Goal: Transaction & Acquisition: Purchase product/service

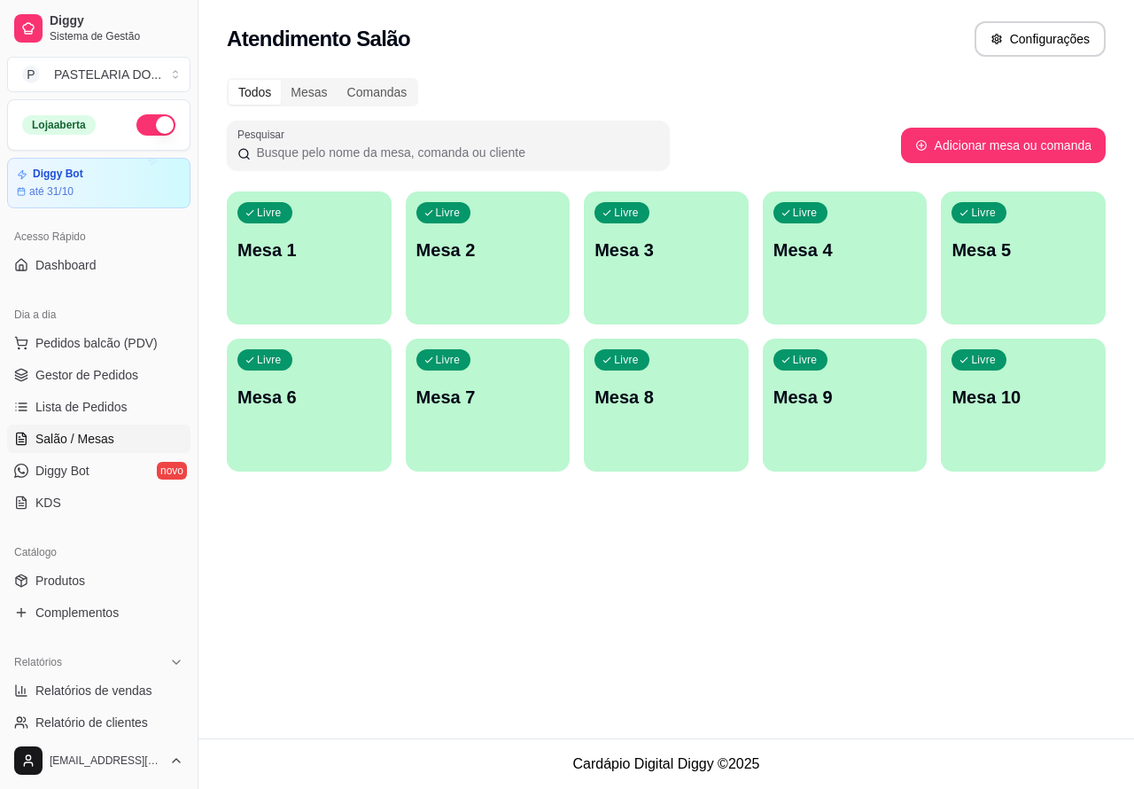
click at [511, 284] on div "Livre Mesa 2" at bounding box center [488, 247] width 165 height 112
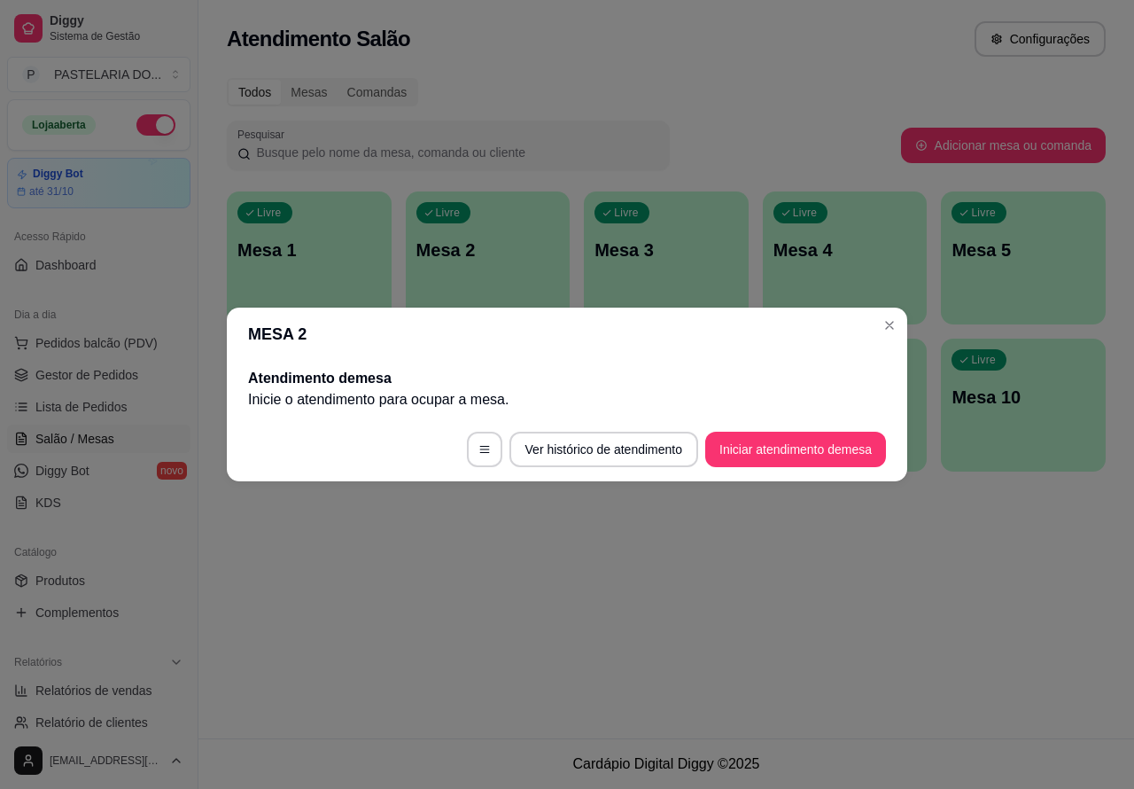
click at [803, 456] on button "Iniciar atendimento de mesa" at bounding box center [795, 448] width 181 height 35
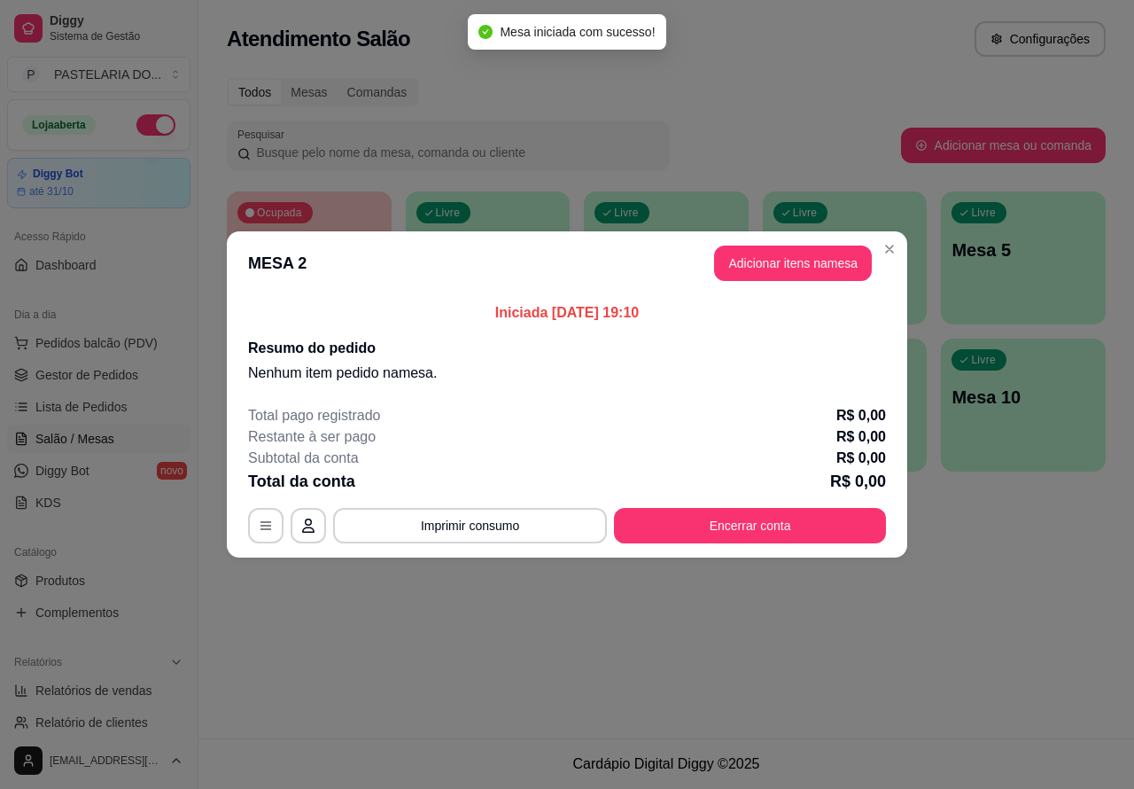
click at [780, 268] on div "Nenhum produto adicionado" at bounding box center [926, 256] width 336 height 347
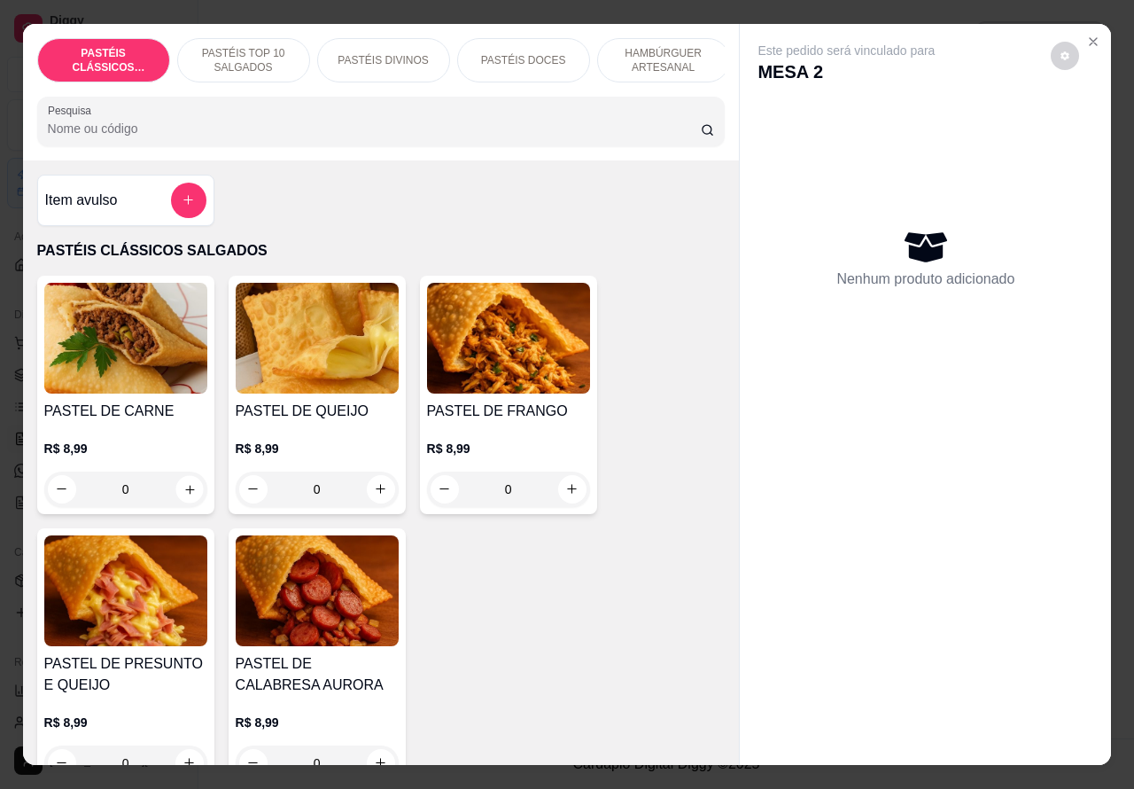
click at [187, 502] on button "increase-product-quantity" at bounding box center [188, 488] width 27 height 27
type input "1"
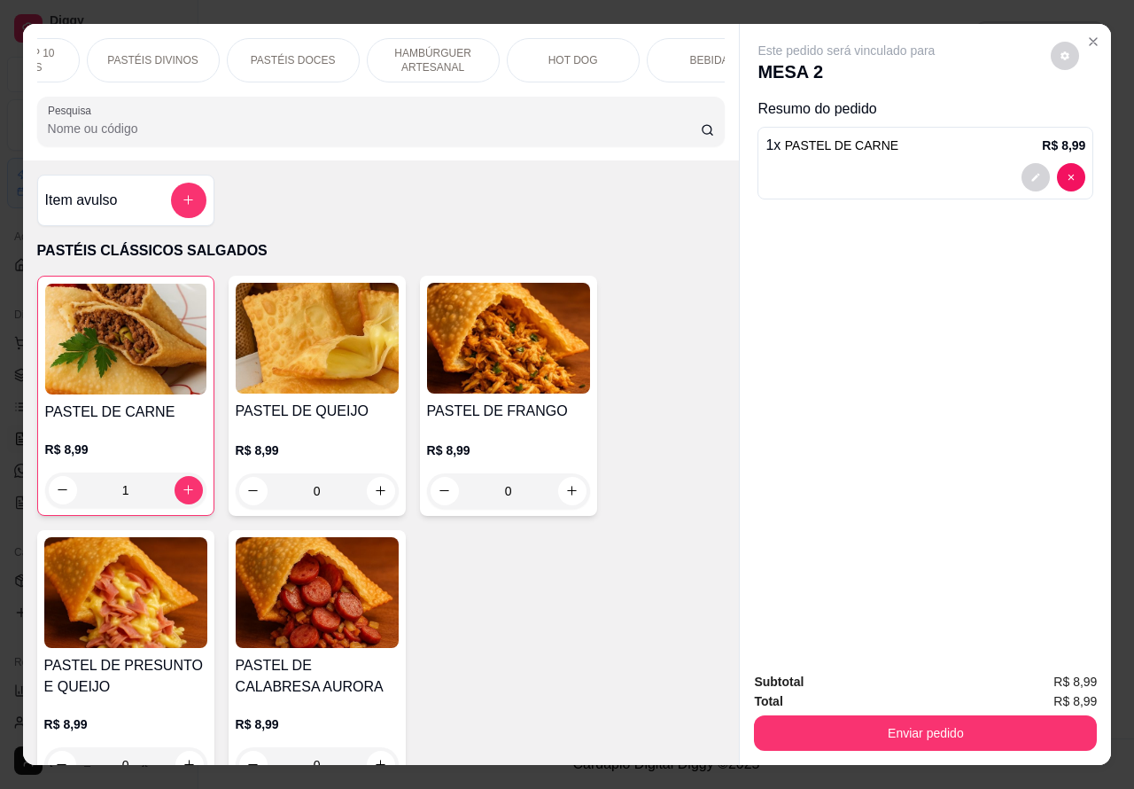
scroll to position [0, 232]
click at [445, 54] on p "HAMBÚRGUER ARTESANAL" at bounding box center [431, 60] width 103 height 28
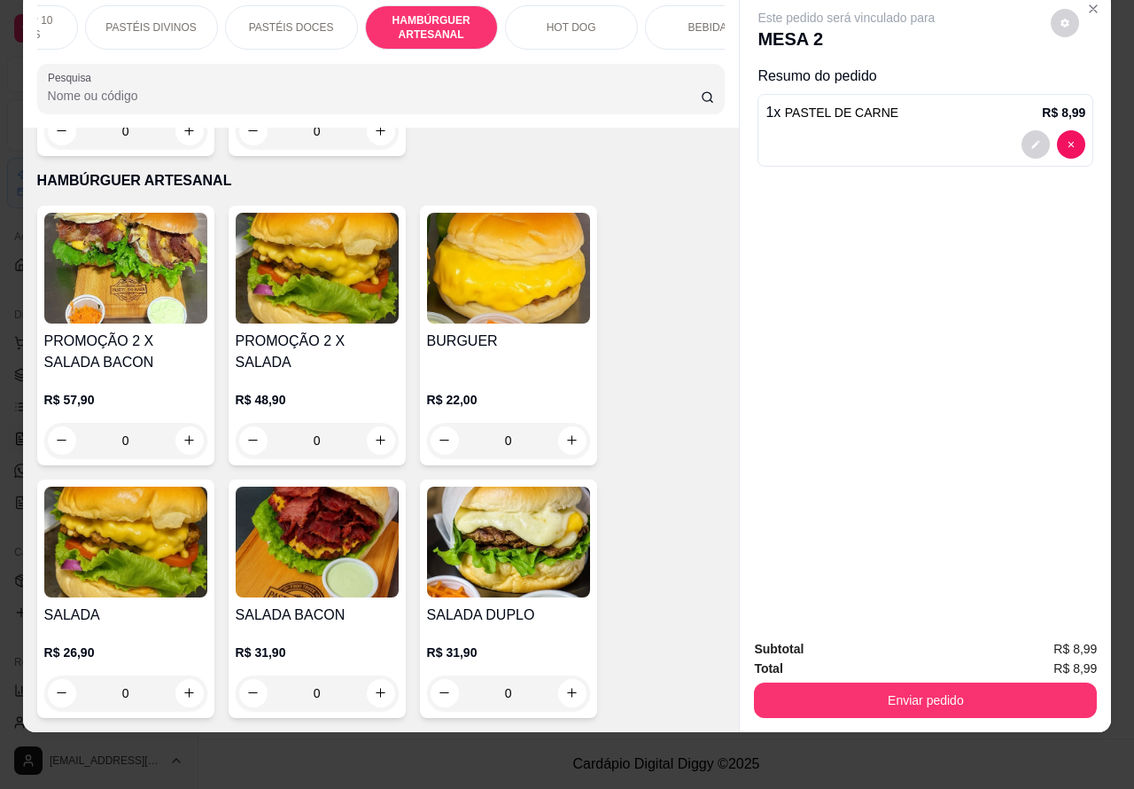
click at [559, 31] on div "HOT DOG" at bounding box center [571, 27] width 133 height 44
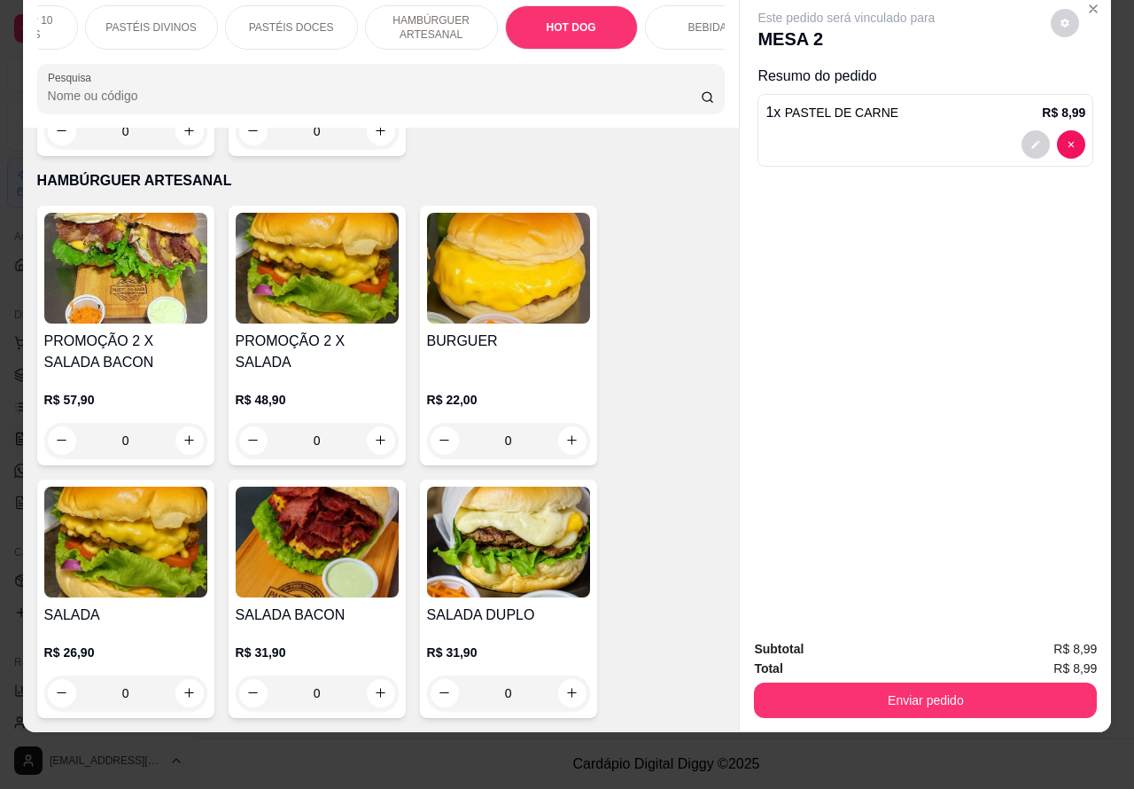
scroll to position [5858, 0]
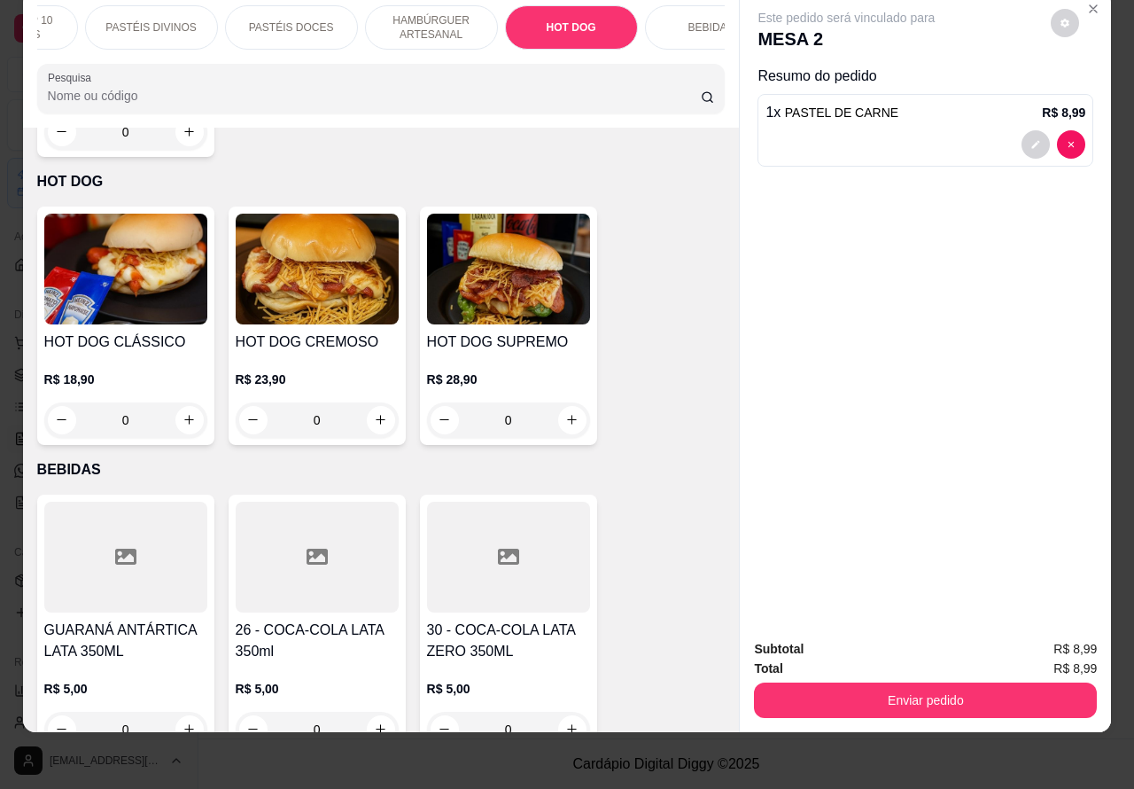
click at [384, 402] on div "0" at bounding box center [317, 419] width 163 height 35
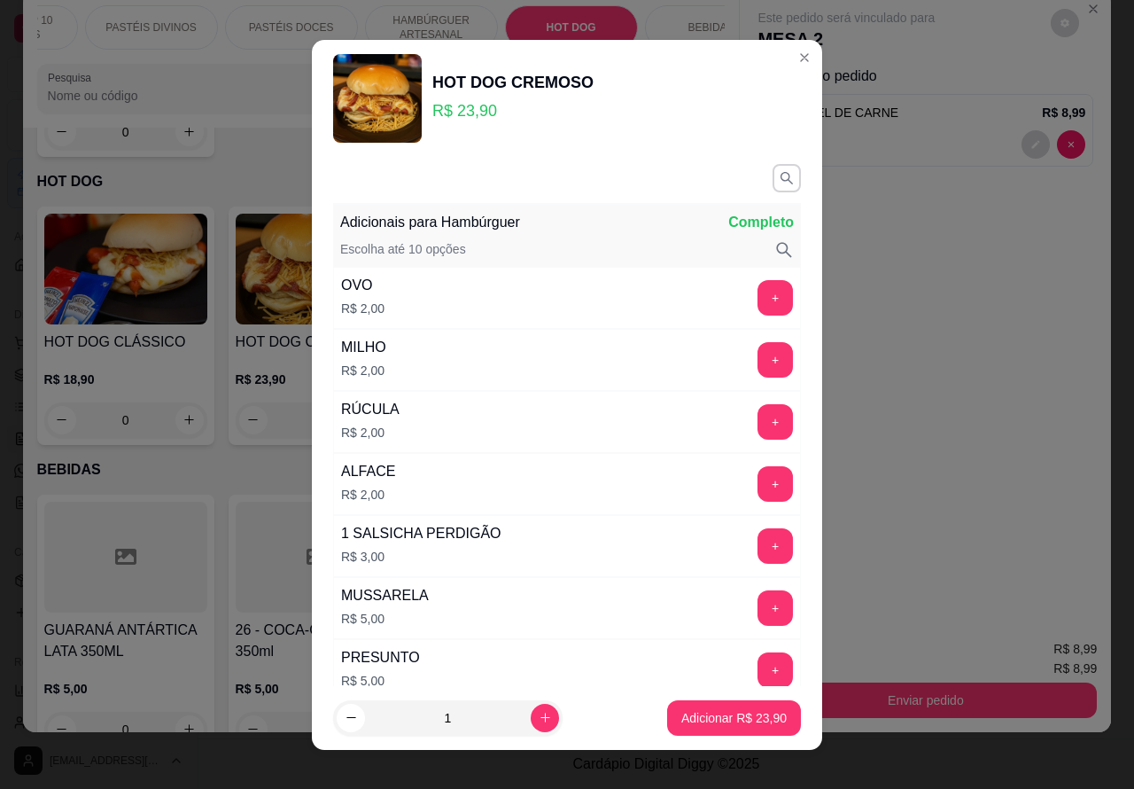
click at [706, 722] on p "Adicionar R$ 23,90" at bounding box center [733, 718] width 105 height 18
type input "1"
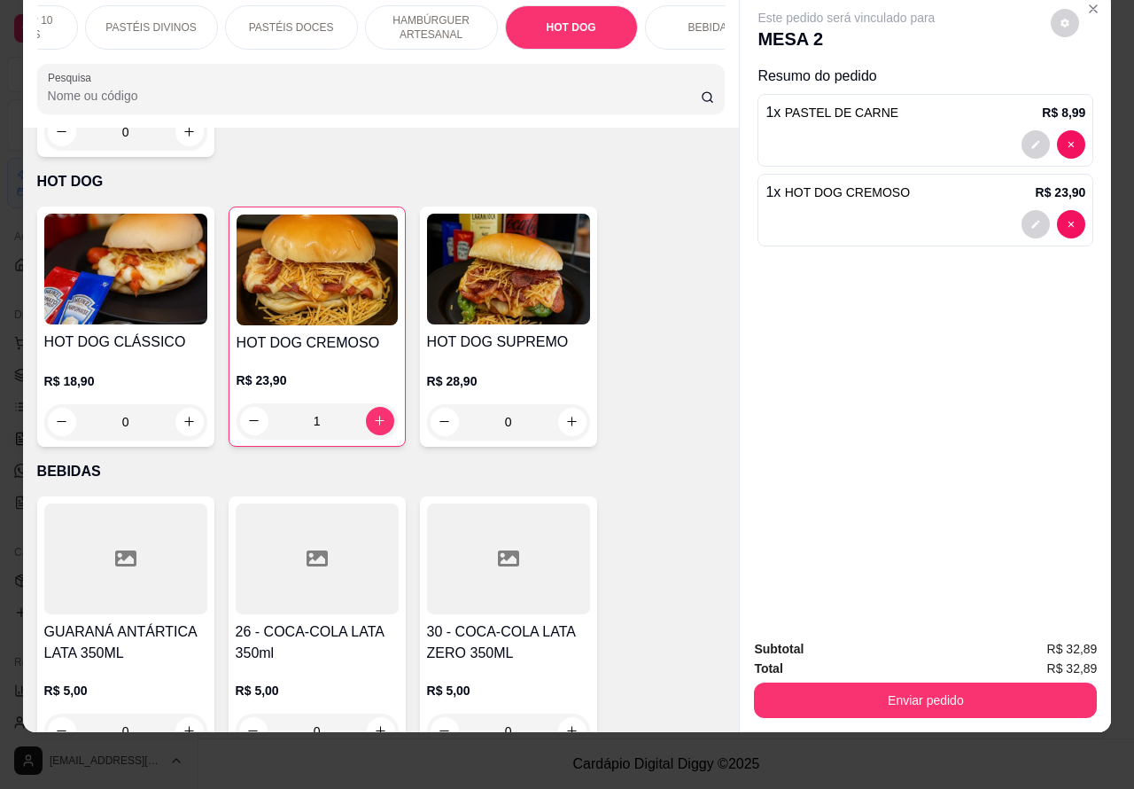
click at [443, 13] on p "HAMBÚRGUER ARTESANAL" at bounding box center [431, 27] width 103 height 28
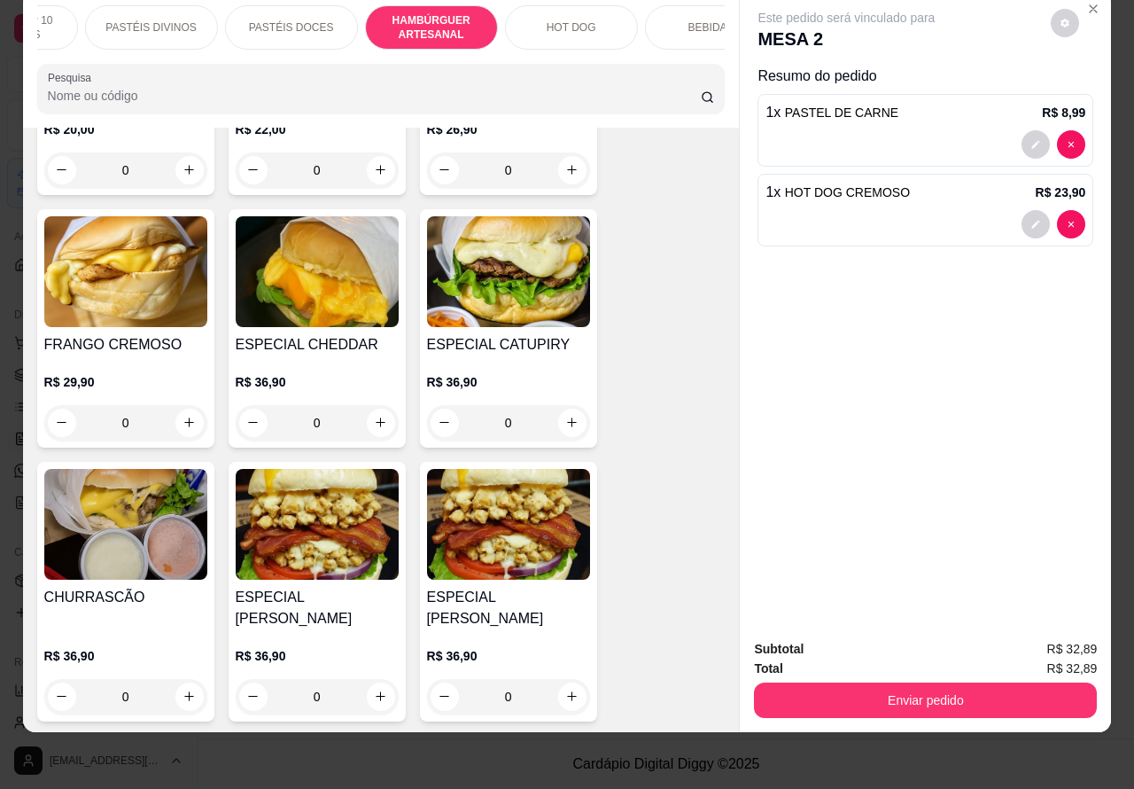
scroll to position [5022, 0]
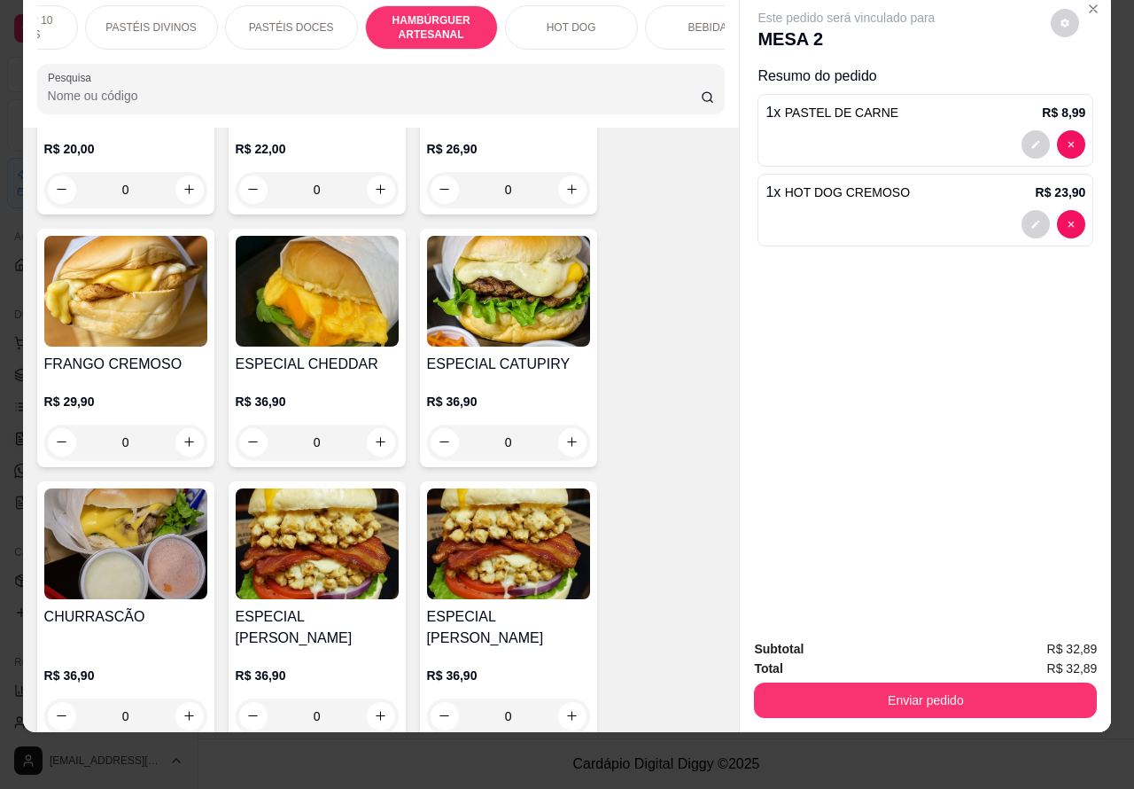
click at [527, 294] on img at bounding box center [508, 291] width 163 height 111
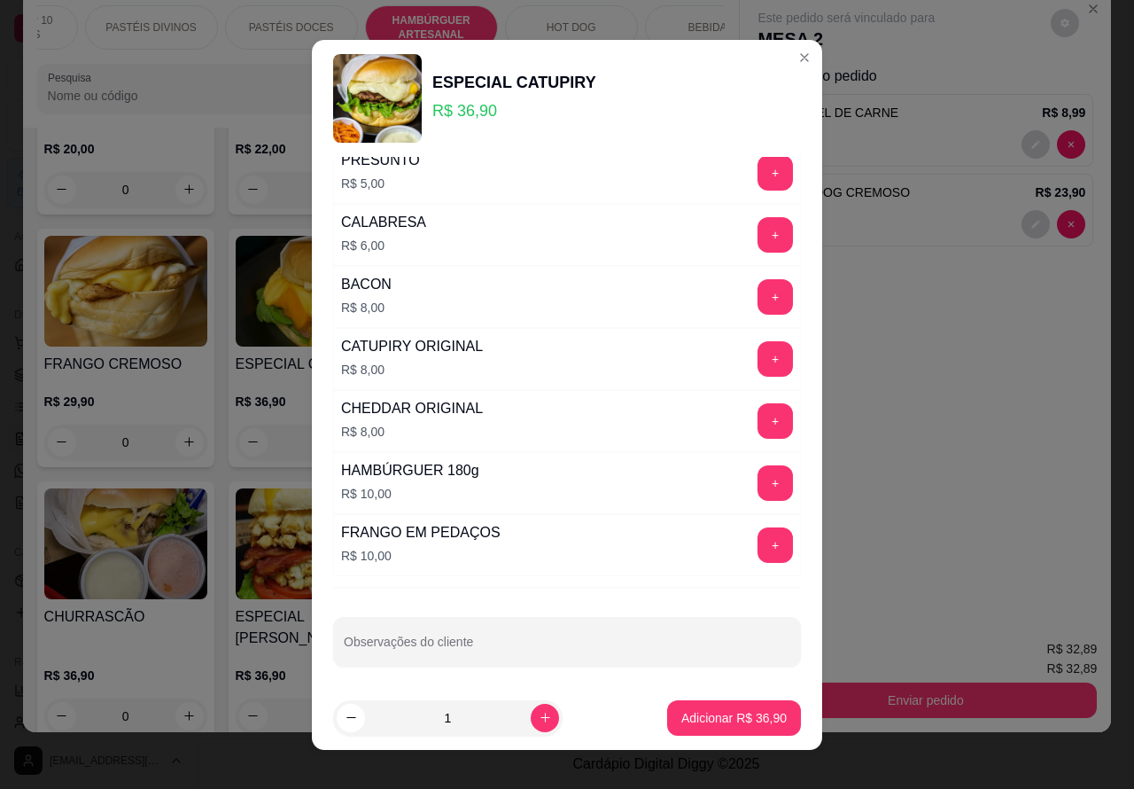
scroll to position [499, 0]
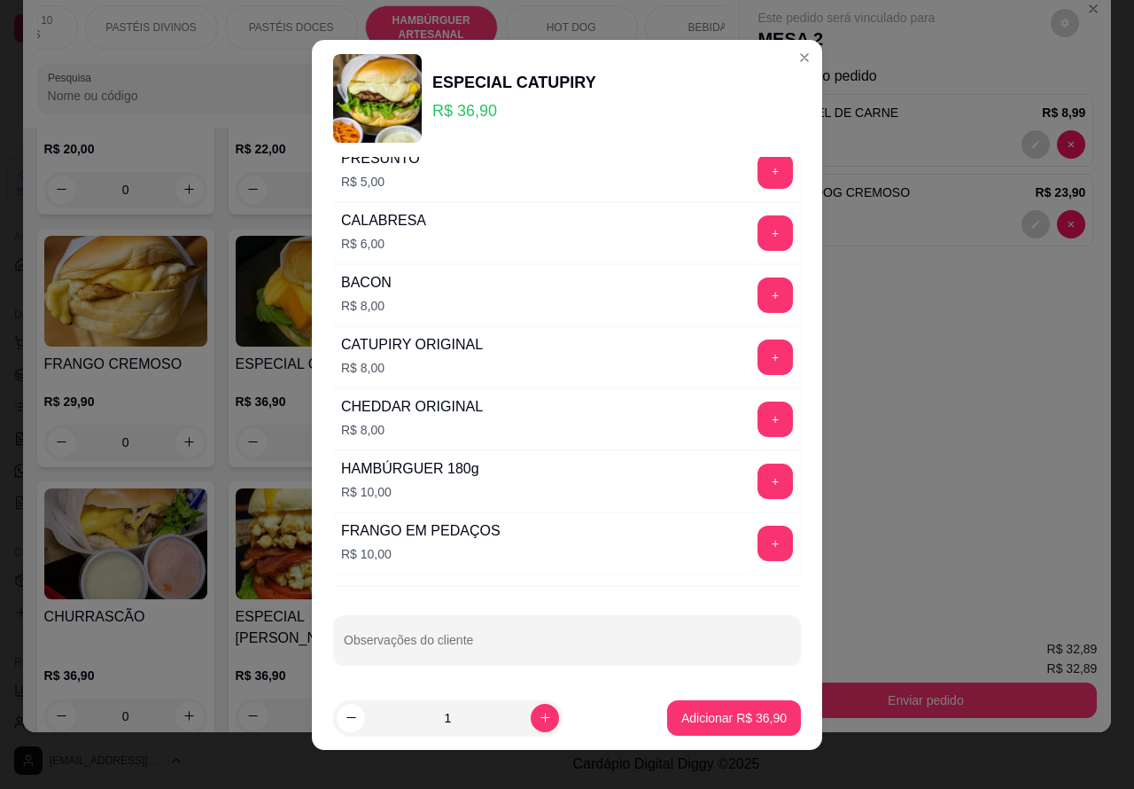
click at [470, 649] on input "Observações do cliente" at bounding box center [567, 647] width 447 height 18
type input "S"
click at [780, 66] on p "Resumo do pedido" at bounding box center [926, 76] width 336 height 21
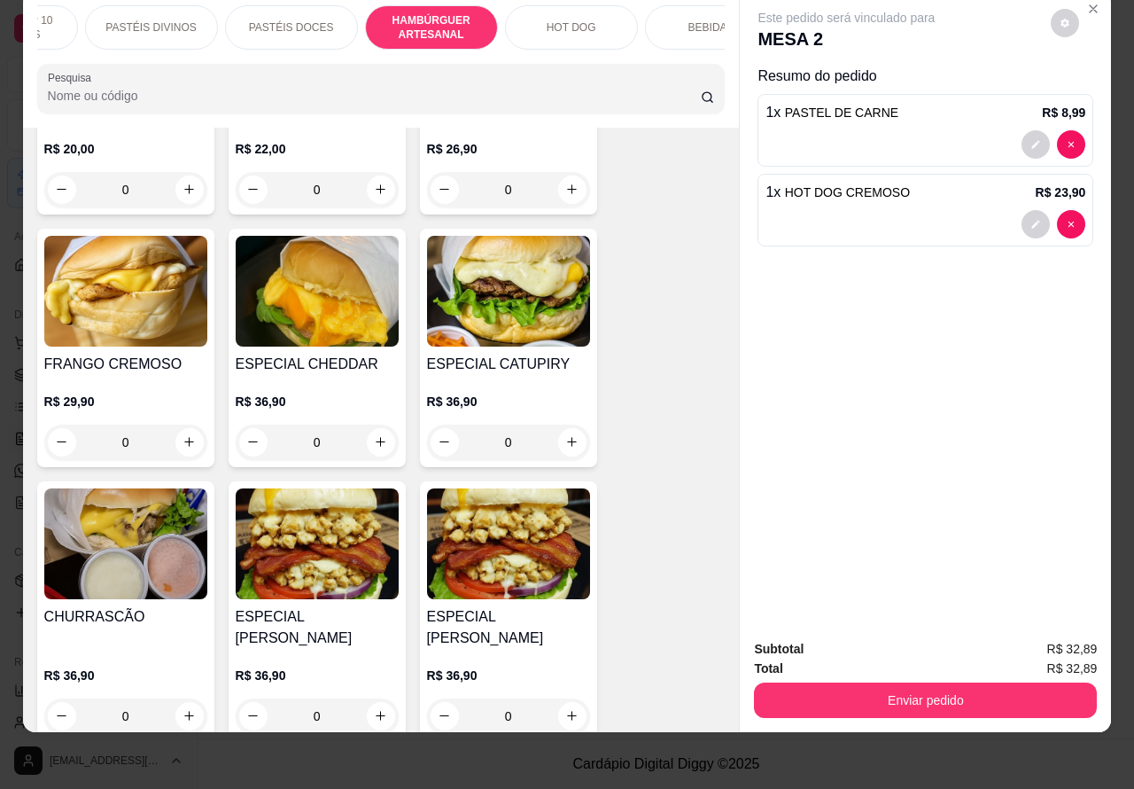
click at [324, 529] on img at bounding box center [317, 543] width 163 height 111
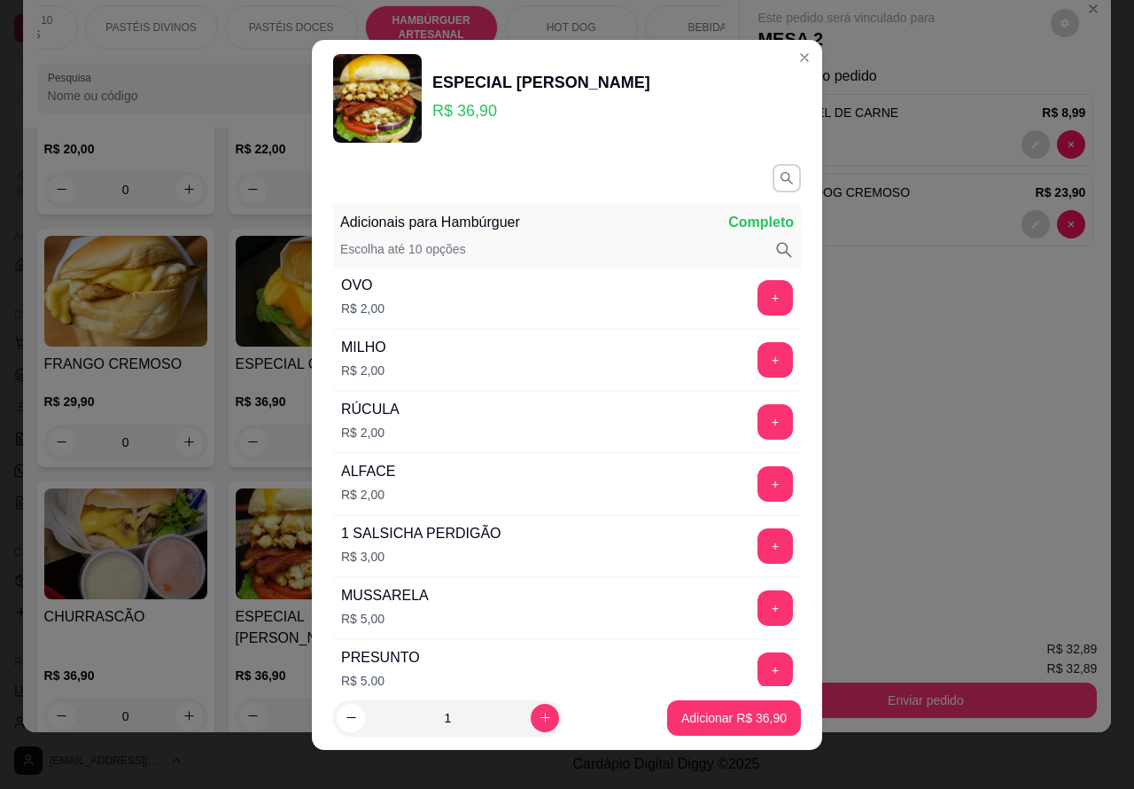
click at [790, 69] on button "Close" at bounding box center [804, 57] width 28 height 28
click at [797, 63] on icon "Close" at bounding box center [804, 58] width 14 height 14
click at [780, 66] on p "Resumo do pedido" at bounding box center [926, 76] width 336 height 21
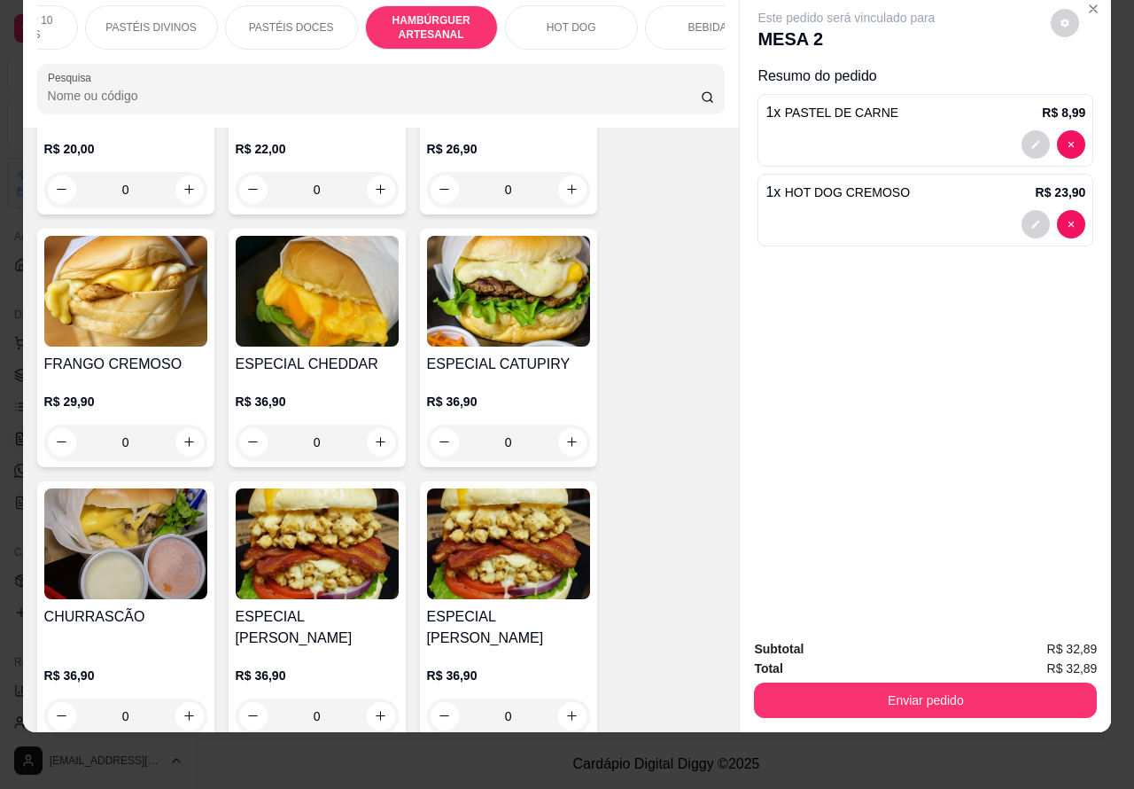
click at [316, 253] on img at bounding box center [317, 291] width 163 height 111
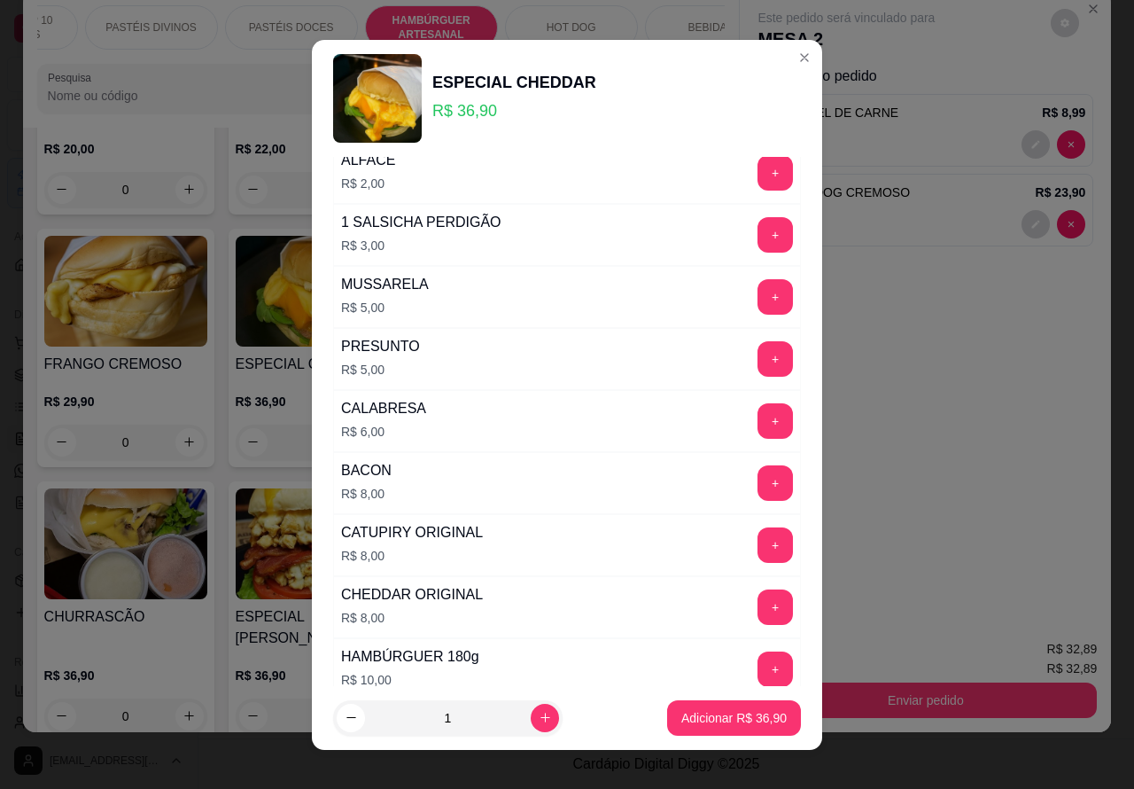
scroll to position [507, 0]
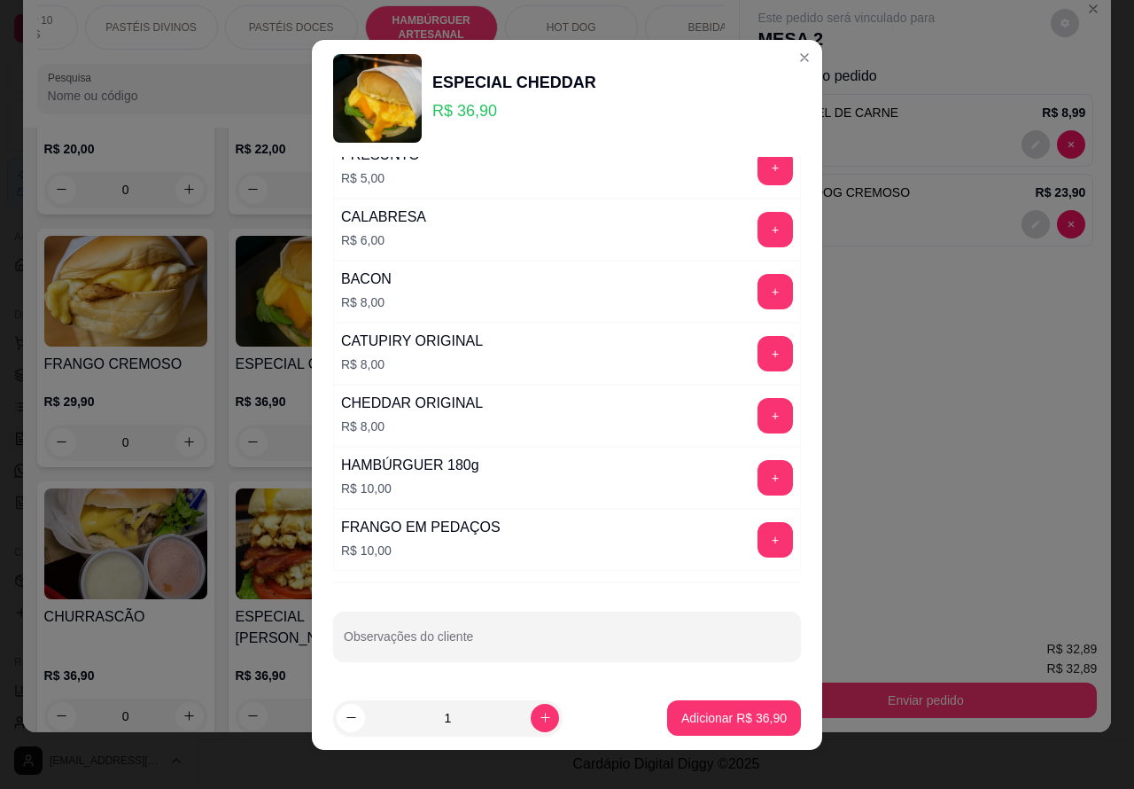
click at [439, 648] on input "Observações do cliente" at bounding box center [567, 643] width 447 height 18
click at [344, 649] on input "SEM ALFACE TOMATE E CEBOLA"""" at bounding box center [567, 643] width 447 height 18
click at [344, 641] on input "SEM ALFACE TOMATE E CEBOLA"""" at bounding box center [567, 643] width 447 height 18
click at [344, 643] on input "SEM ALFACE TOMATE E CEBOLA"""" at bounding box center [567, 643] width 447 height 18
type input """"""""SEM ALFACE TOMATE E CEBOLA""""
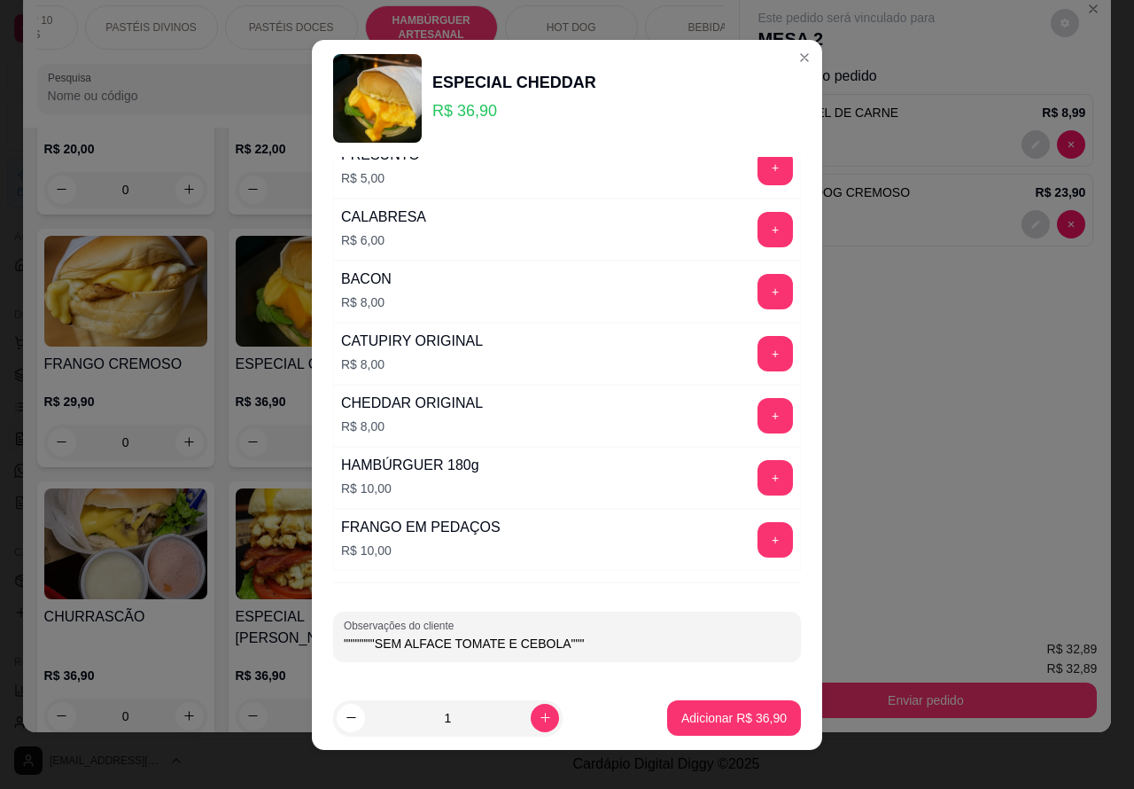
click at [726, 718] on p "Adicionar R$ 36,90" at bounding box center [733, 718] width 105 height 18
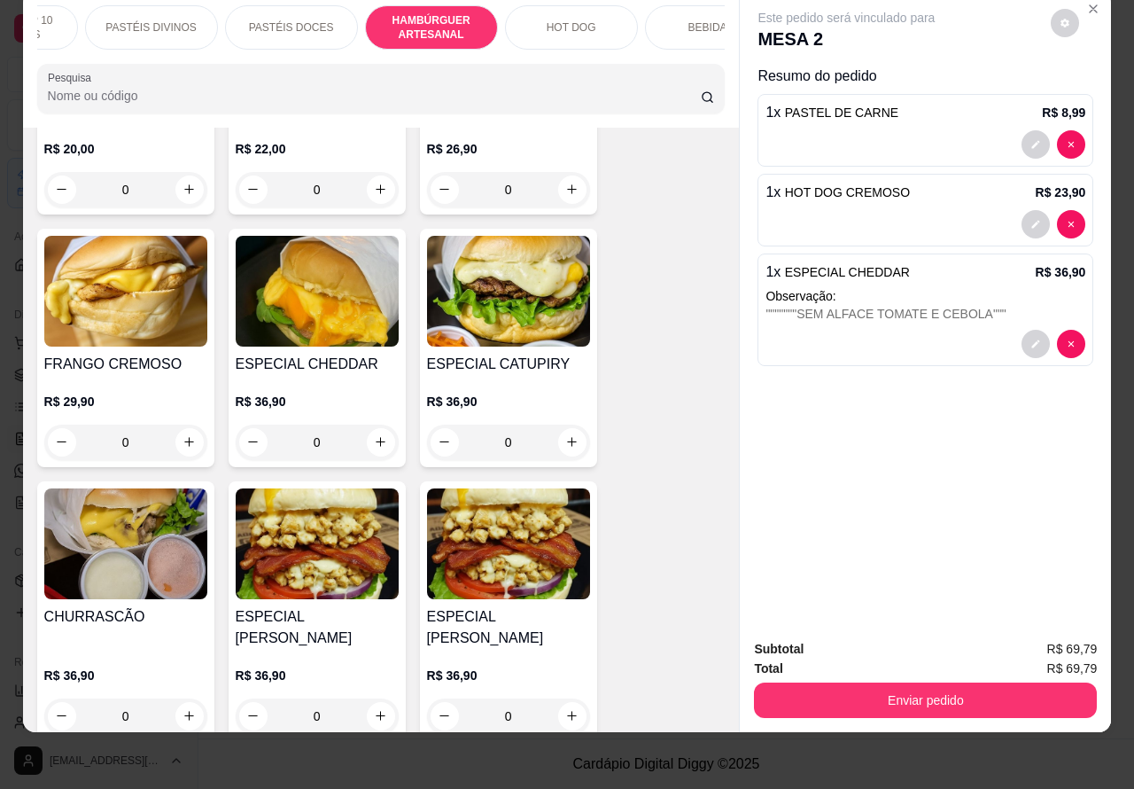
click at [899, 287] on p "Observação:" at bounding box center [925, 296] width 320 height 18
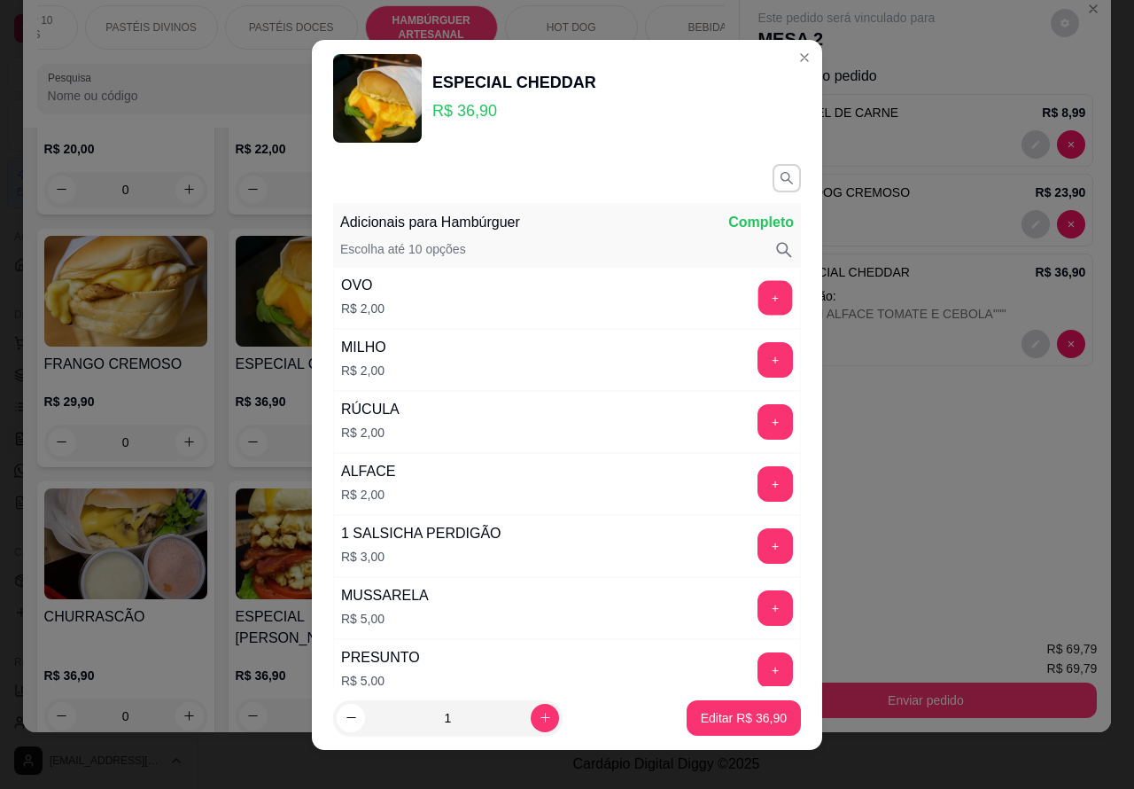
click at [758, 298] on button "+" at bounding box center [775, 297] width 35 height 35
click at [704, 734] on button "Editar R$ 38,90" at bounding box center [744, 717] width 114 height 35
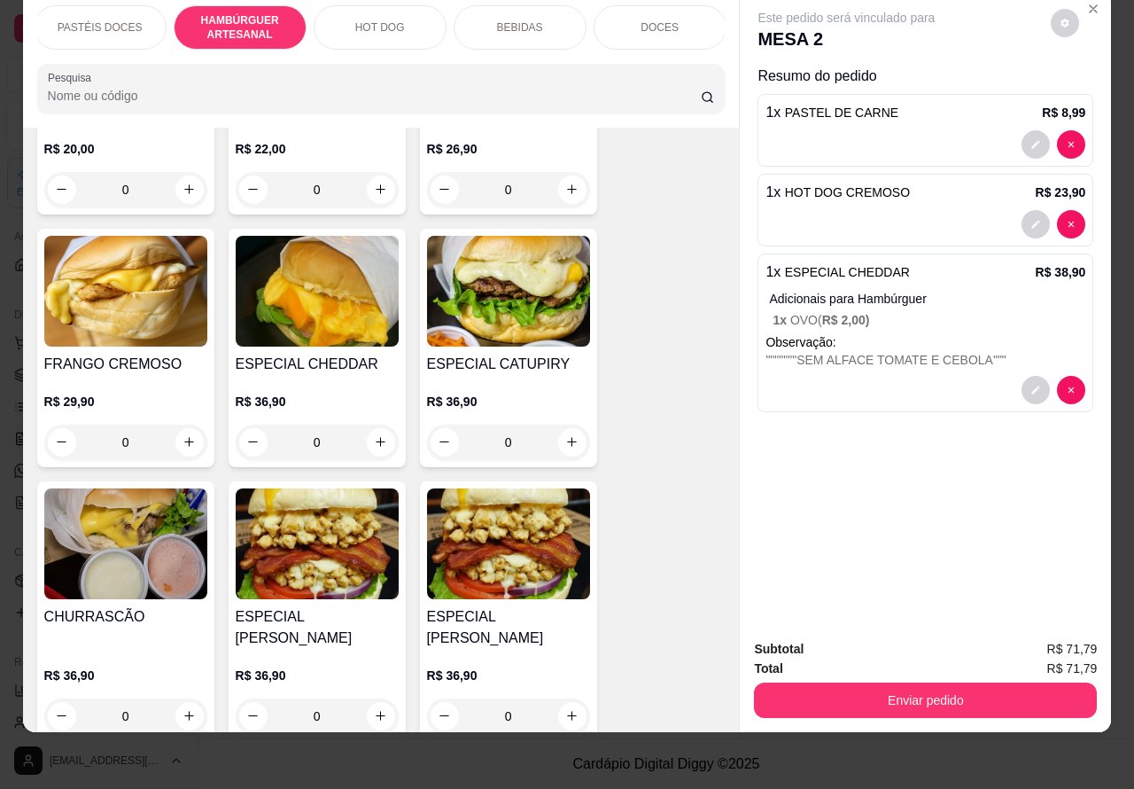
scroll to position [0, 425]
click at [889, 696] on button "Enviar pedido" at bounding box center [925, 699] width 343 height 35
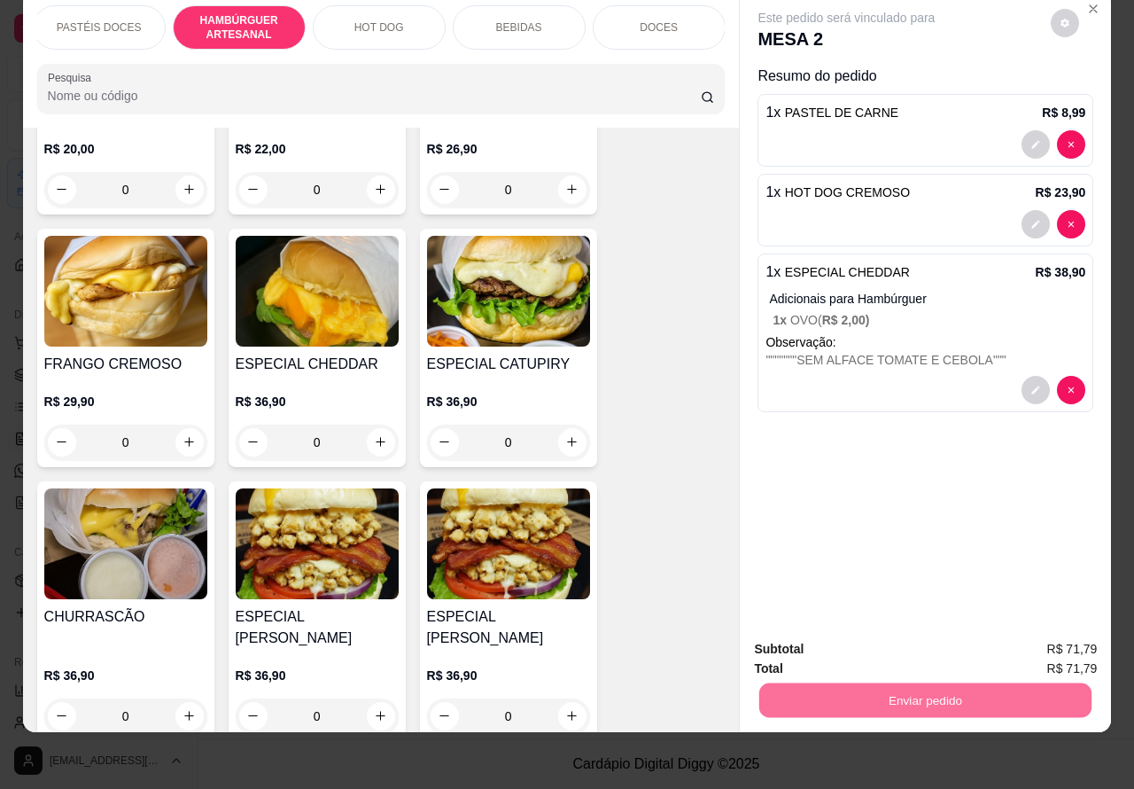
click at [1057, 640] on button "Enviar pedido" at bounding box center [1049, 641] width 100 height 34
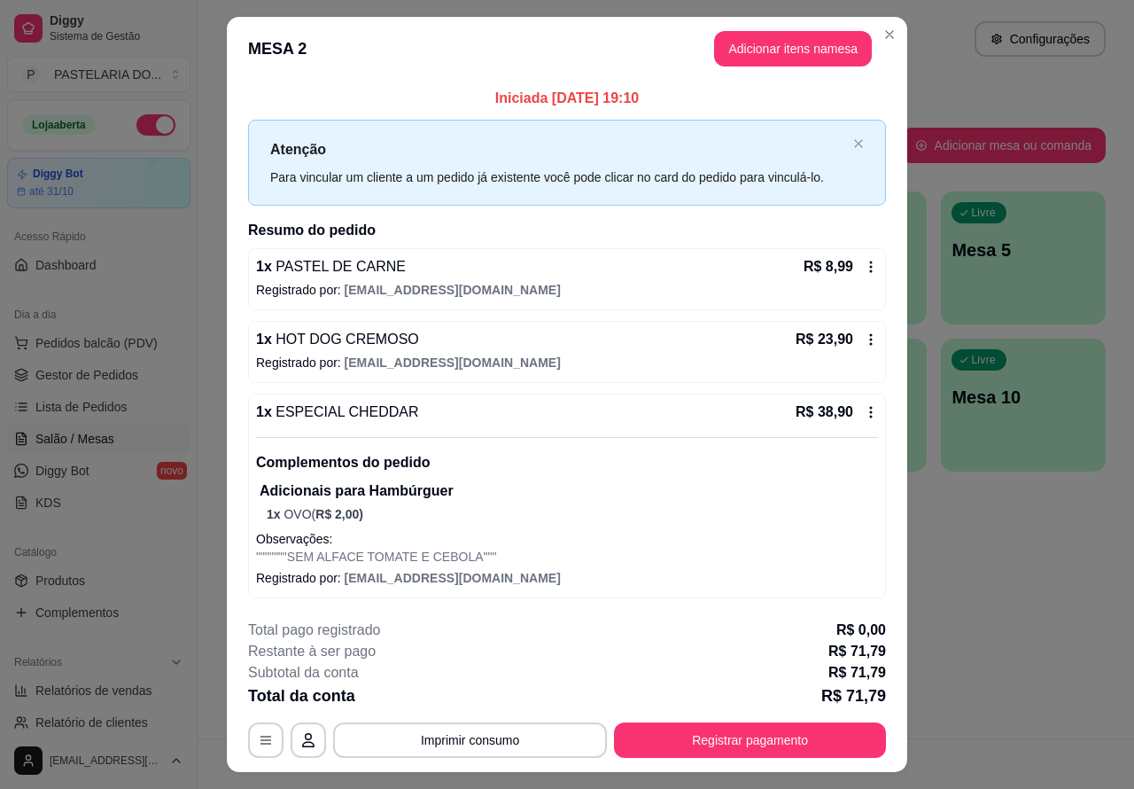
click at [480, 747] on button "Imprimir consumo" at bounding box center [470, 739] width 274 height 35
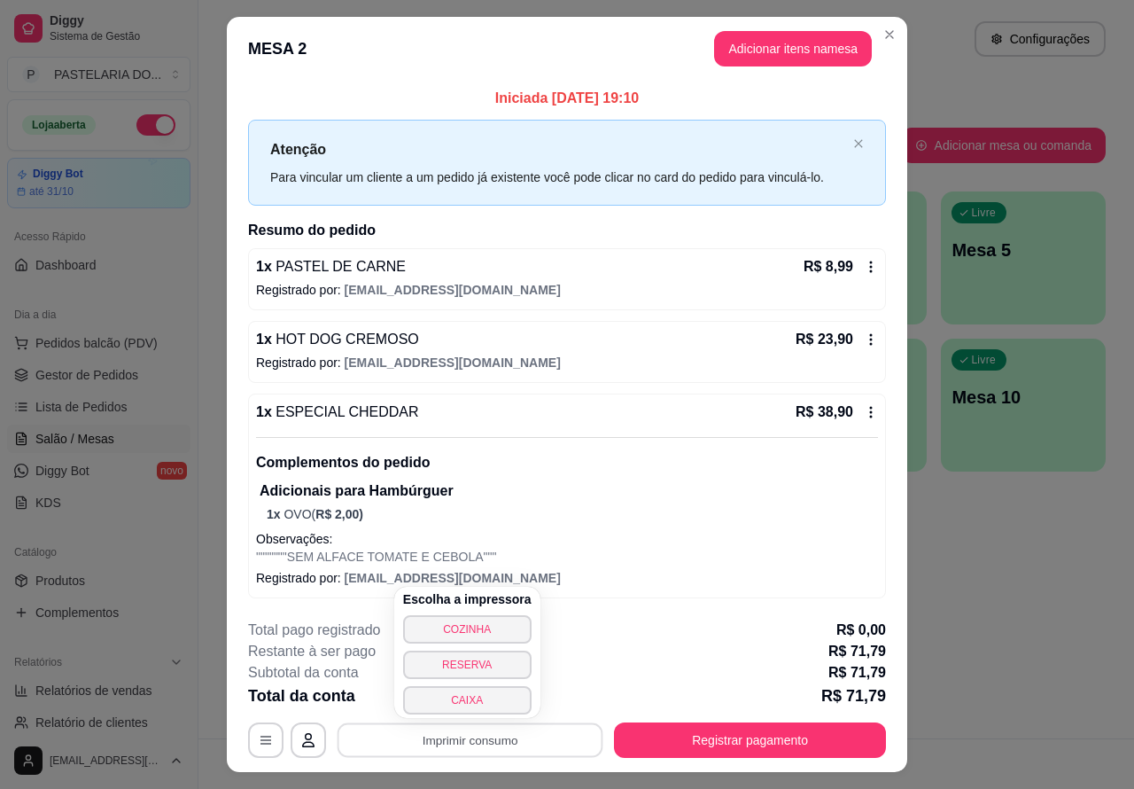
click at [508, 641] on button "COZINHA" at bounding box center [467, 629] width 128 height 28
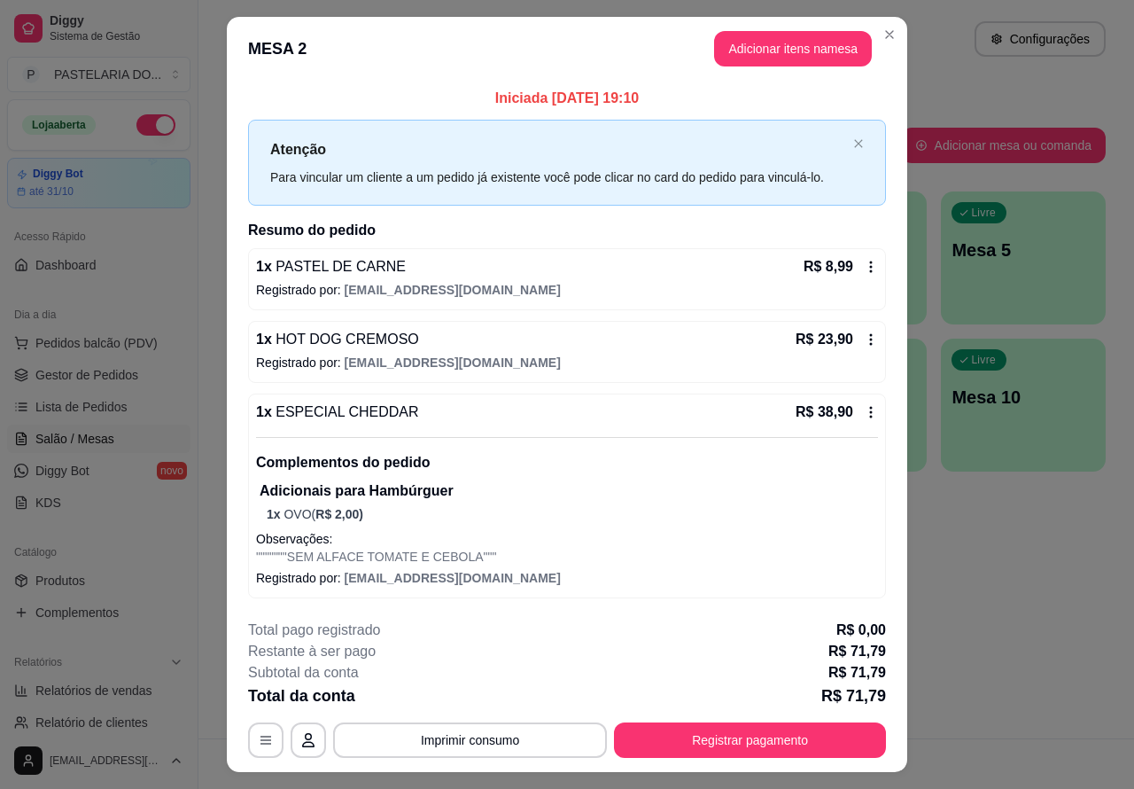
click at [982, 568] on div "Atendimento Salão Configurações Todos Mesas Comandas Pesquisar Adicionar mesa o…" at bounding box center [666, 369] width 936 height 738
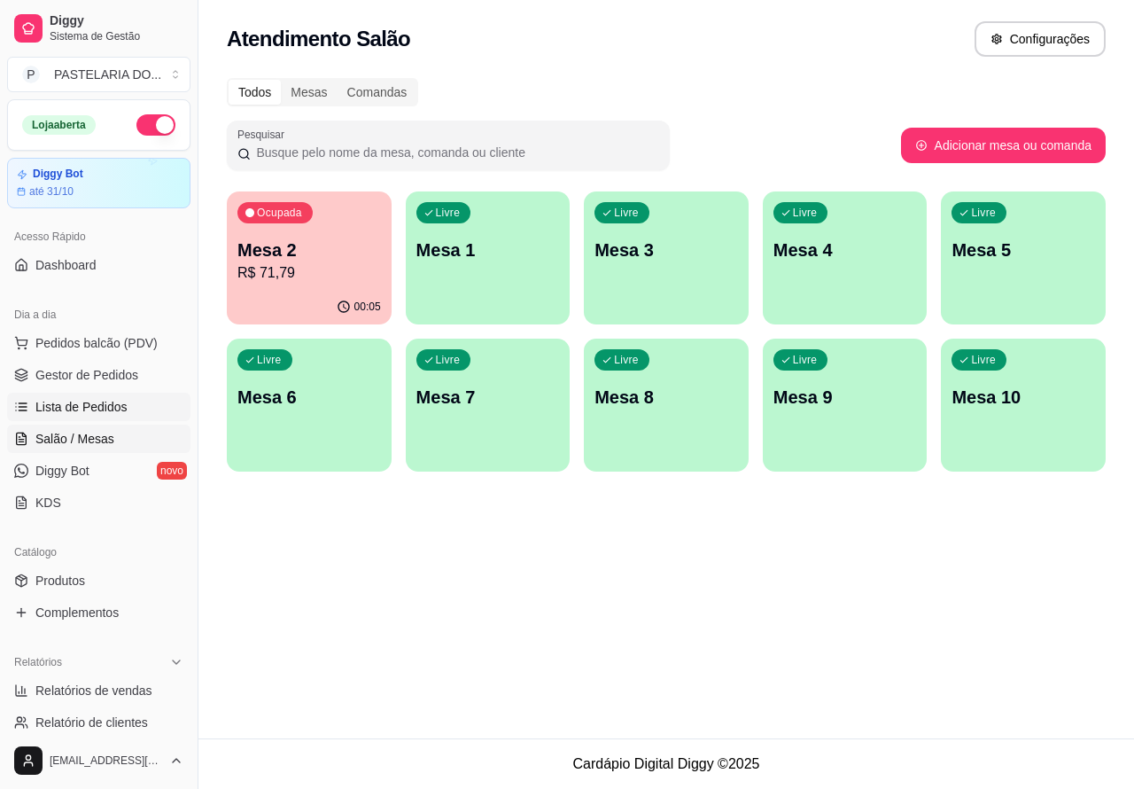
click at [120, 416] on link "Lista de Pedidos" at bounding box center [98, 406] width 183 height 28
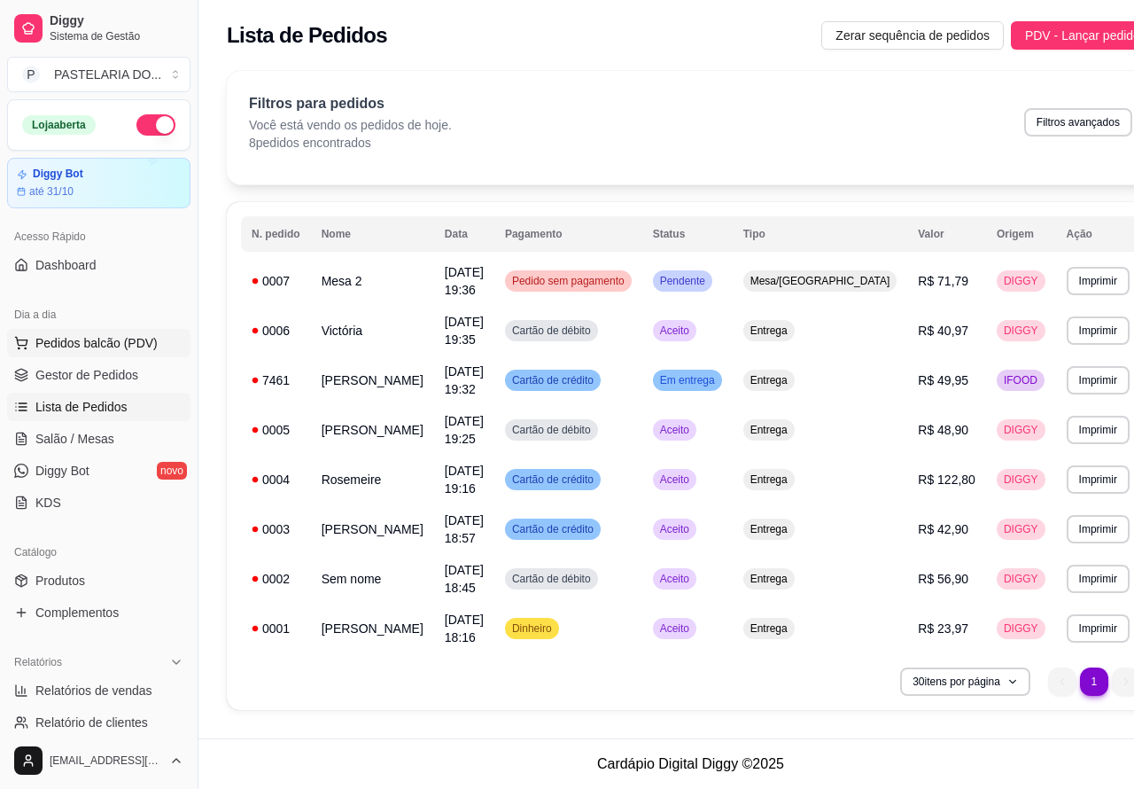
click at [136, 339] on span "Pedidos balcão (PDV)" at bounding box center [96, 343] width 122 height 18
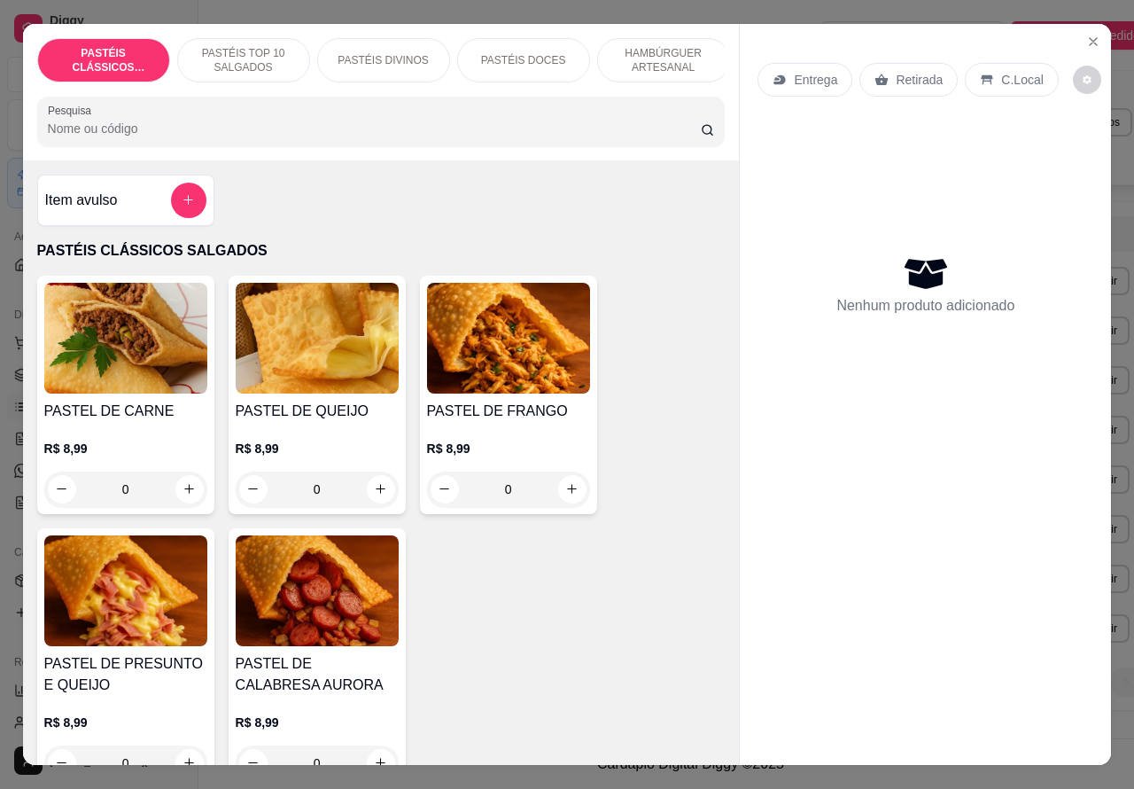
click at [821, 80] on p "Entrega" at bounding box center [815, 80] width 43 height 18
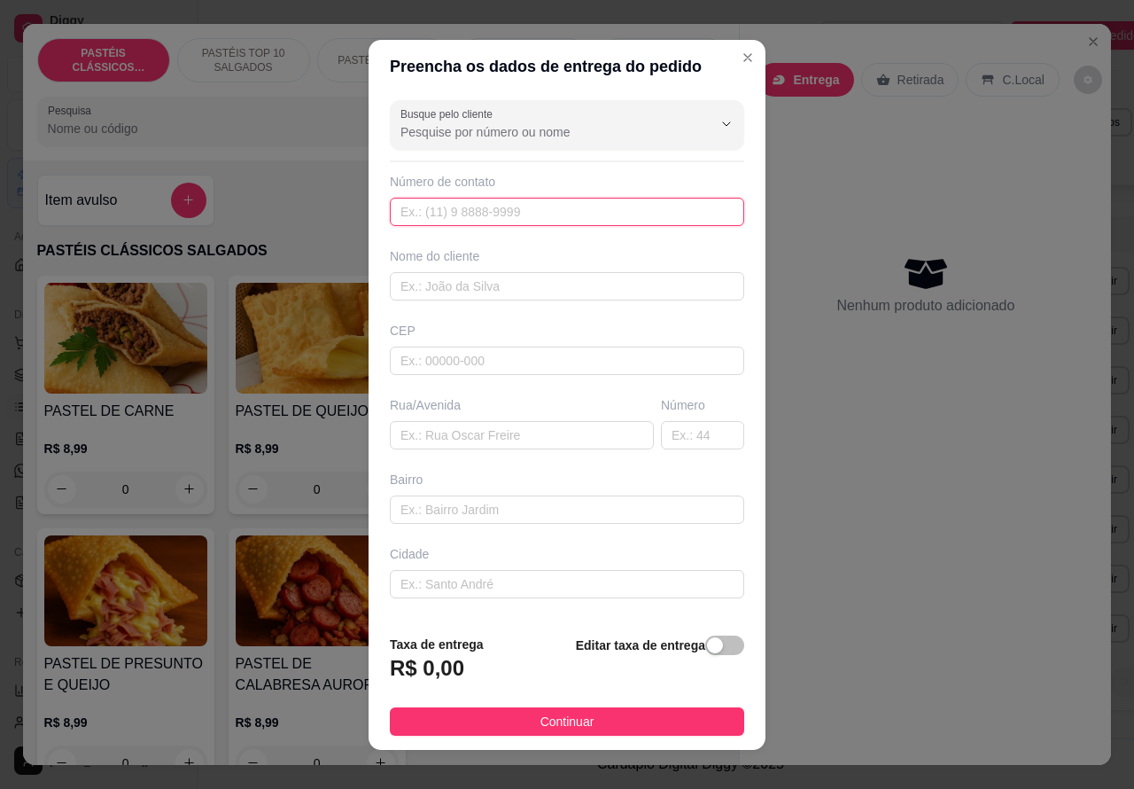
paste input "(12) 98120-5326"
type input "(12) 98120-5326"
click at [707, 649] on div "button" at bounding box center [715, 645] width 16 height 16
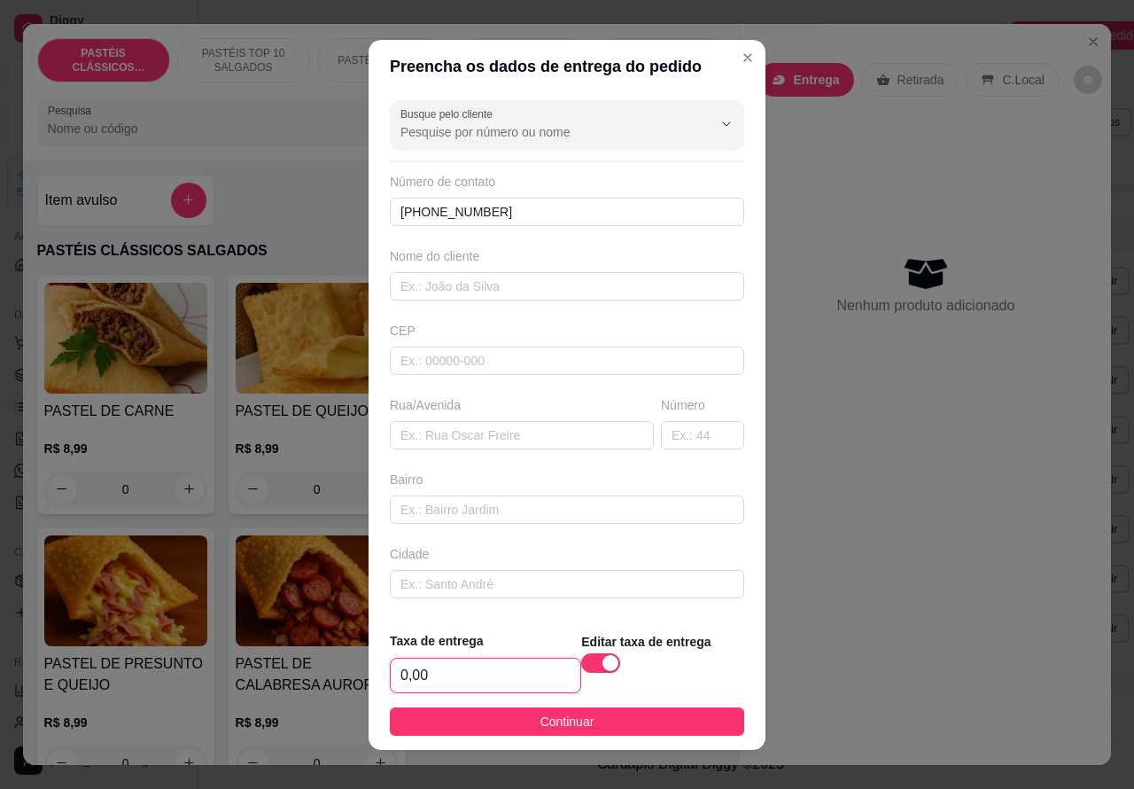
click at [395, 680] on input "0,00" at bounding box center [486, 675] width 190 height 34
click at [399, 670] on input "0,00" at bounding box center [486, 675] width 190 height 34
type input "1,00"
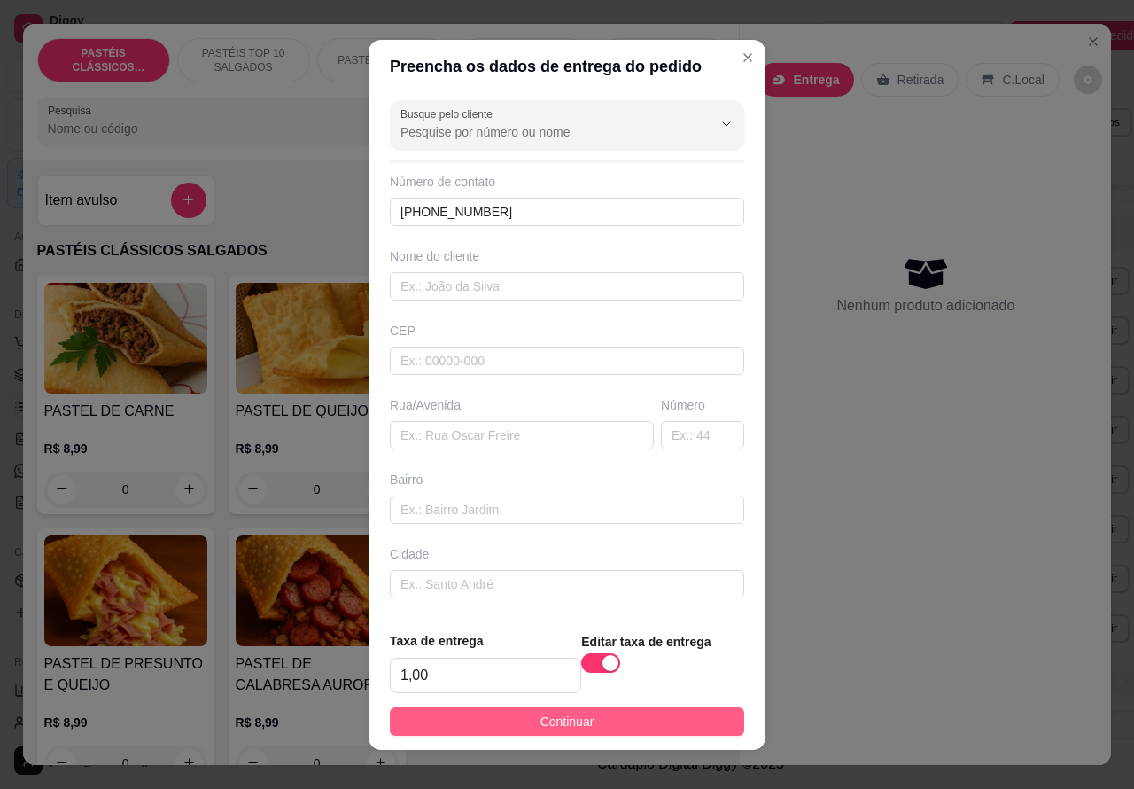
click at [653, 723] on button "Continuar" at bounding box center [567, 721] width 354 height 28
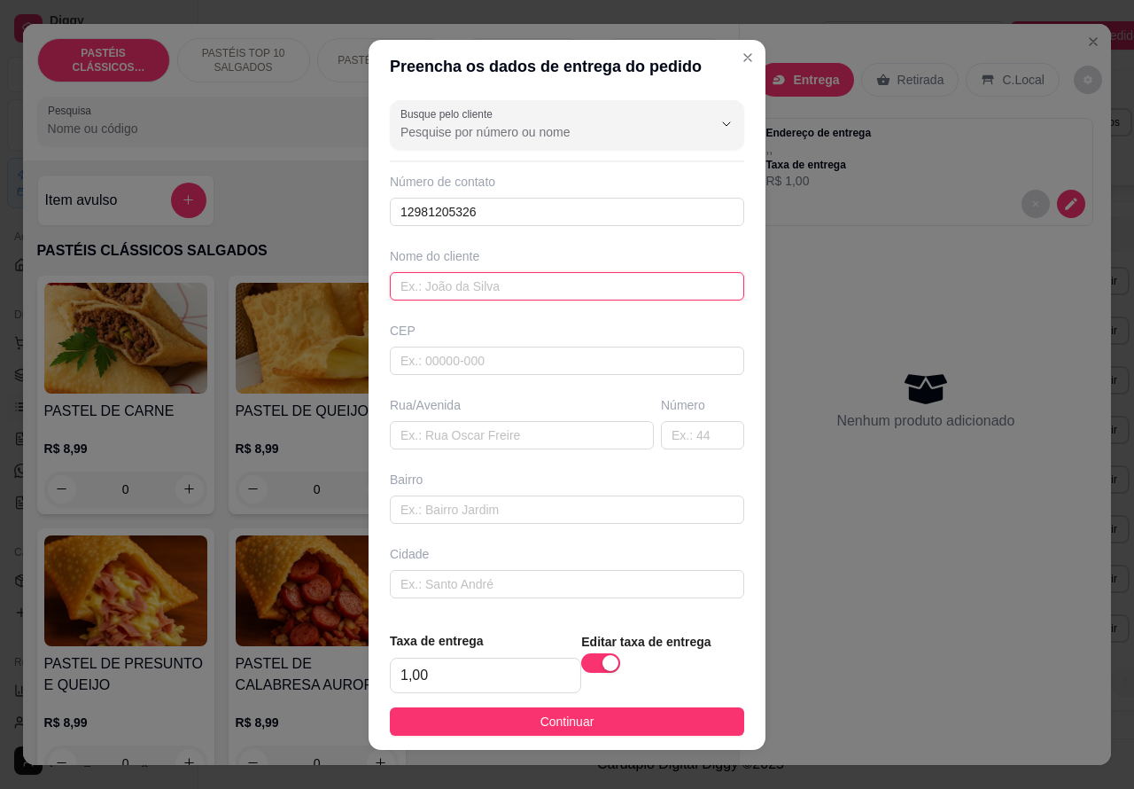
click at [472, 288] on input "text" at bounding box center [567, 286] width 354 height 28
type input ".."
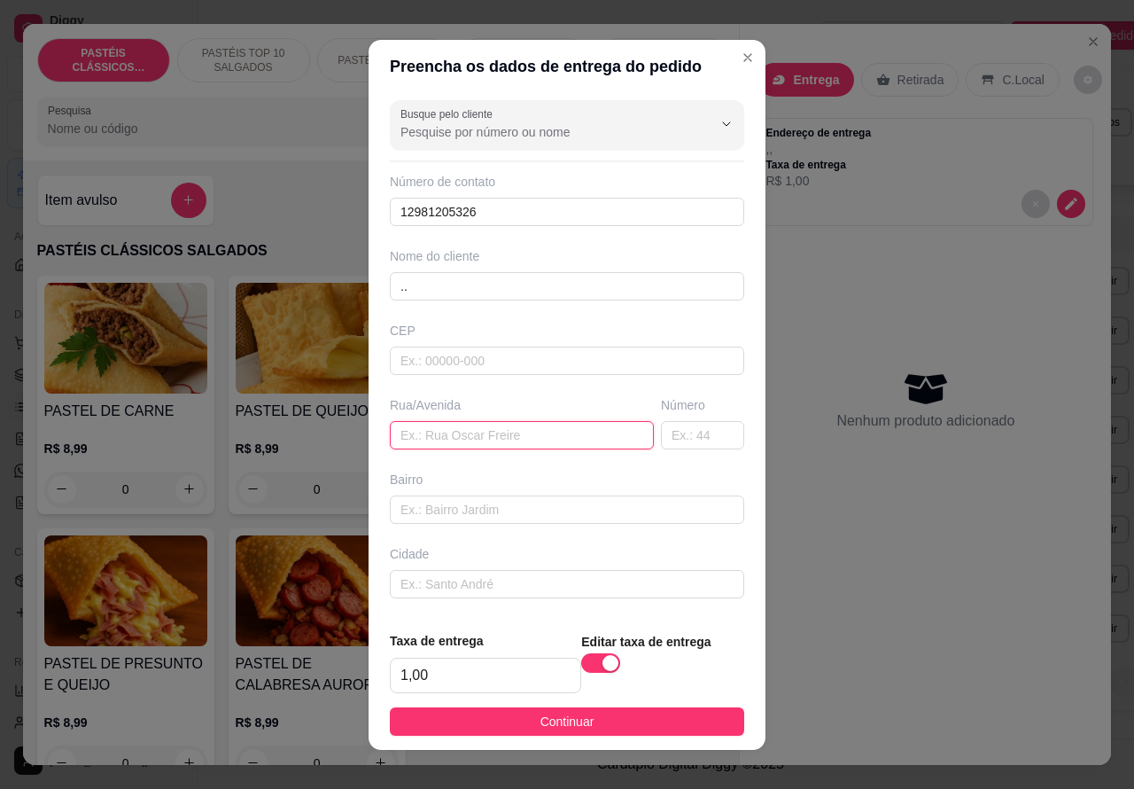
paste input "[PERSON_NAME] 40"
type input "[PERSON_NAME] 40"
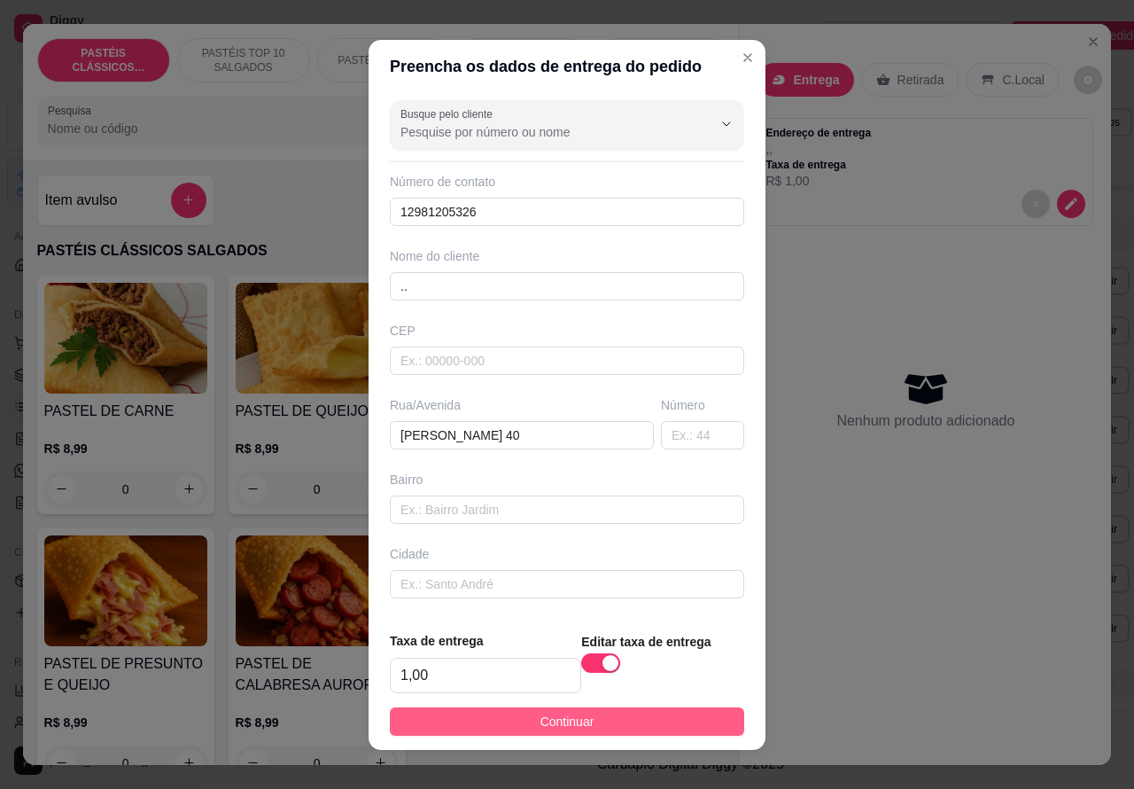
click at [679, 716] on button "Continuar" at bounding box center [567, 721] width 354 height 28
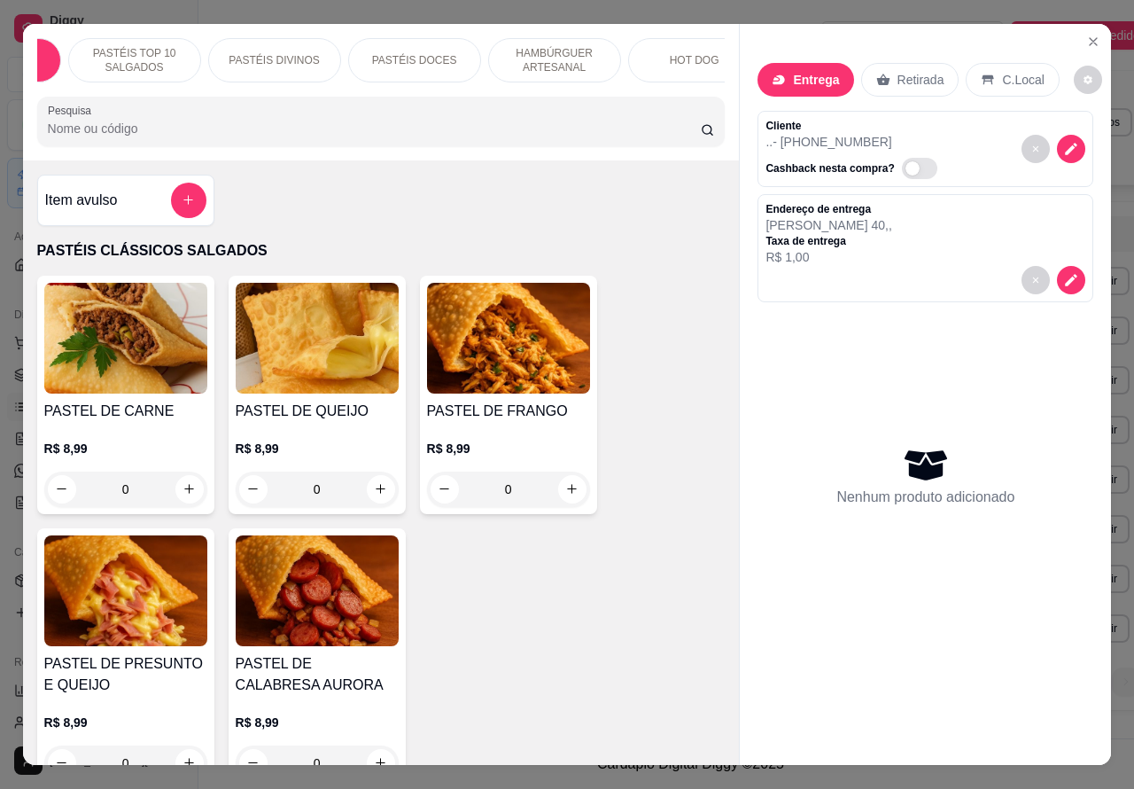
scroll to position [0, 130]
click at [515, 63] on p "HAMBÚRGUER ARTESANAL" at bounding box center [533, 60] width 103 height 28
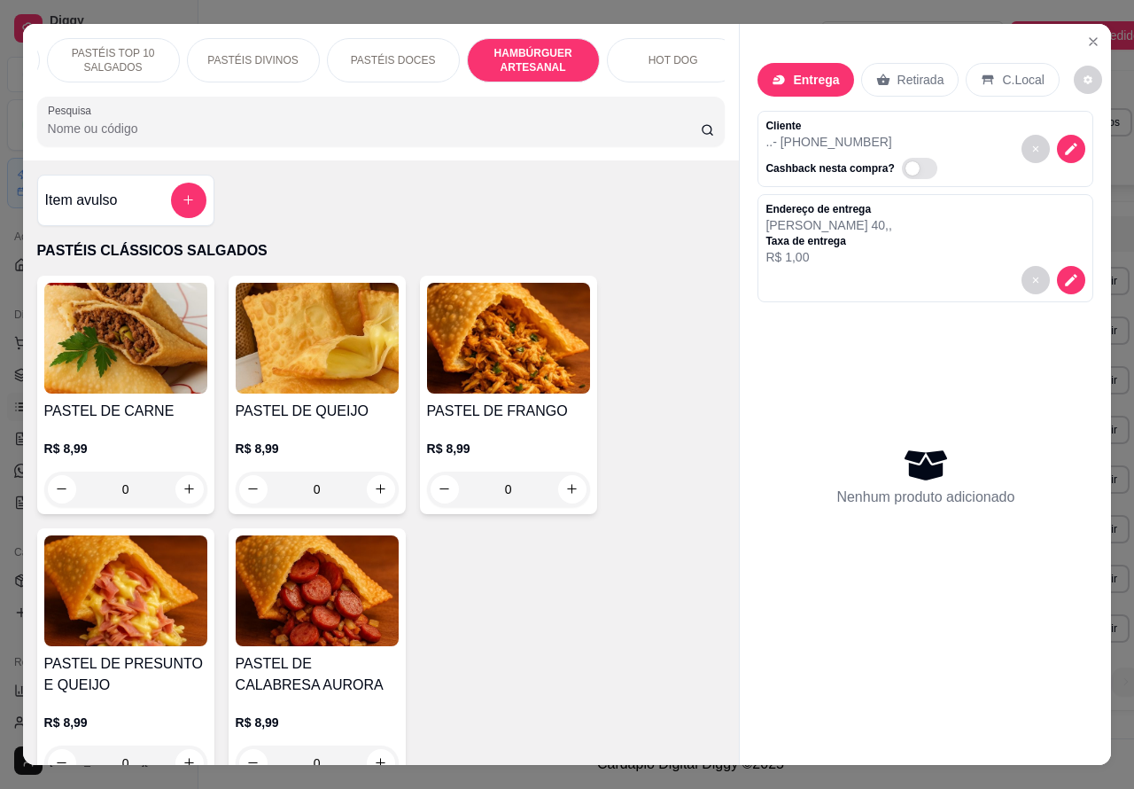
scroll to position [41, 0]
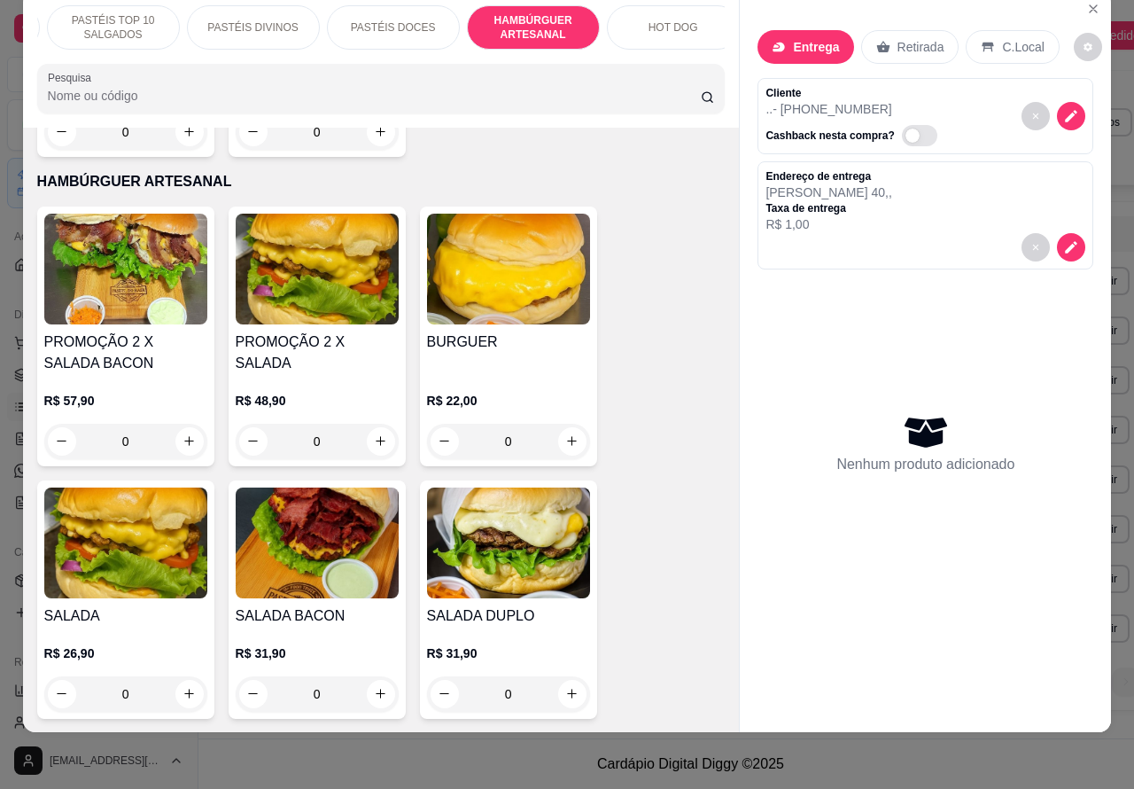
click at [556, 423] on div "0" at bounding box center [508, 440] width 163 height 35
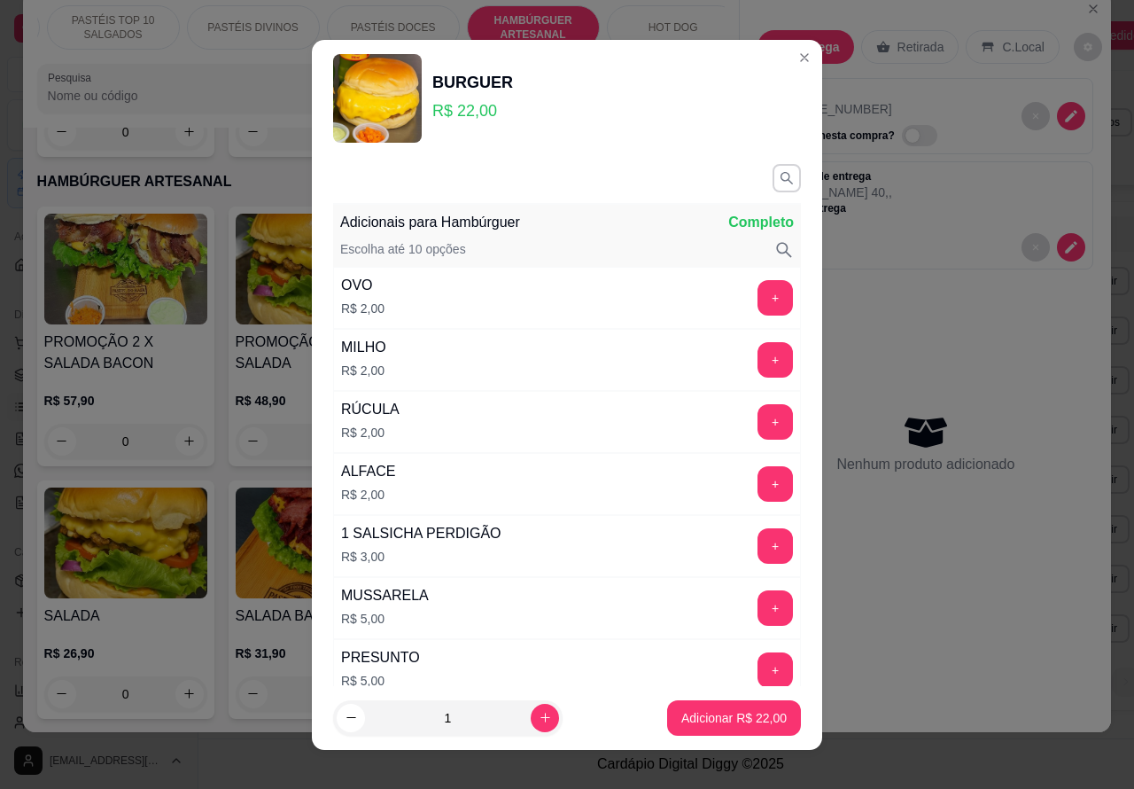
click at [539, 716] on icon "increase-product-quantity" at bounding box center [545, 717] width 13 height 13
type input "2"
click at [688, 716] on p "Adicionar R$ 44,00" at bounding box center [734, 717] width 103 height 17
type input "2"
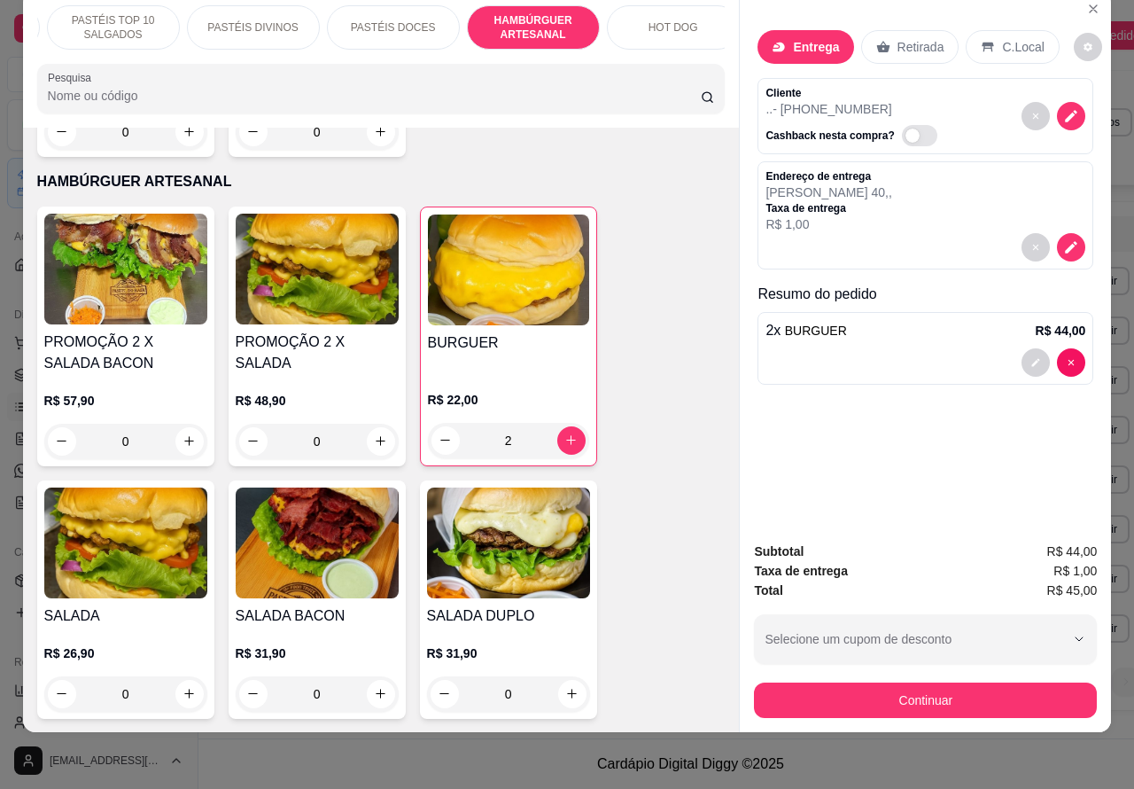
click at [170, 676] on div "0" at bounding box center [125, 693] width 163 height 35
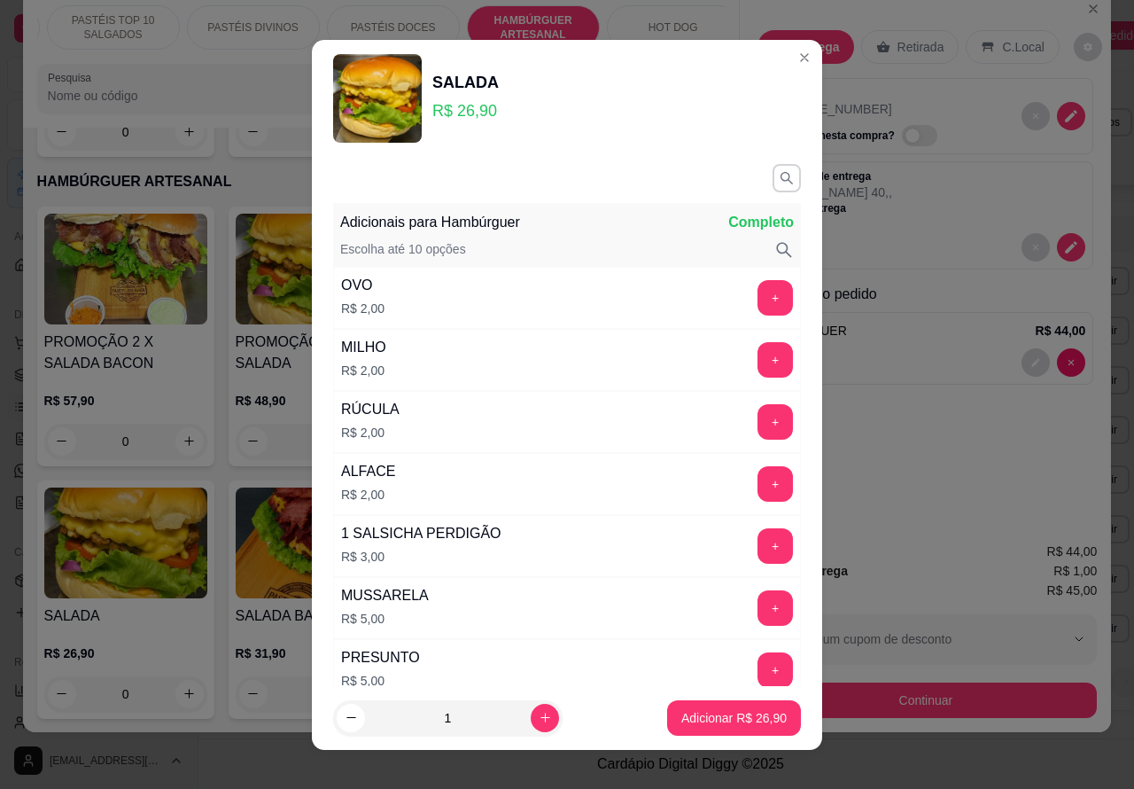
click at [697, 719] on p "Adicionar R$ 26,90" at bounding box center [733, 718] width 105 height 18
type input "1"
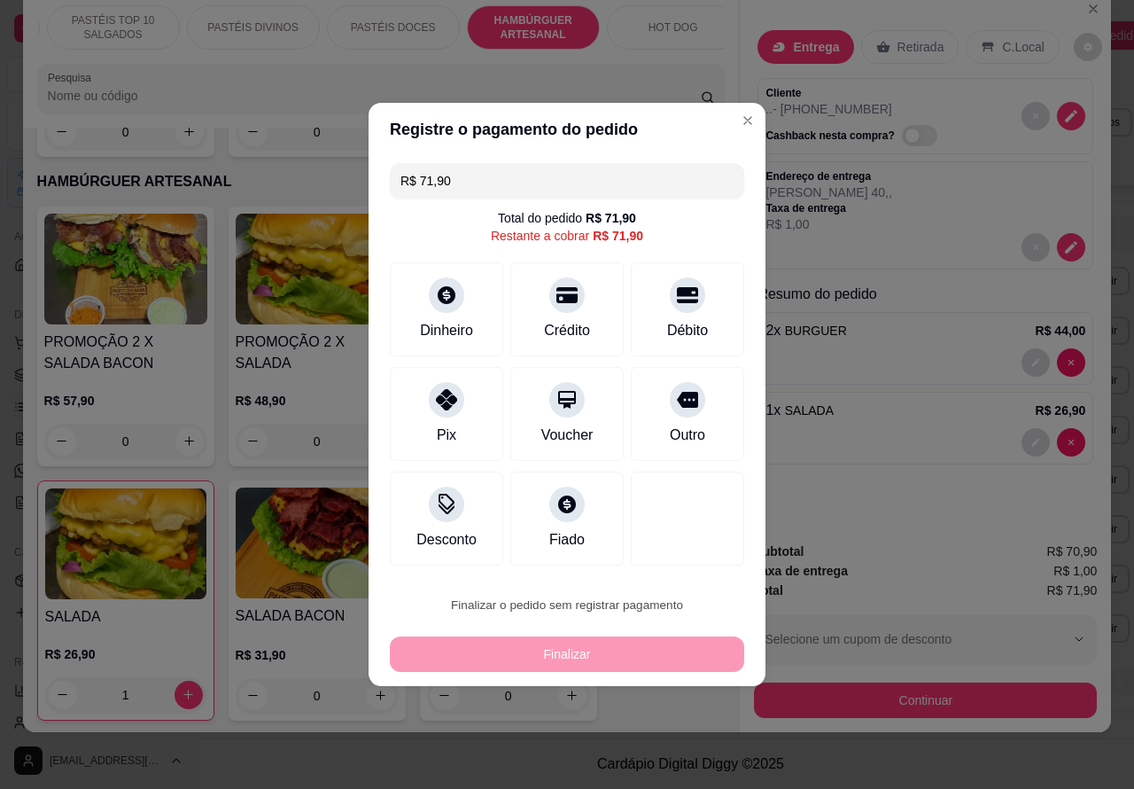
click at [697, 552] on button "Confirmar" at bounding box center [672, 554] width 63 height 27
type input "0"
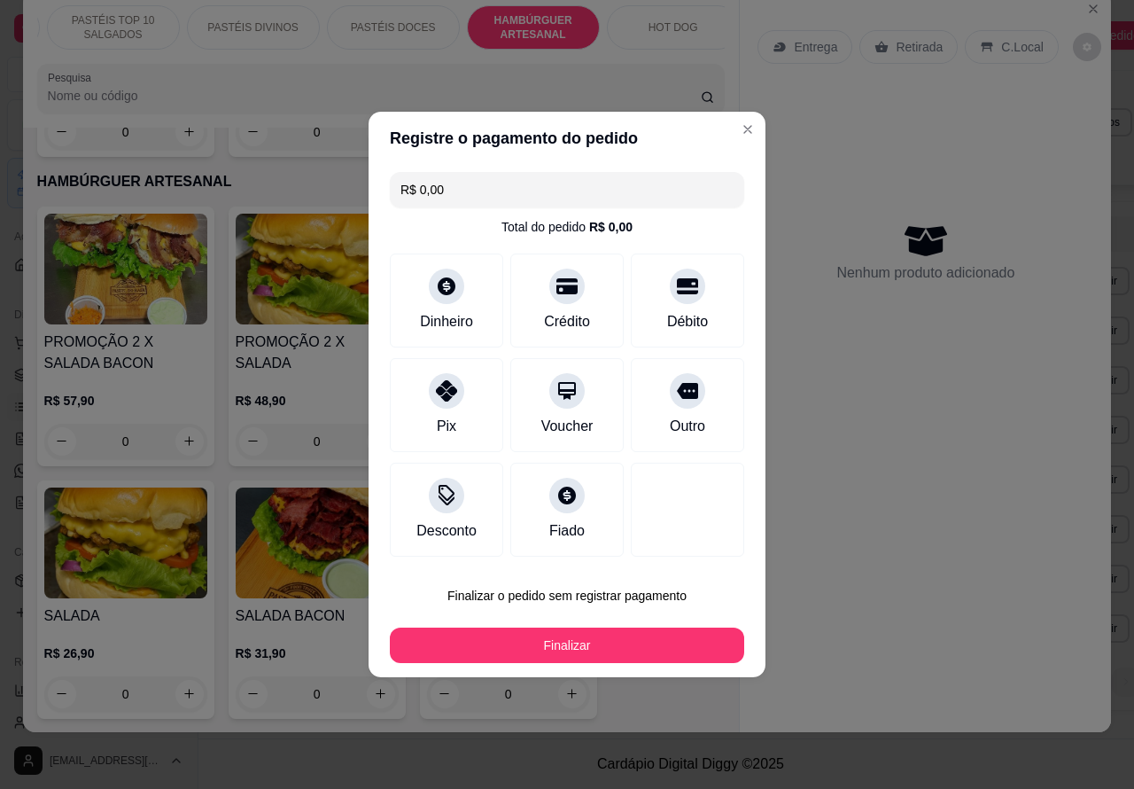
type input "R$ 0,00"
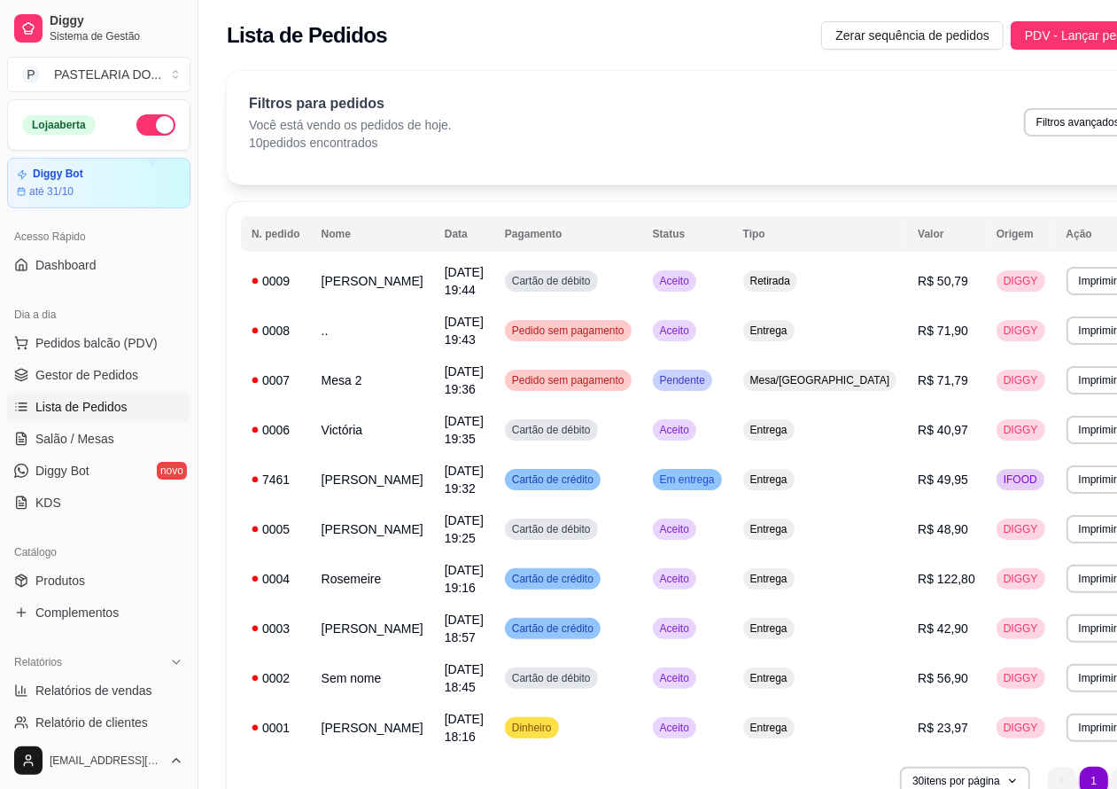
click at [1067, 273] on button "Imprimir" at bounding box center [1098, 281] width 63 height 28
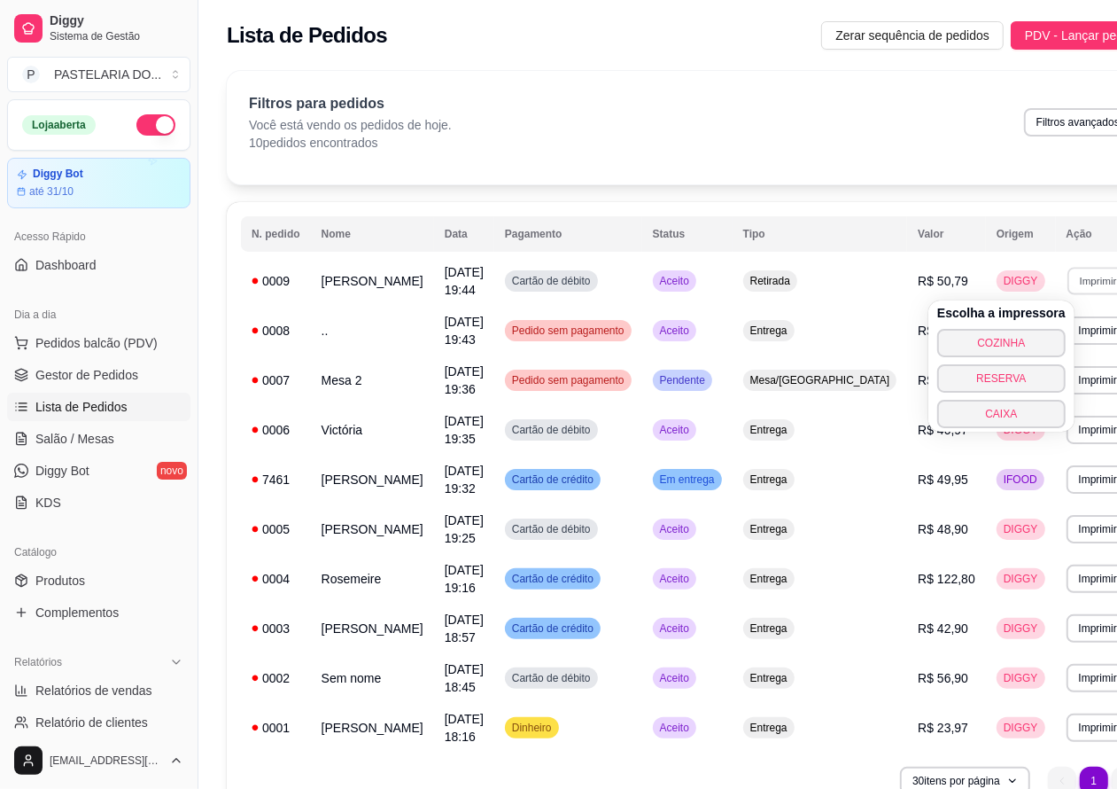
click at [1024, 344] on button "COZINHA" at bounding box center [1001, 343] width 128 height 28
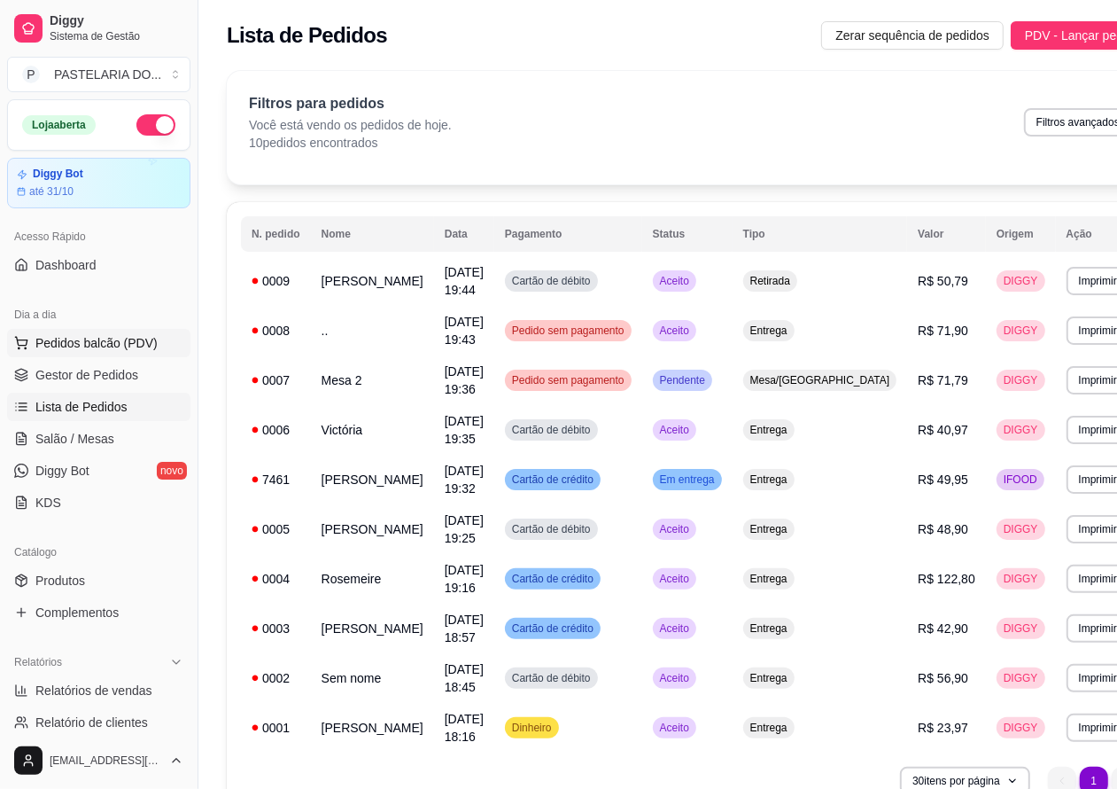
click at [140, 339] on span "Pedidos balcão (PDV)" at bounding box center [96, 343] width 122 height 18
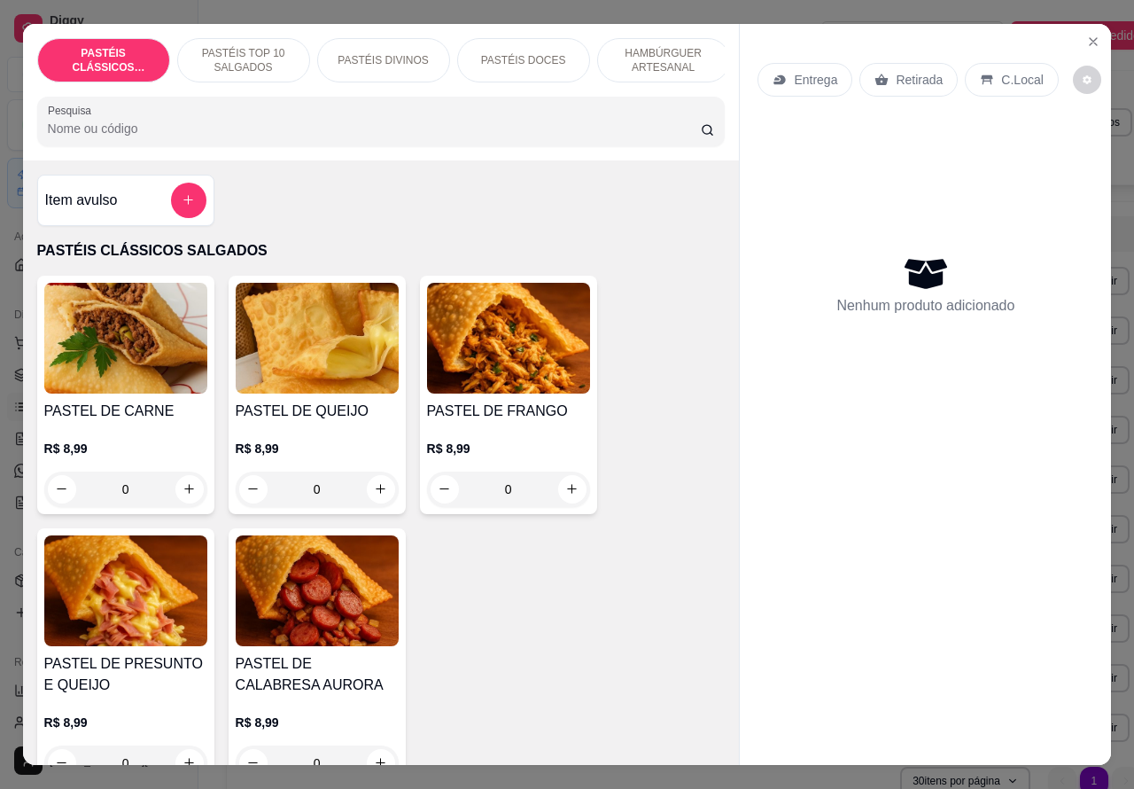
click at [902, 74] on p "Retirada" at bounding box center [919, 80] width 47 height 18
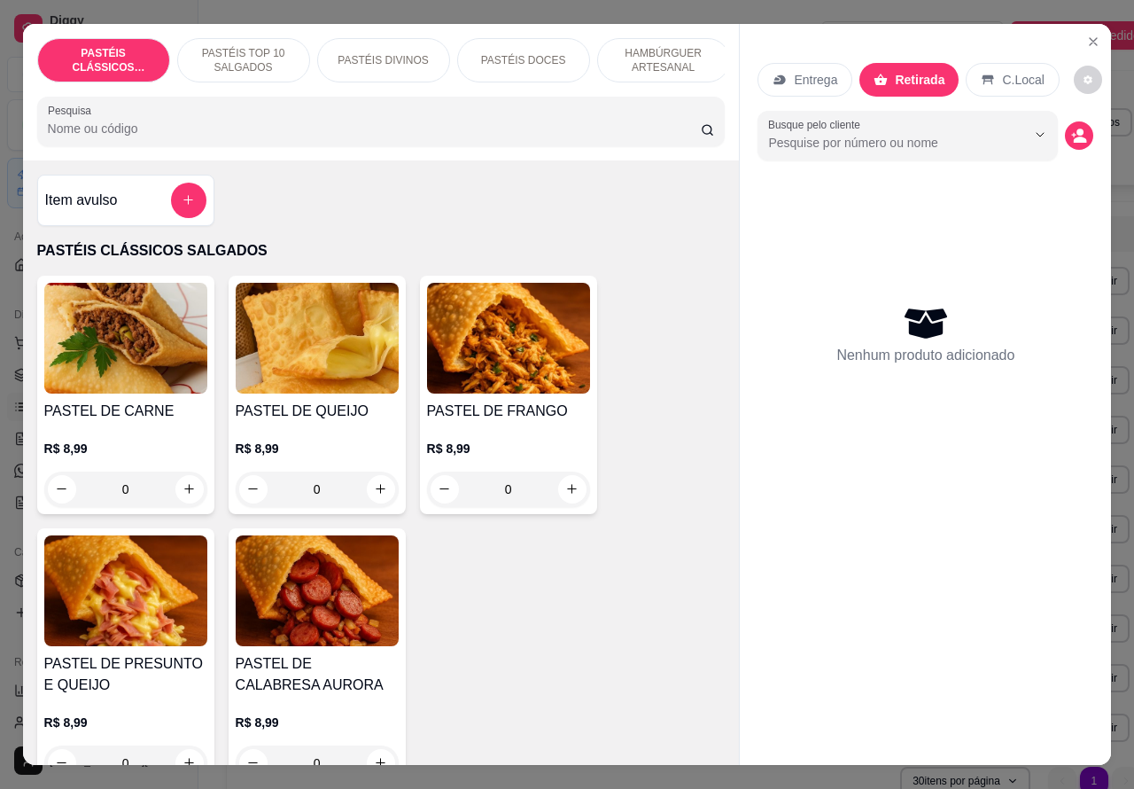
click at [532, 54] on p "PASTÉIS DOCES" at bounding box center [523, 60] width 85 height 14
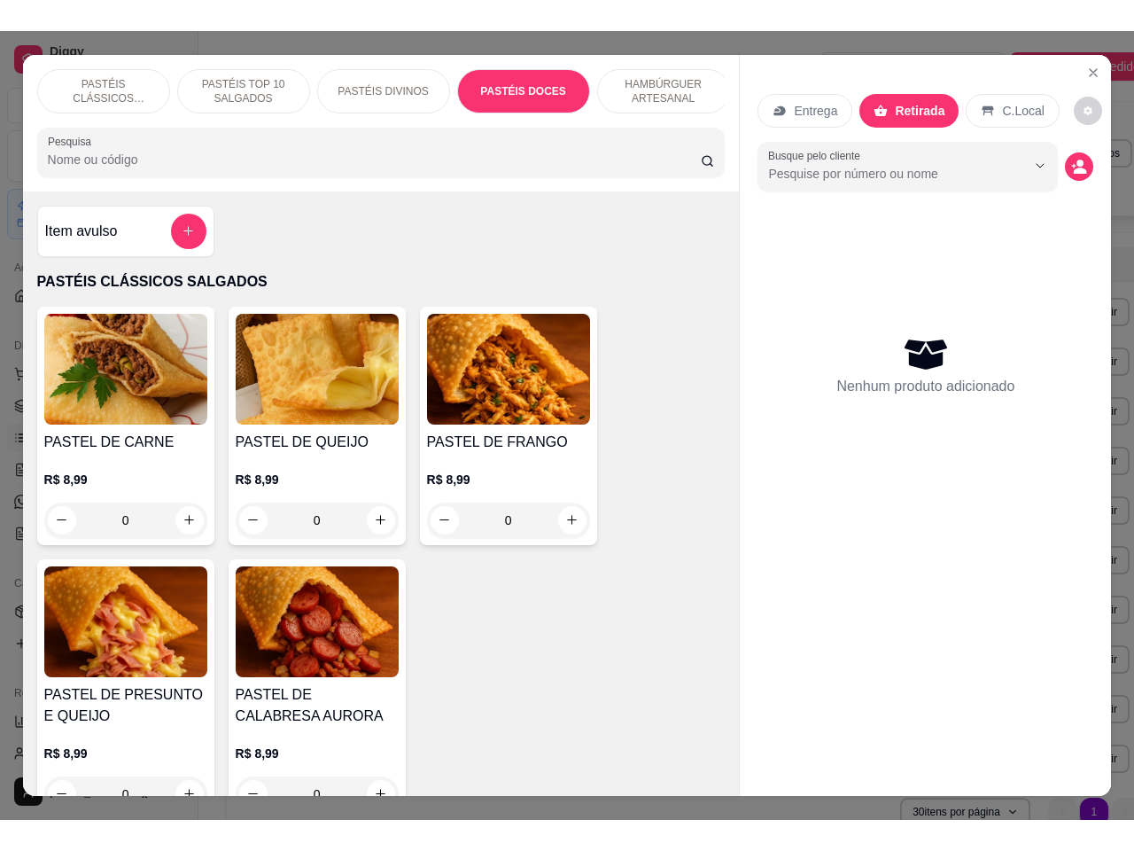
scroll to position [41, 0]
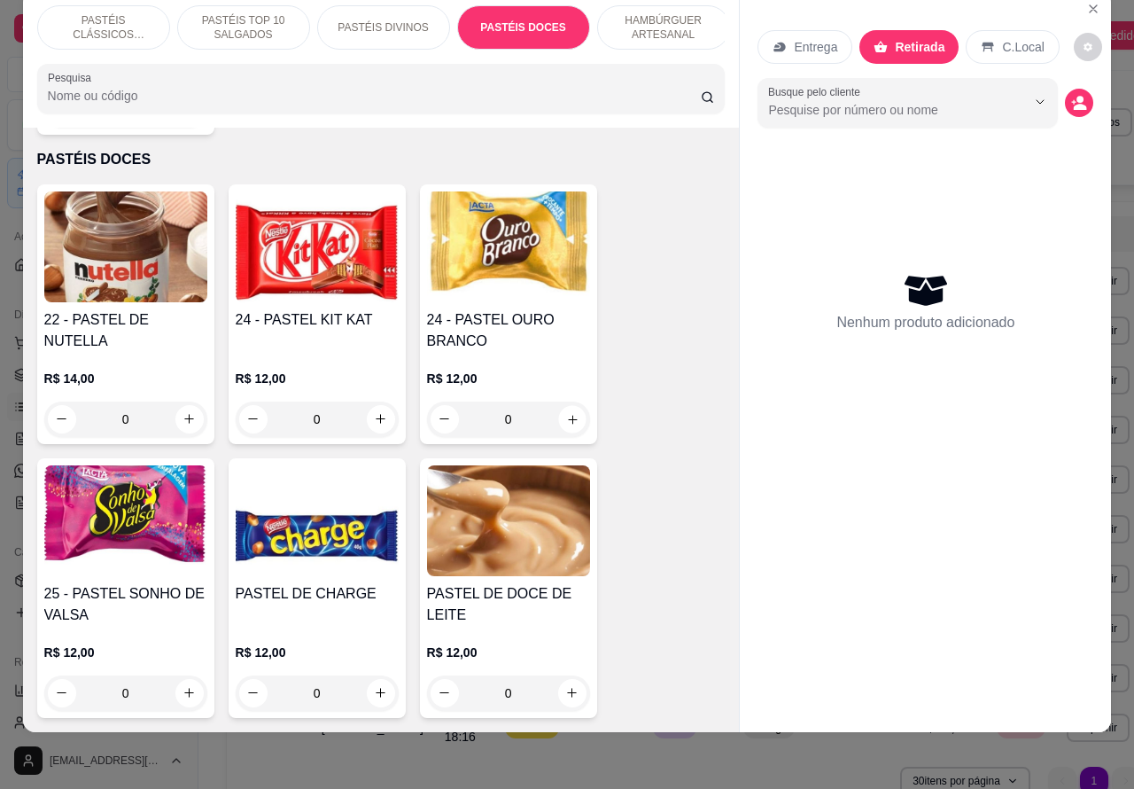
click at [568, 405] on button "increase-product-quantity" at bounding box center [571, 418] width 27 height 27
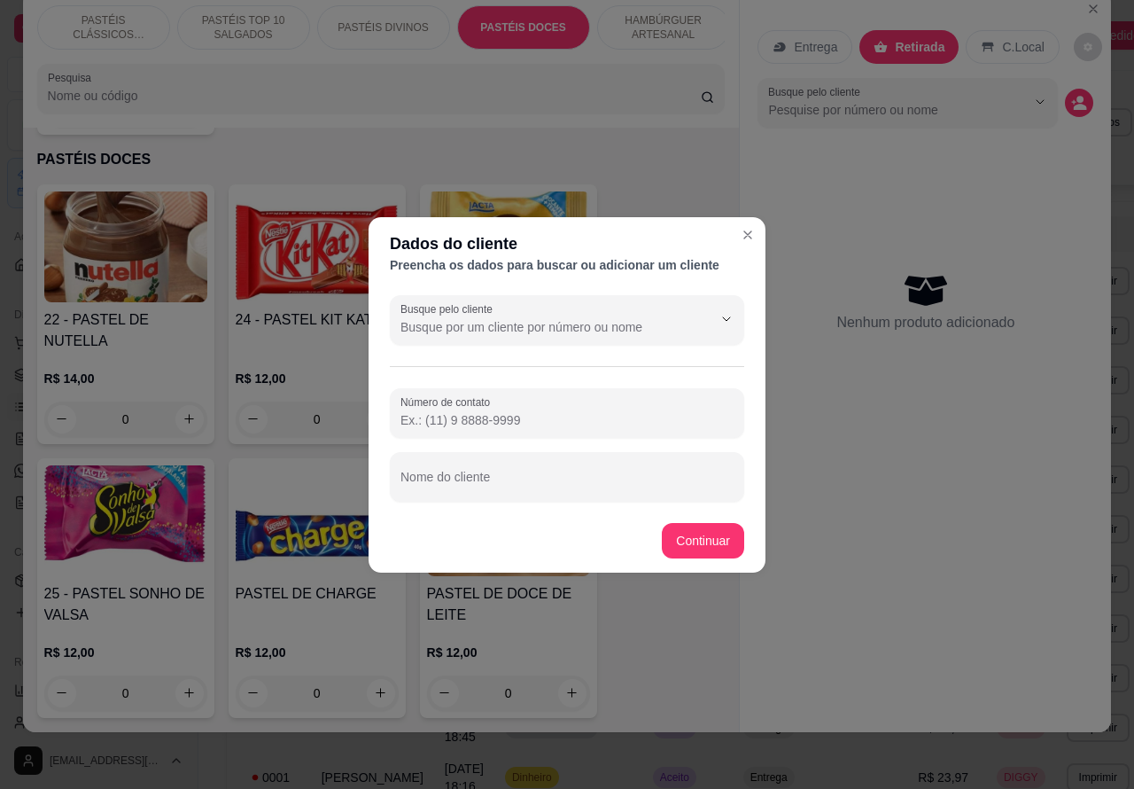
paste input "(14) 98148-3737"
type input "(14) 98148-3737"
click at [580, 484] on input "Nome do cliente" at bounding box center [566, 484] width 333 height 18
type input "a"
type input "ANDREIA MANU E BELA AA"
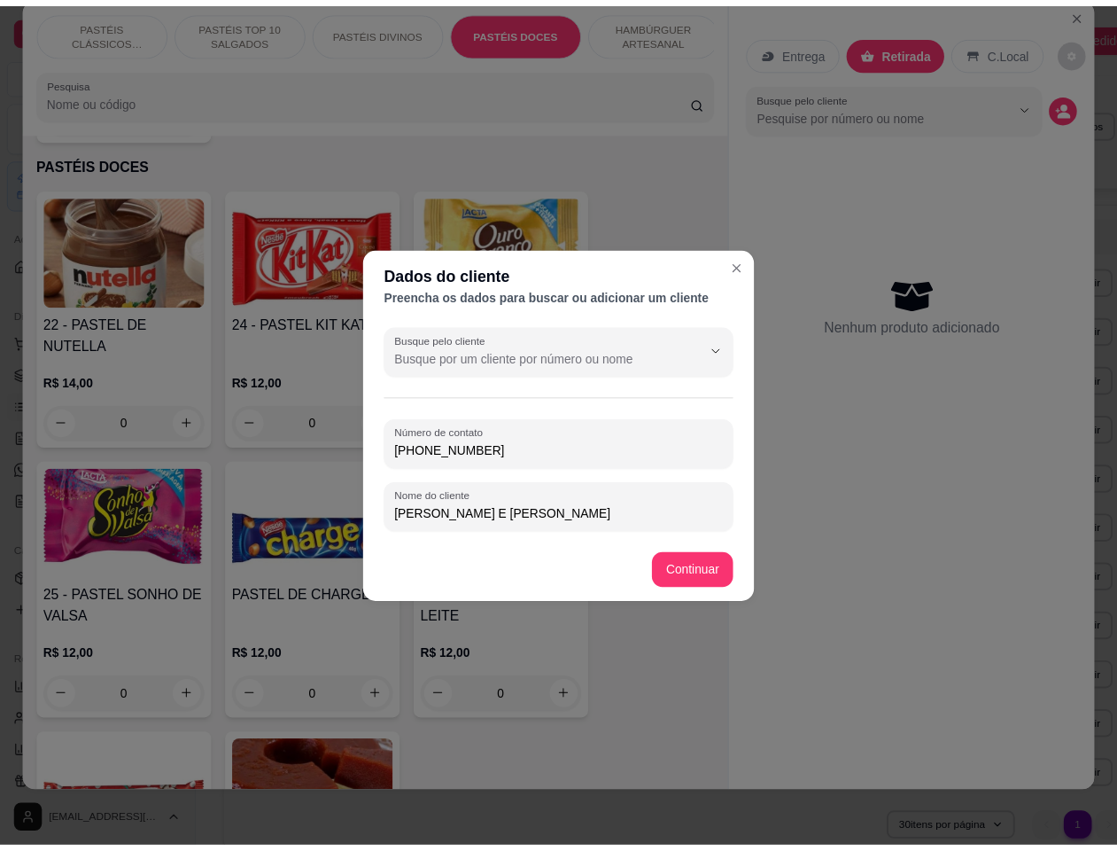
scroll to position [40, 0]
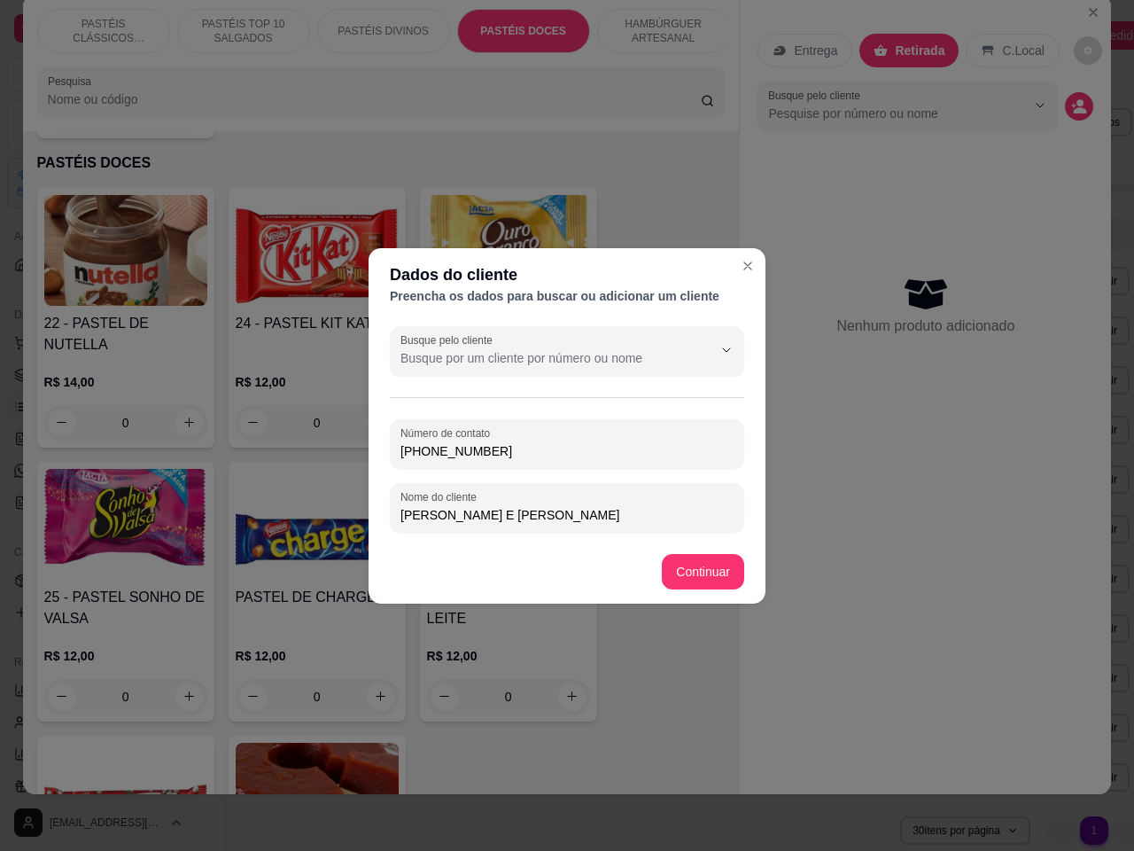
click at [587, 512] on input "ANDREIA MANU E BELA AA" at bounding box center [566, 515] width 333 height 18
paste input "(14) 98148-3737"
type input "(14) 98148-3737"
click at [507, 507] on input "Nome do cliente" at bounding box center [566, 515] width 333 height 18
type input "MANU E [PERSON_NAME]"
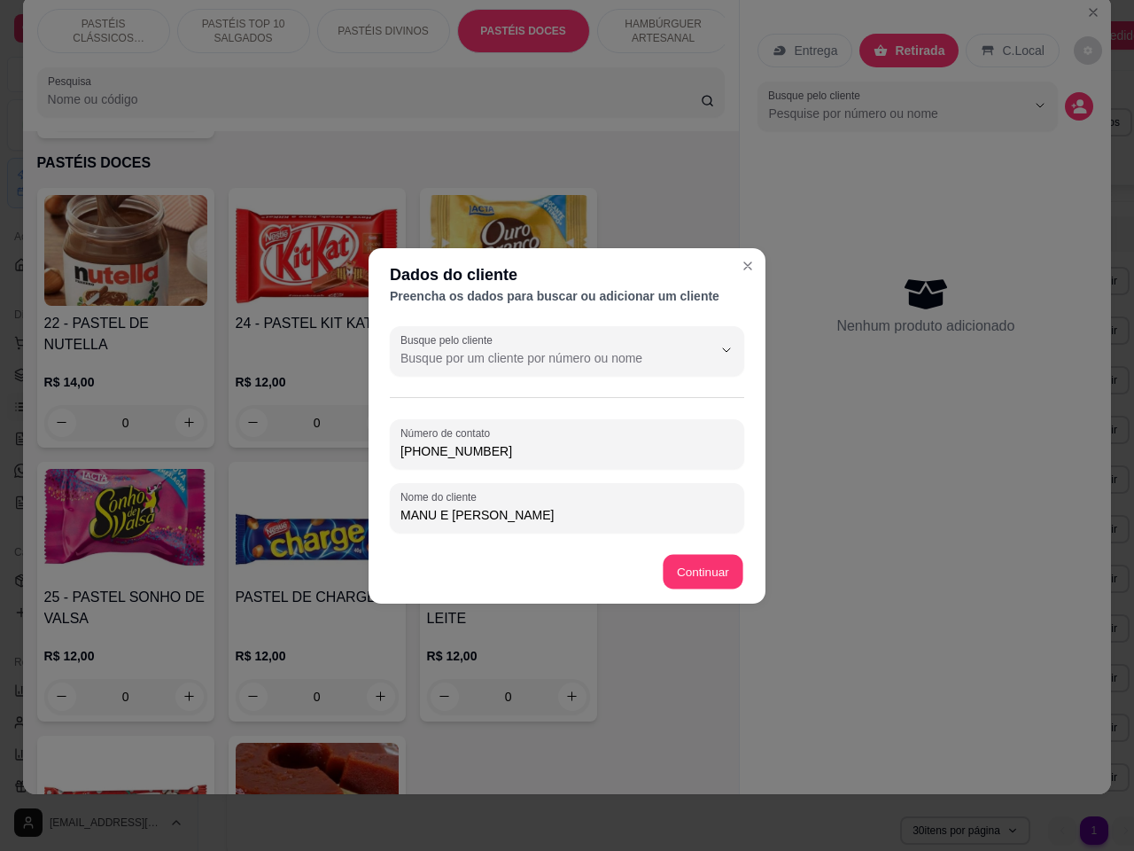
click at [701, 578] on div "Item avulso PASTÉIS CLÁSSICOS SALGADOS PASTEL DE CARNE R$ 8,99 0 PASTEL DE QUEI…" at bounding box center [381, 462] width 717 height 663
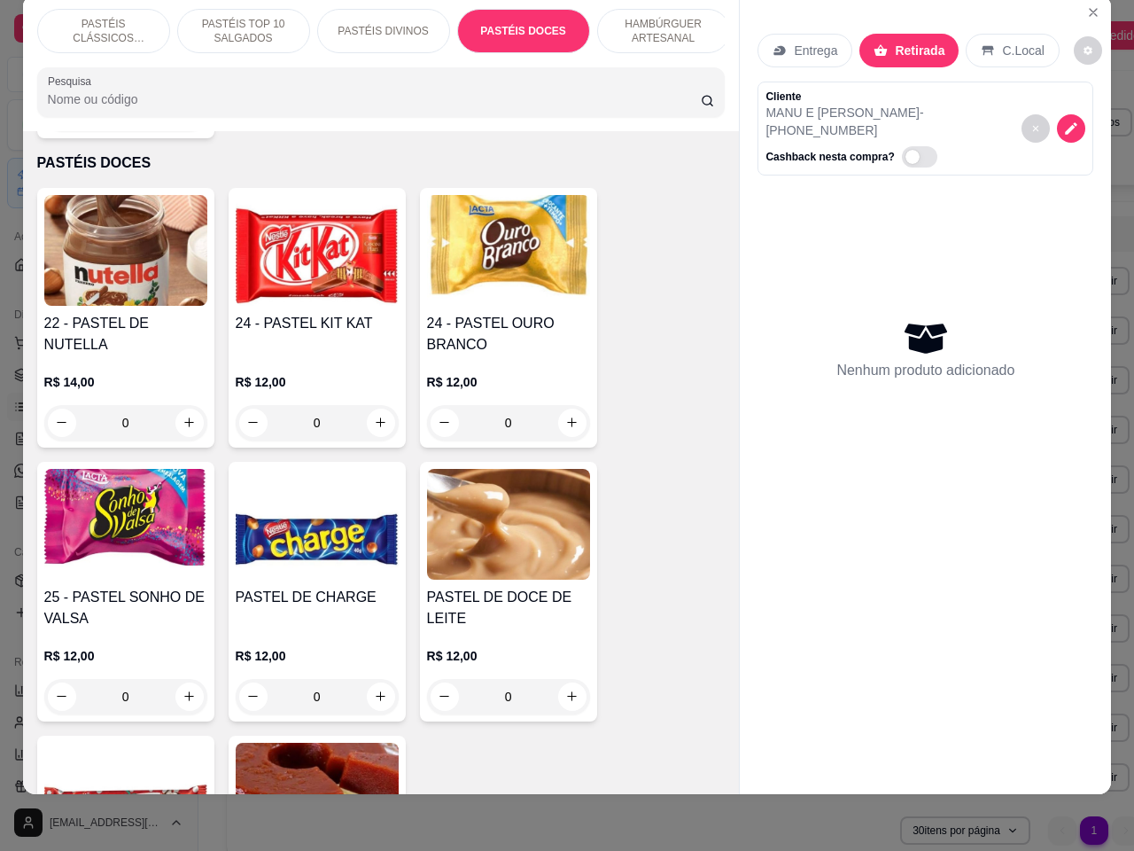
click at [565, 416] on icon "increase-product-quantity" at bounding box center [571, 422] width 13 height 13
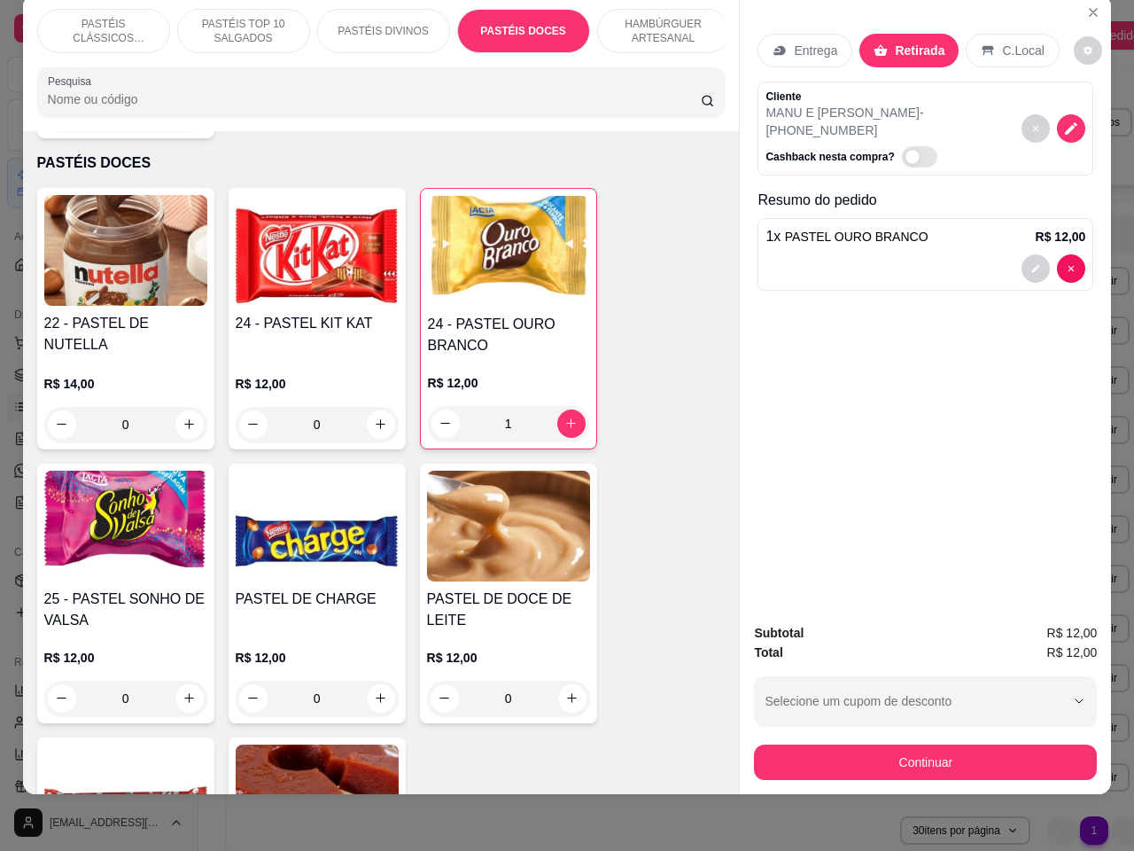
click at [569, 409] on button "increase-product-quantity" at bounding box center [571, 423] width 28 height 28
click at [567, 419] on icon "increase-product-quantity" at bounding box center [571, 423] width 9 height 9
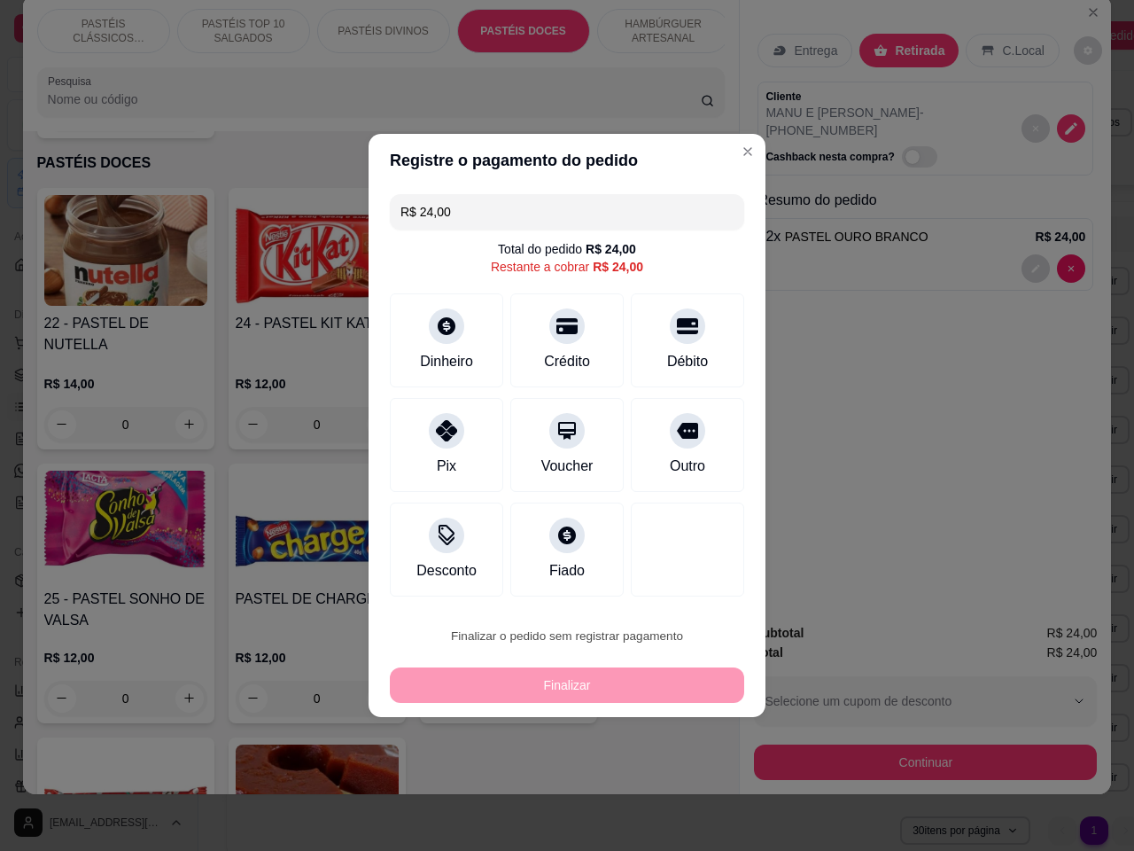
click at [673, 781] on button "Confirmar" at bounding box center [678, 781] width 66 height 27
type input "0"
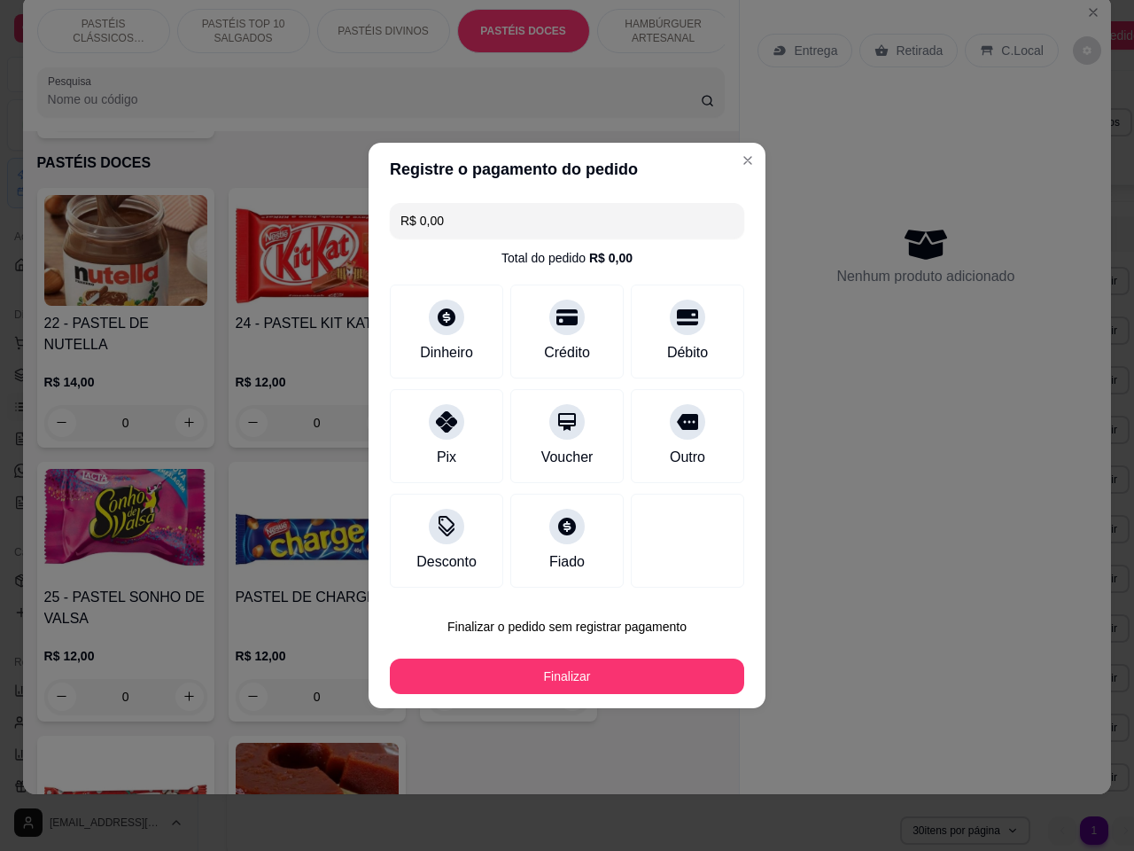
type input "R$ 0,00"
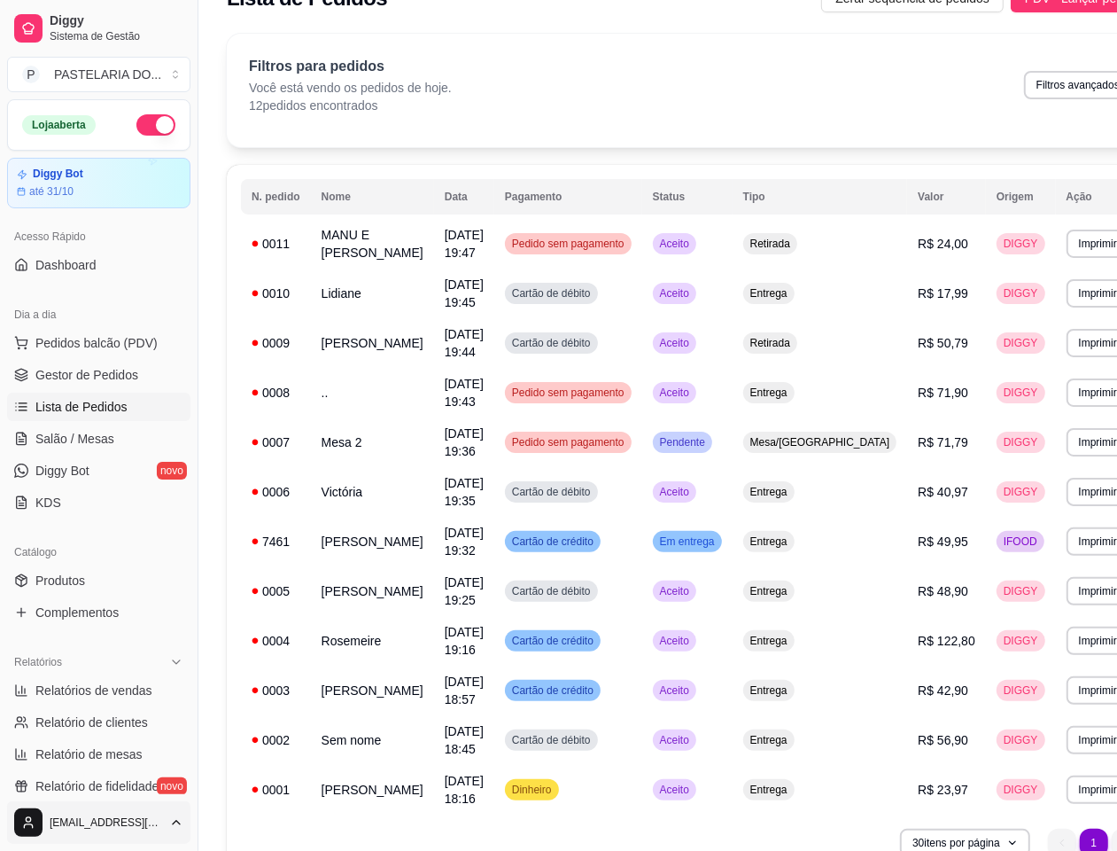
scroll to position [129, 0]
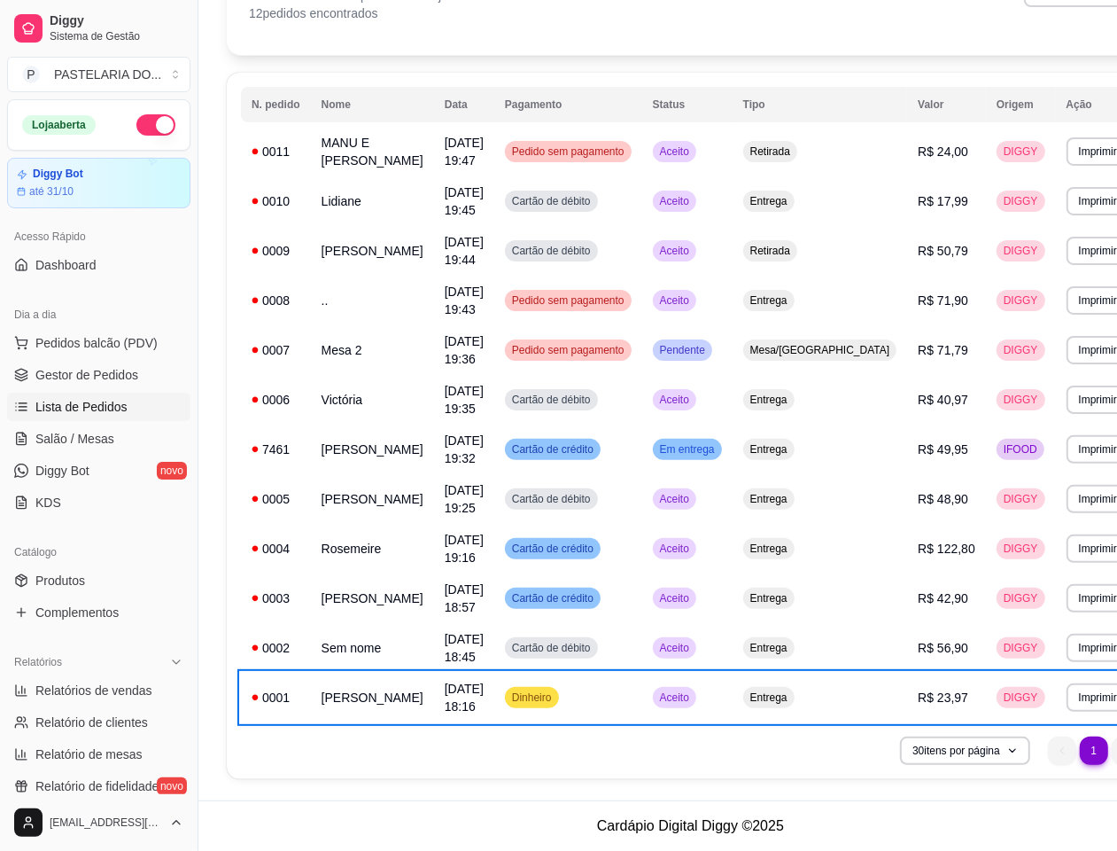
click at [162, 721] on html "Diggy Sistema de Gestão P PASTELARIA DO ... Loja aberta Diggy Bot até 31/10 Ace…" at bounding box center [558, 296] width 1117 height 851
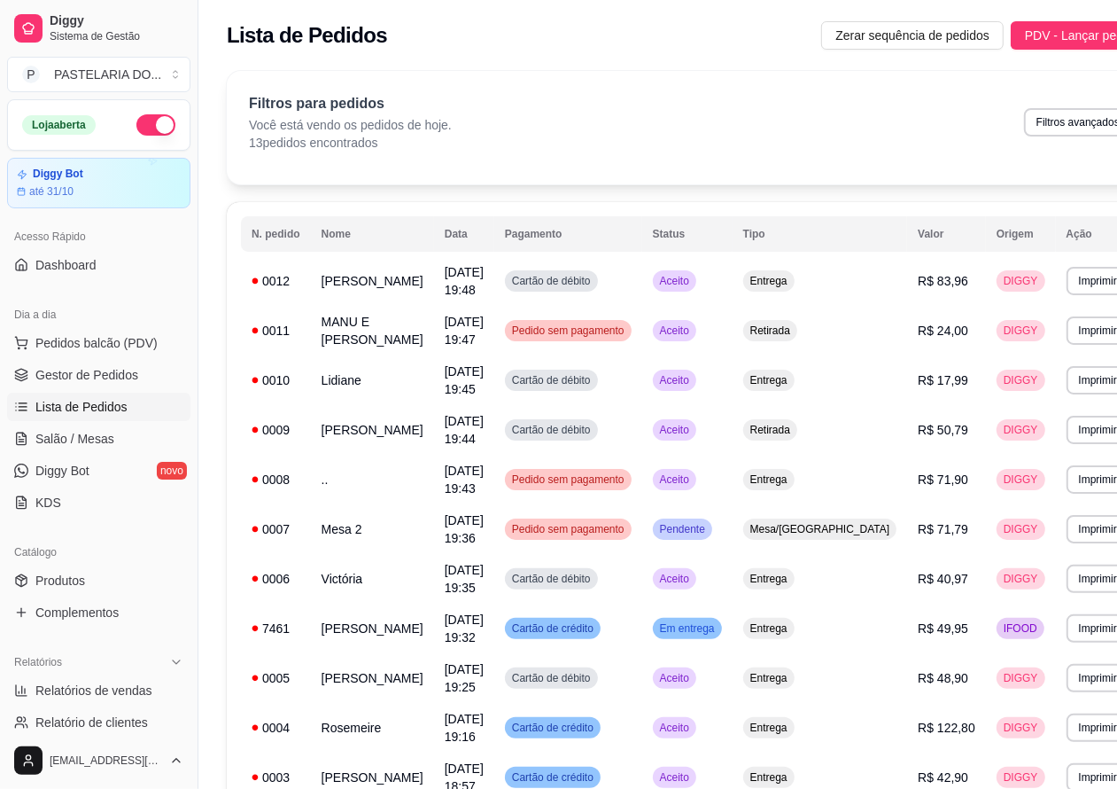
scroll to position [241, 0]
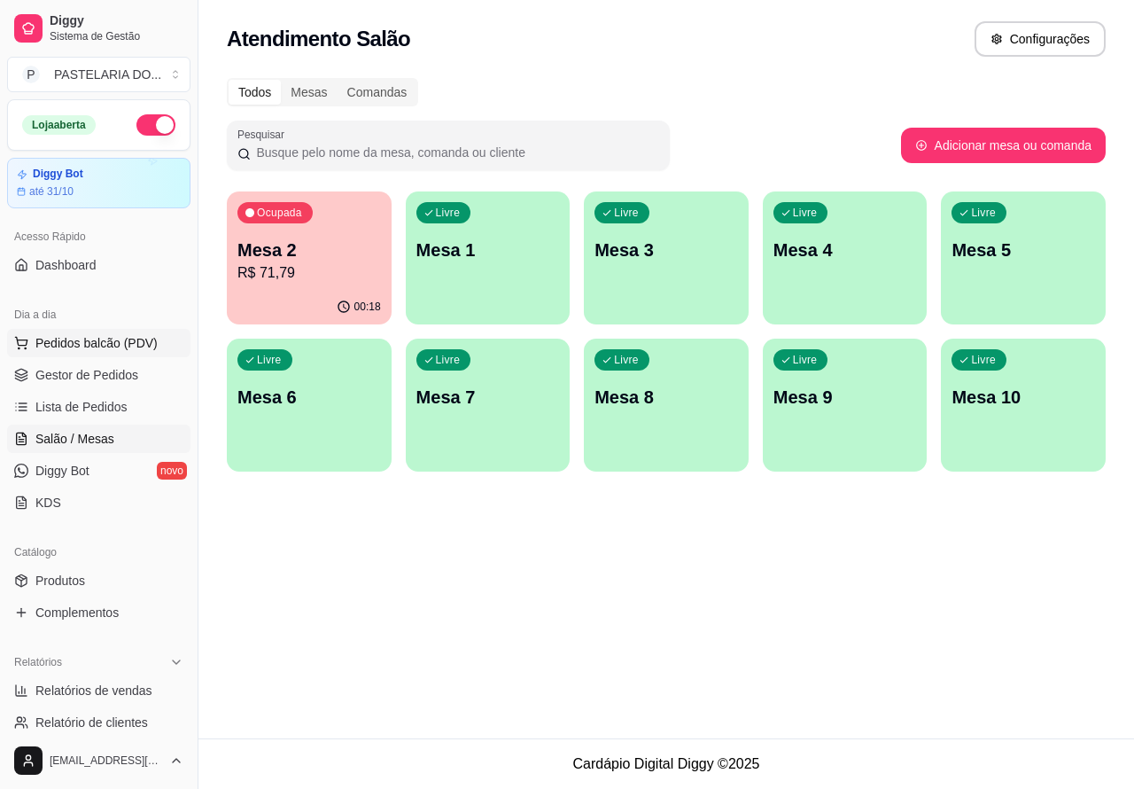
click at [138, 344] on span "Pedidos balcão (PDV)" at bounding box center [96, 343] width 122 height 18
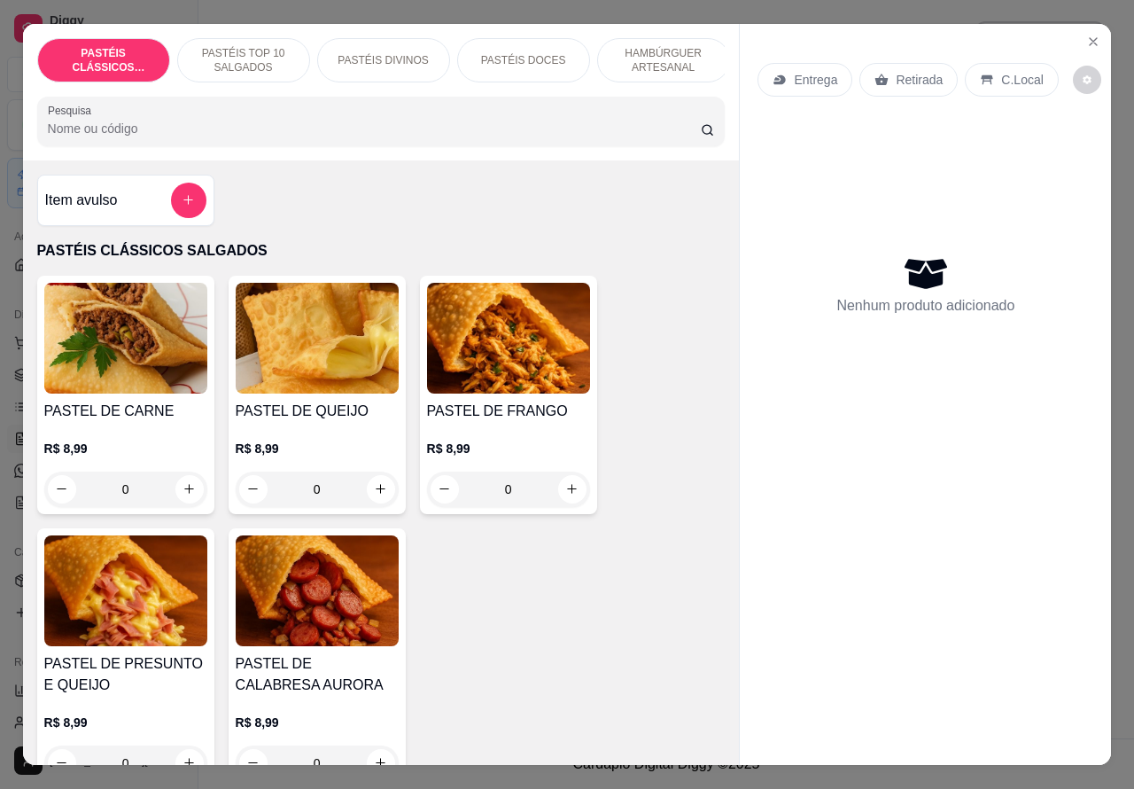
click at [923, 81] on div "Retirada" at bounding box center [908, 80] width 98 height 34
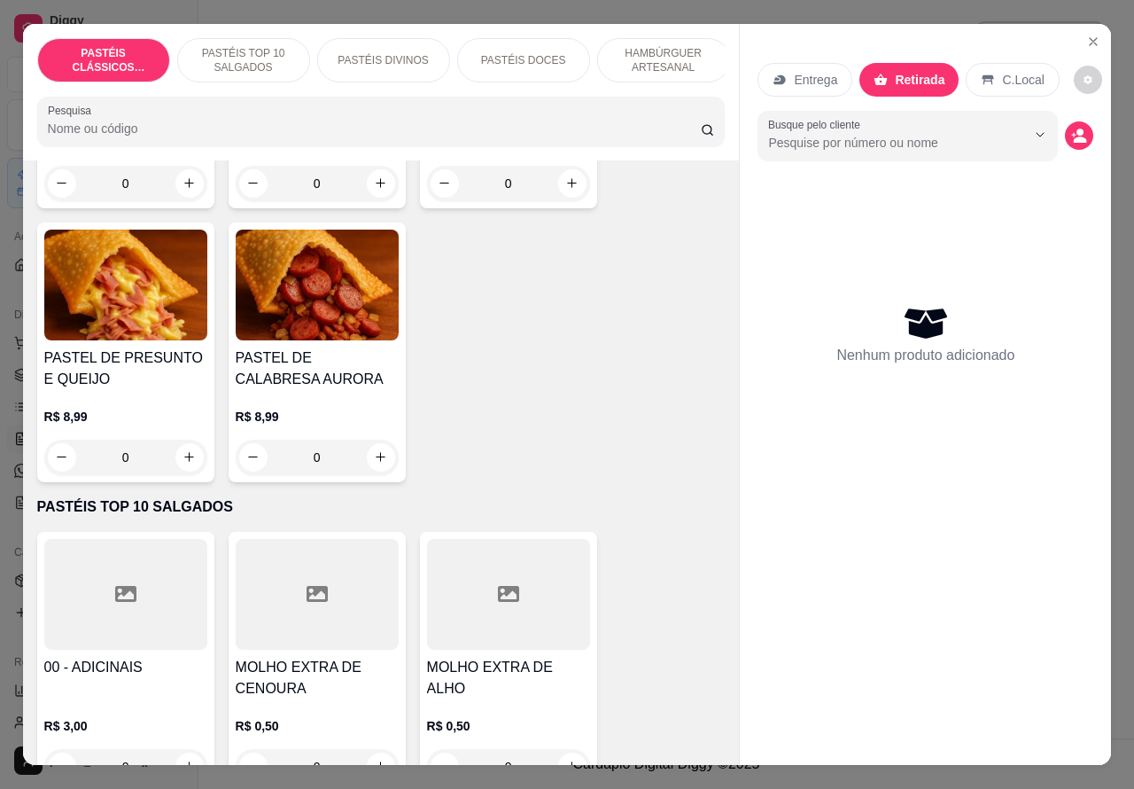
scroll to position [320, 0]
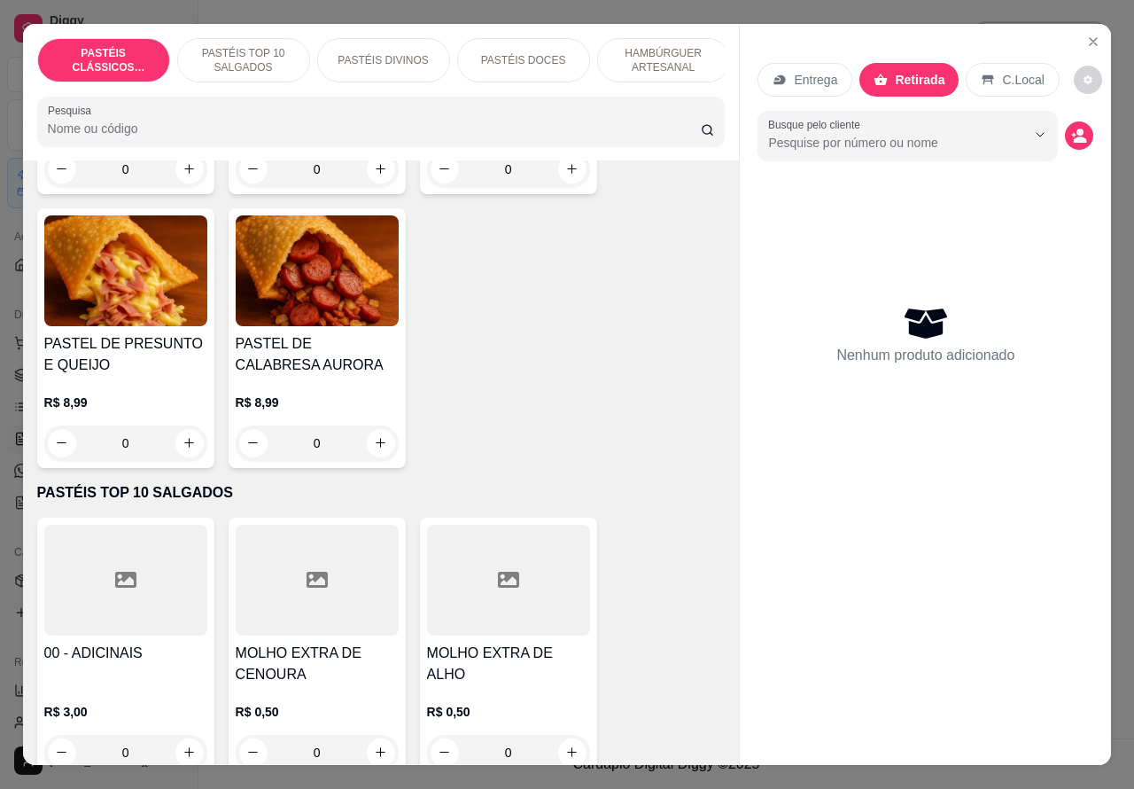
click at [662, 56] on p "HAMBÚRGUER ARTESANAL" at bounding box center [663, 60] width 103 height 28
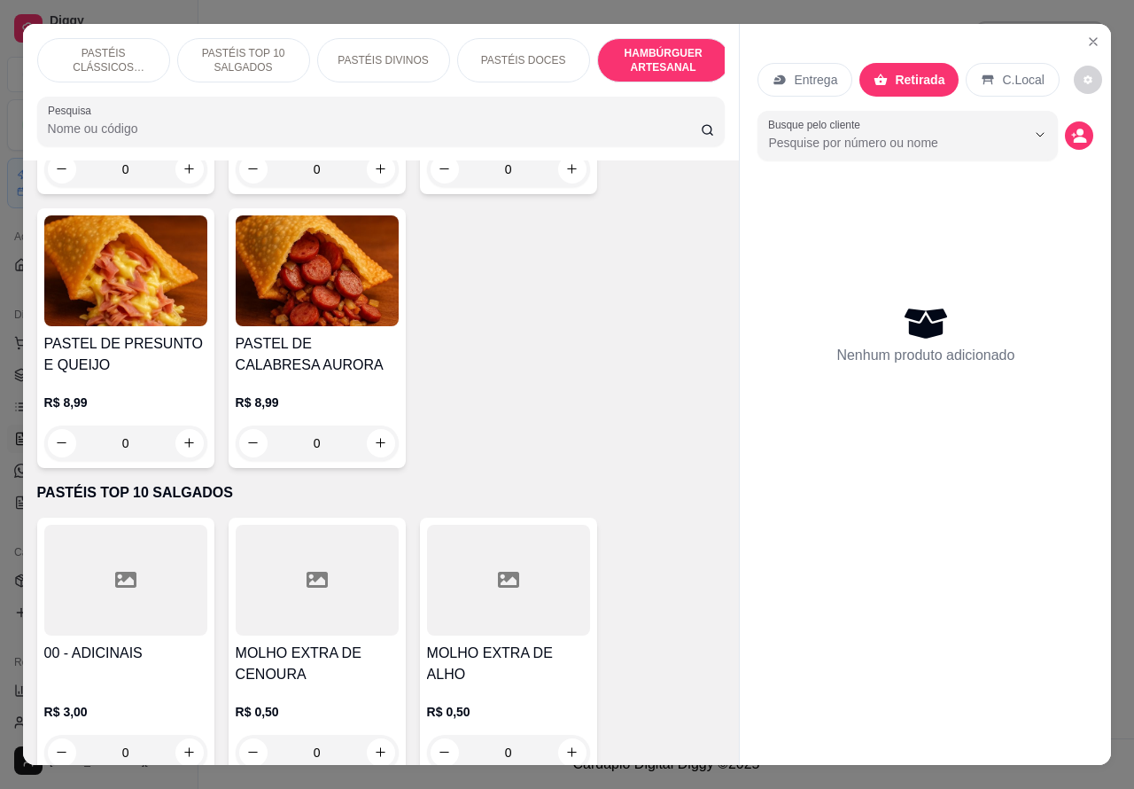
scroll to position [41, 0]
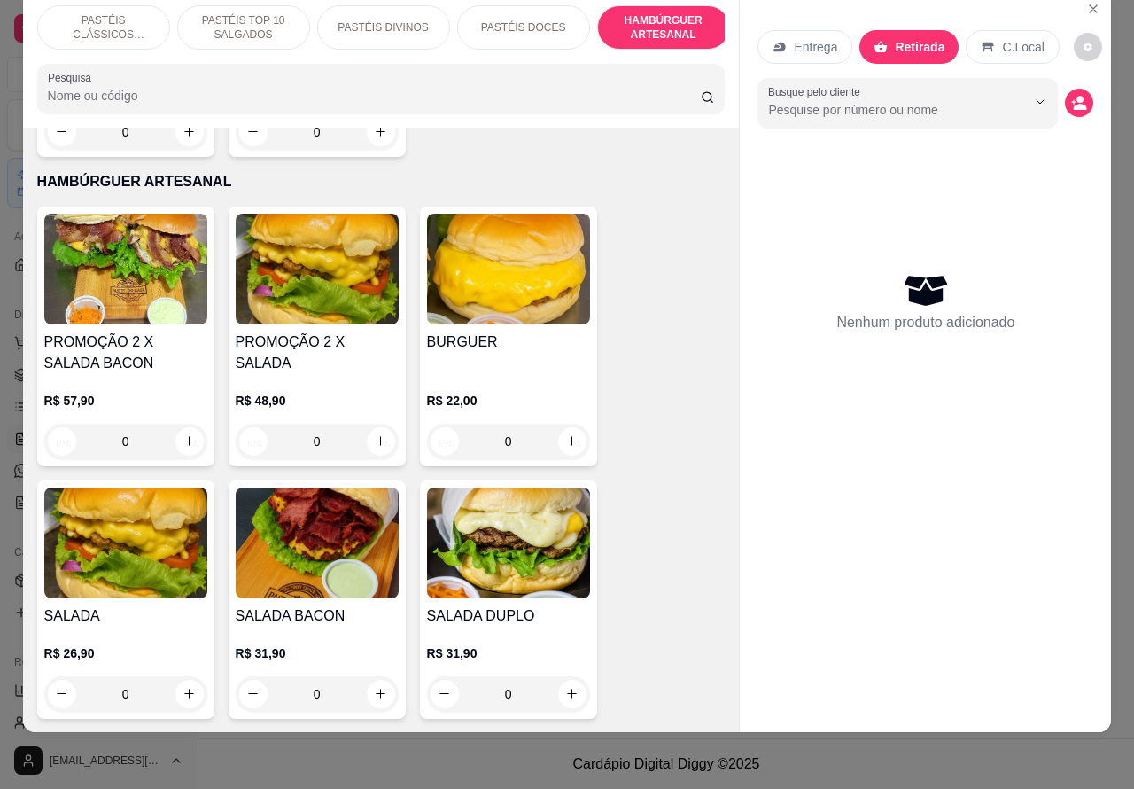
click at [355, 494] on img at bounding box center [317, 542] width 163 height 111
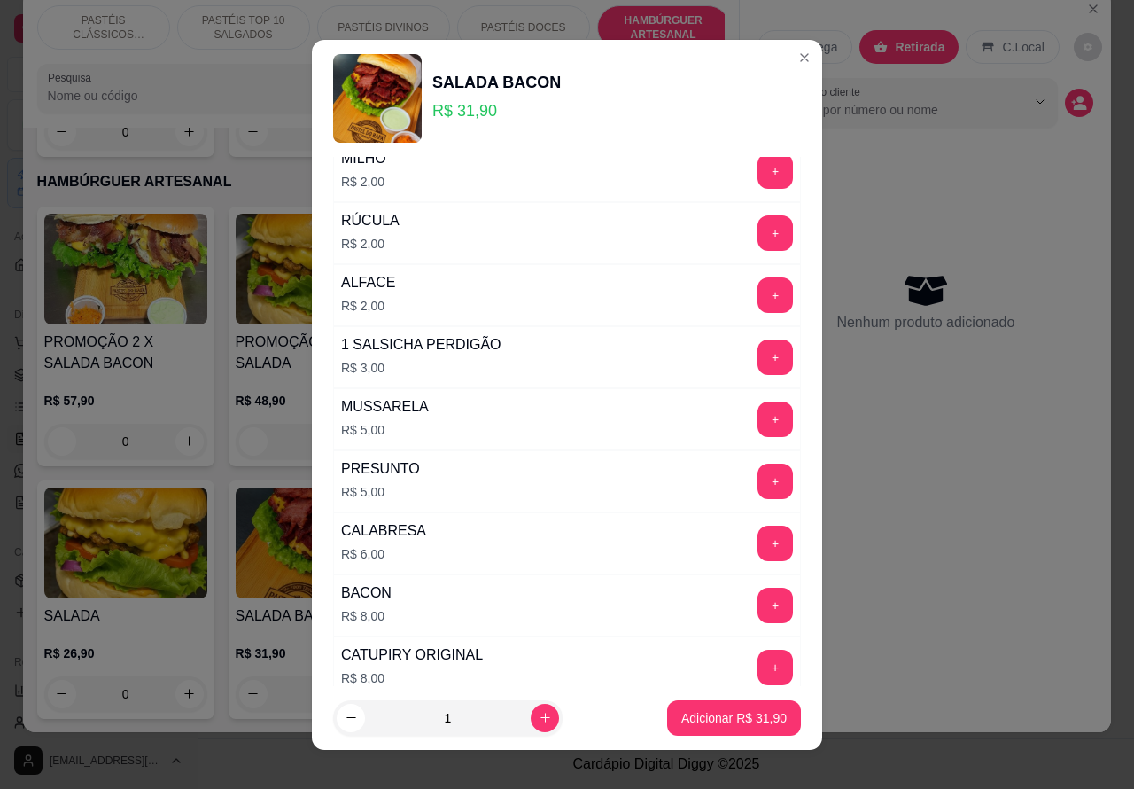
scroll to position [507, 0]
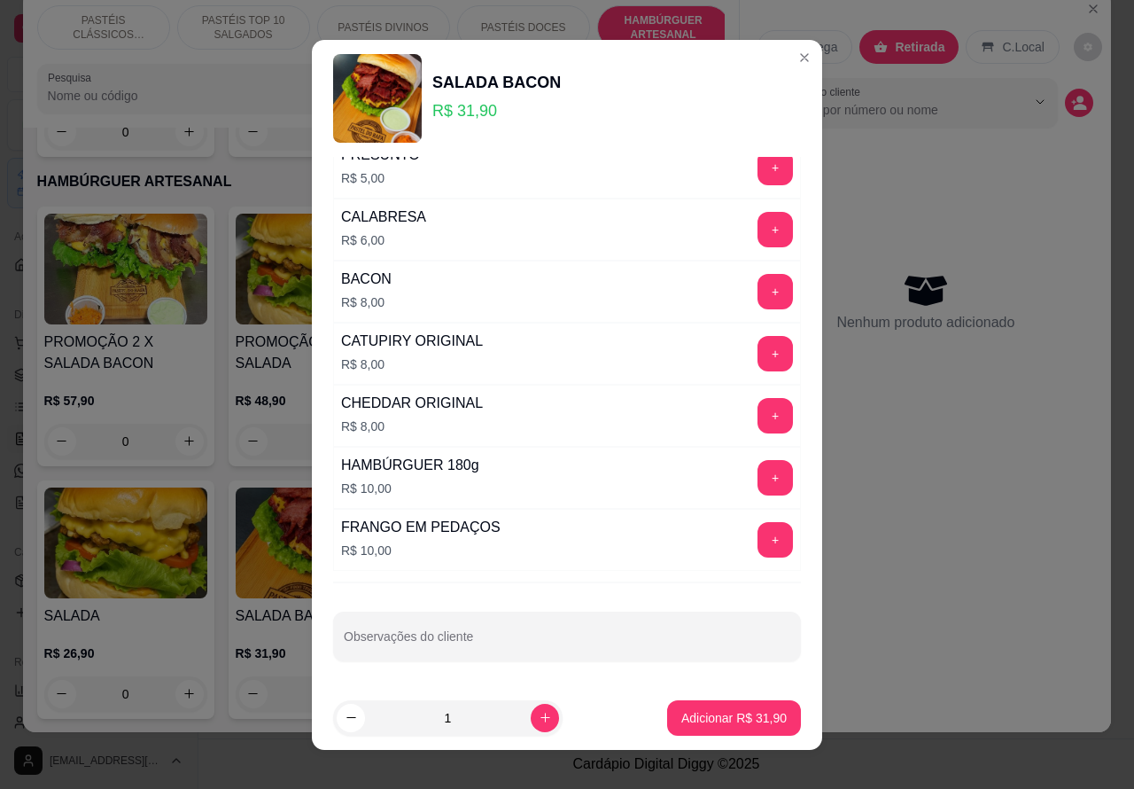
click at [461, 660] on div "Observações do cliente" at bounding box center [567, 636] width 468 height 50
type input """"""""""CORTAR AO MEIOO''''''''"
click at [707, 719] on p "Adicionar R$ 31,90" at bounding box center [733, 718] width 105 height 18
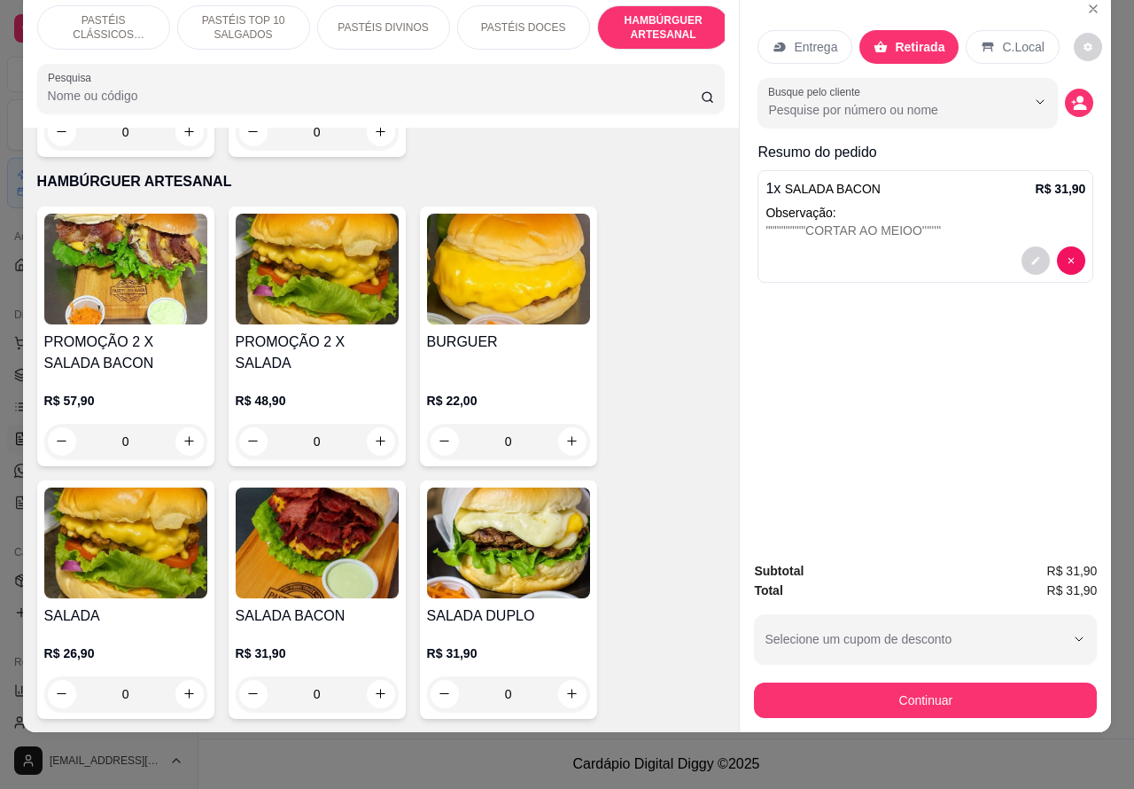
click at [1074, 104] on icon "decrease-product-quantity" at bounding box center [1080, 107] width 13 height 6
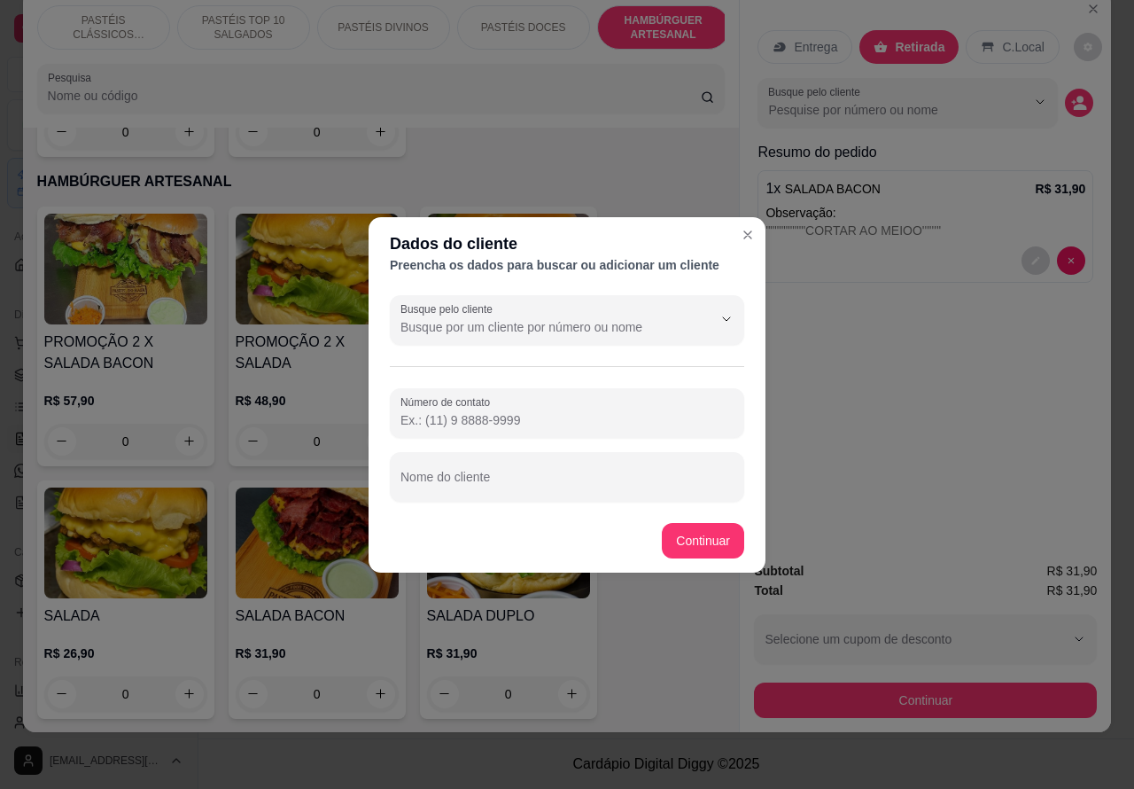
paste input "[PHONE_NUMBER]"
type input "[PHONE_NUMBER]"
click at [519, 524] on footer "Continuar" at bounding box center [567, 541] width 397 height 64
click at [519, 481] on input "Nome do cliente" at bounding box center [566, 484] width 333 height 18
type input "c"
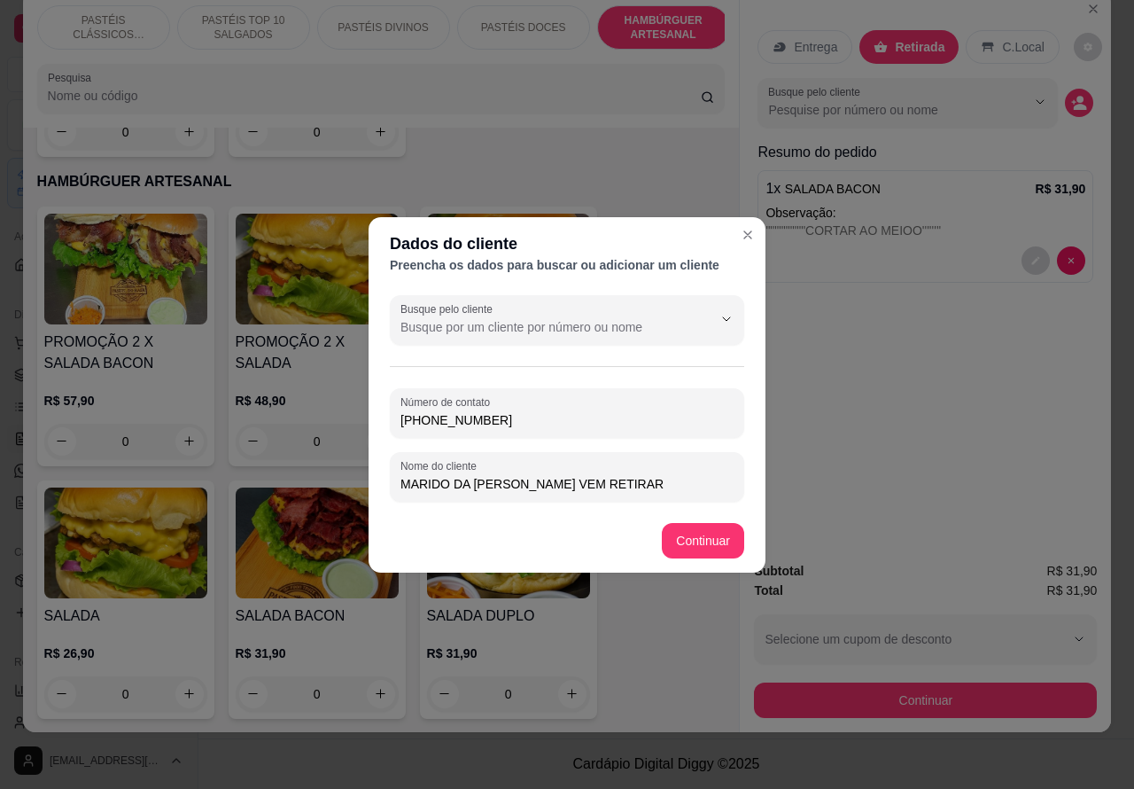
type input "MARIDO DA [PERSON_NAME] VEM RETIRAR"
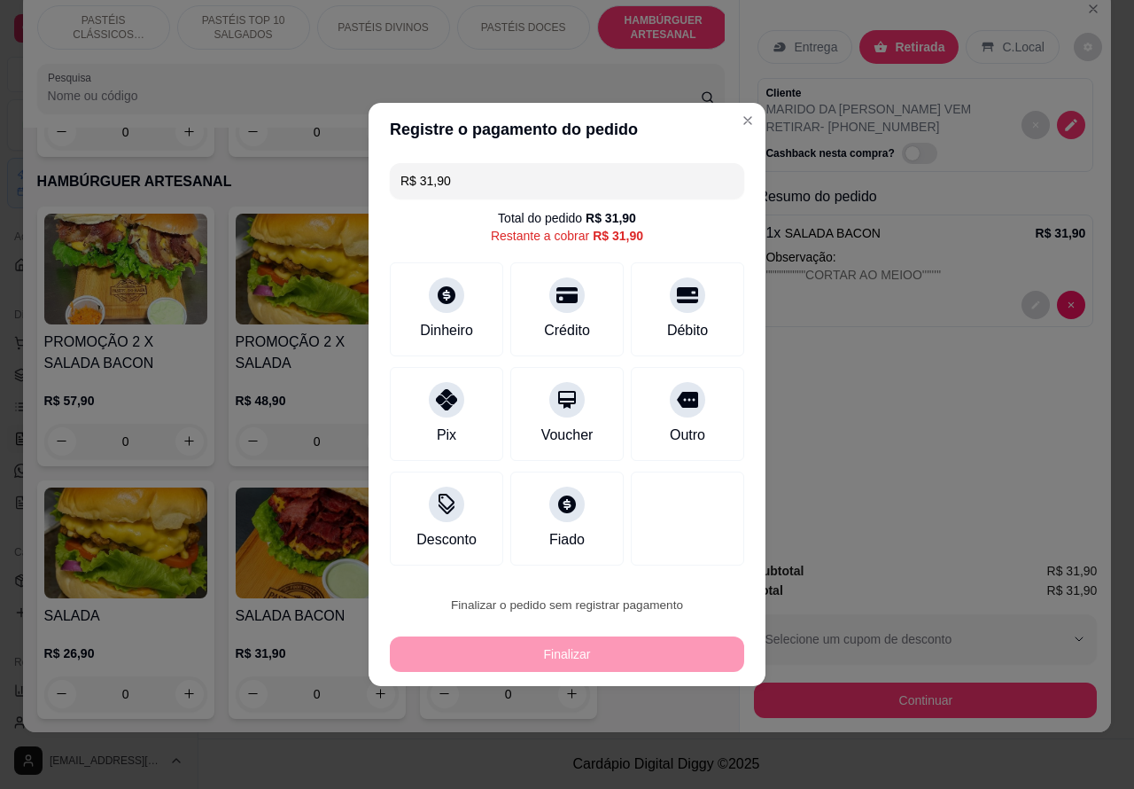
click at [688, 552] on button "Confirmar" at bounding box center [672, 554] width 63 height 27
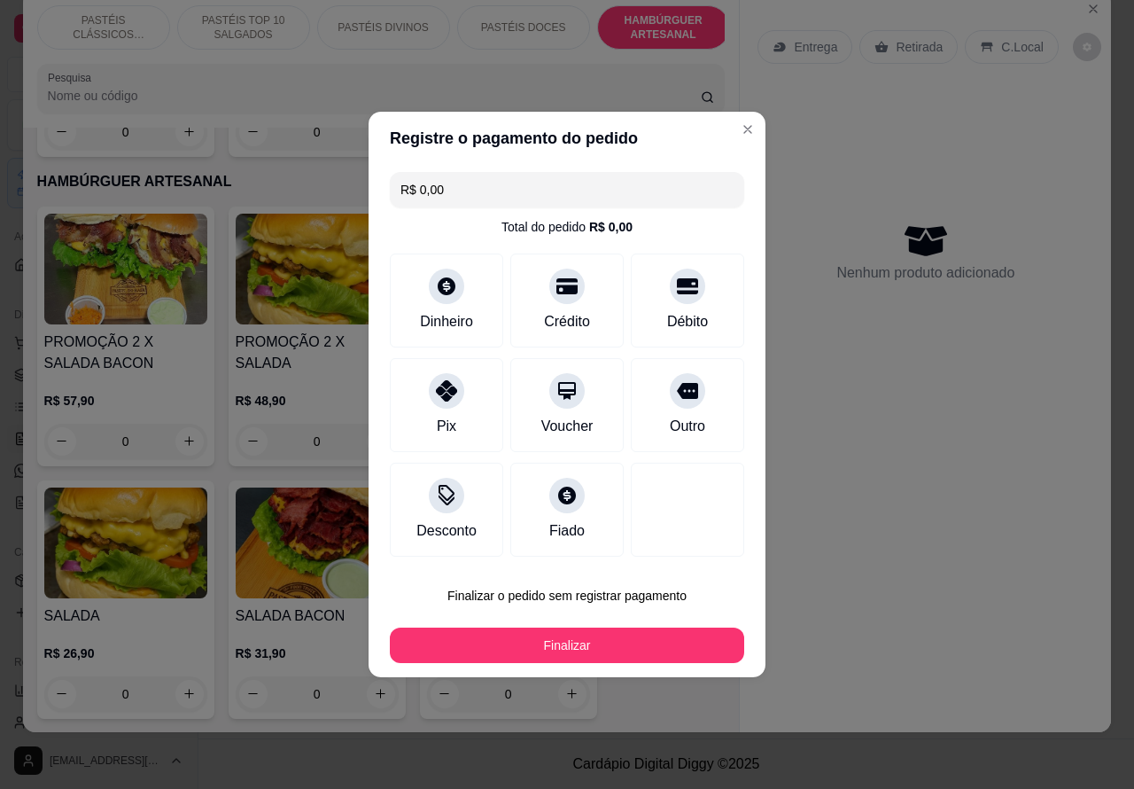
type input "R$ 0,00"
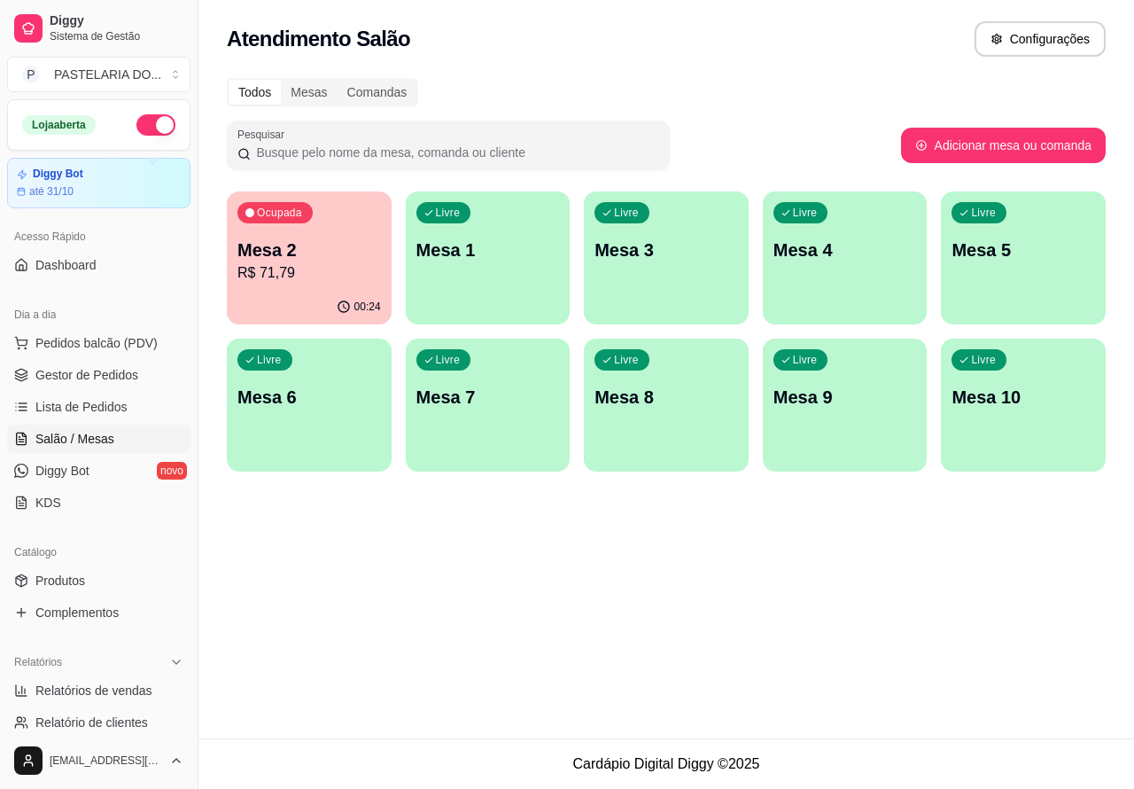
click at [326, 275] on p "R$ 71,79" at bounding box center [309, 272] width 144 height 21
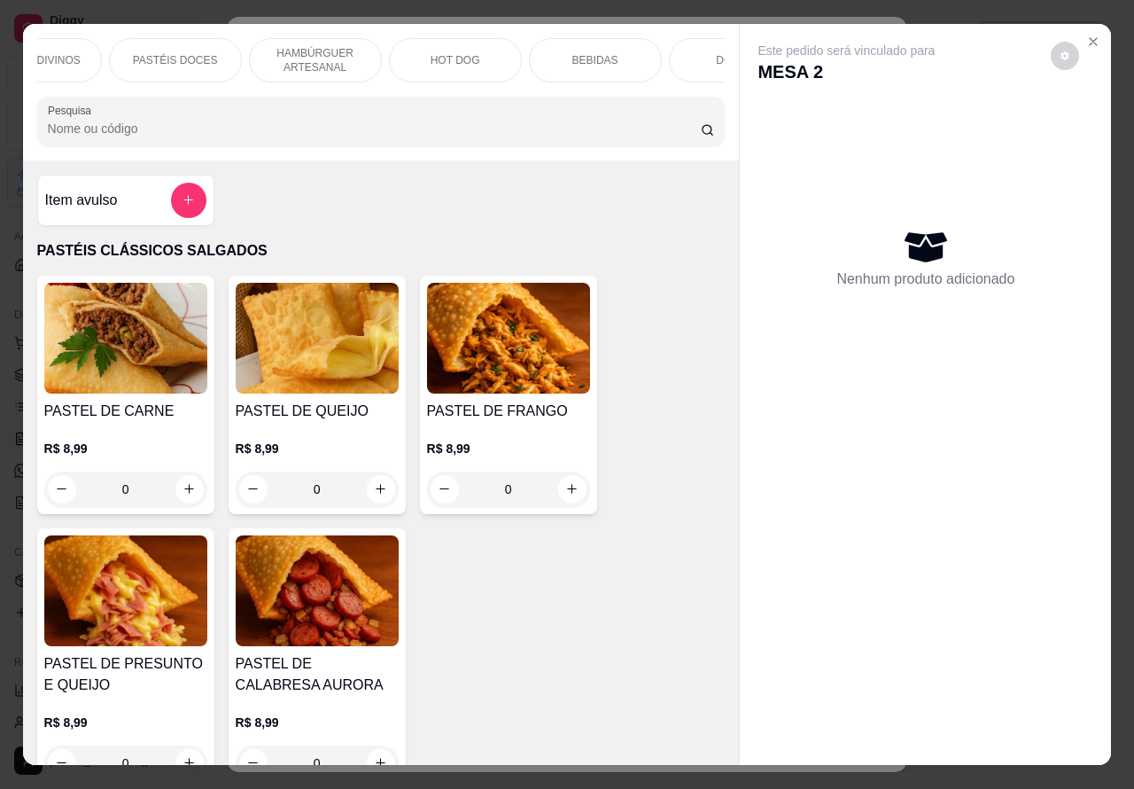
scroll to position [0, 372]
click at [565, 58] on p "BEBIDAS" at bounding box center [571, 60] width 46 height 14
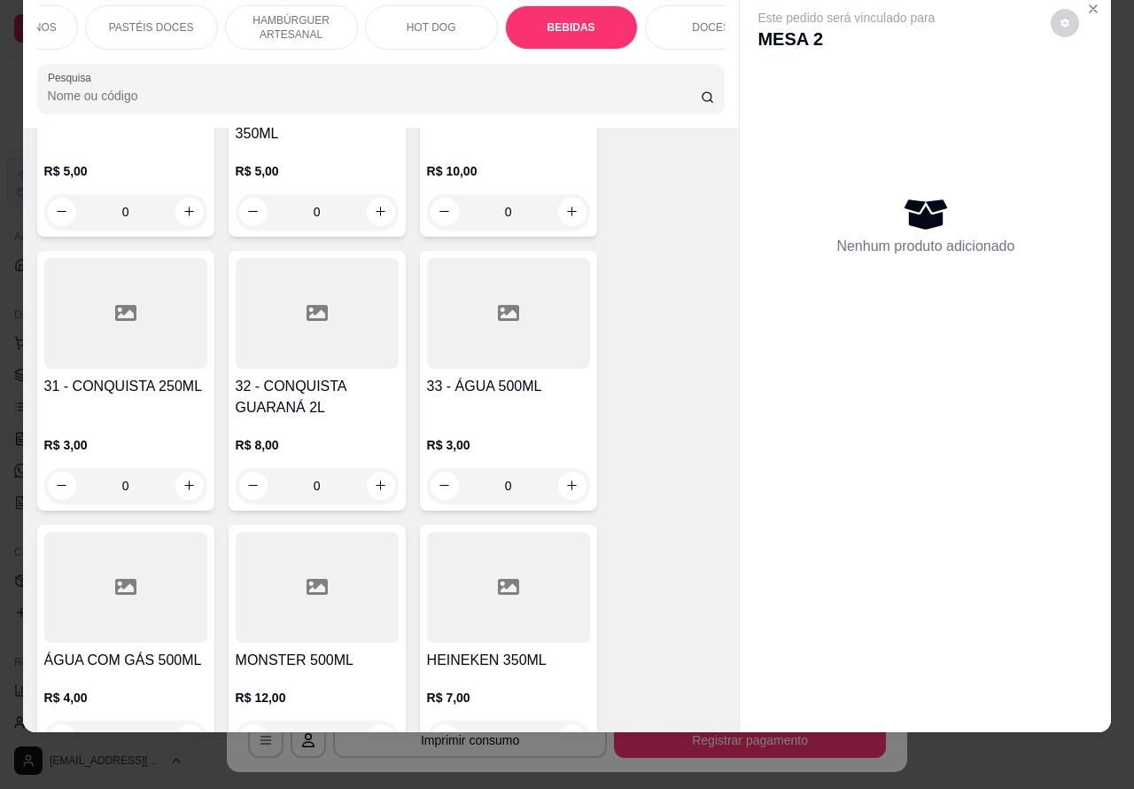
scroll to position [6642, 0]
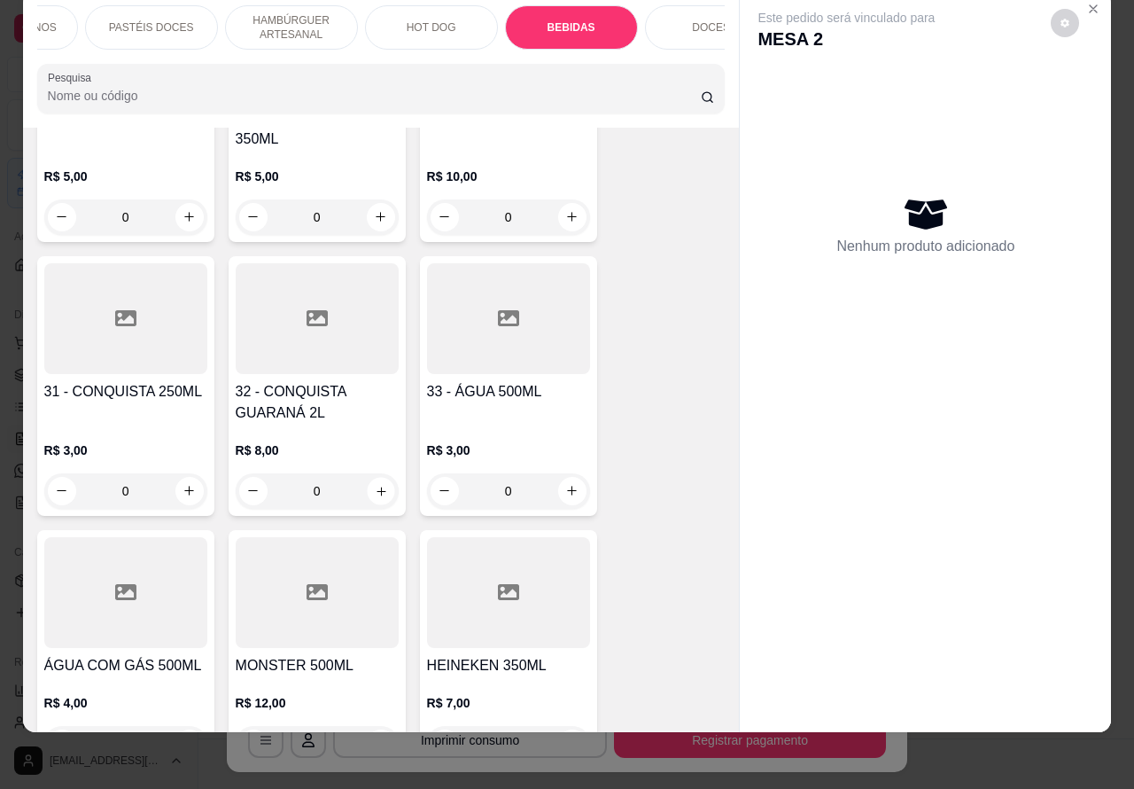
click at [374, 484] on icon "increase-product-quantity" at bounding box center [380, 490] width 13 height 13
type input "1"
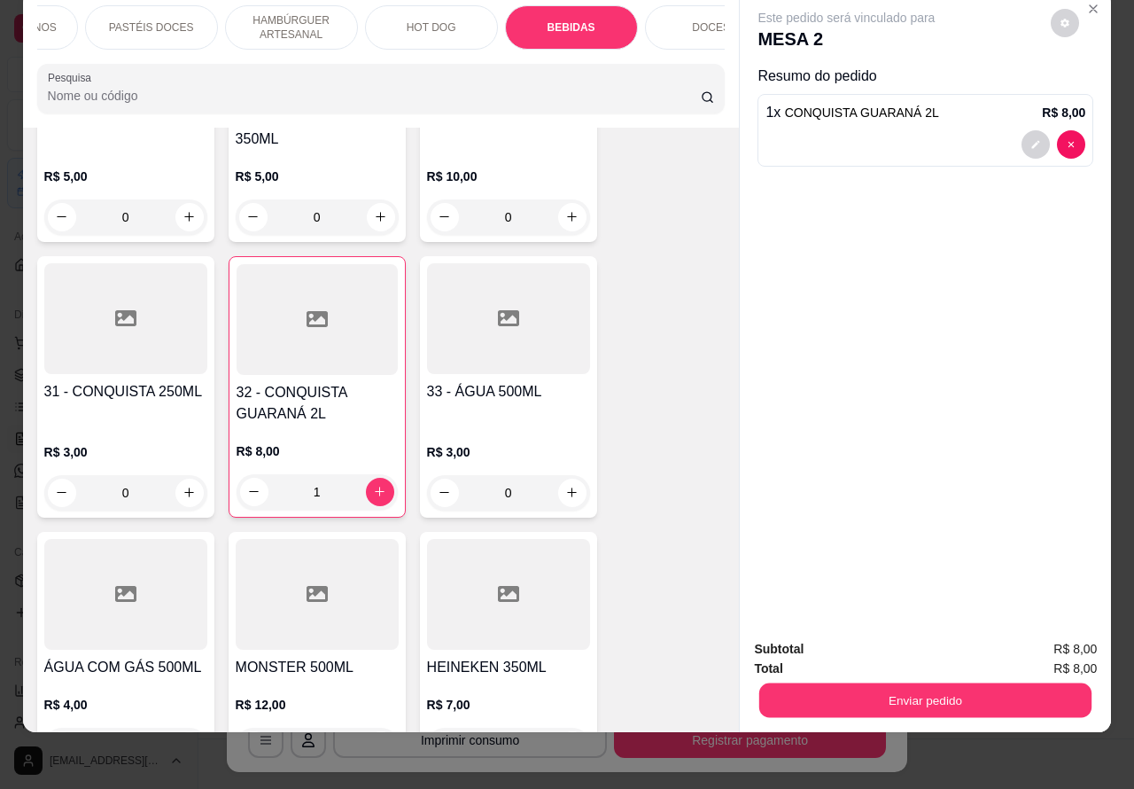
click at [895, 683] on button "Enviar pedido" at bounding box center [925, 700] width 332 height 35
click at [1045, 633] on button "Enviar pedido" at bounding box center [1049, 640] width 97 height 33
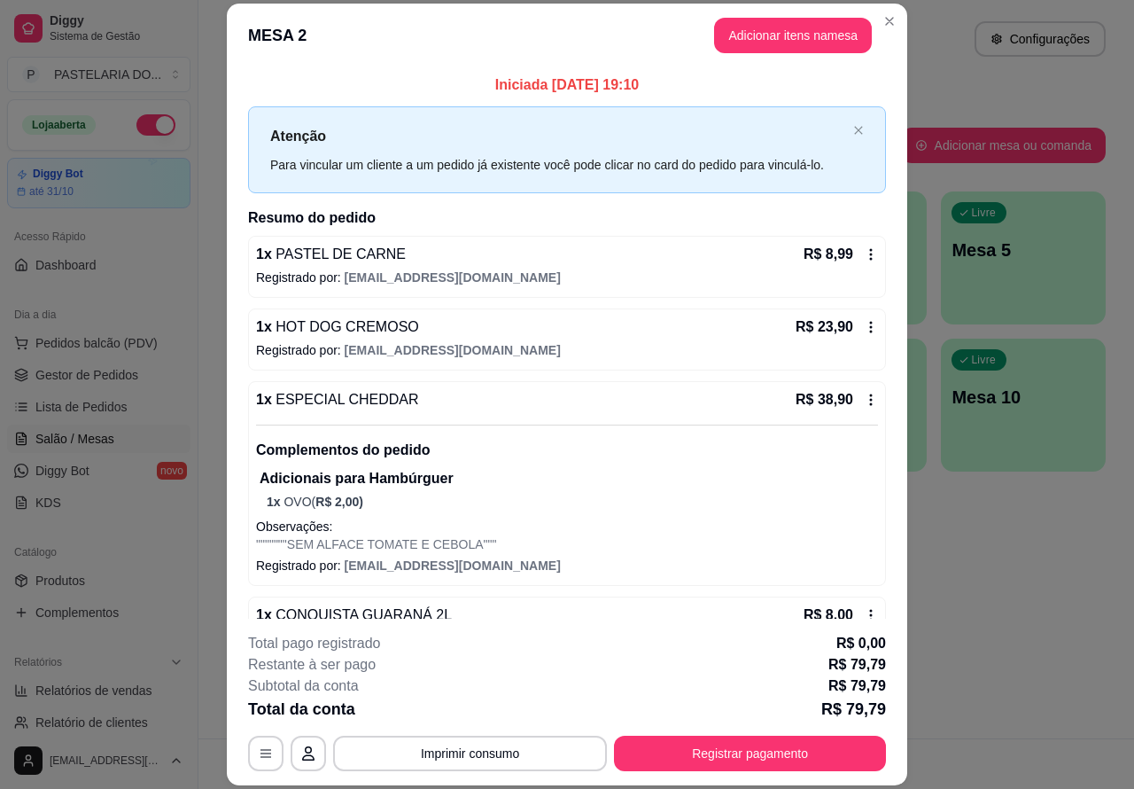
click at [120, 415] on span "Lista de Pedidos" at bounding box center [81, 407] width 92 height 18
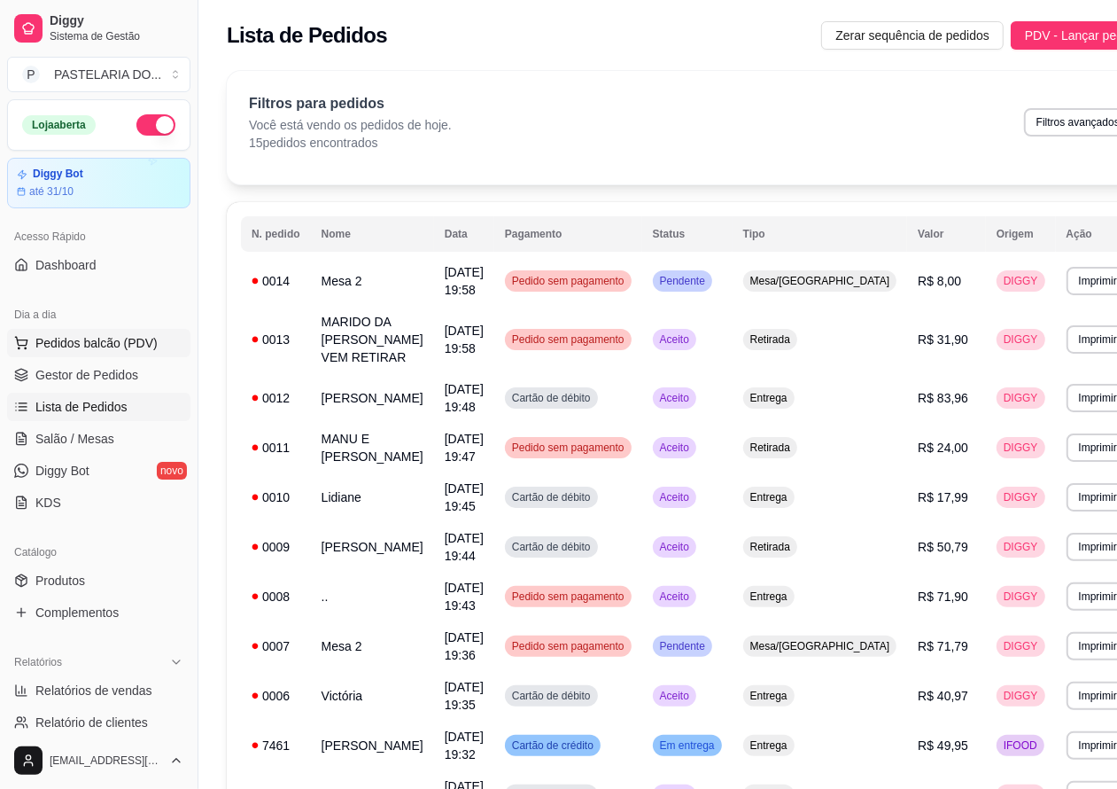
click at [144, 343] on span "Pedidos balcão (PDV)" at bounding box center [96, 343] width 122 height 18
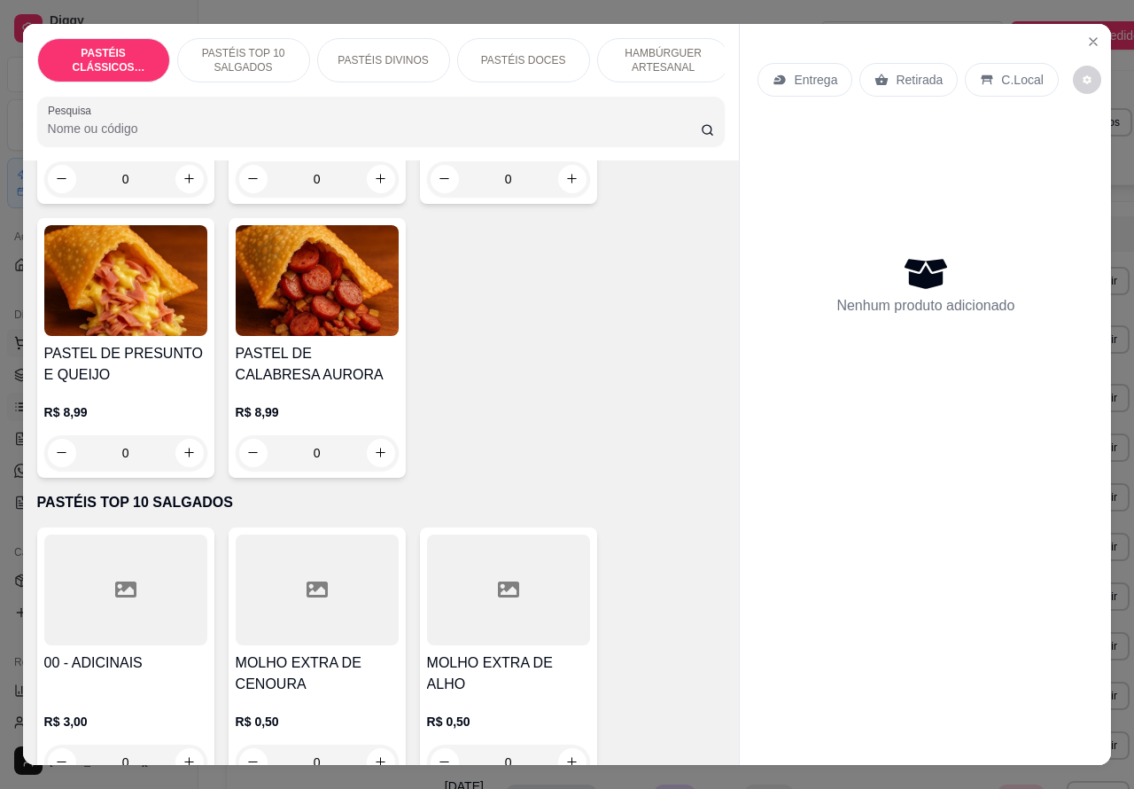
scroll to position [311, 0]
click at [185, 456] on icon "increase-product-quantity" at bounding box center [189, 451] width 9 height 9
type input "1"
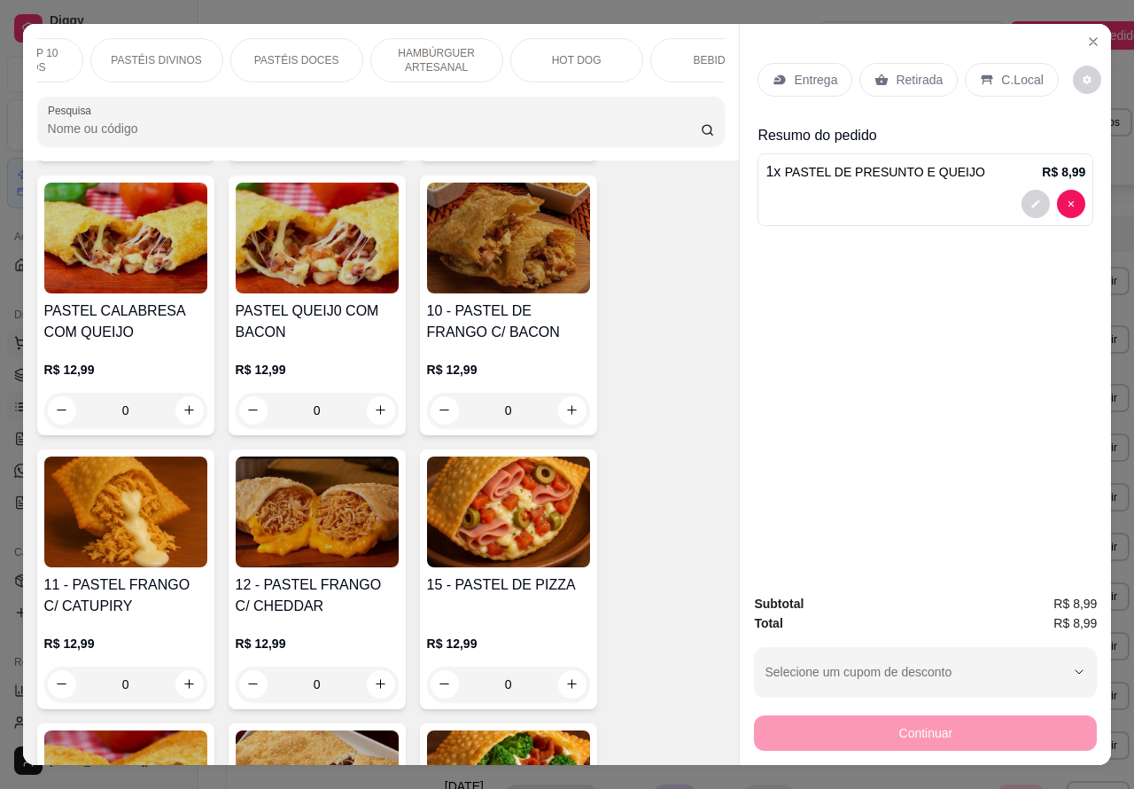
scroll to position [1573, 0]
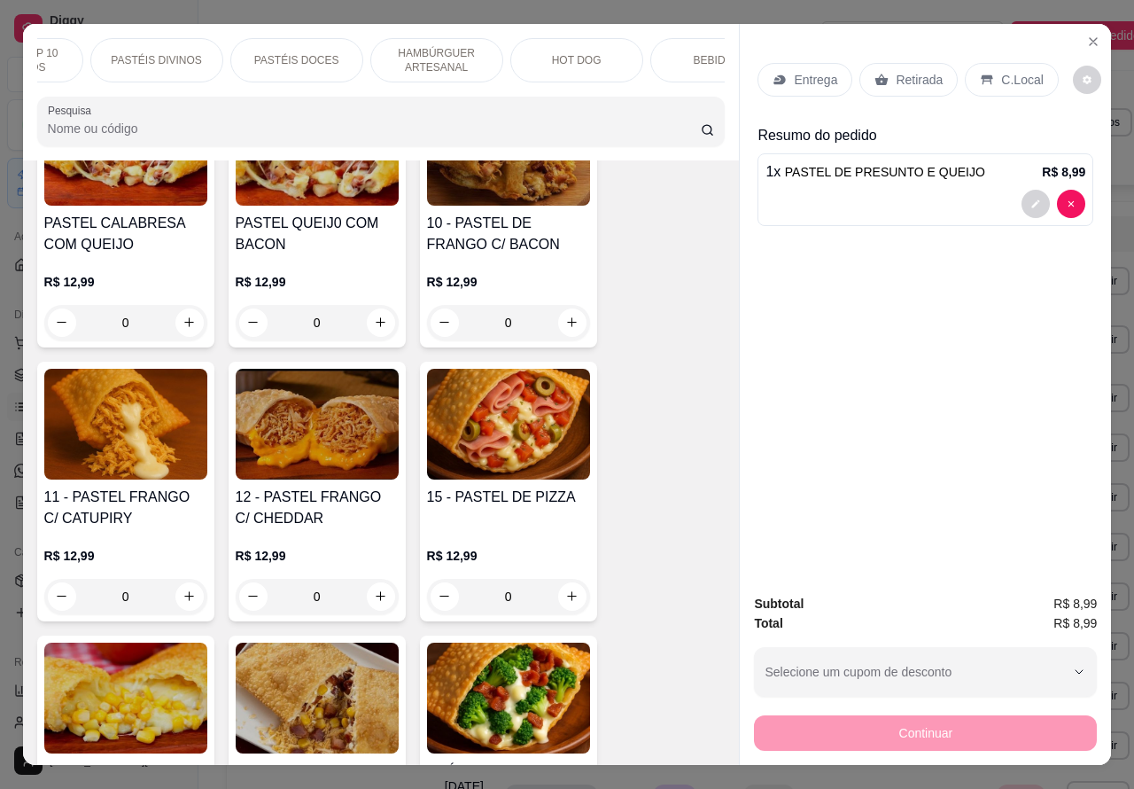
click at [186, 608] on div "0" at bounding box center [125, 596] width 163 height 35
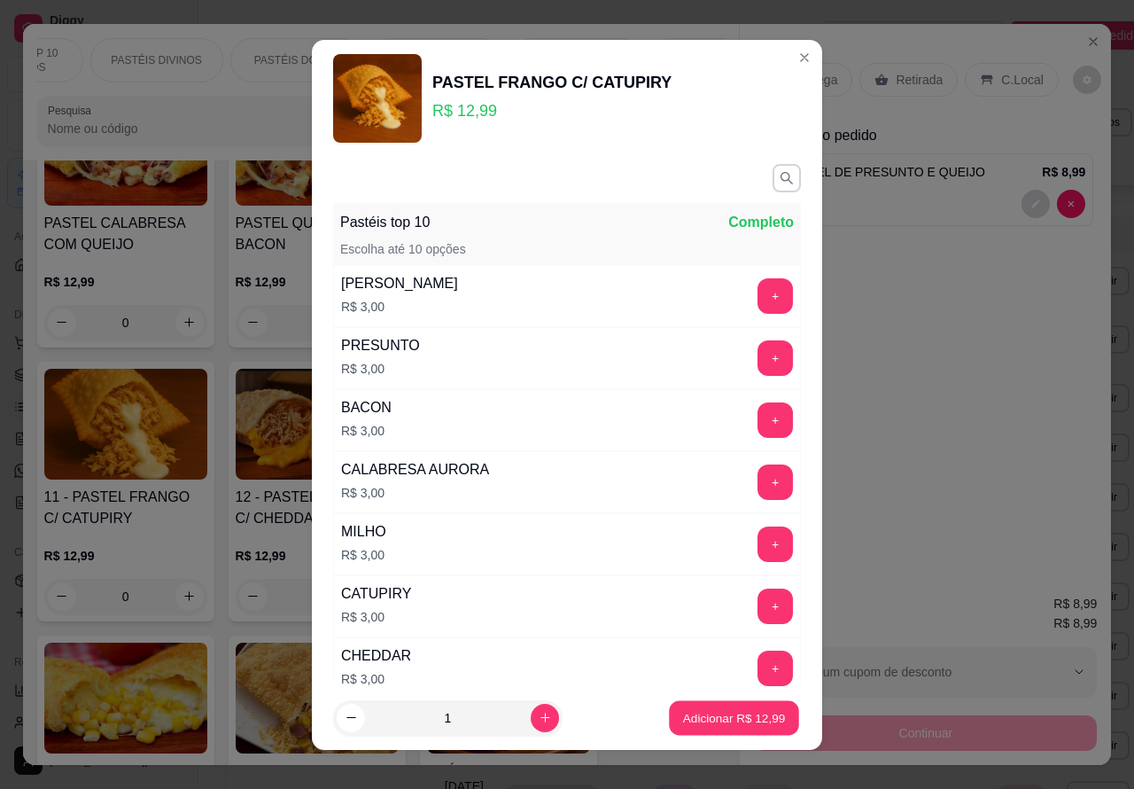
click at [704, 719] on p "Adicionar R$ 12,99" at bounding box center [734, 717] width 103 height 17
type input "1"
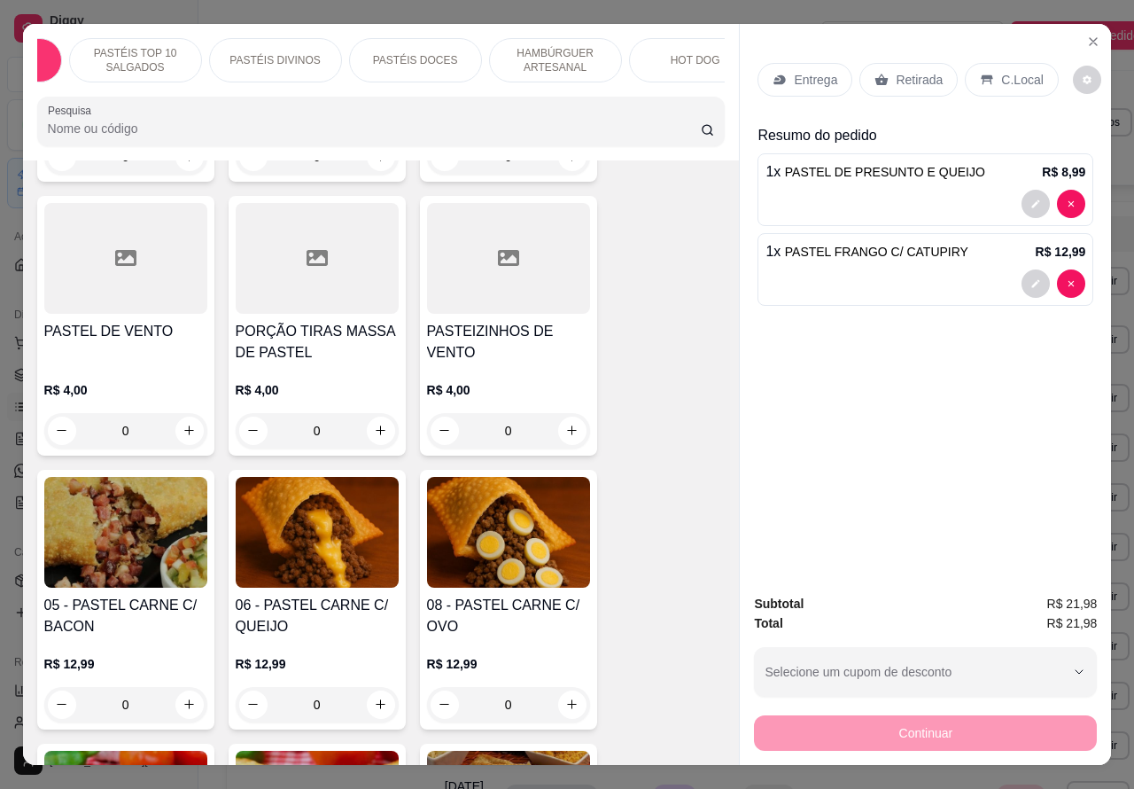
scroll to position [0, 0]
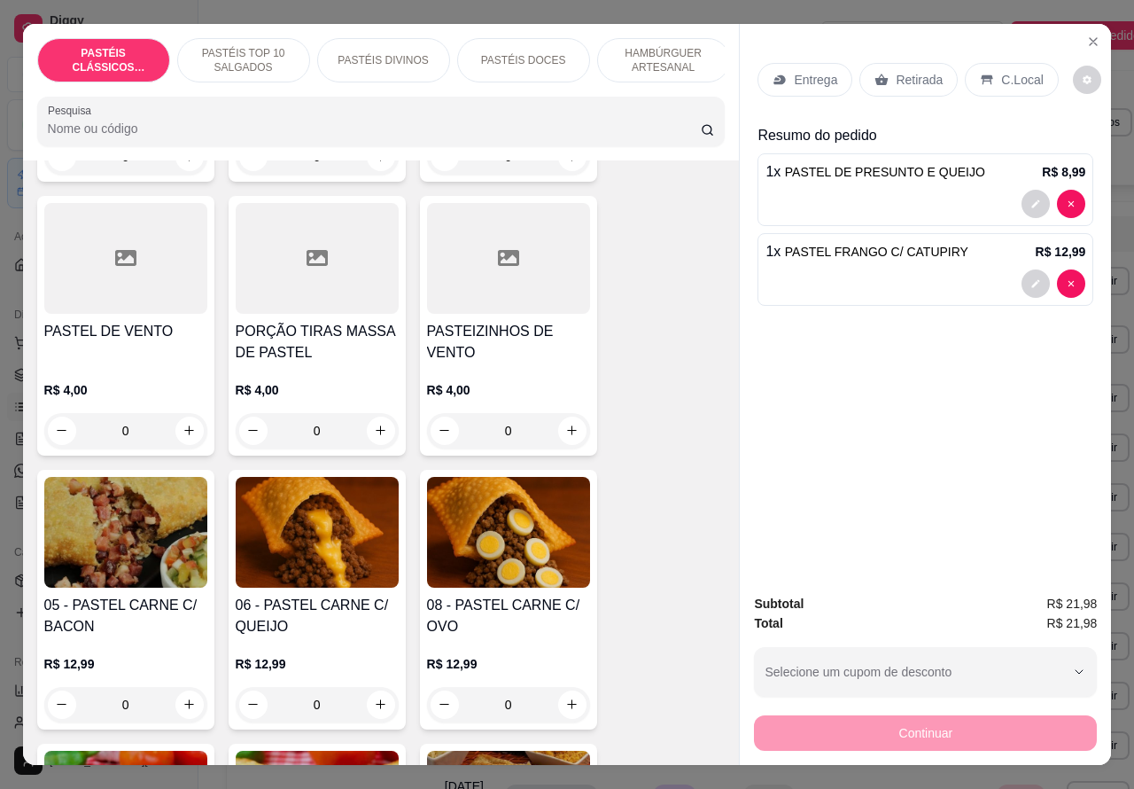
click at [117, 60] on p "PASTÉIS CLÁSSICOS SALGADOS" at bounding box center [103, 60] width 103 height 28
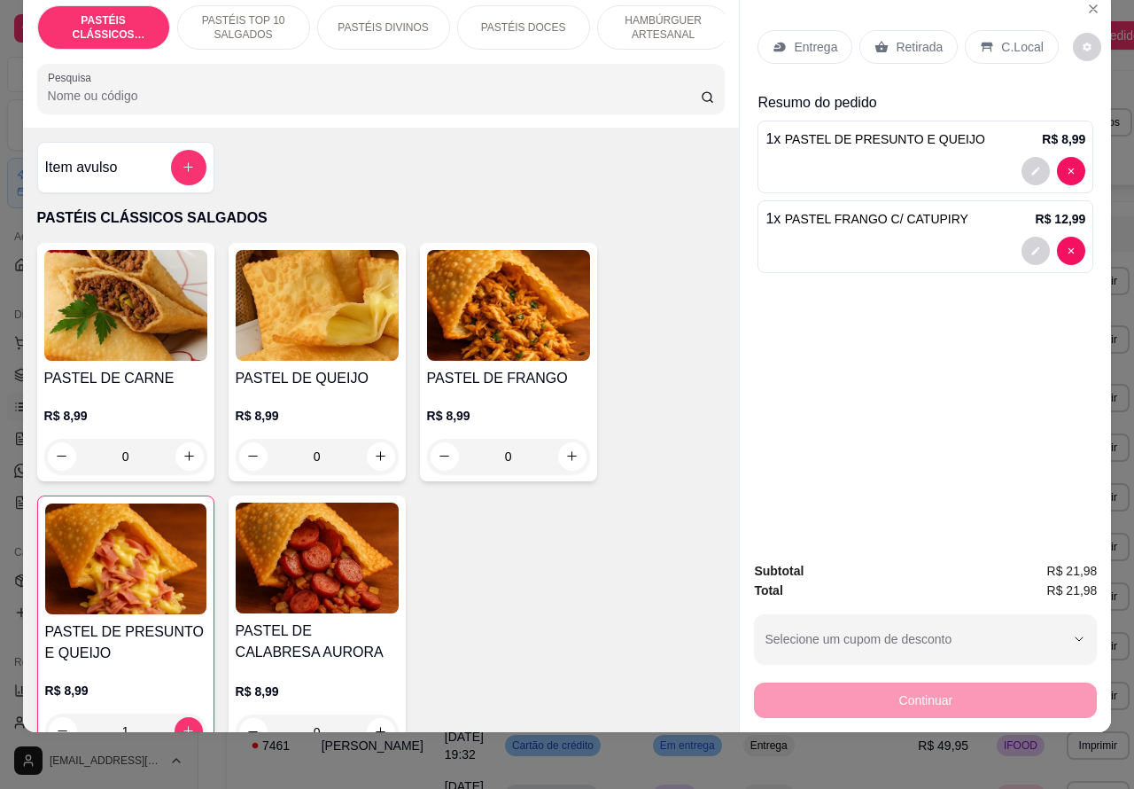
click at [184, 456] on icon "increase-product-quantity" at bounding box center [189, 456] width 10 height 10
type input "1"
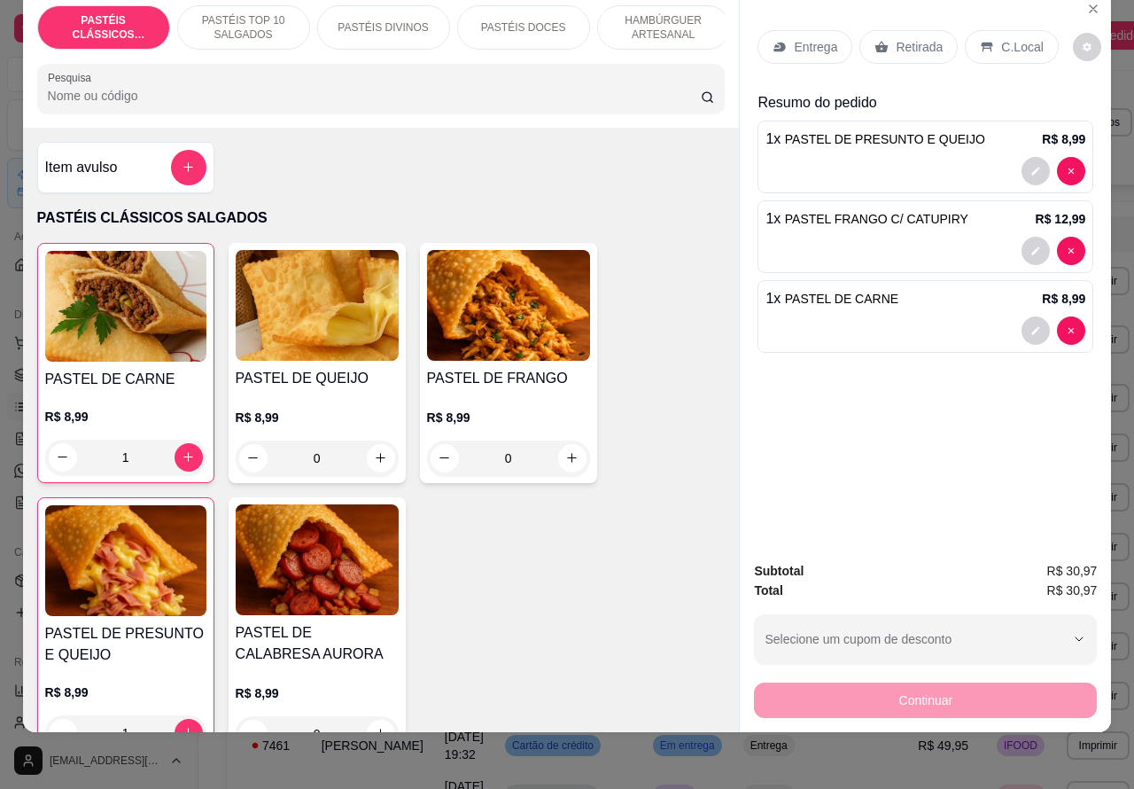
click at [904, 38] on p "Retirada" at bounding box center [919, 47] width 47 height 18
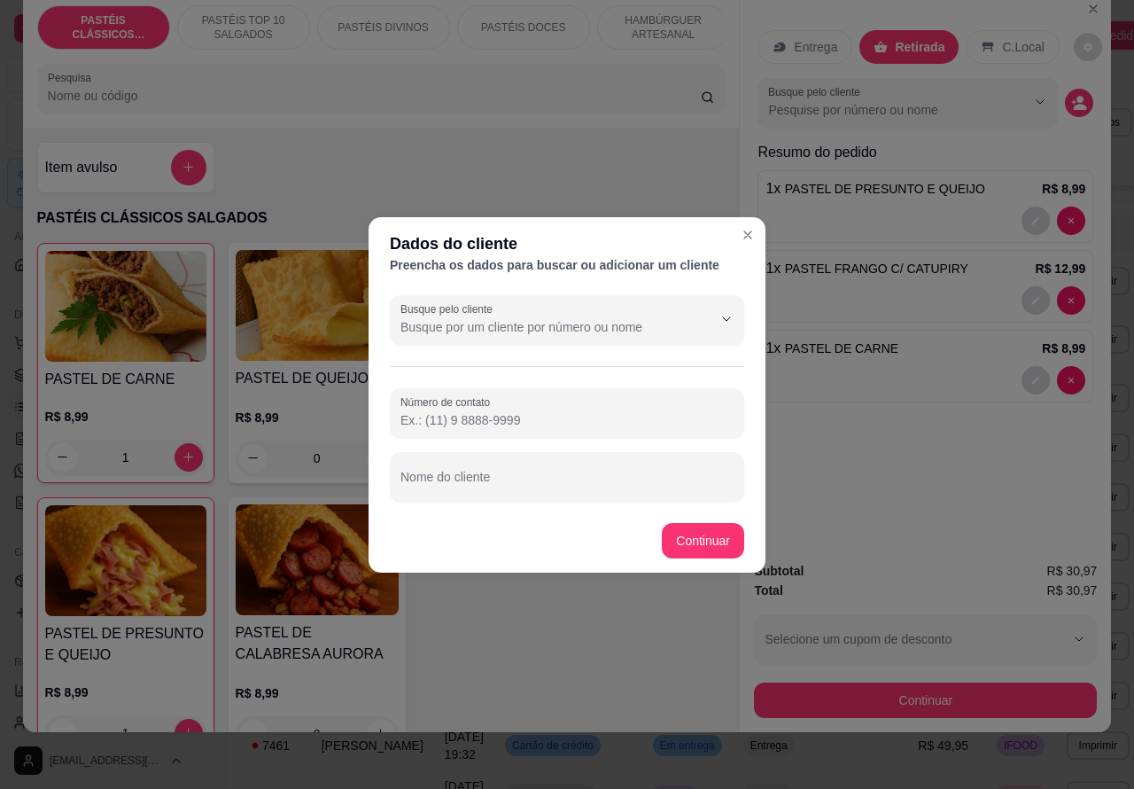
click at [508, 481] on input "Nome do cliente" at bounding box center [566, 484] width 333 height 18
type input "l"
click at [747, 233] on div "Entrega Retirada C.Local Busque pelo cliente Resumo do pedido 1 x PASTEL DE PRE…" at bounding box center [925, 269] width 371 height 556
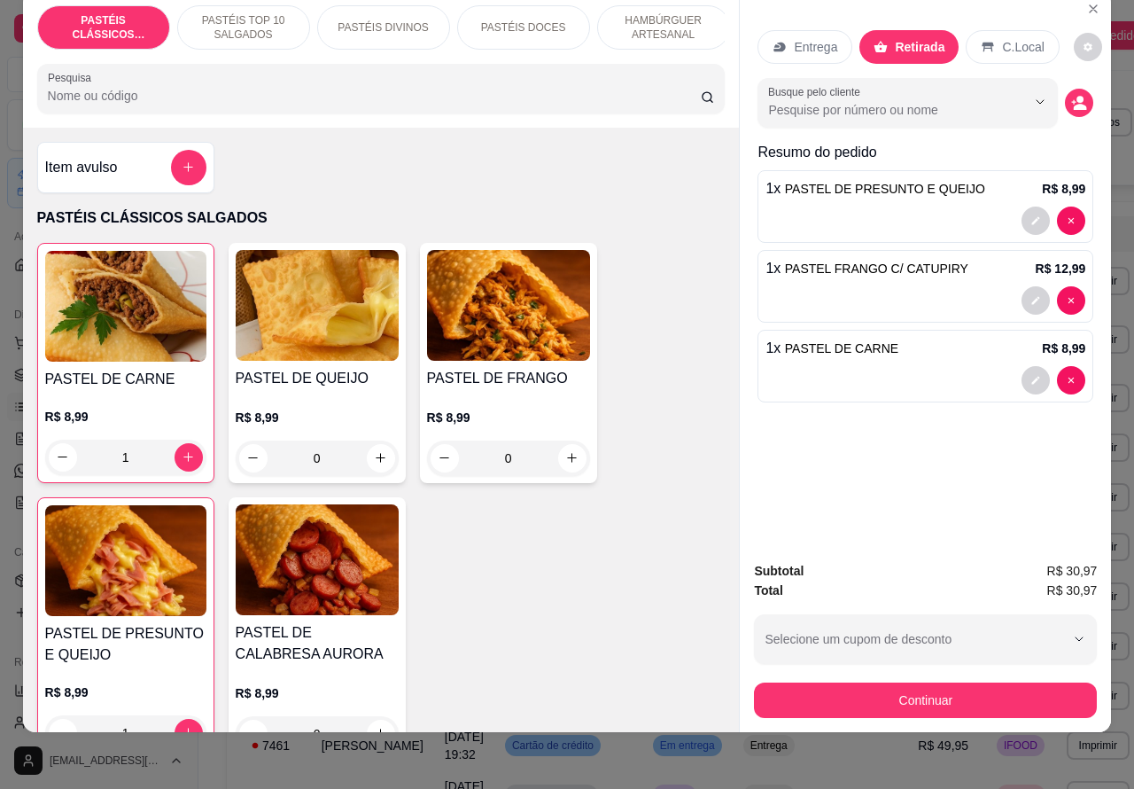
click at [917, 346] on div "1 x PASTEL DE CARNE R$ 8,99" at bounding box center [926, 366] width 336 height 73
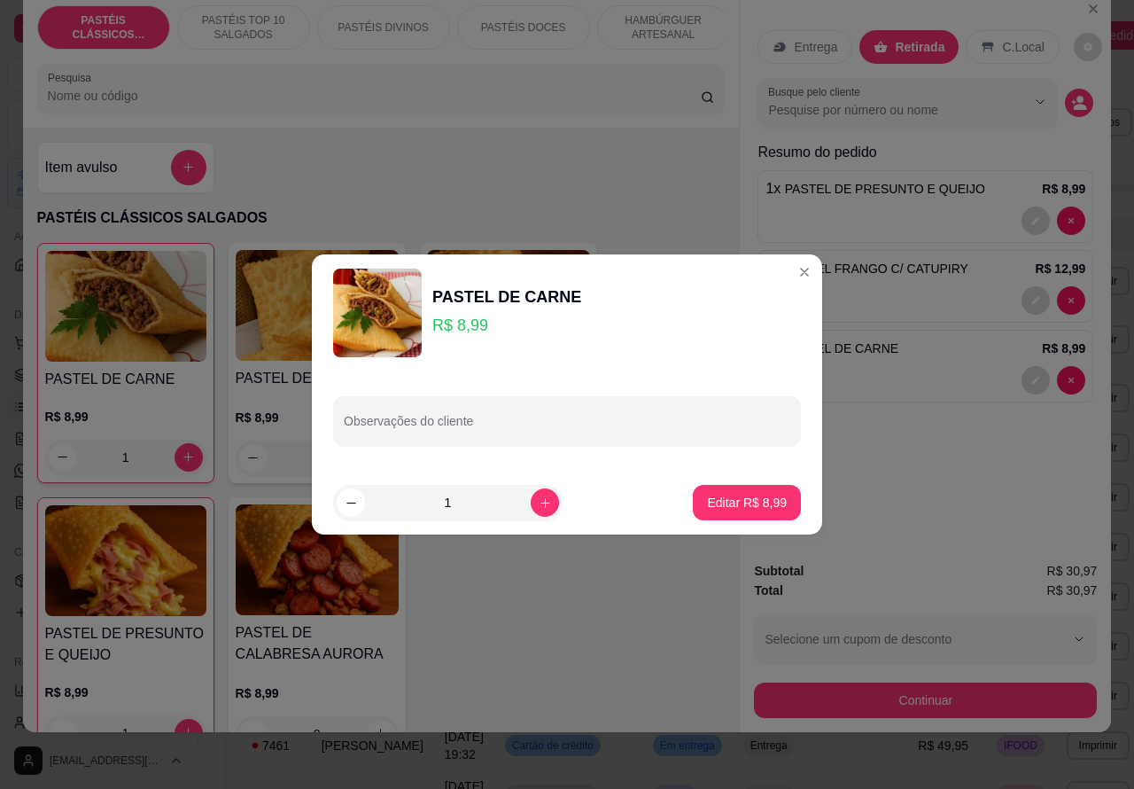
click at [591, 426] on input "Observações do cliente" at bounding box center [567, 428] width 447 height 18
type input "[PERSON_NAME] ESTA AGUARDANDO"""""
click at [736, 502] on p "Editar R$ 8,99" at bounding box center [747, 502] width 80 height 18
type input "0"
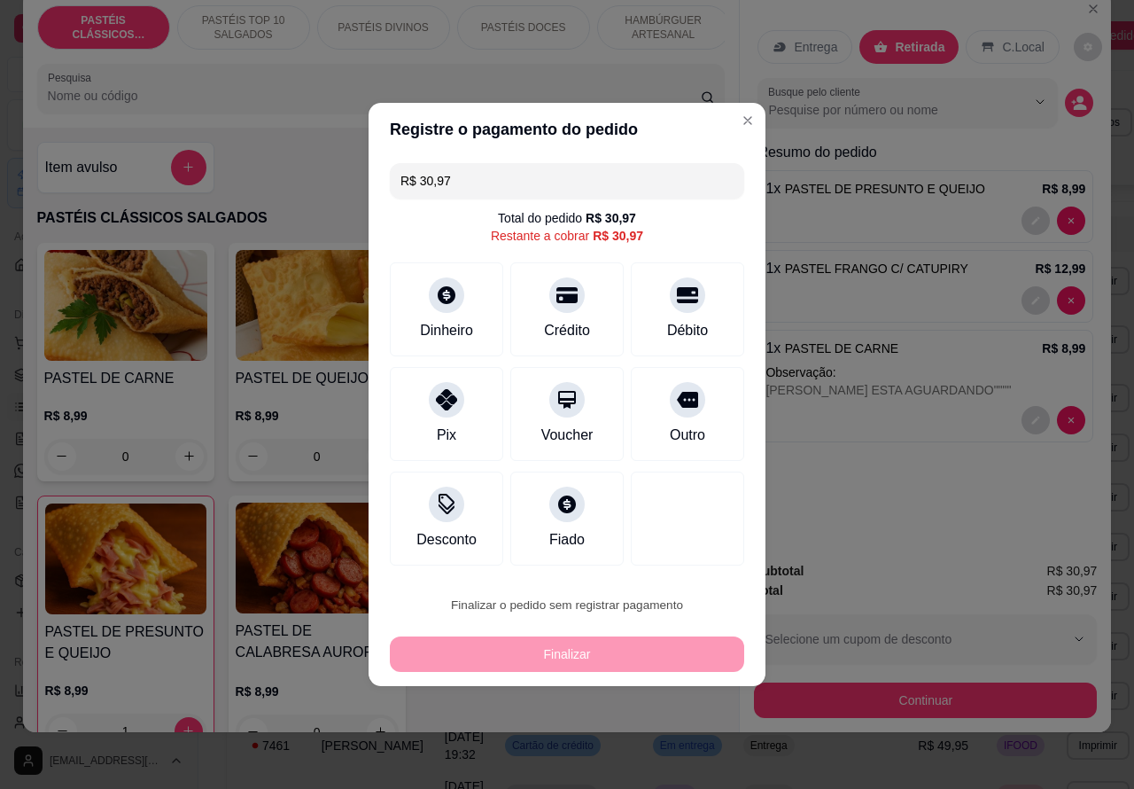
click at [703, 550] on button "Confirmar" at bounding box center [673, 554] width 66 height 27
type input "0"
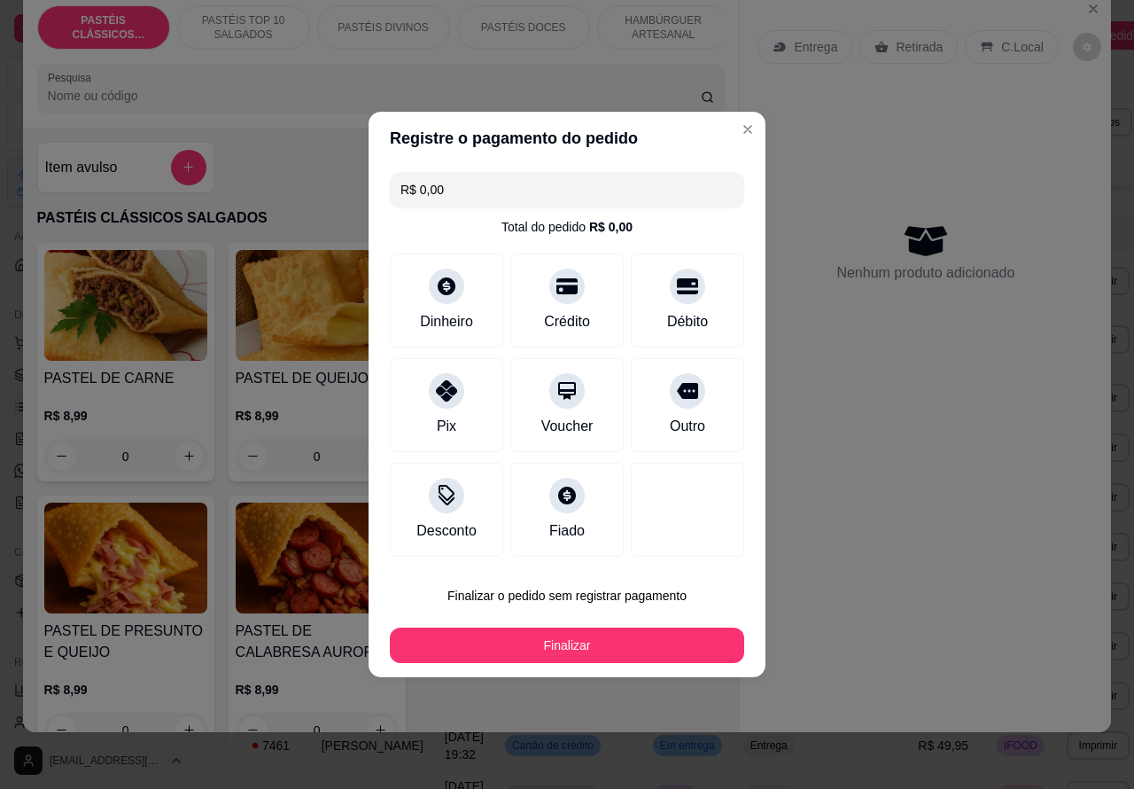
type input "R$ 0,00"
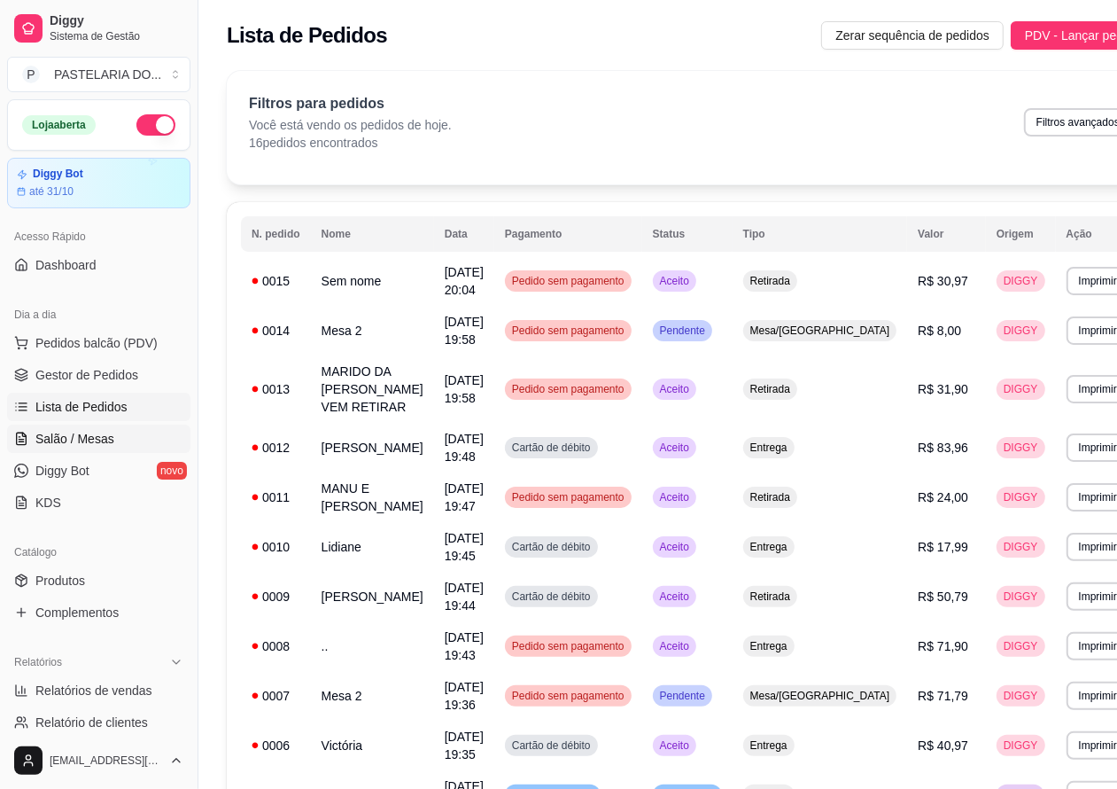
click at [99, 443] on span "Salão / Mesas" at bounding box center [74, 439] width 79 height 18
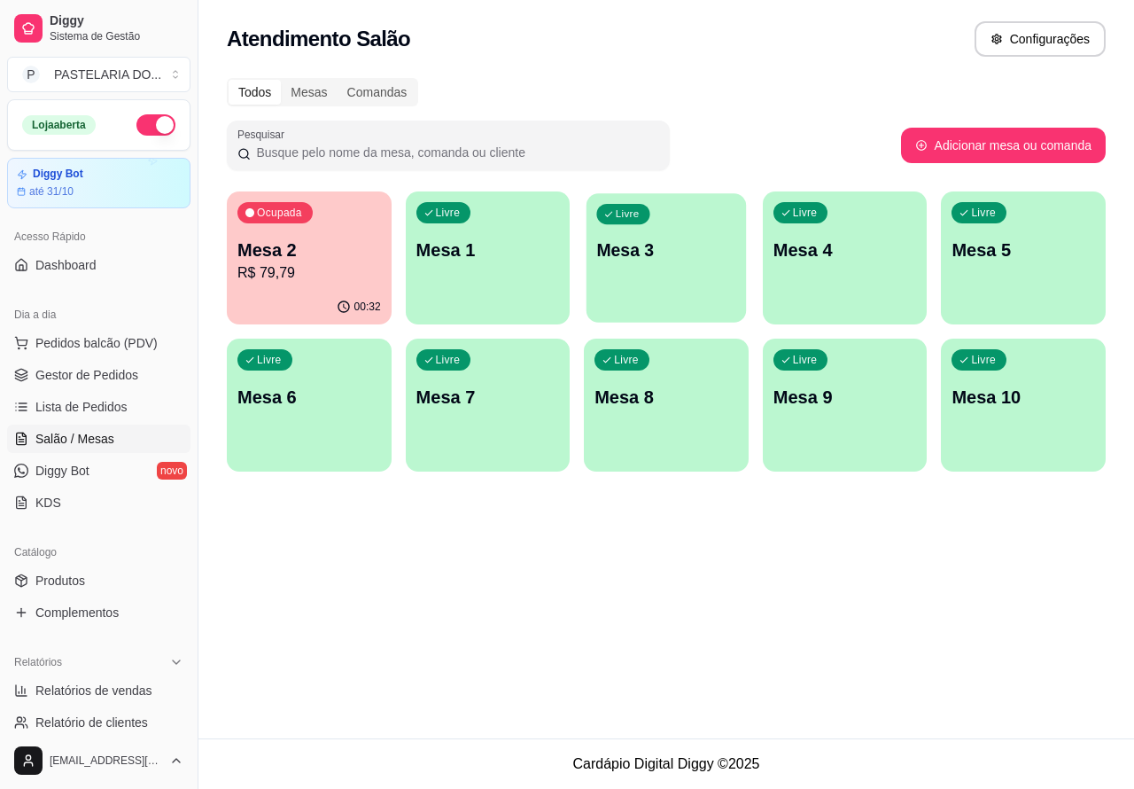
click at [672, 275] on div "Livre Mesa 3" at bounding box center [666, 247] width 159 height 108
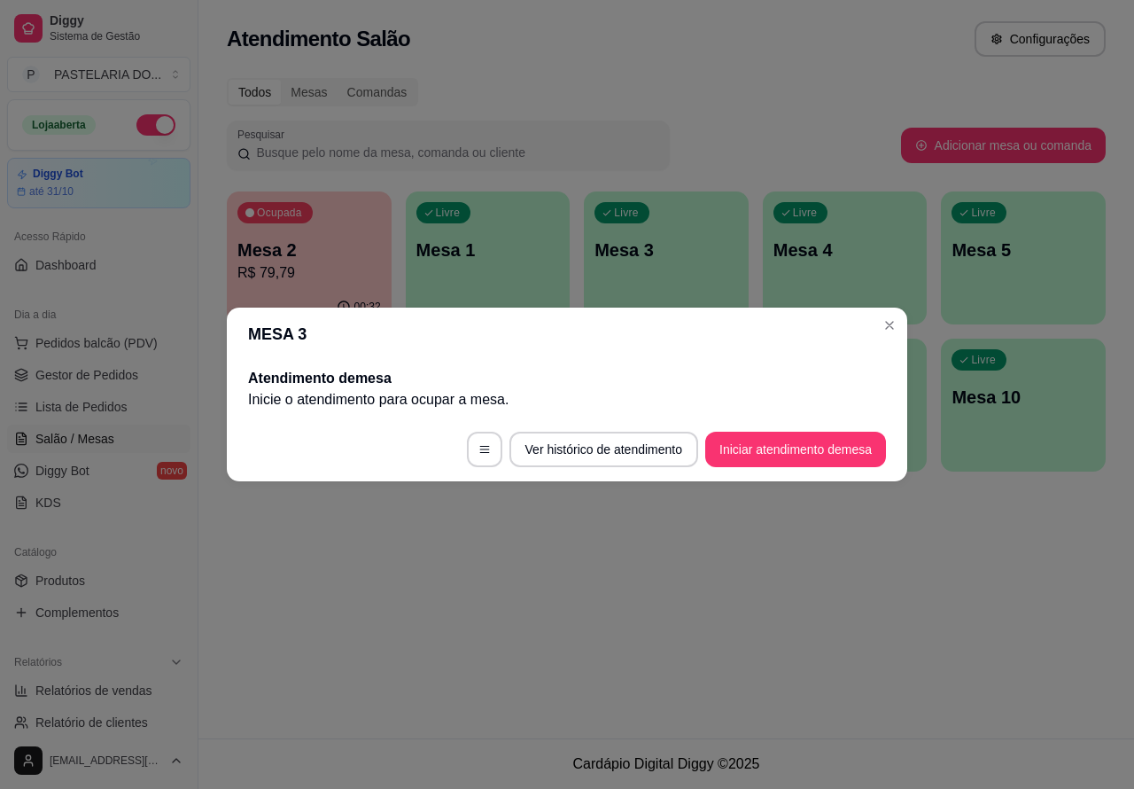
click at [781, 456] on button "Iniciar atendimento de mesa" at bounding box center [795, 448] width 181 height 35
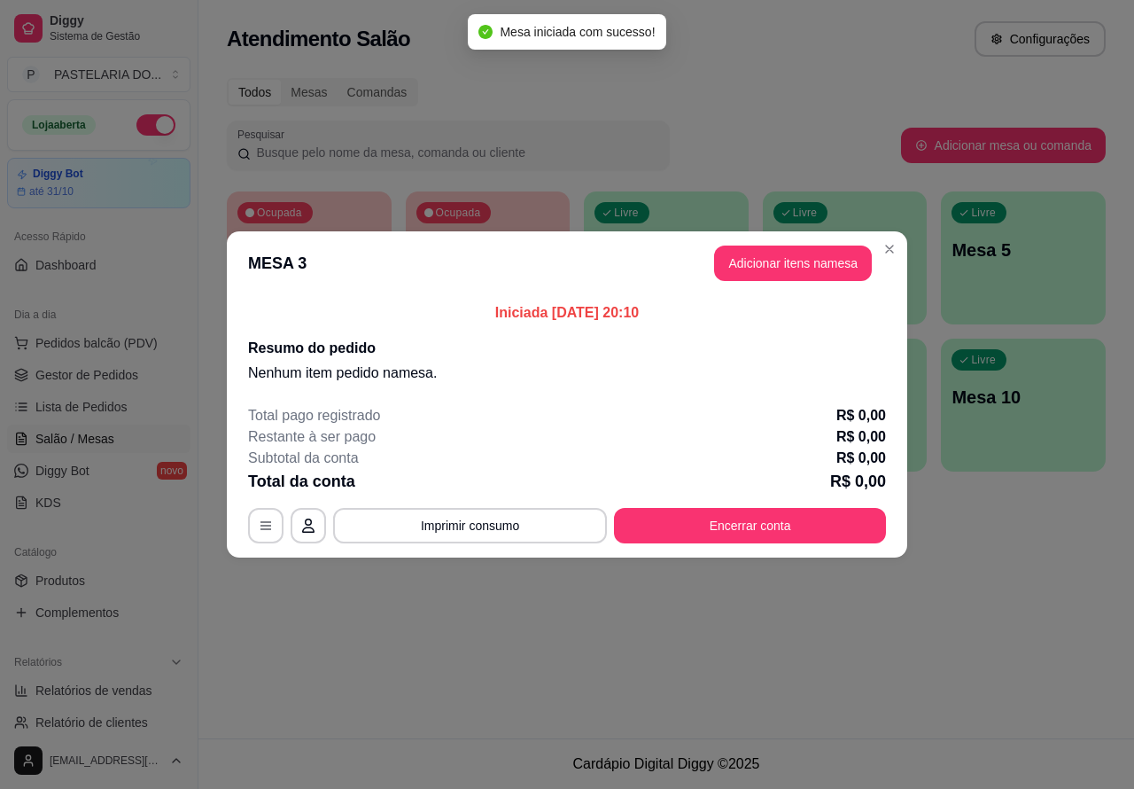
click at [817, 258] on div "Nenhum produto adicionado" at bounding box center [926, 256] width 336 height 347
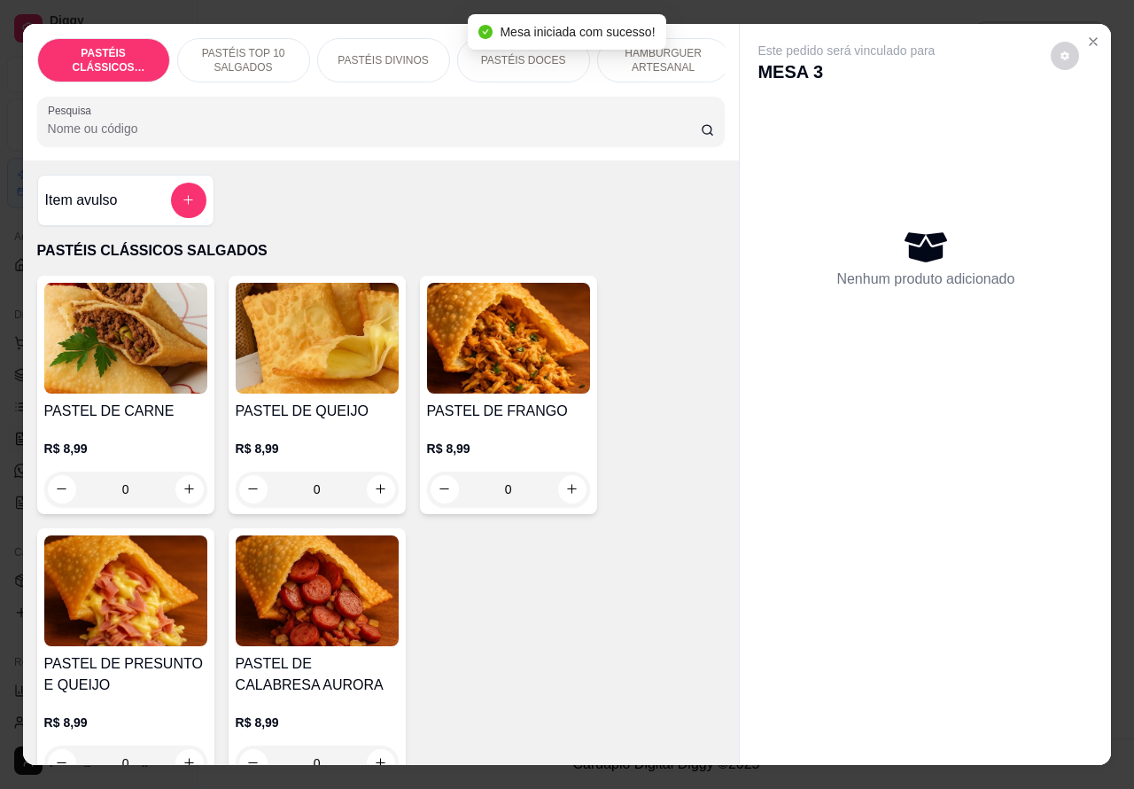
click at [183, 495] on icon "increase-product-quantity" at bounding box center [189, 488] width 13 height 13
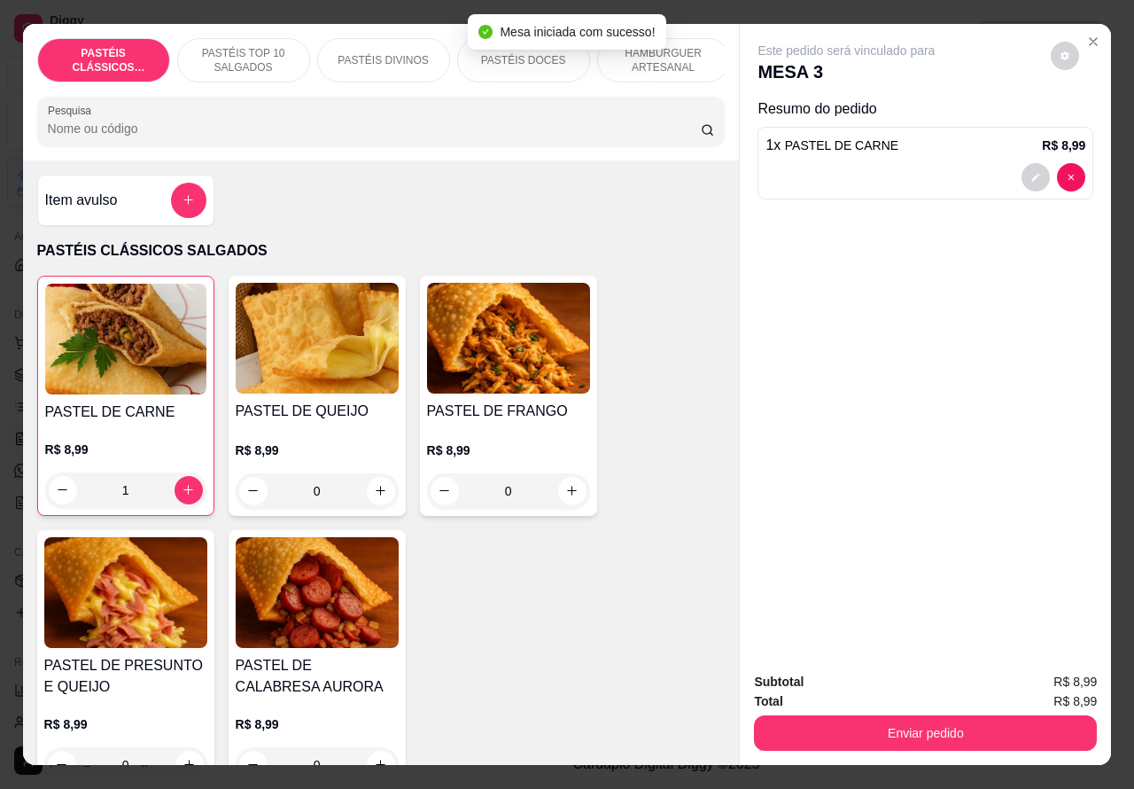
type input "1"
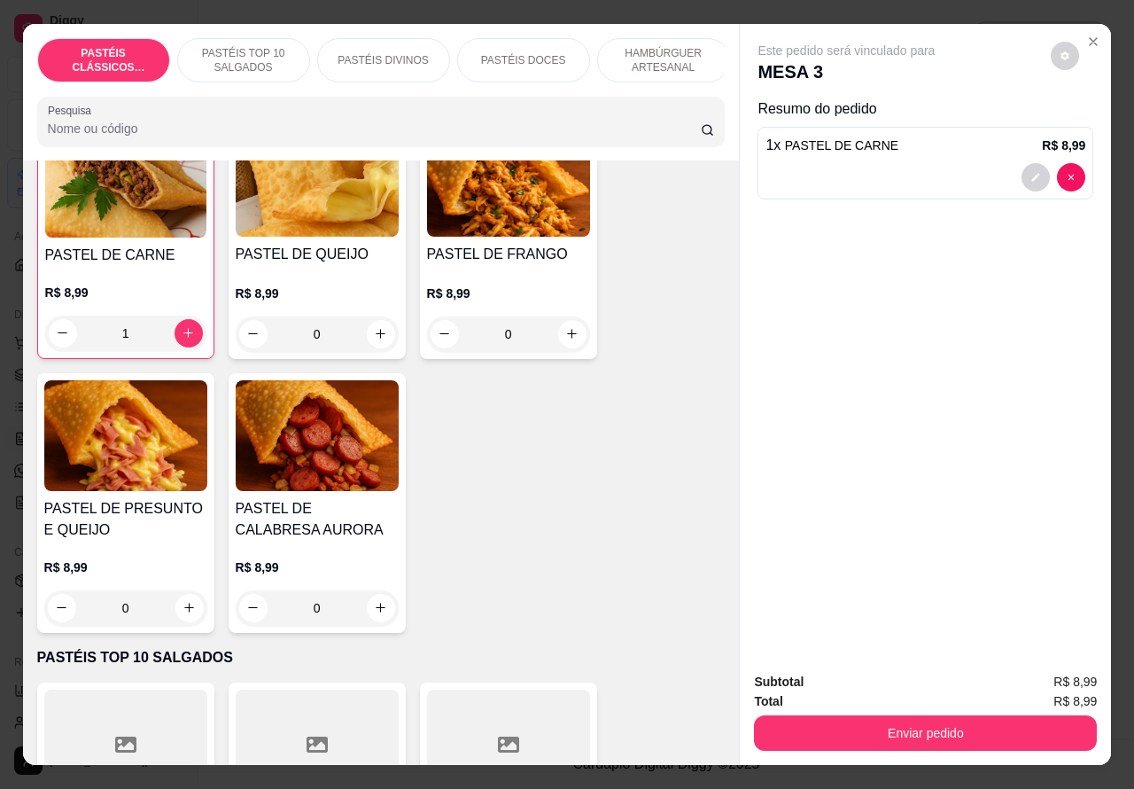
scroll to position [113, 0]
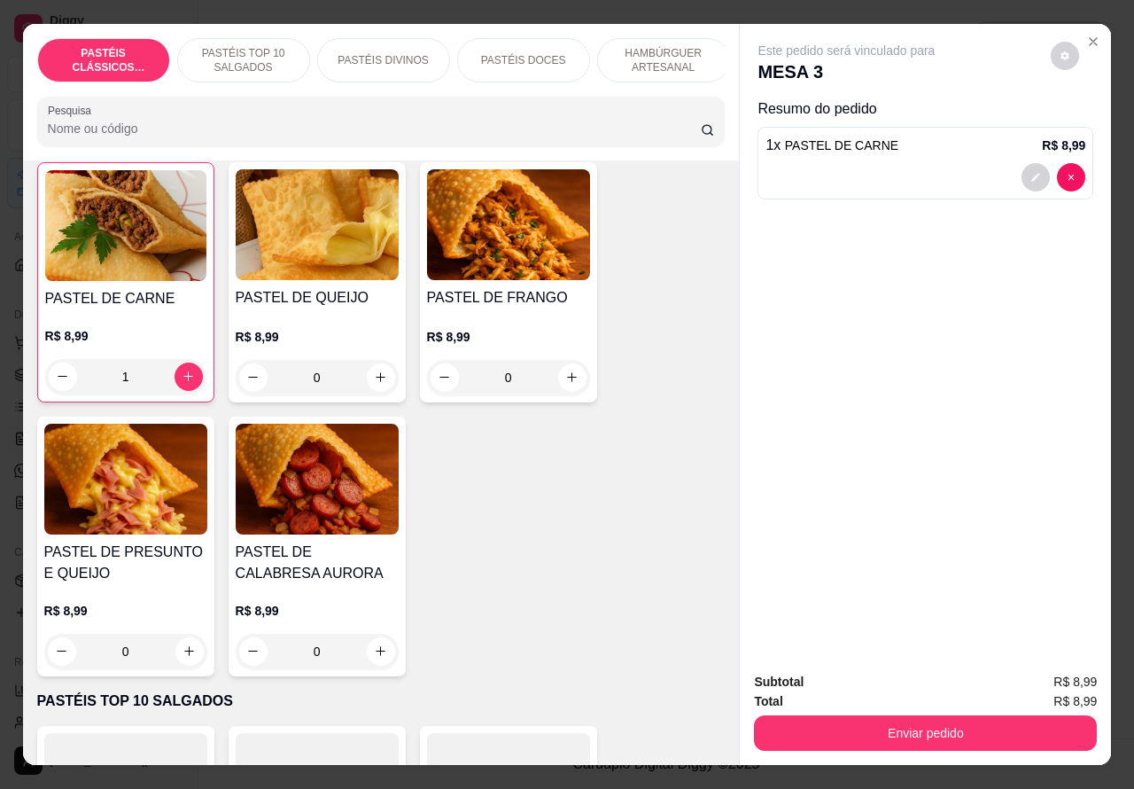
click at [376, 382] on icon "increase-product-quantity" at bounding box center [381, 377] width 10 height 10
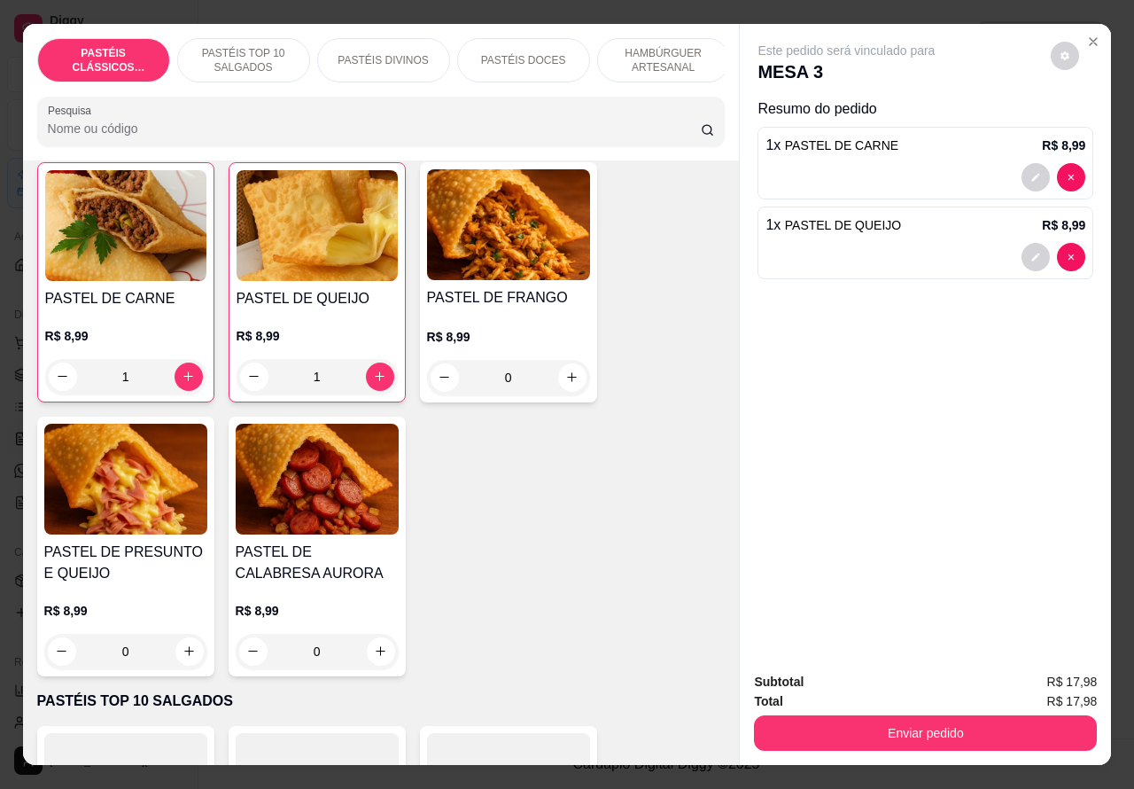
click at [1063, 248] on div "Este pedido será vinculado para MESA 3 Resumo do pedido 1 x PASTEL DE CARNE R$ …" at bounding box center [925, 341] width 371 height 634
type input "0"
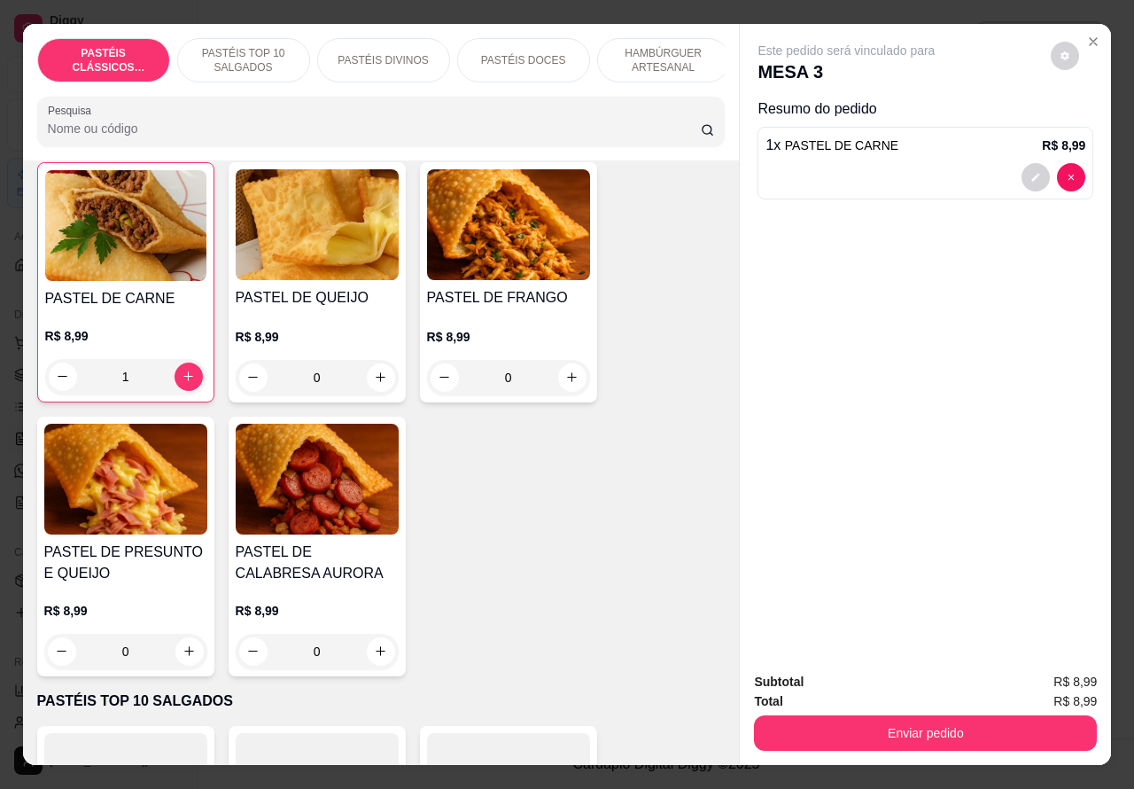
click at [565, 384] on icon "increase-product-quantity" at bounding box center [571, 376] width 13 height 13
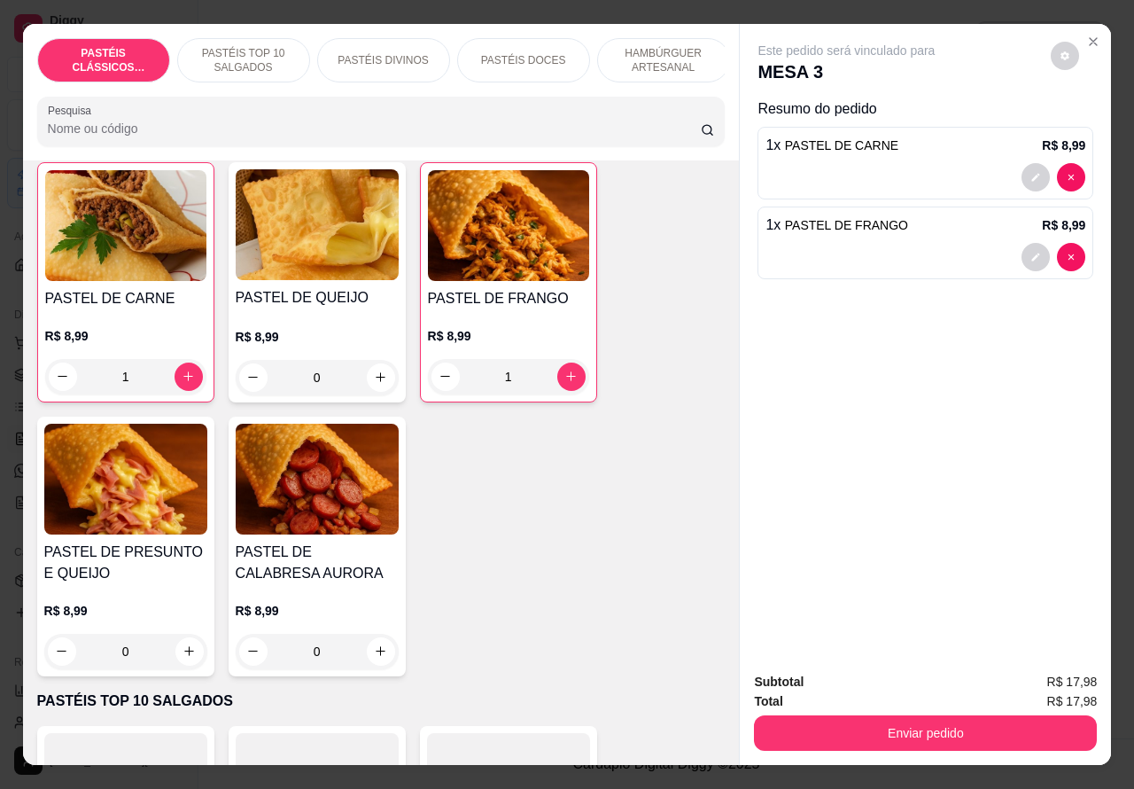
type input "1"
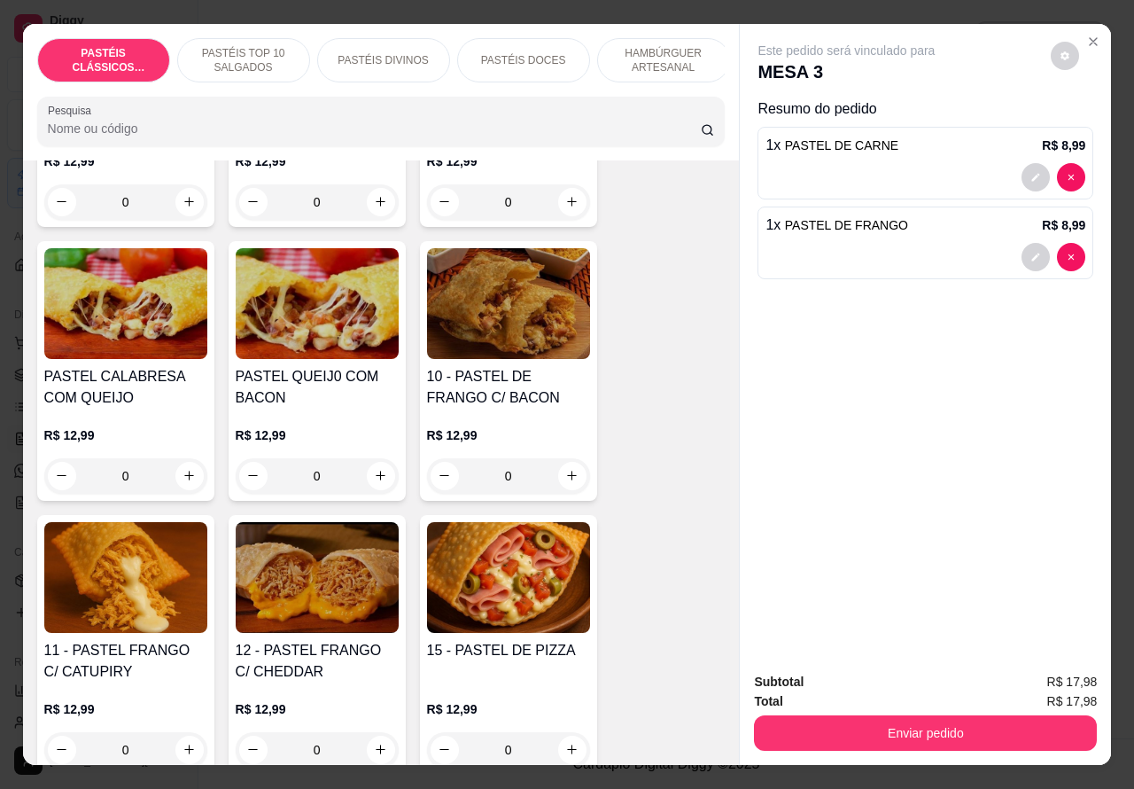
scroll to position [1416, 0]
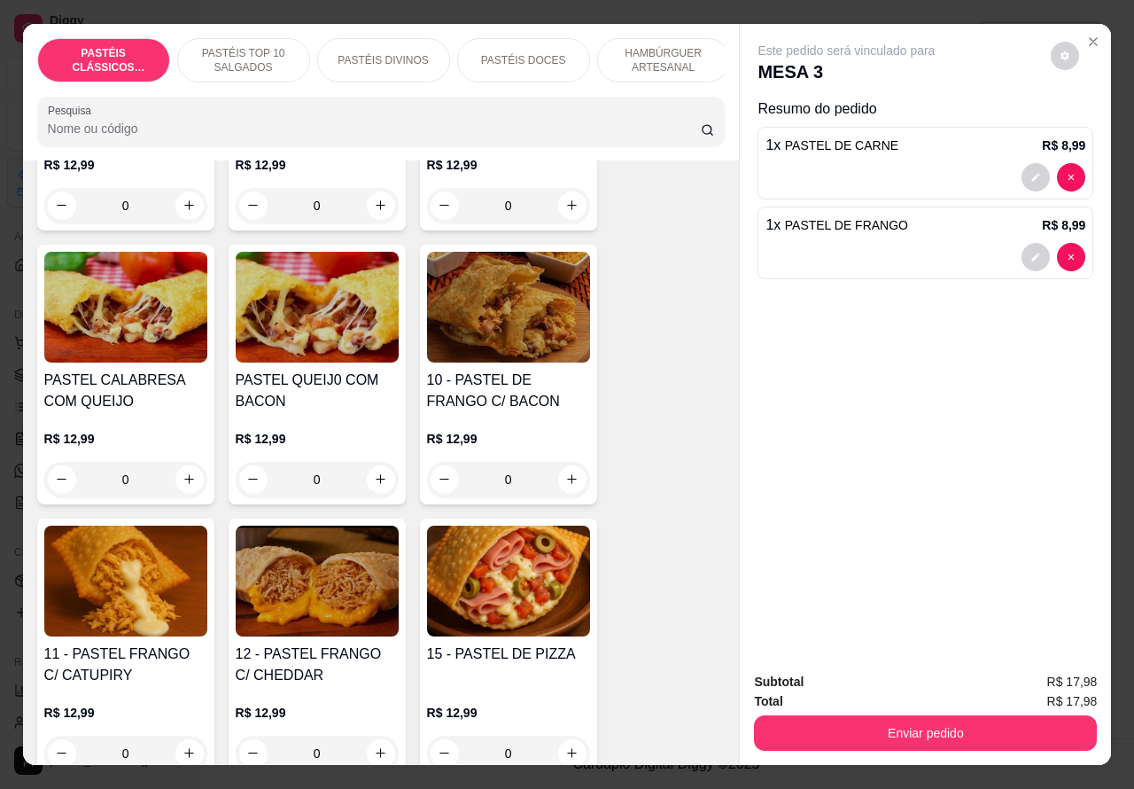
click at [554, 481] on div "0" at bounding box center [508, 479] width 163 height 35
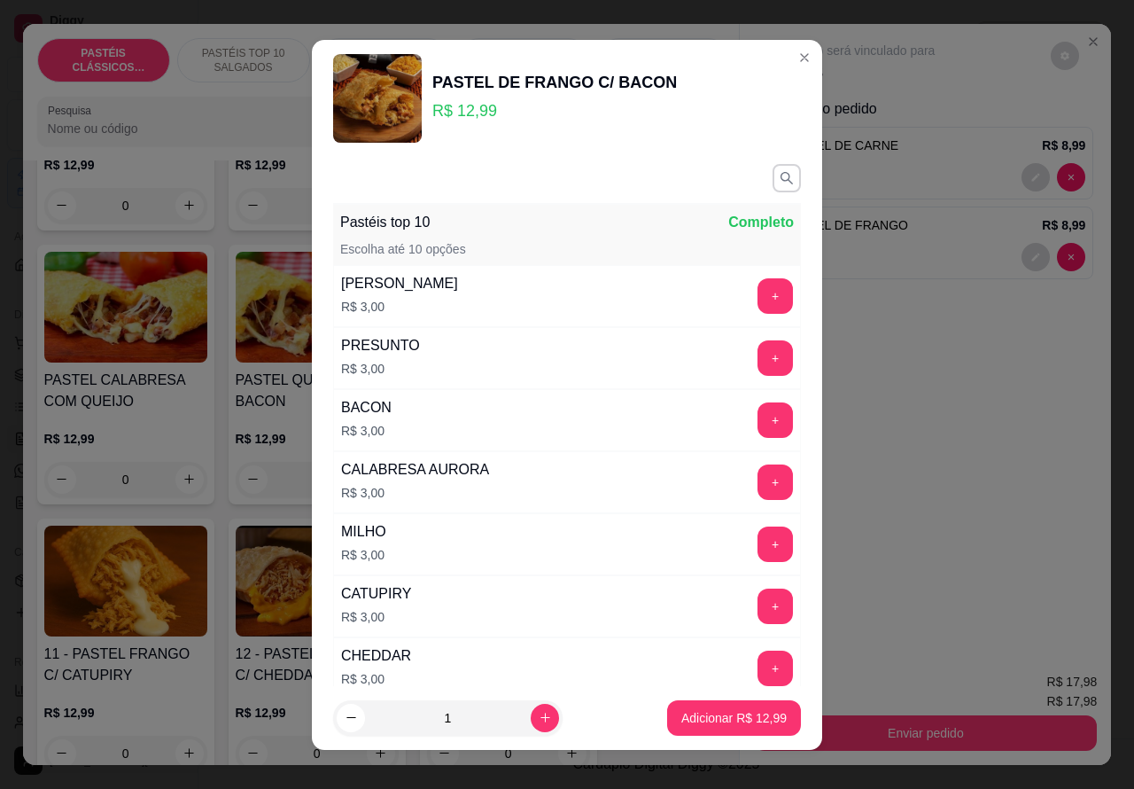
click at [714, 719] on p "Adicionar R$ 12,99" at bounding box center [733, 718] width 105 height 18
type input "1"
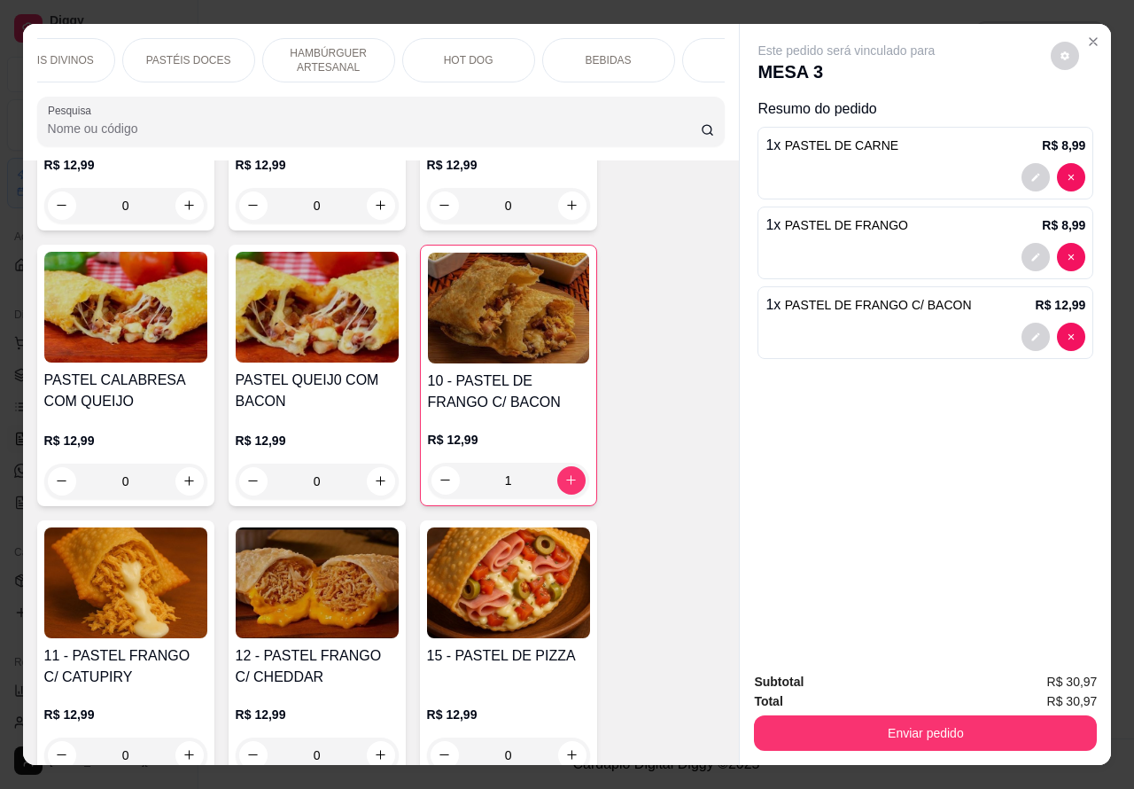
scroll to position [0, 394]
click at [549, 53] on p "BEBIDAS" at bounding box center [549, 60] width 46 height 14
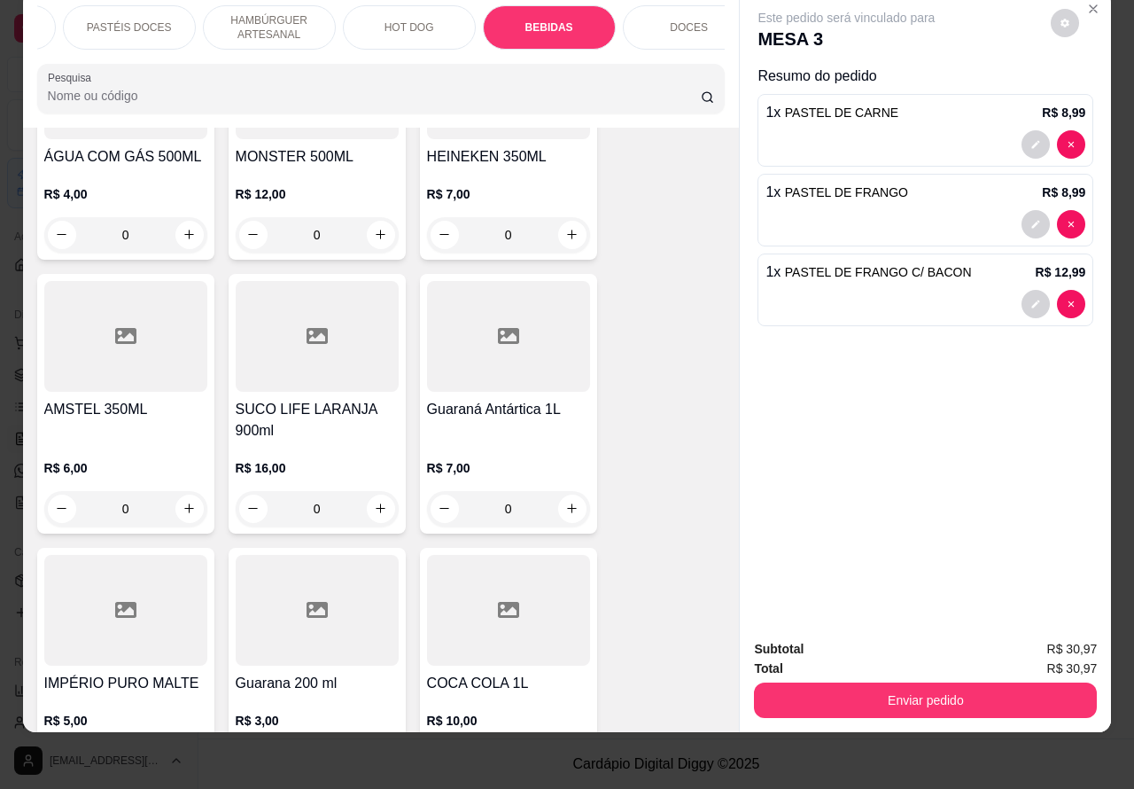
scroll to position [7130, 0]
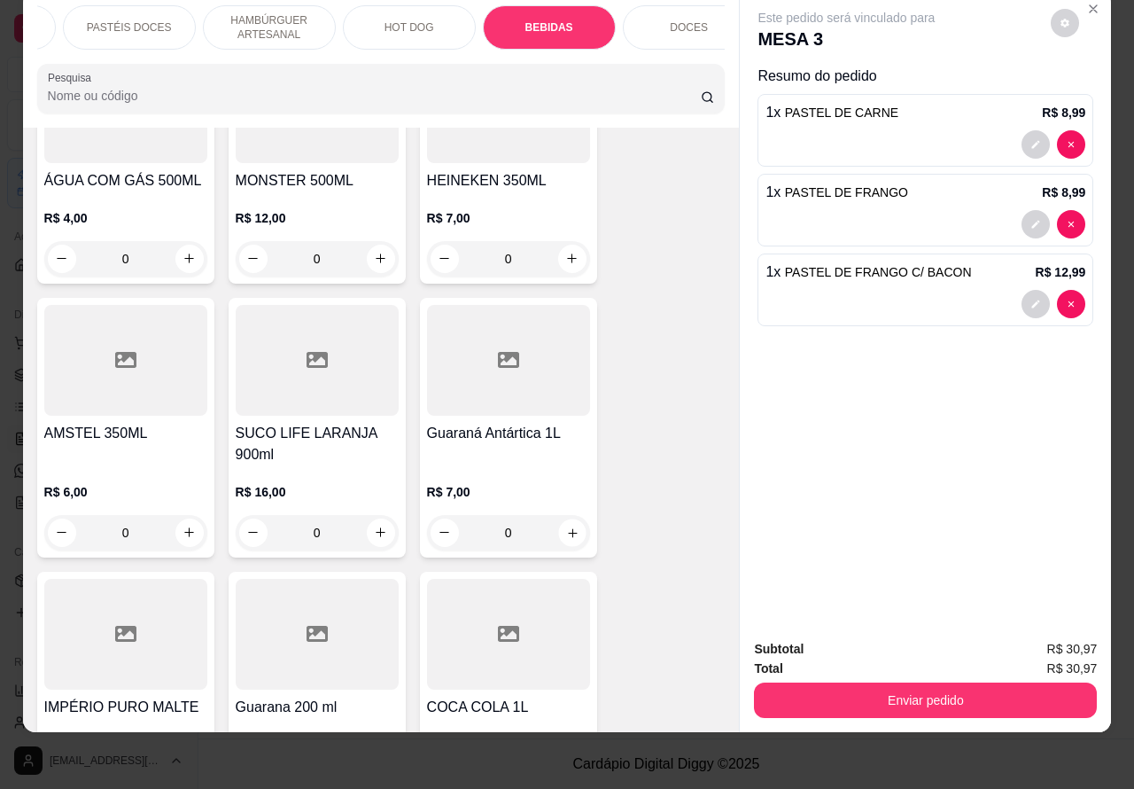
click at [570, 518] on button "increase-product-quantity" at bounding box center [571, 531] width 27 height 27
click at [567, 527] on icon "increase-product-quantity" at bounding box center [572, 532] width 10 height 10
type input "1"
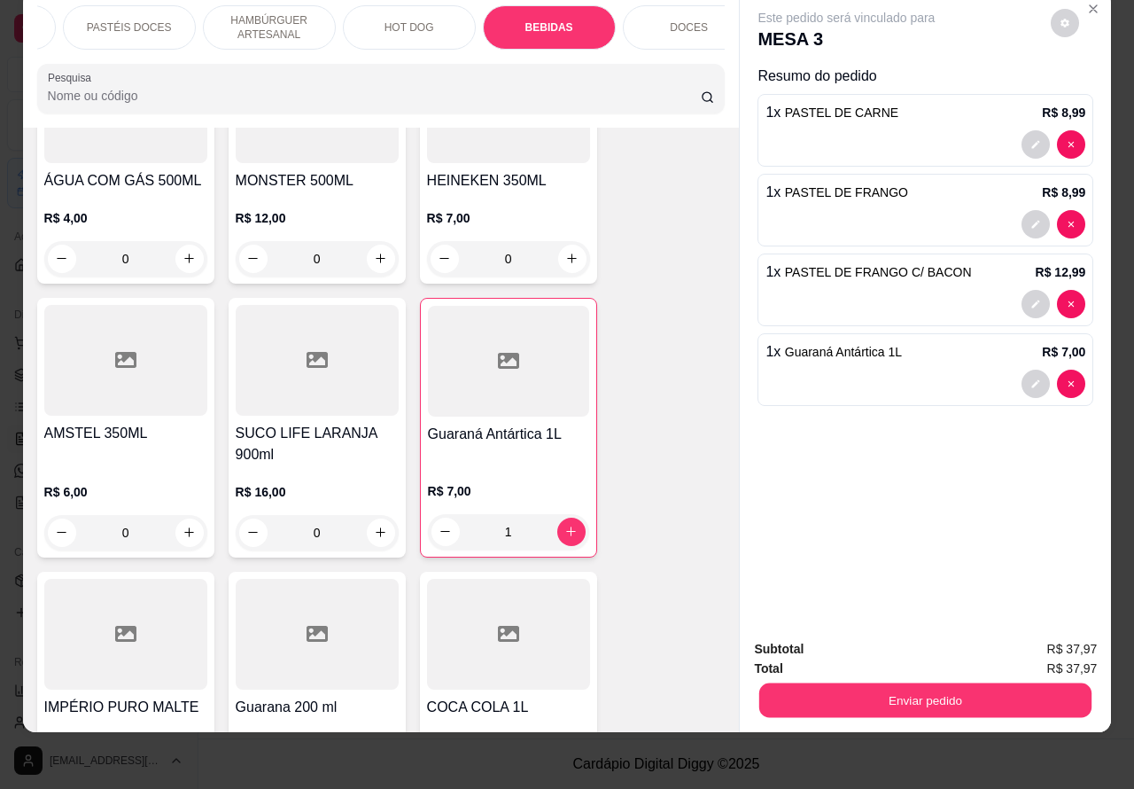
click at [952, 684] on button "Enviar pedido" at bounding box center [925, 700] width 332 height 35
click at [1047, 639] on button "Enviar pedido" at bounding box center [1049, 640] width 97 height 33
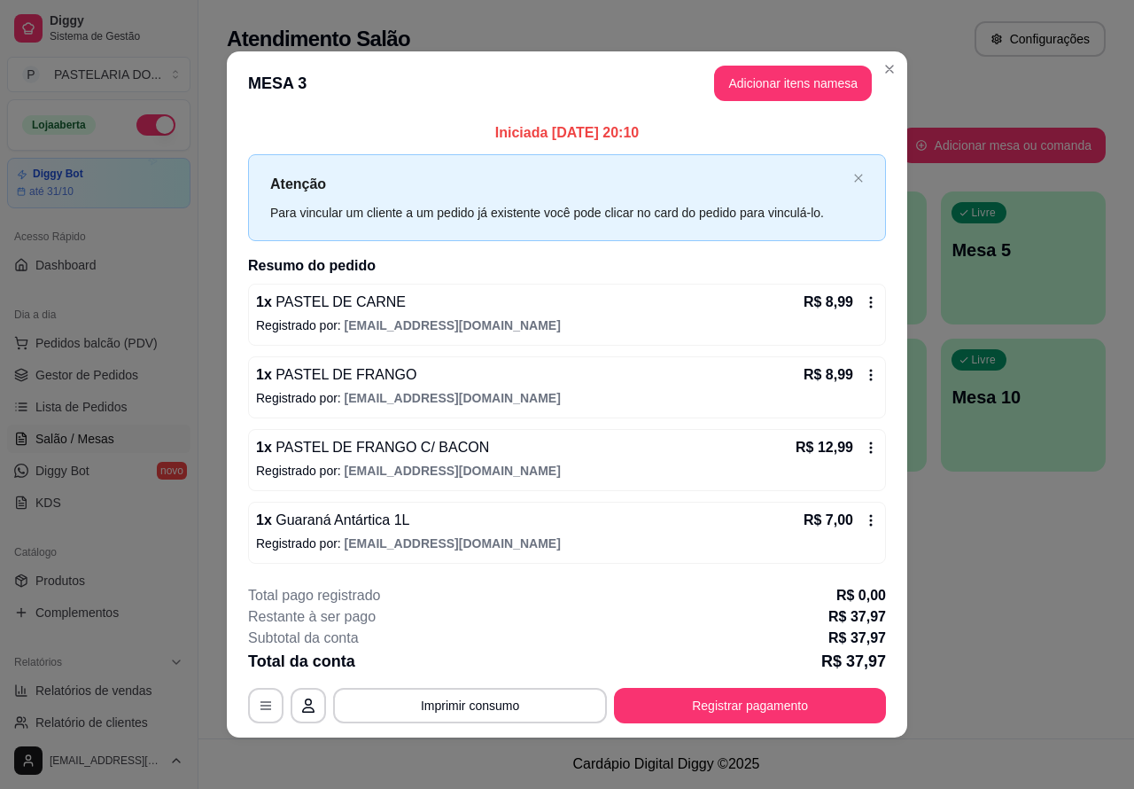
click at [142, 348] on span "Pedidos balcão (PDV)" at bounding box center [96, 343] width 122 height 18
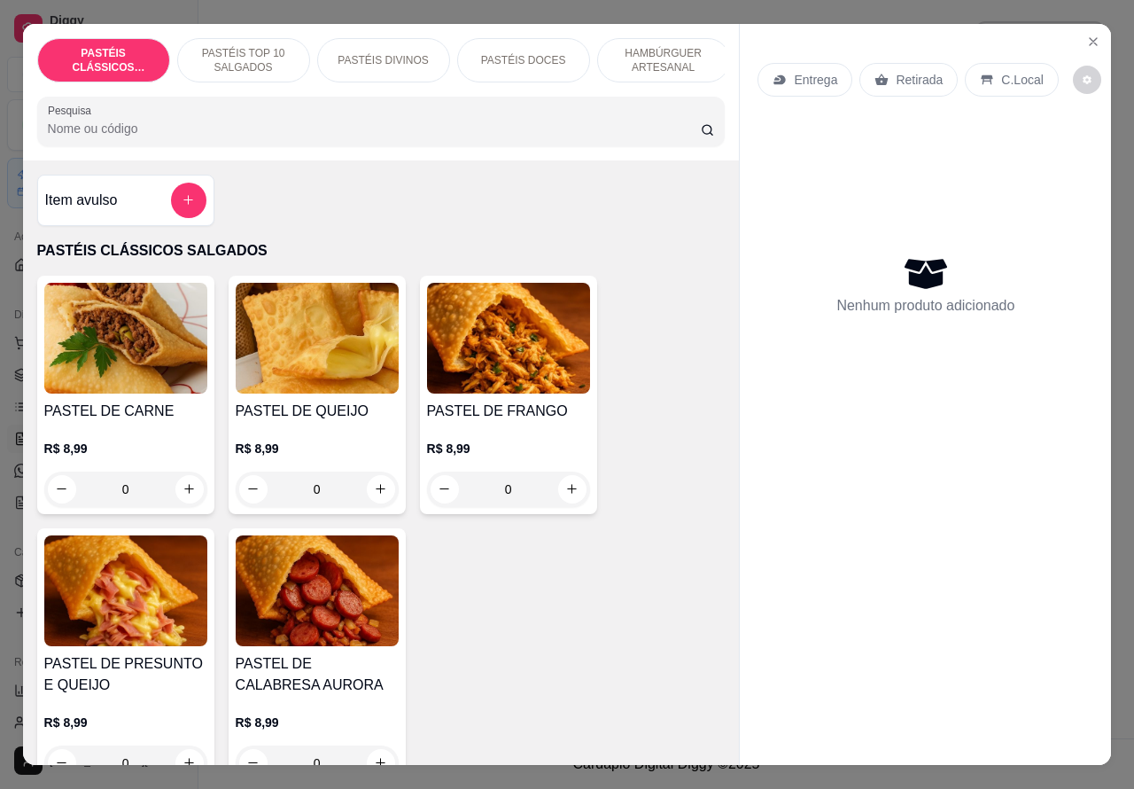
click at [183, 495] on icon "increase-product-quantity" at bounding box center [189, 488] width 13 height 13
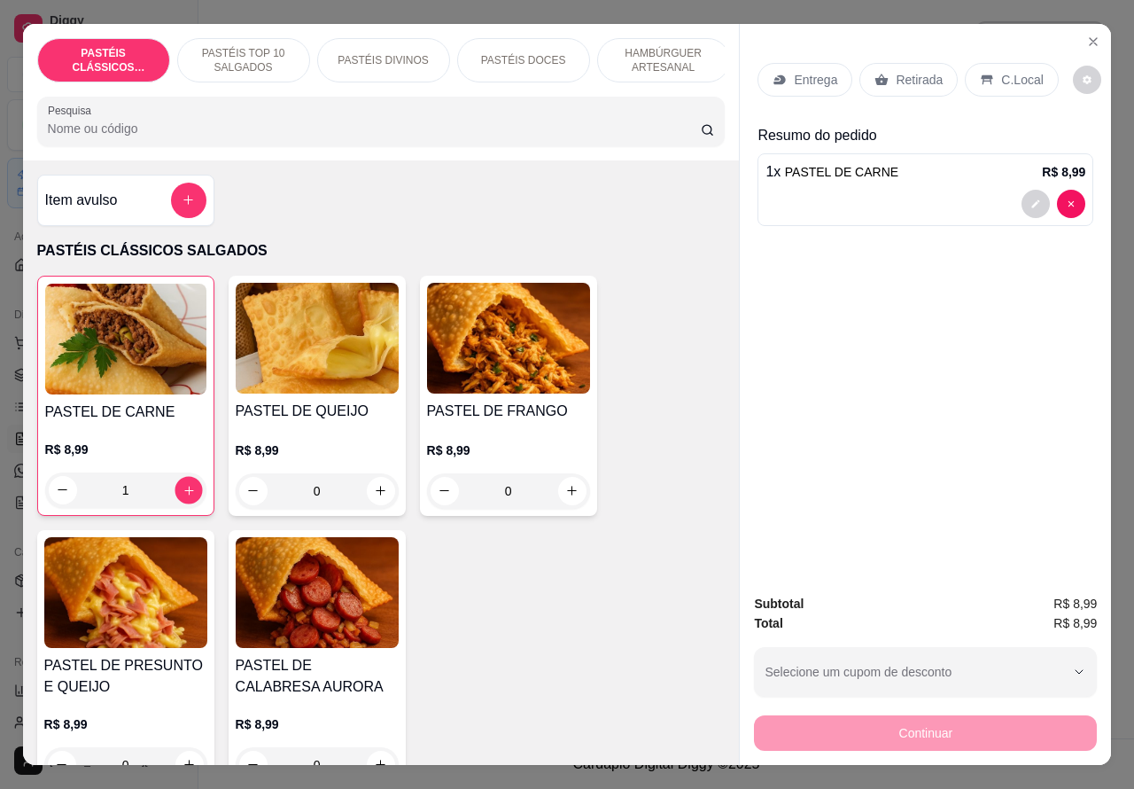
click at [182, 496] on icon "increase-product-quantity" at bounding box center [188, 489] width 13 height 13
click at [56, 496] on icon "decrease-product-quantity" at bounding box center [62, 489] width 13 height 13
type input "3"
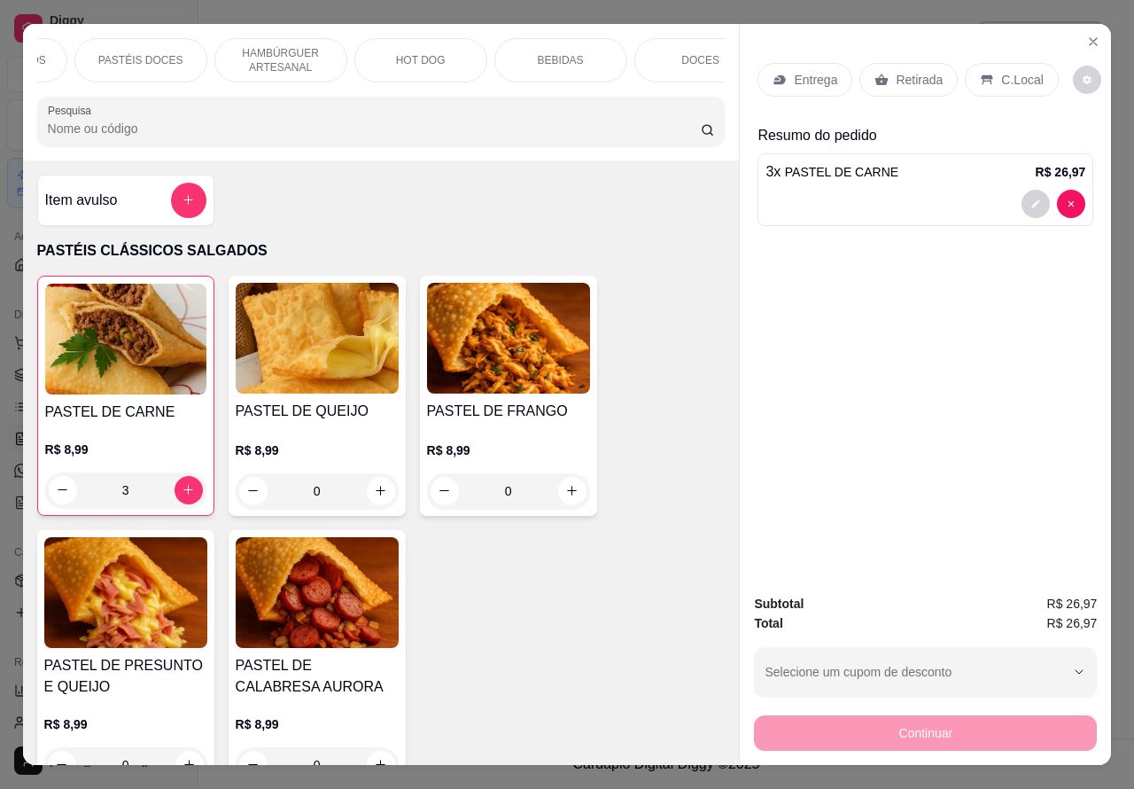
scroll to position [0, 406]
click at [555, 49] on div "BEBIDAS" at bounding box center [537, 60] width 133 height 44
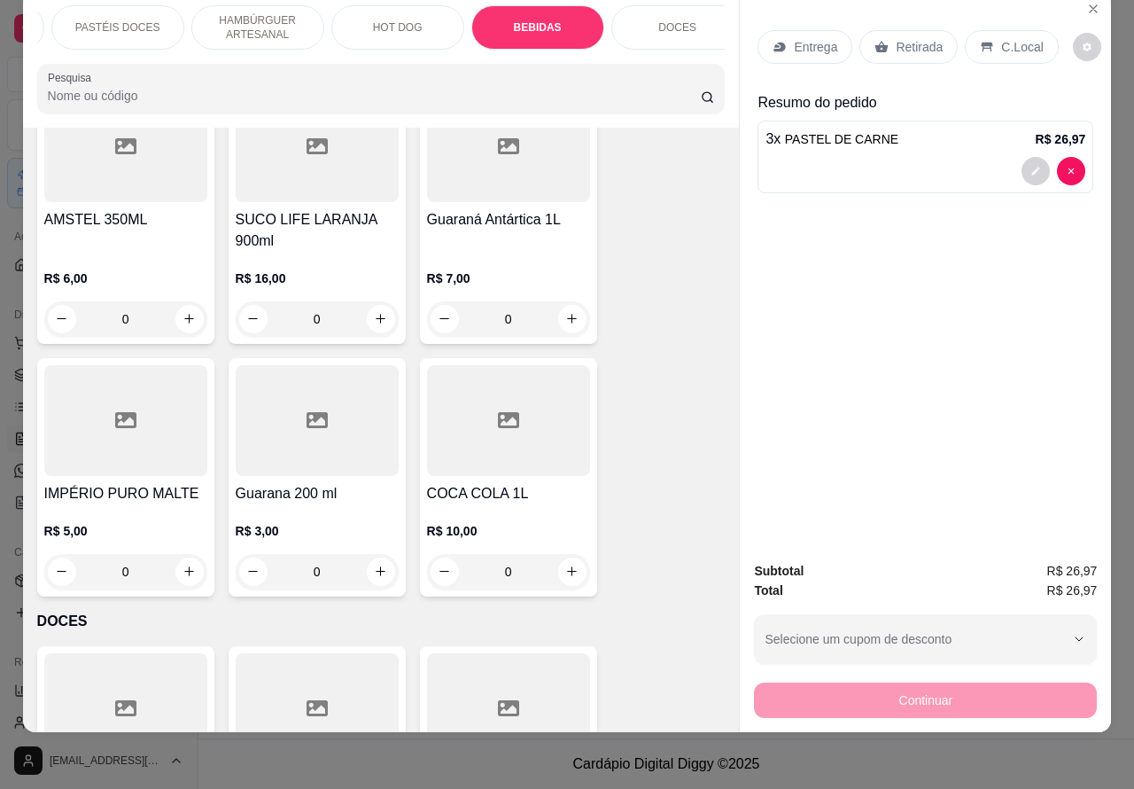
scroll to position [7343, 0]
click at [565, 563] on icon "increase-product-quantity" at bounding box center [571, 569] width 13 height 13
type input "1"
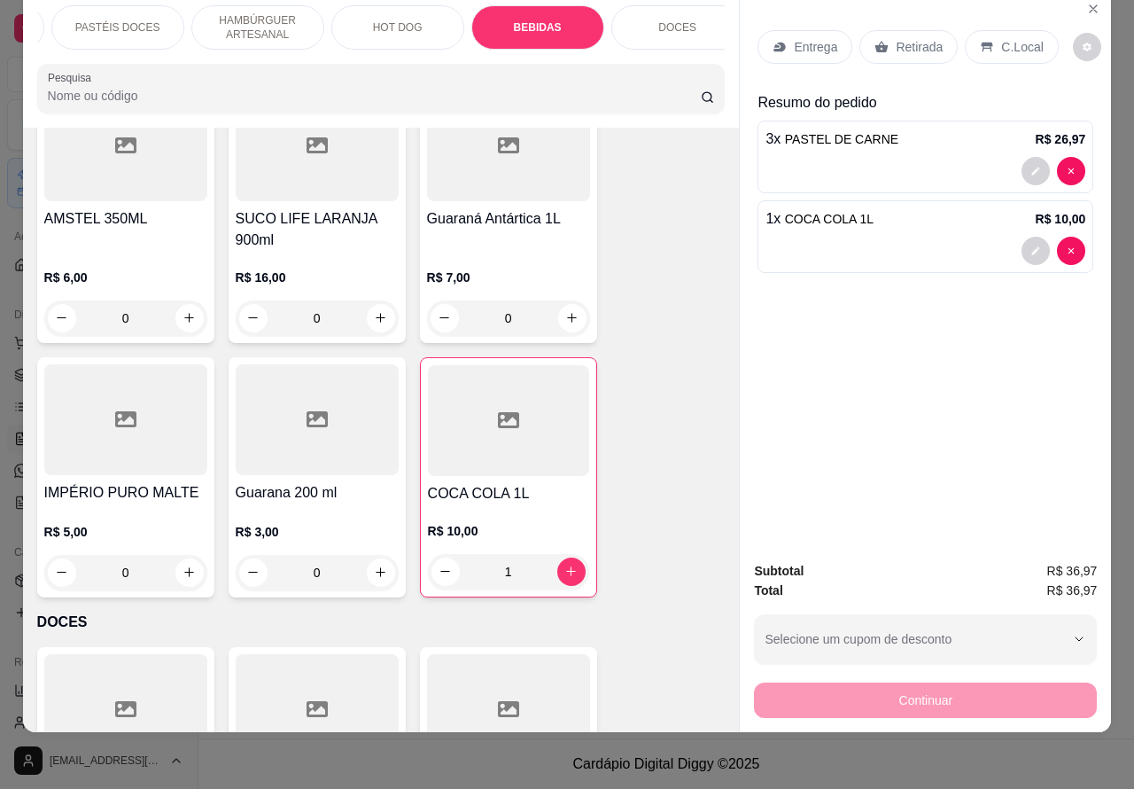
scroll to position [0, 0]
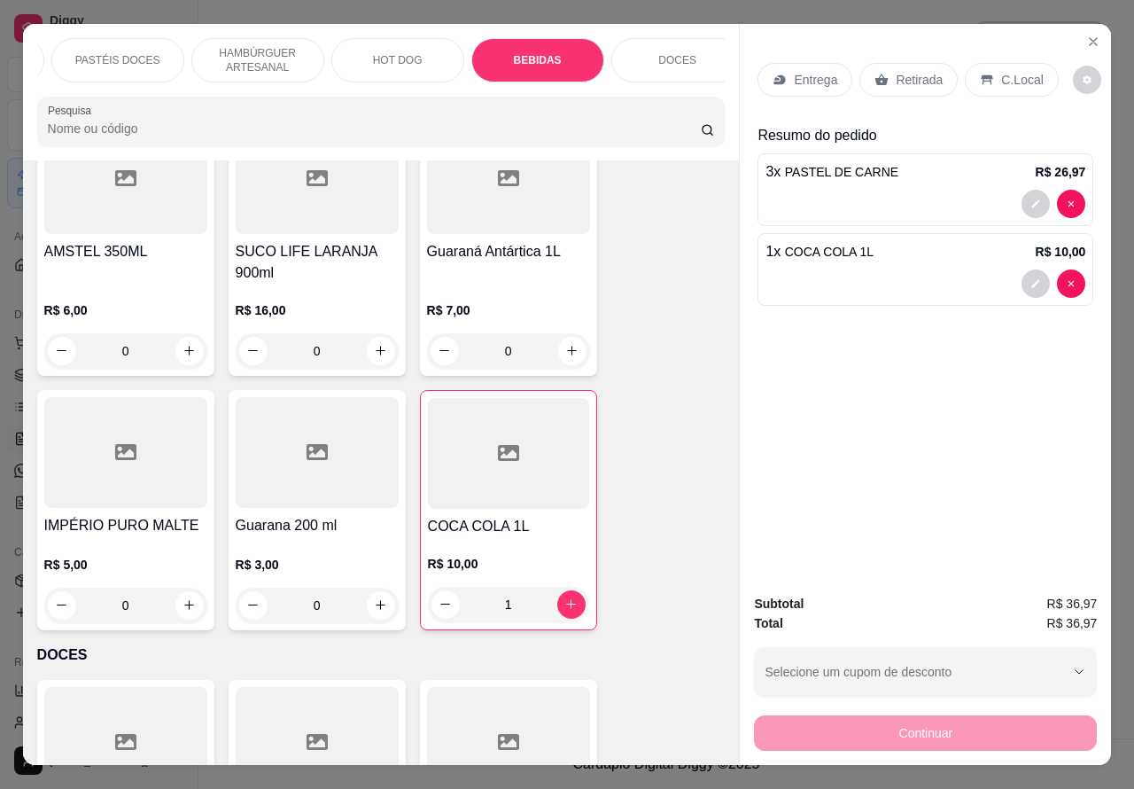
click at [1068, 281] on icon "decrease-product-quantity" at bounding box center [1070, 283] width 5 height 5
type input "0"
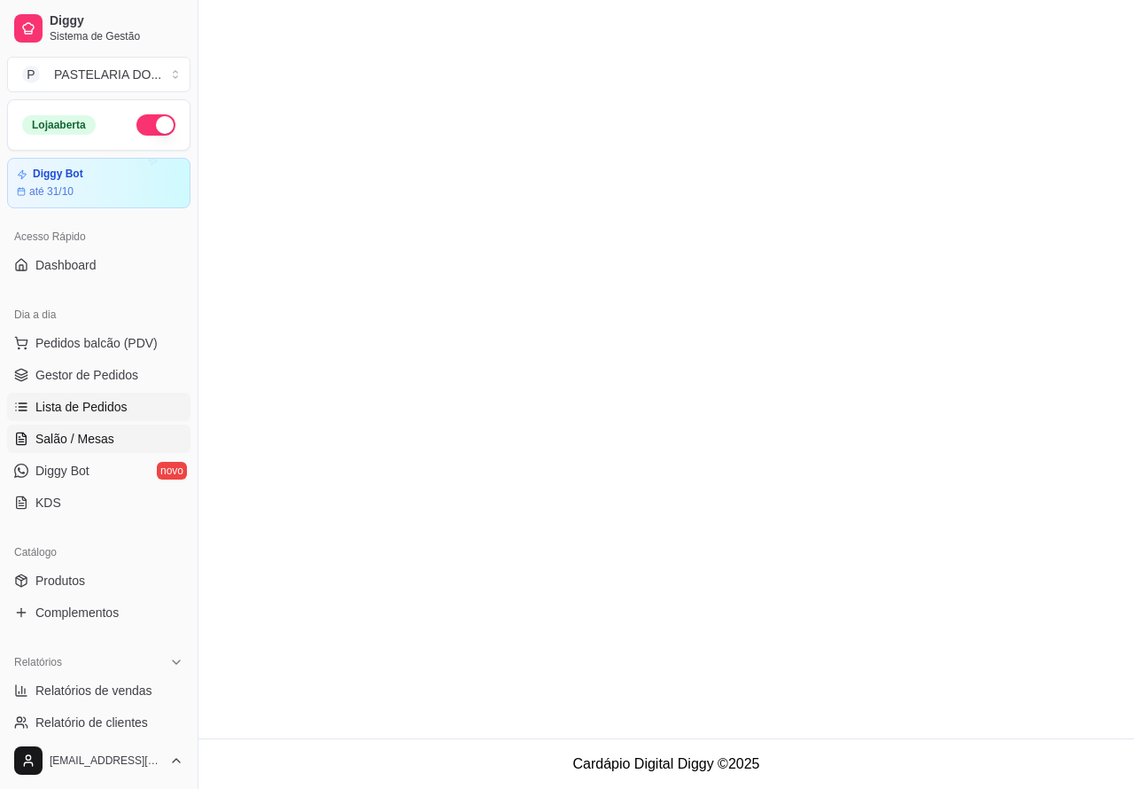
click at [113, 439] on link "Salão / Mesas" at bounding box center [98, 438] width 183 height 28
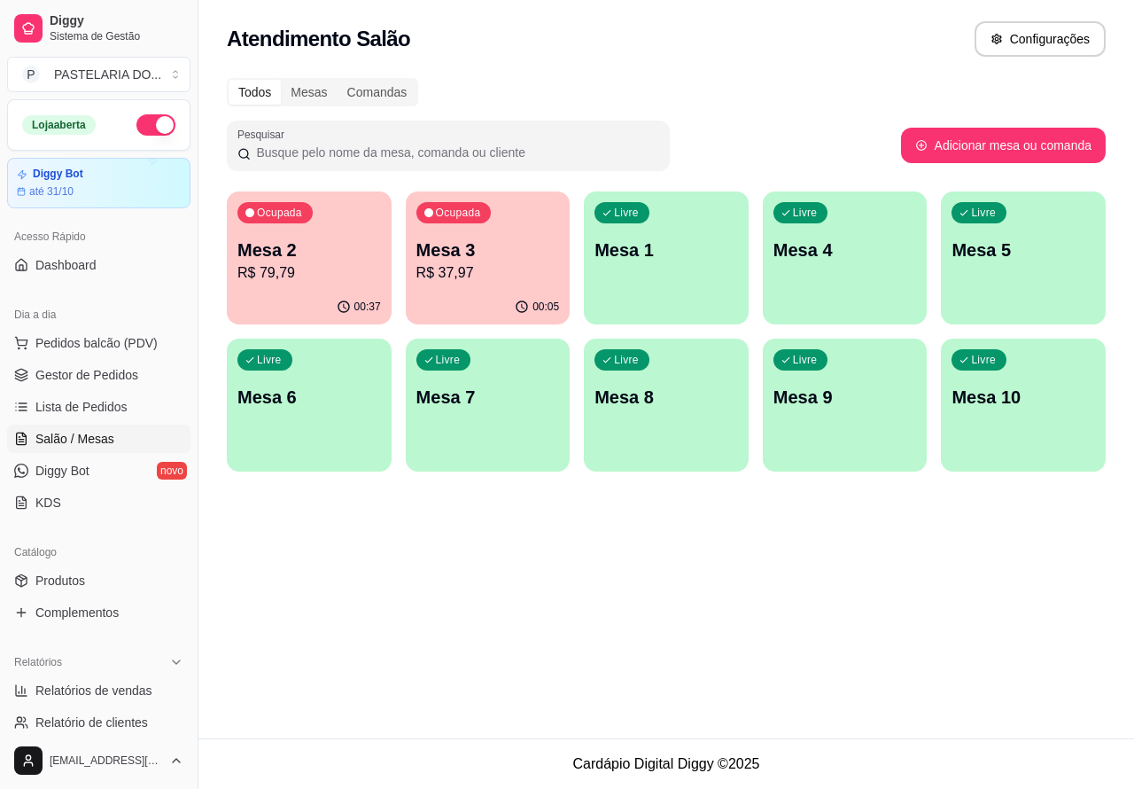
click at [1010, 276] on div "Livre Mesa 5" at bounding box center [1023, 247] width 165 height 112
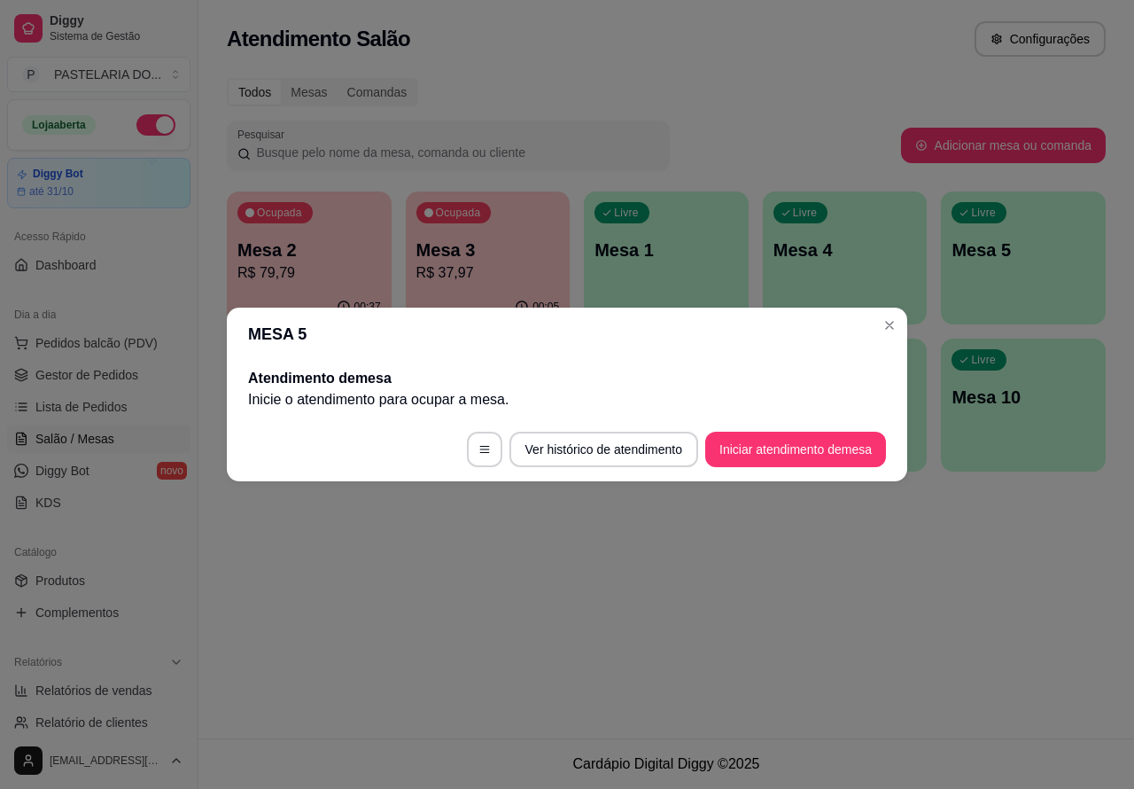
click at [802, 454] on button "Iniciar atendimento de mesa" at bounding box center [795, 448] width 181 height 35
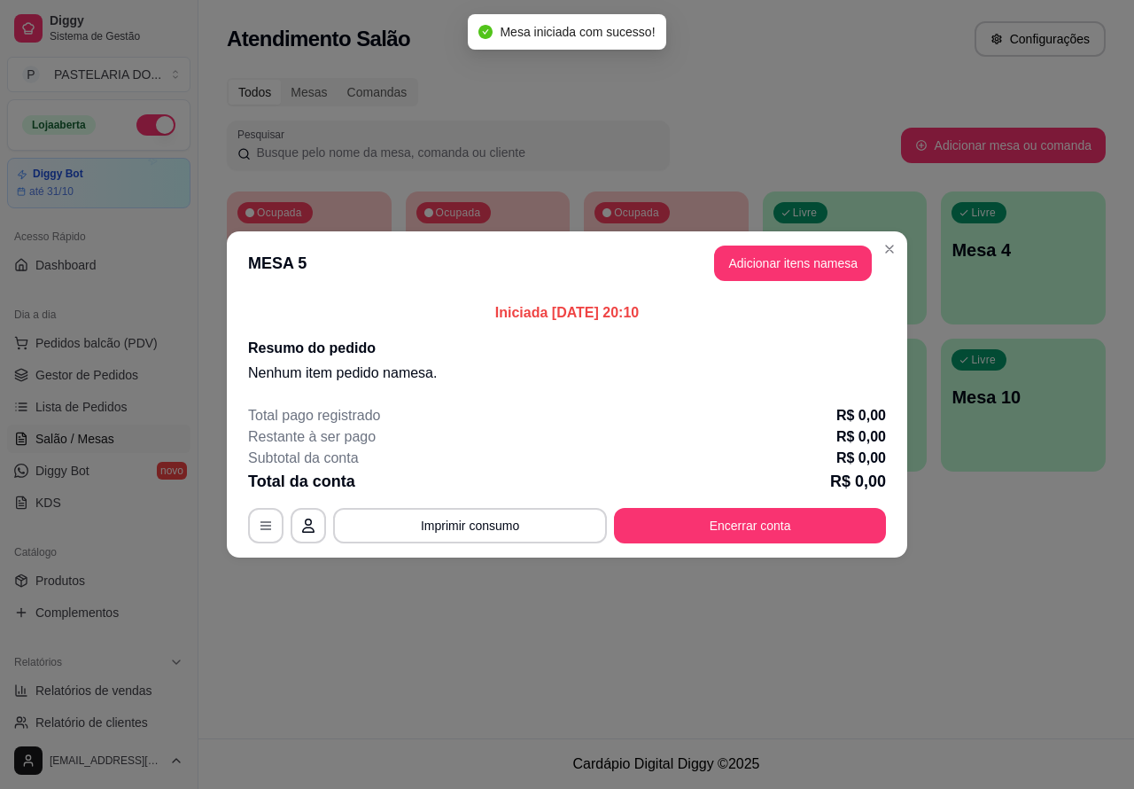
click at [838, 258] on div "Nenhum produto adicionado" at bounding box center [927, 257] width 179 height 64
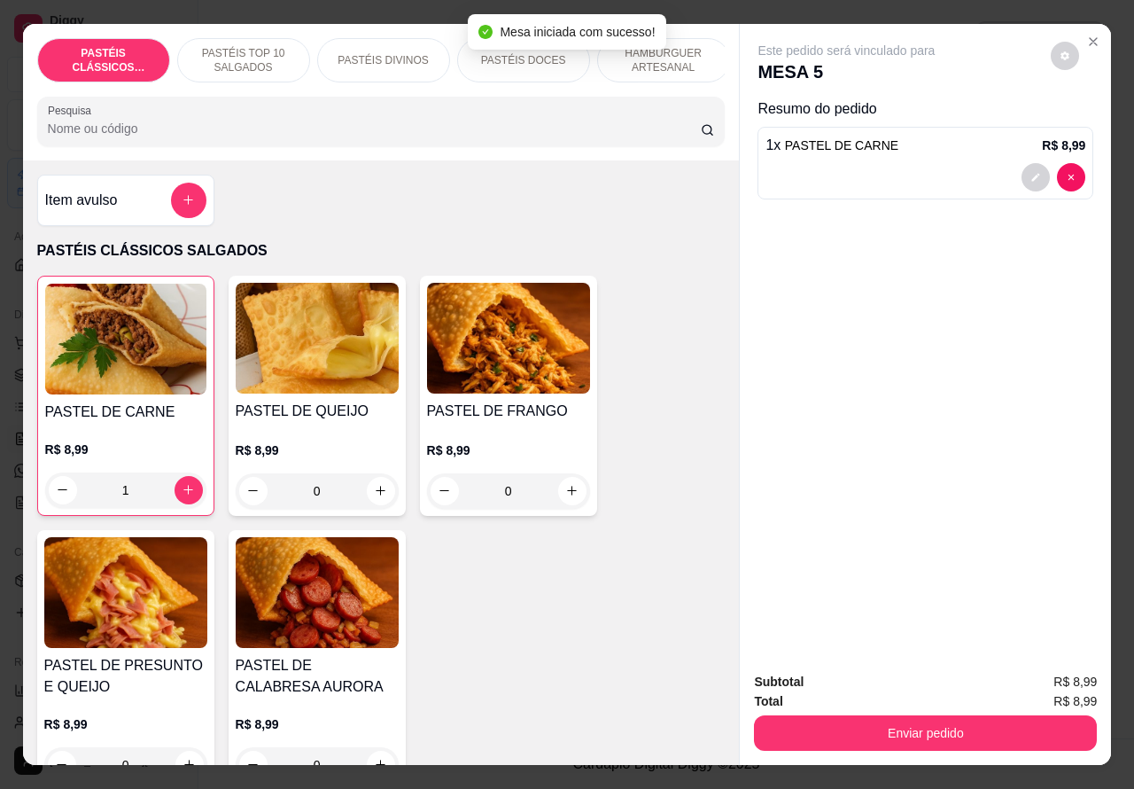
click at [183, 494] on icon "increase-product-quantity" at bounding box center [188, 490] width 10 height 10
click at [182, 496] on icon "increase-product-quantity" at bounding box center [188, 489] width 13 height 13
type input "3"
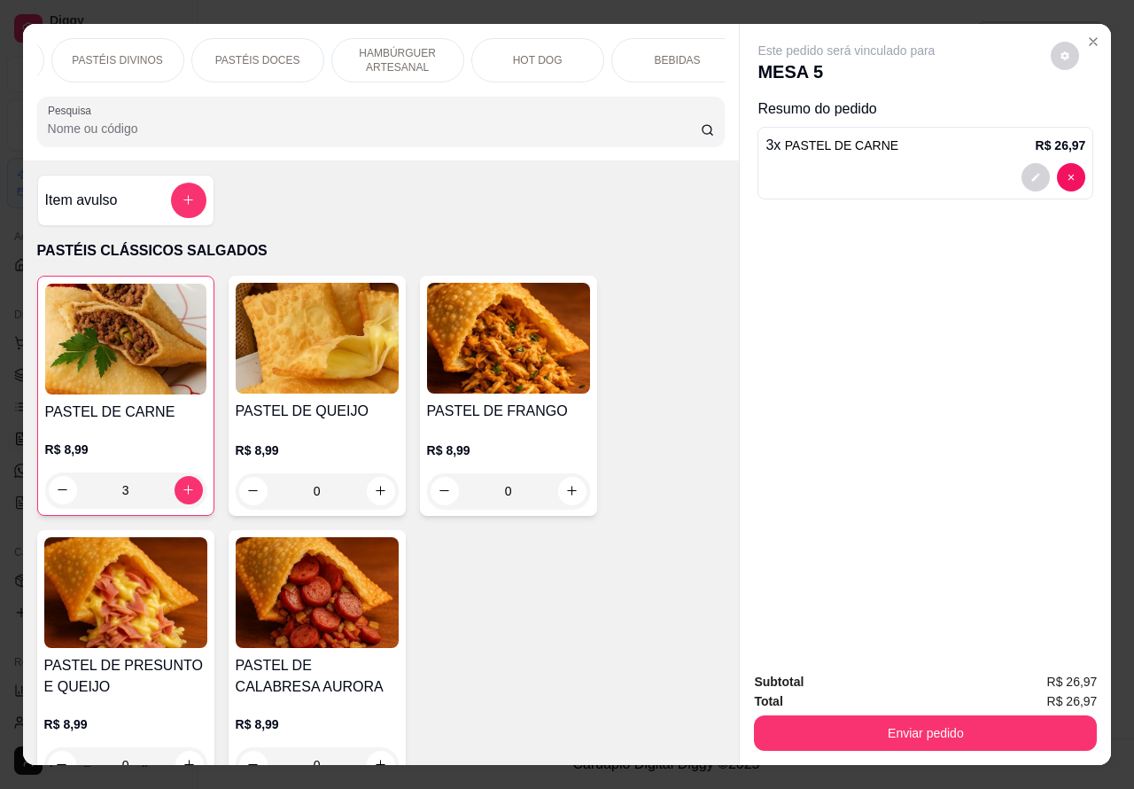
scroll to position [0, 291]
click at [657, 55] on p "BEBIDAS" at bounding box center [653, 60] width 46 height 14
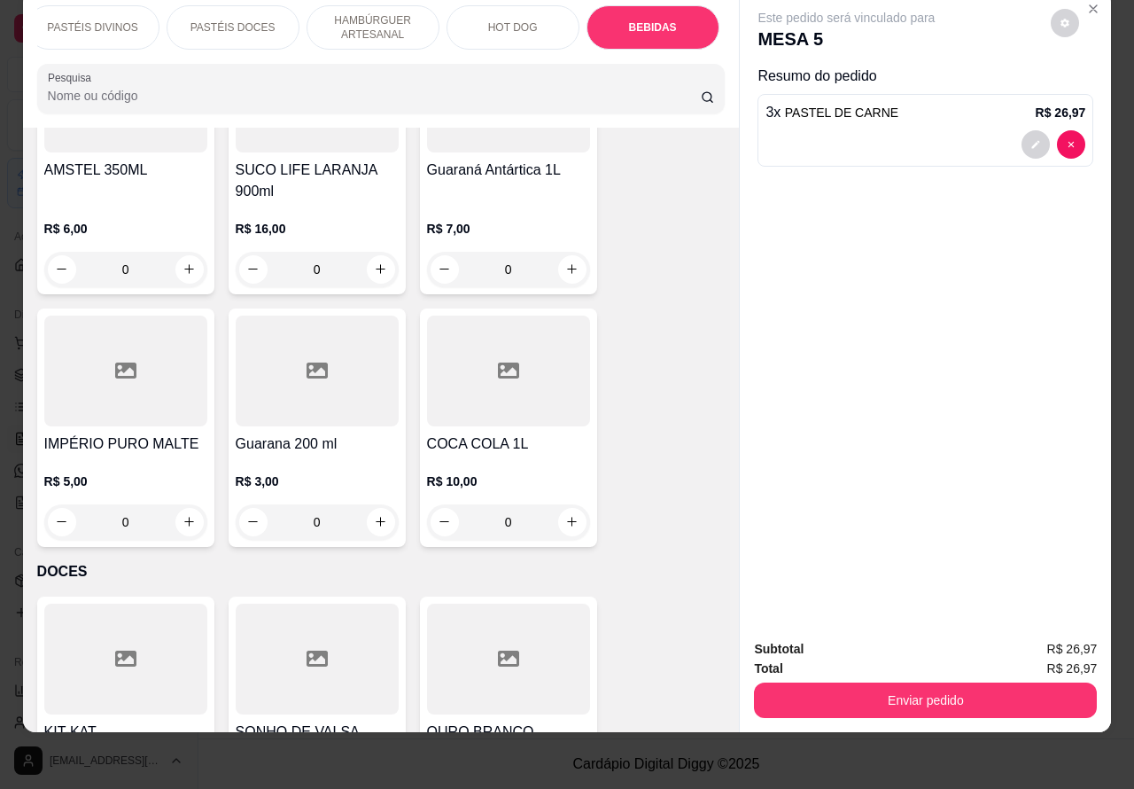
scroll to position [7408, 0]
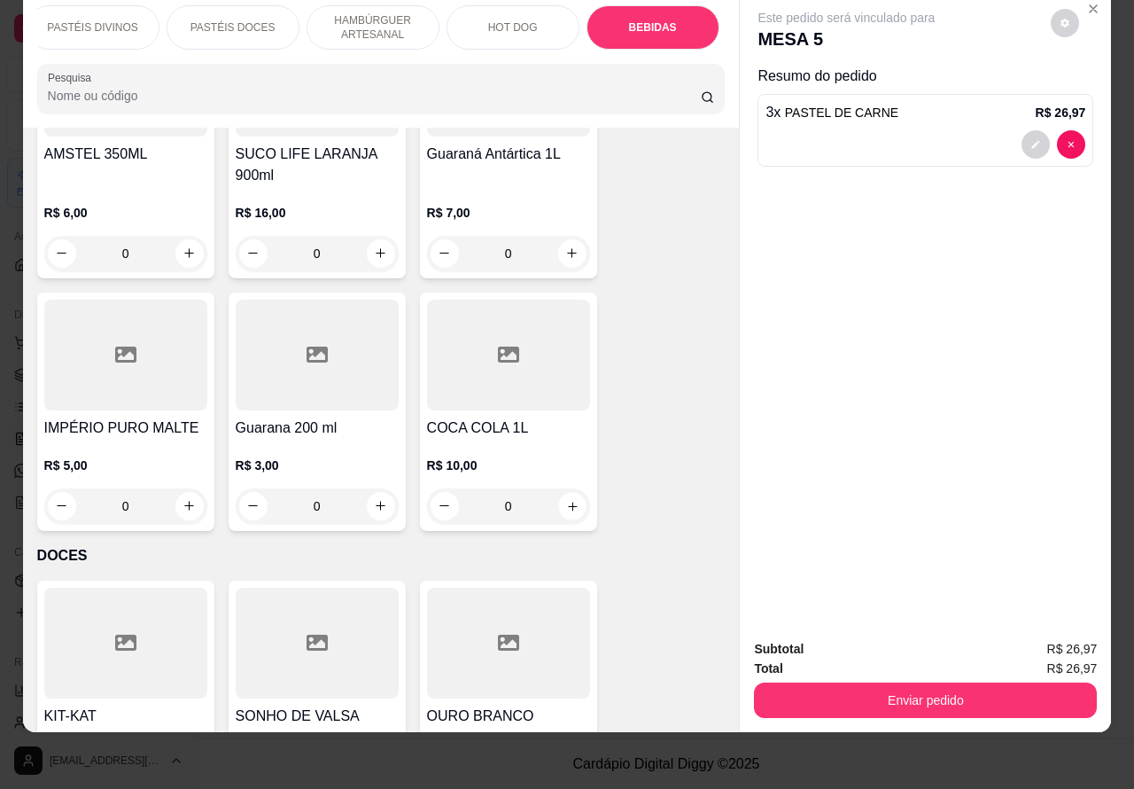
click at [565, 499] on icon "increase-product-quantity" at bounding box center [571, 505] width 13 height 13
type input "1"
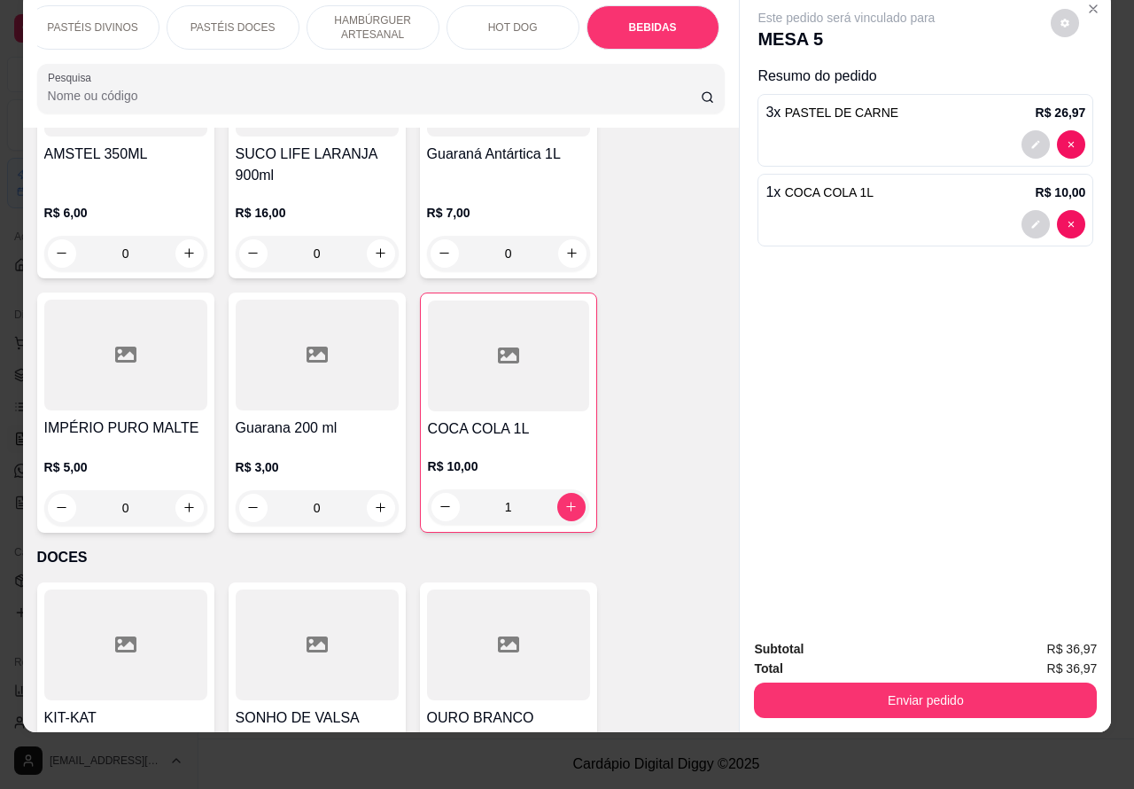
click at [944, 688] on button "Enviar pedido" at bounding box center [925, 699] width 343 height 35
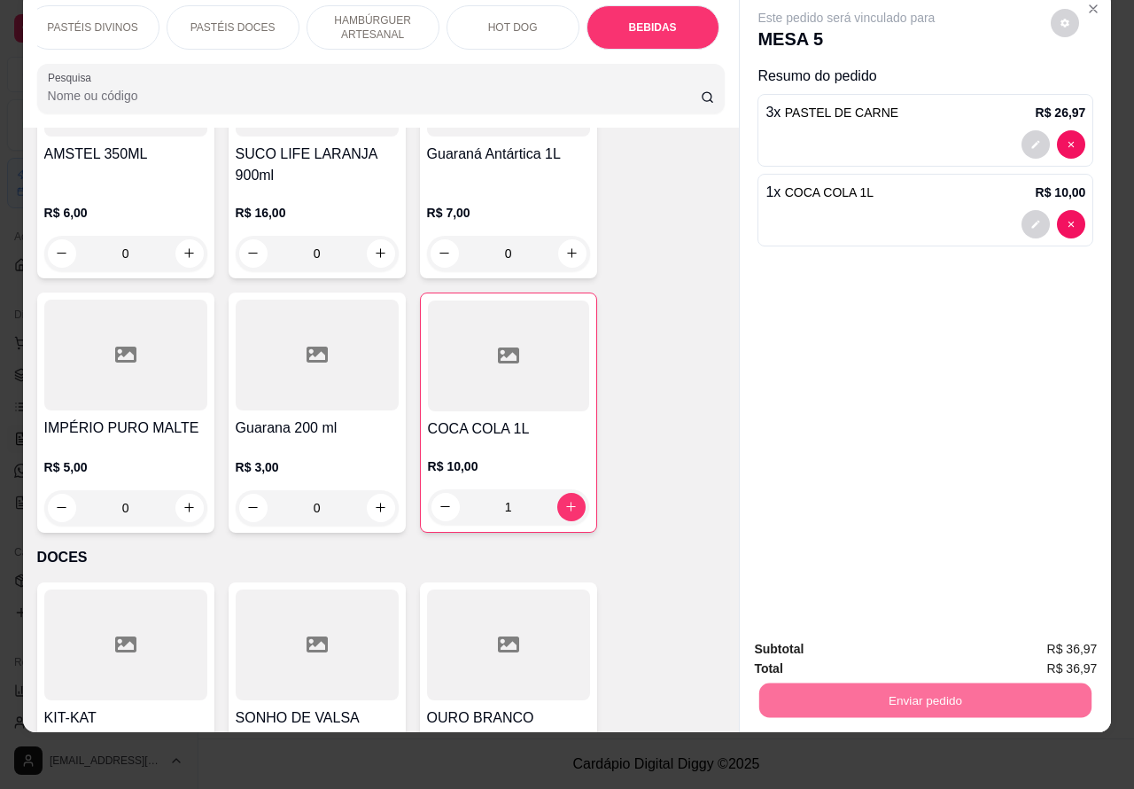
click at [1045, 635] on button "Enviar pedido" at bounding box center [1049, 641] width 100 height 34
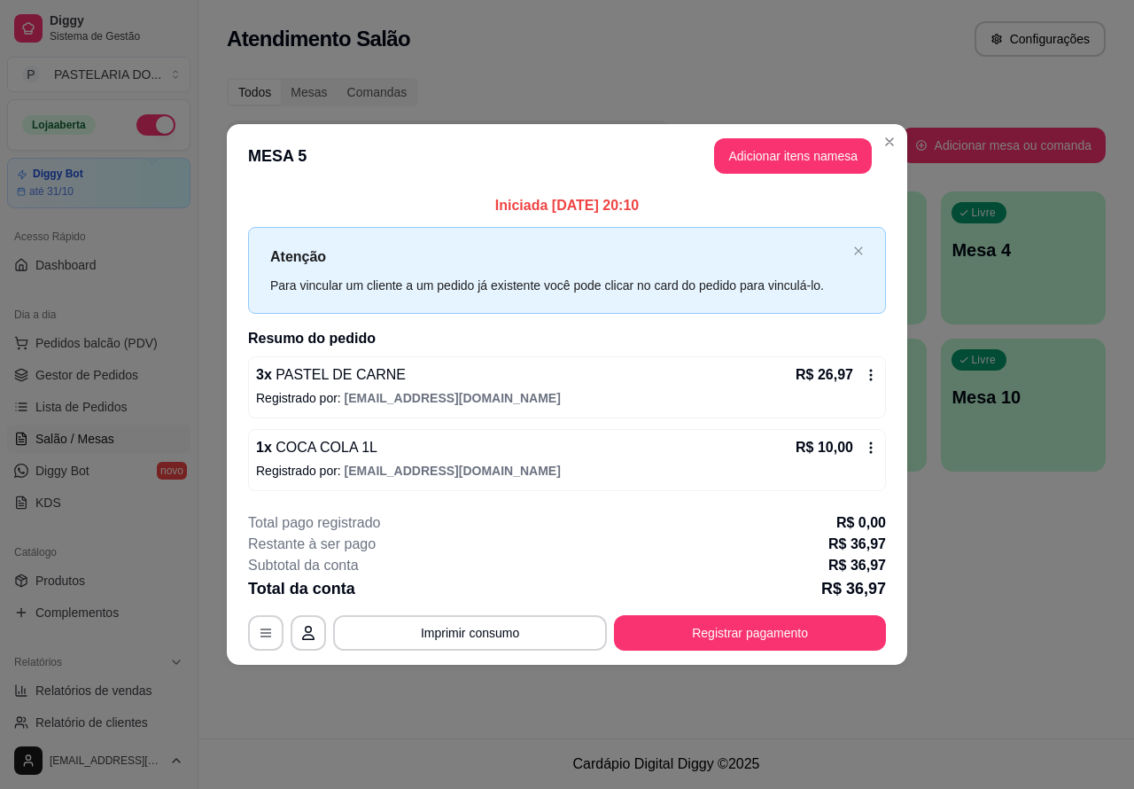
click at [104, 408] on span "Lista de Pedidos" at bounding box center [81, 407] width 92 height 18
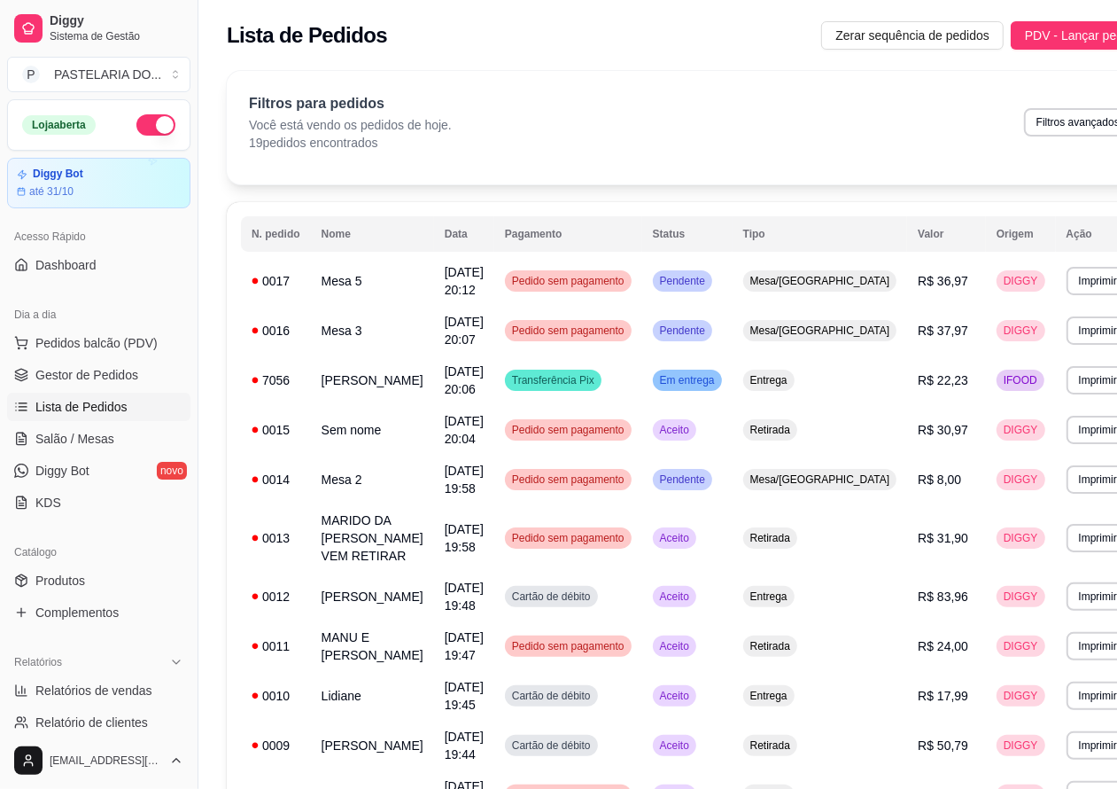
click at [89, 408] on span "Lista de Pedidos" at bounding box center [81, 407] width 92 height 18
click at [93, 437] on span "Salão / Mesas" at bounding box center [74, 439] width 79 height 18
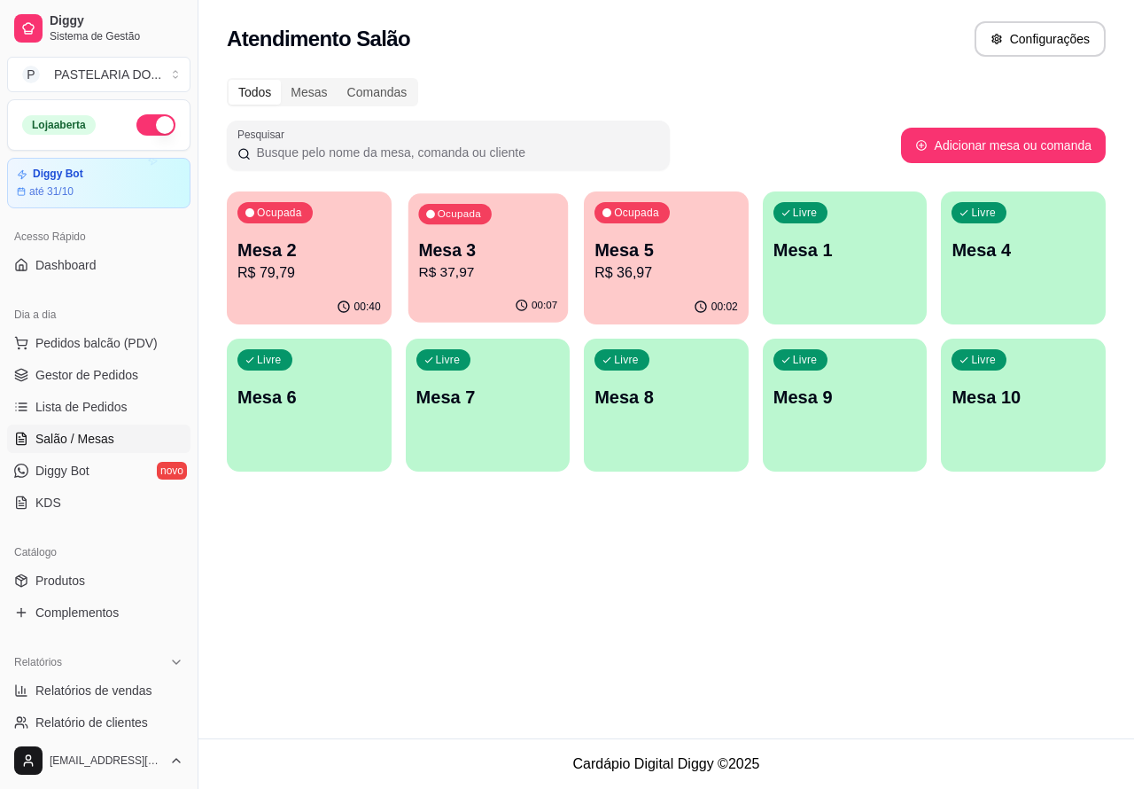
click at [480, 266] on p "R$ 37,97" at bounding box center [487, 272] width 139 height 20
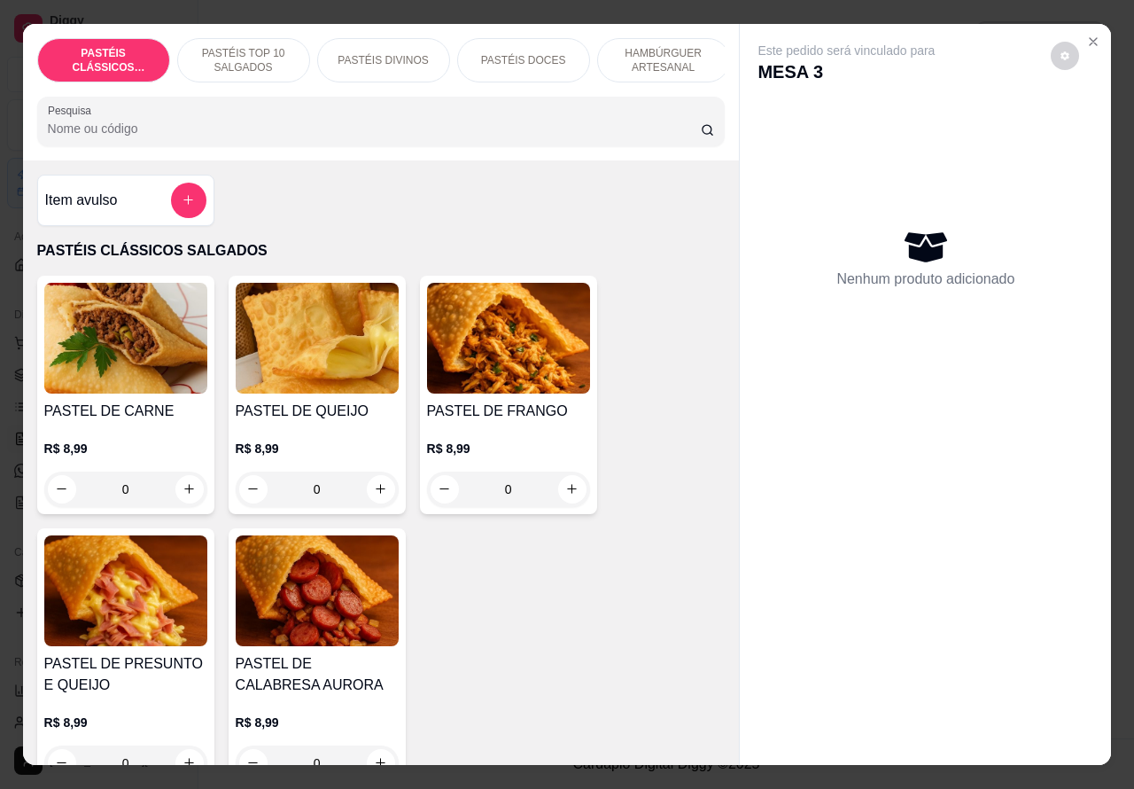
scroll to position [396, 0]
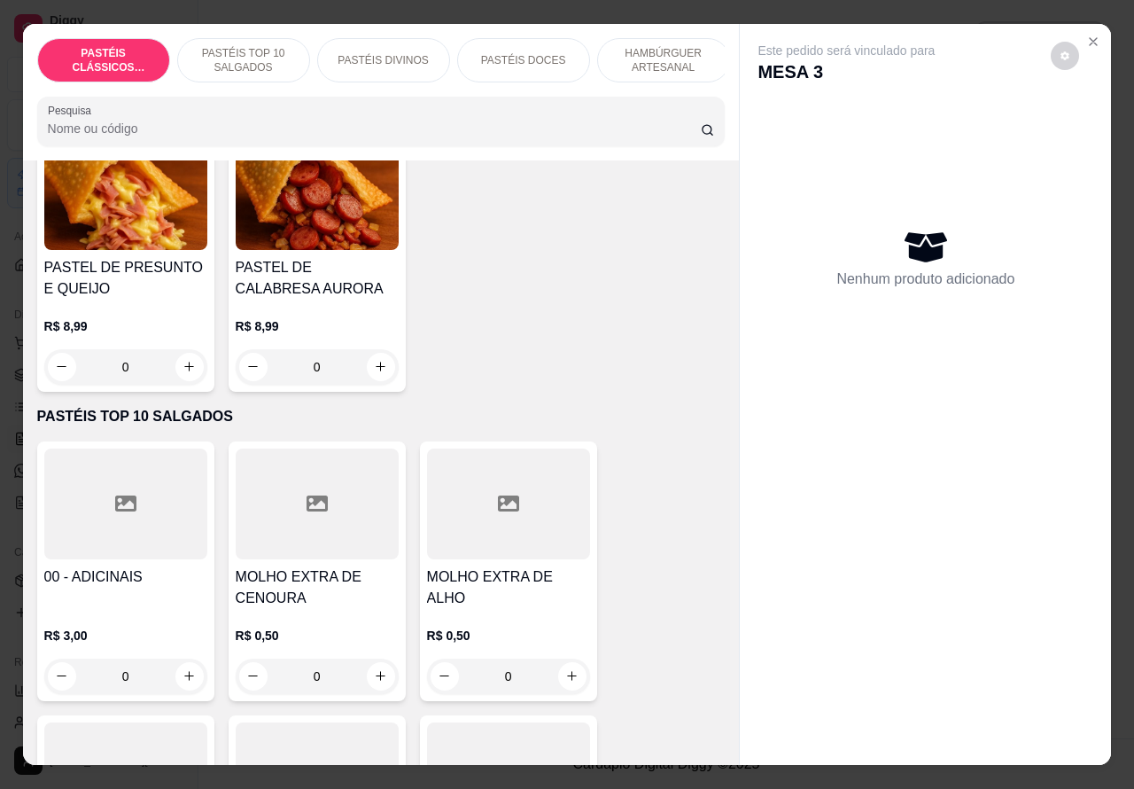
click at [183, 369] on icon "increase-product-quantity" at bounding box center [189, 366] width 13 height 13
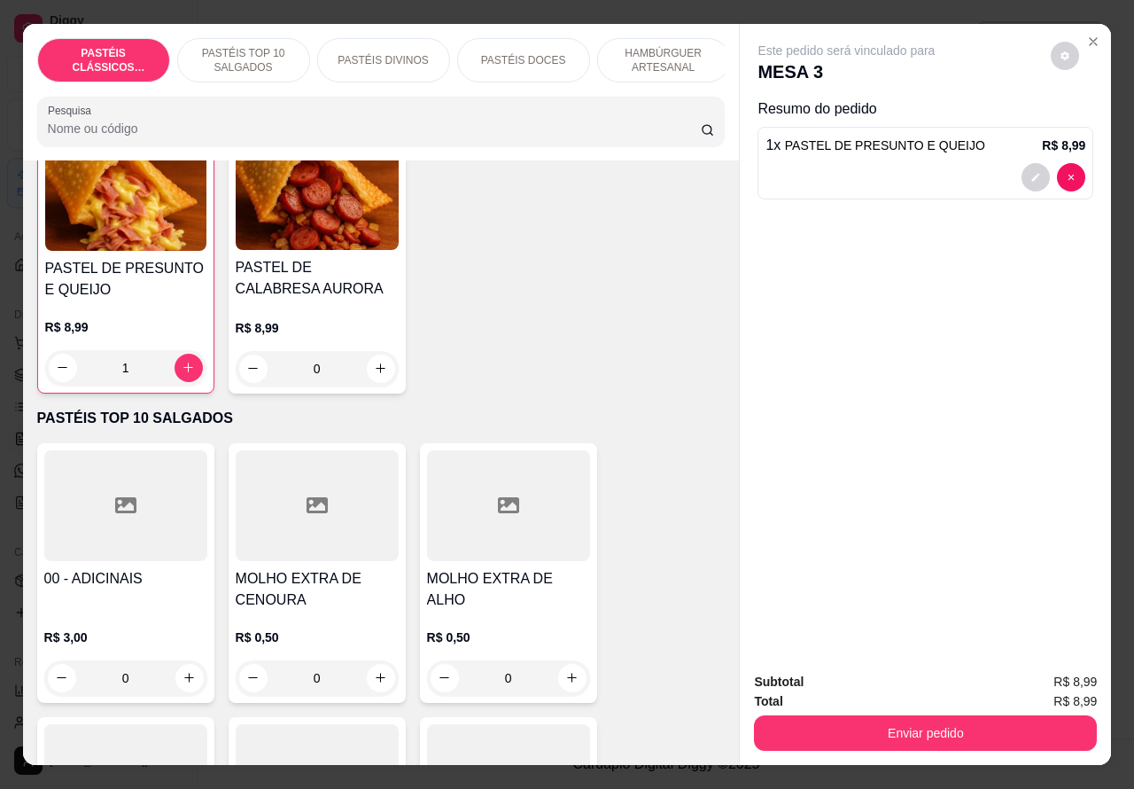
type input "1"
click at [866, 737] on button "Enviar pedido" at bounding box center [925, 732] width 343 height 35
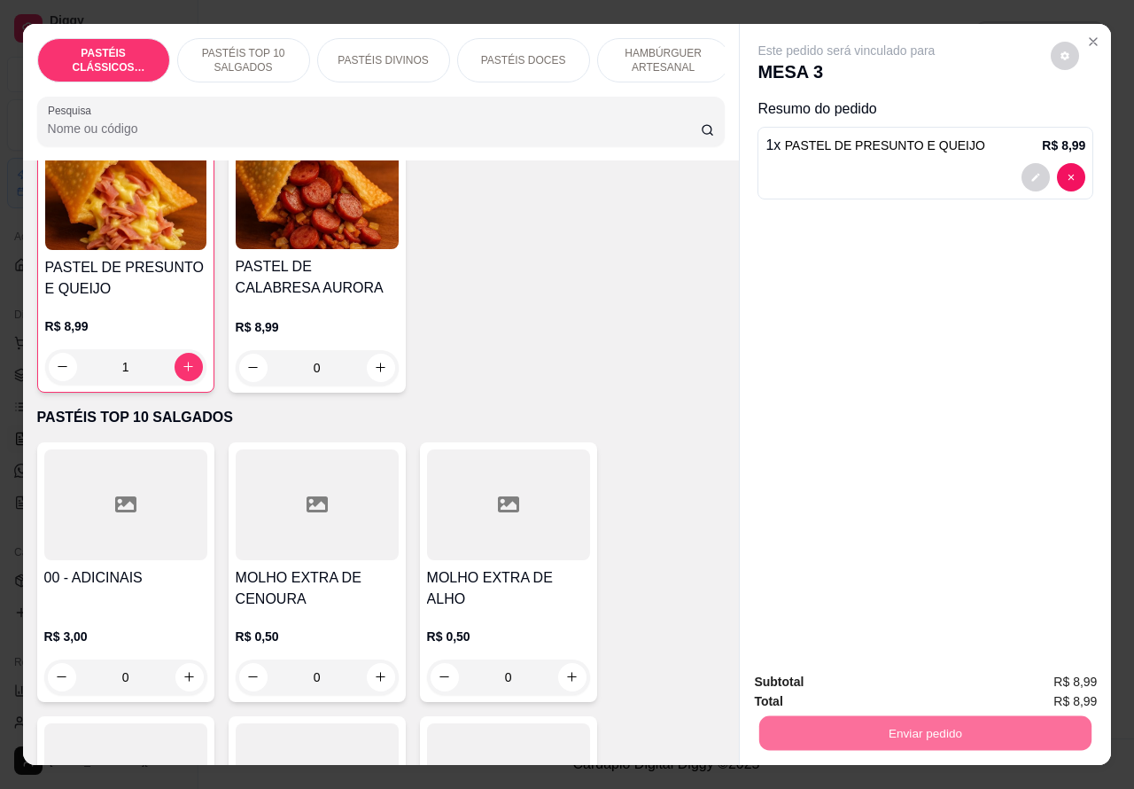
click at [1043, 688] on button "Enviar pedido" at bounding box center [1049, 681] width 100 height 34
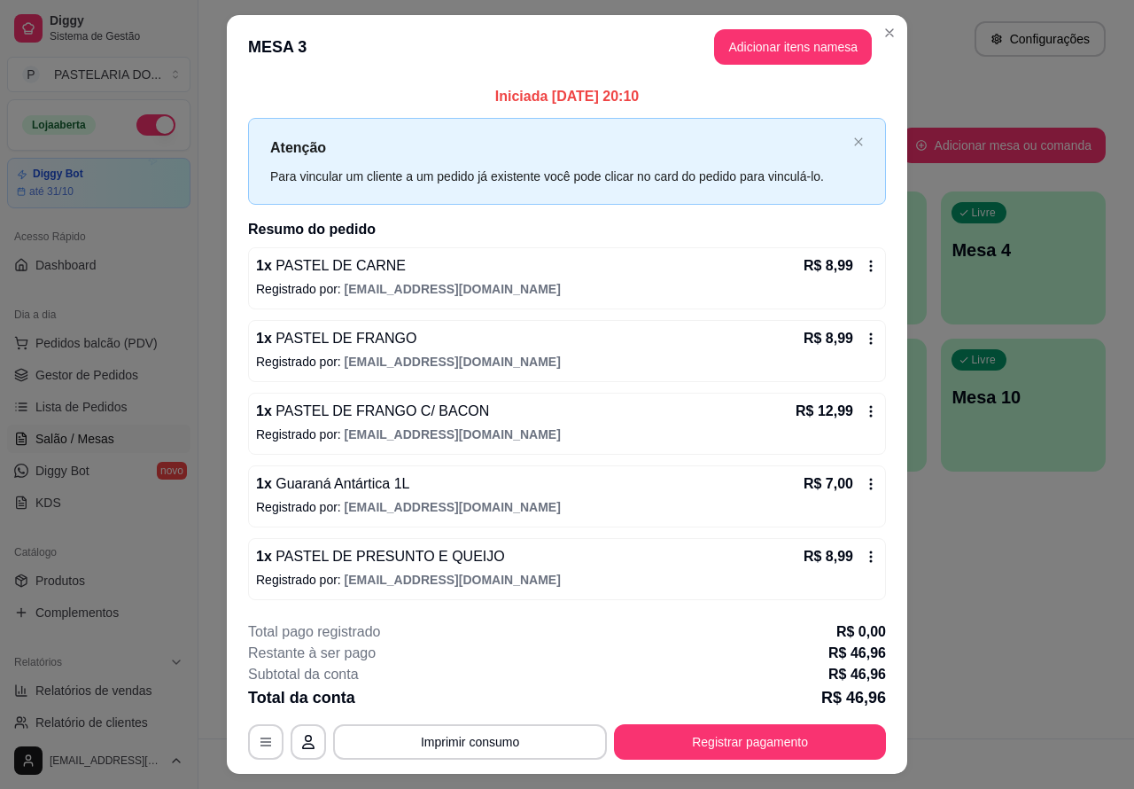
click at [134, 344] on span "Pedidos balcão (PDV)" at bounding box center [96, 343] width 122 height 18
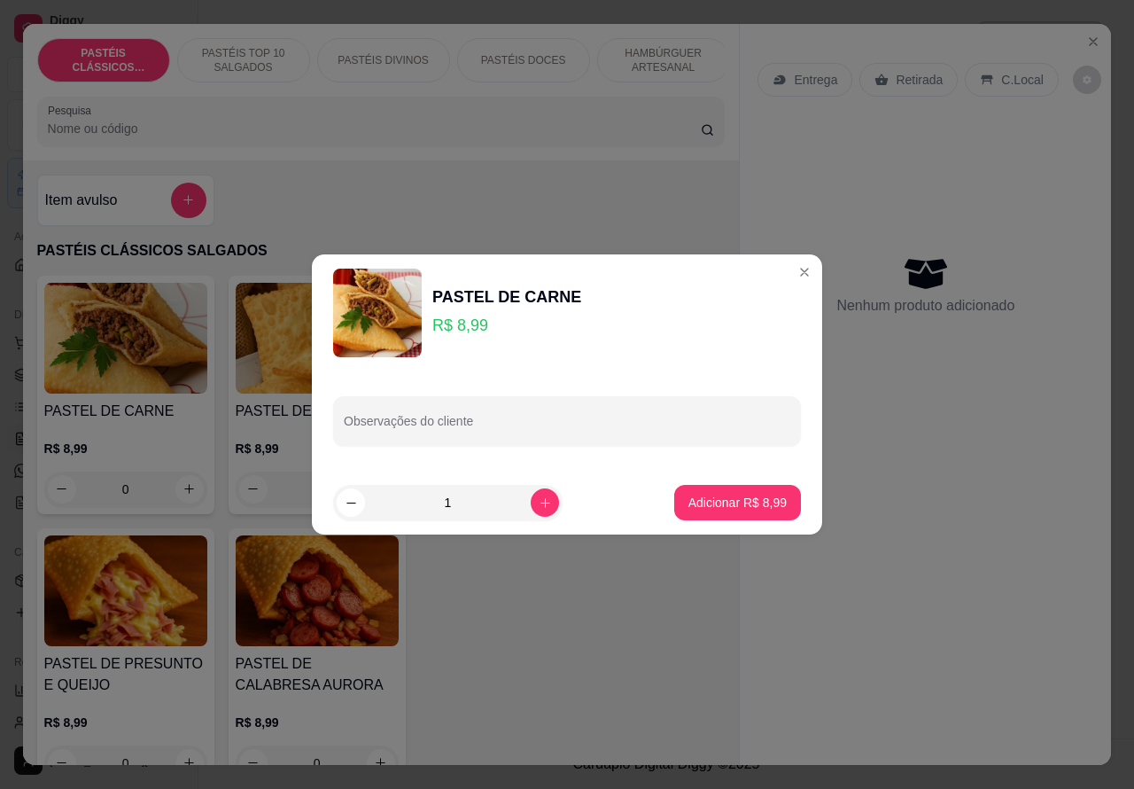
click at [789, 81] on div "Entrega" at bounding box center [805, 80] width 95 height 34
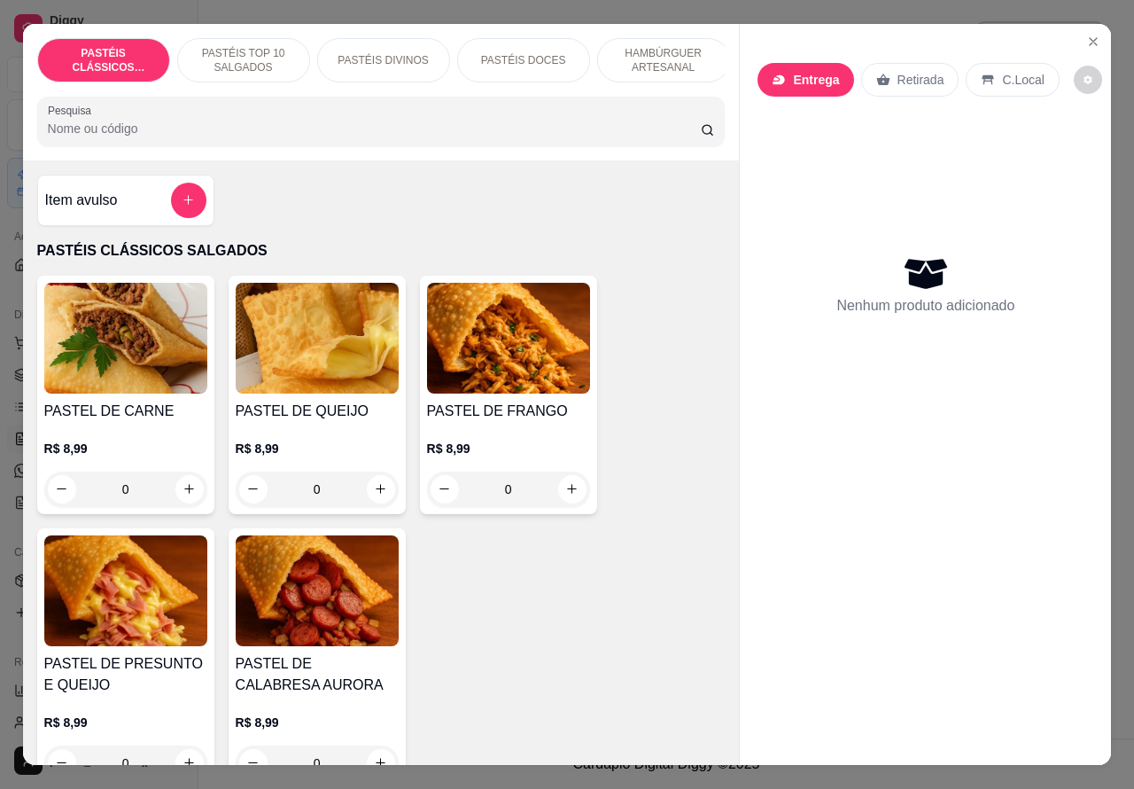
click at [809, 81] on div "Entrega" at bounding box center [806, 80] width 96 height 34
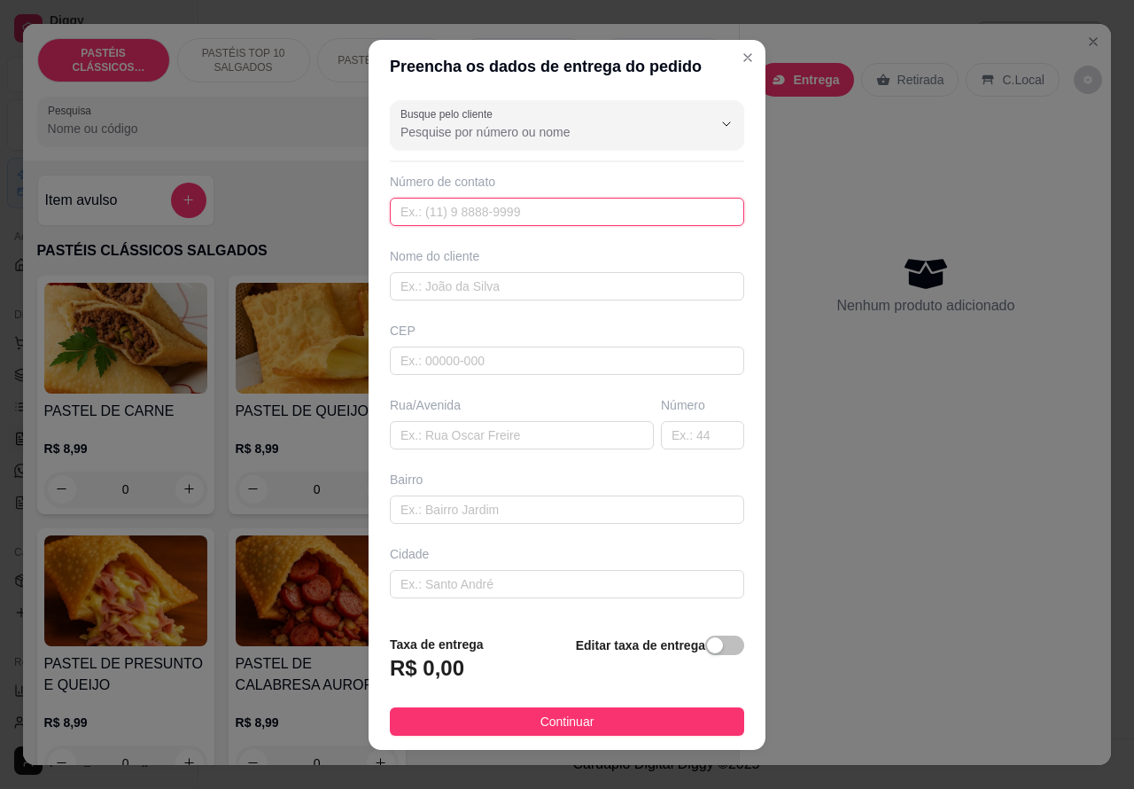
paste input "[PHONE_NUMBER]"
type input "[PHONE_NUMBER]"
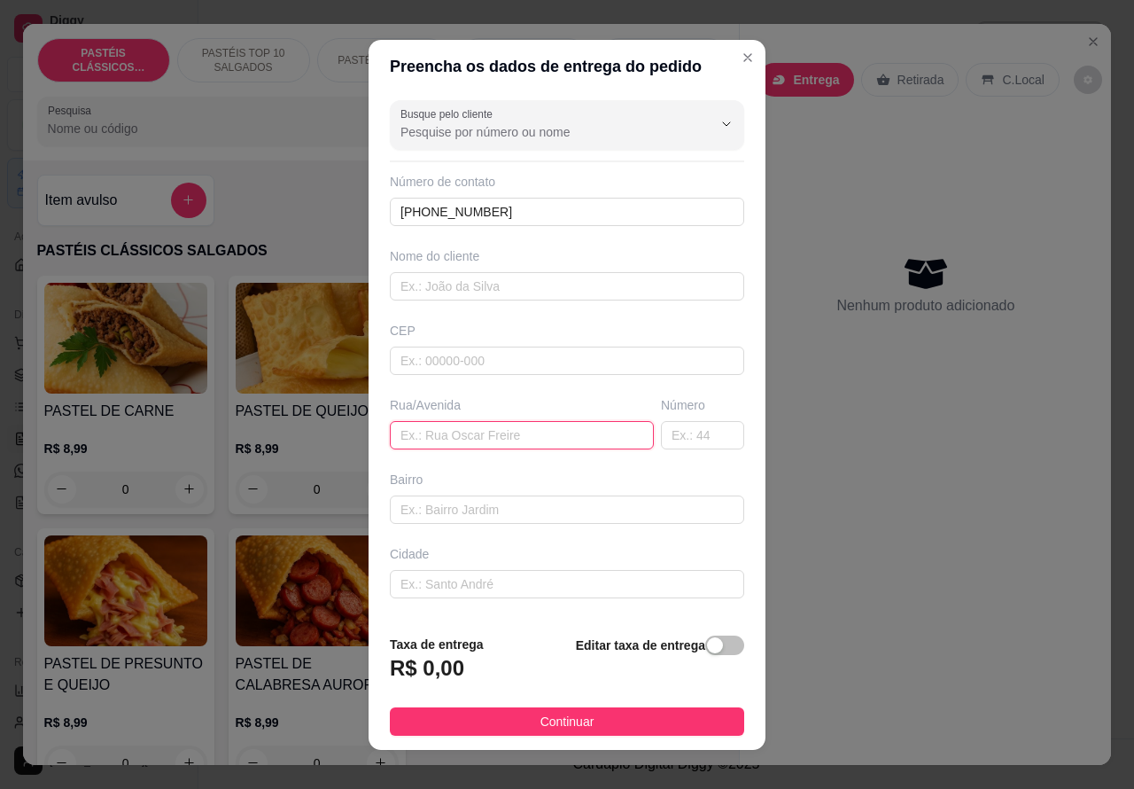
paste input "[PERSON_NAME], 18,"
type input "[PERSON_NAME], 18"
click at [707, 640] on div "button" at bounding box center [715, 645] width 16 height 16
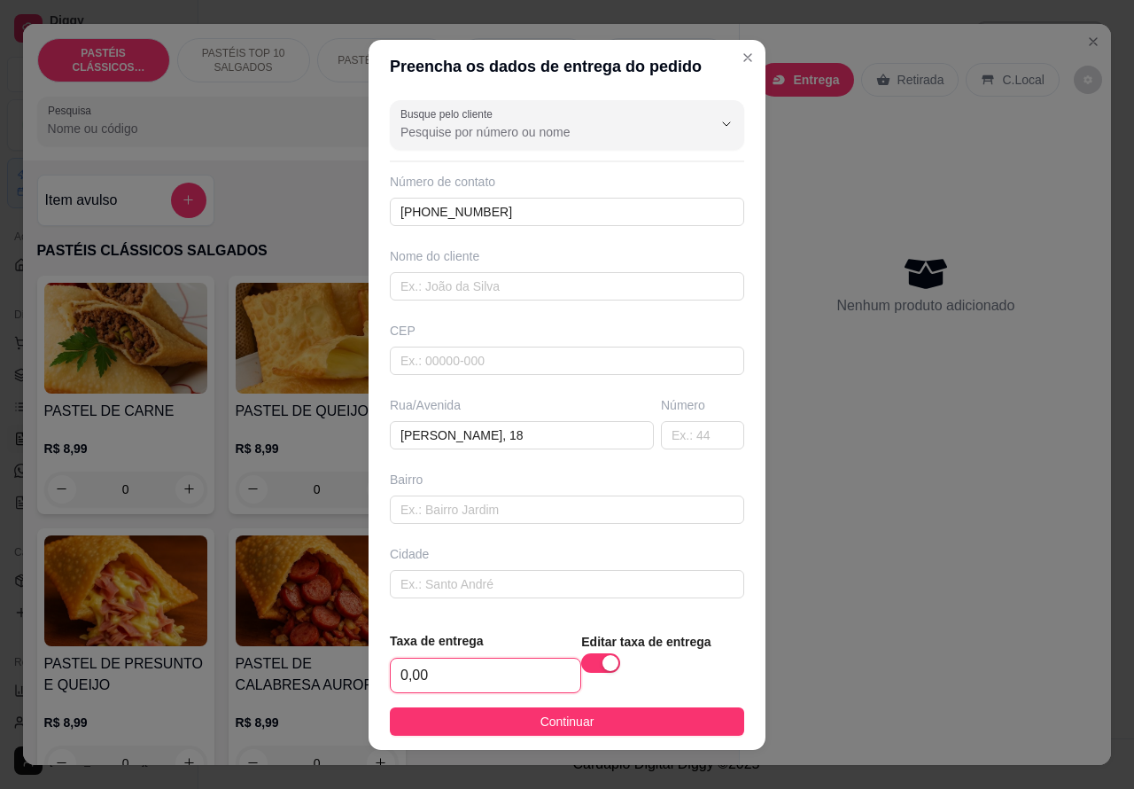
click at [401, 682] on input "0,00" at bounding box center [486, 675] width 190 height 34
type input "1,00"
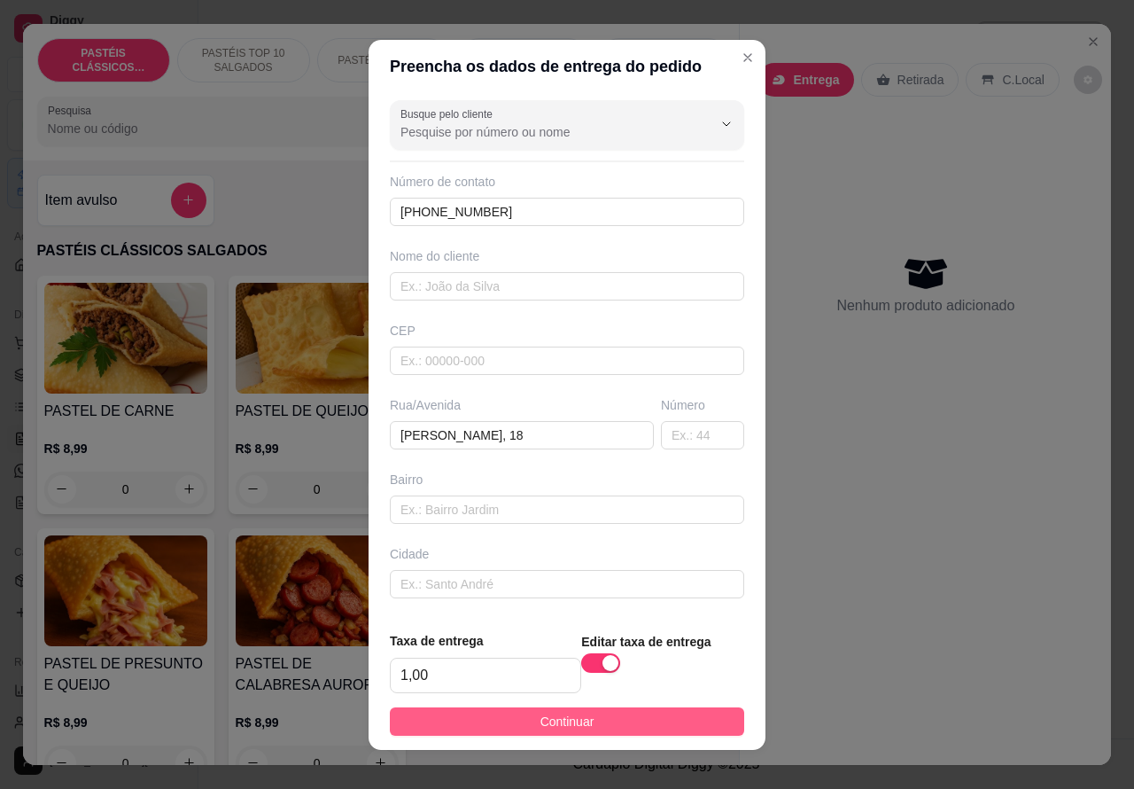
click at [657, 726] on button "Continuar" at bounding box center [567, 721] width 354 height 28
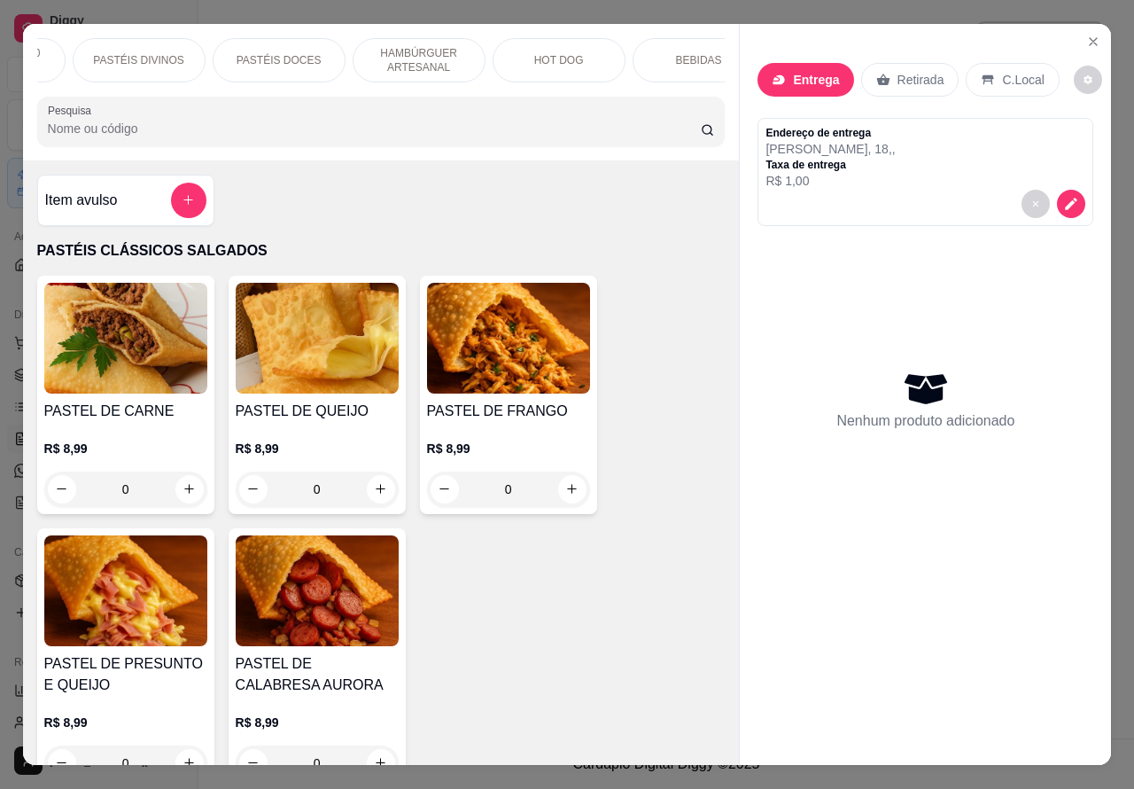
scroll to position [0, 235]
click at [297, 53] on p "PASTÉIS DOCES" at bounding box center [288, 60] width 85 height 14
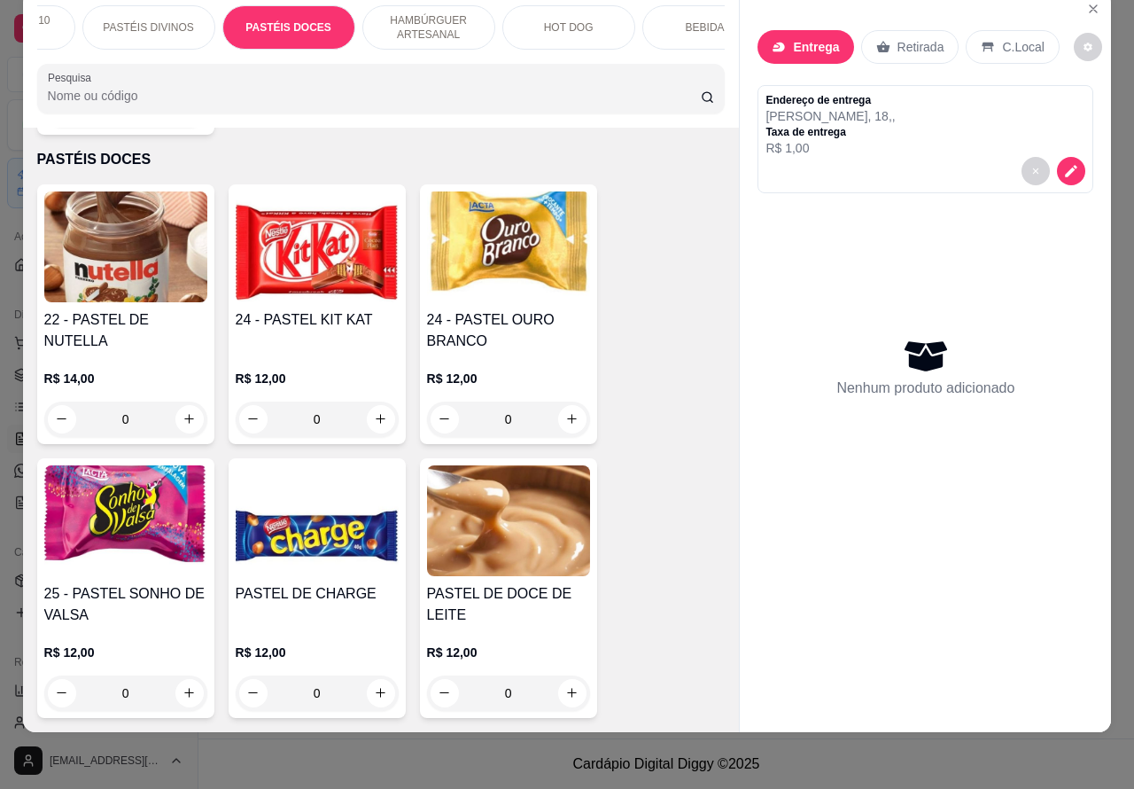
click at [128, 244] on img at bounding box center [125, 246] width 163 height 111
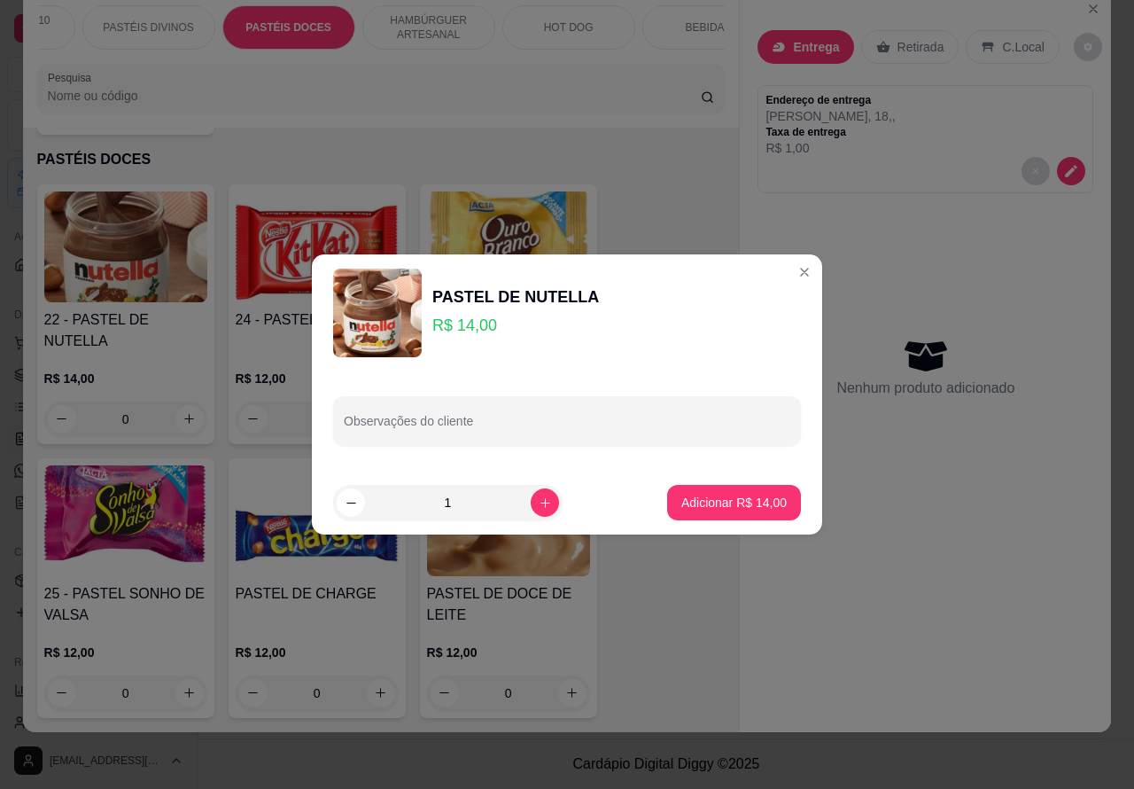
click at [573, 419] on input "Observações do cliente" at bounding box center [567, 428] width 447 height 18
click at [352, 408] on label "Observações do cliente" at bounding box center [402, 409] width 116 height 15
click at [352, 419] on input "ACRESCENTAR UM BOMBOM DE OURO BRANCOO"""""""""" at bounding box center [567, 428] width 447 height 18
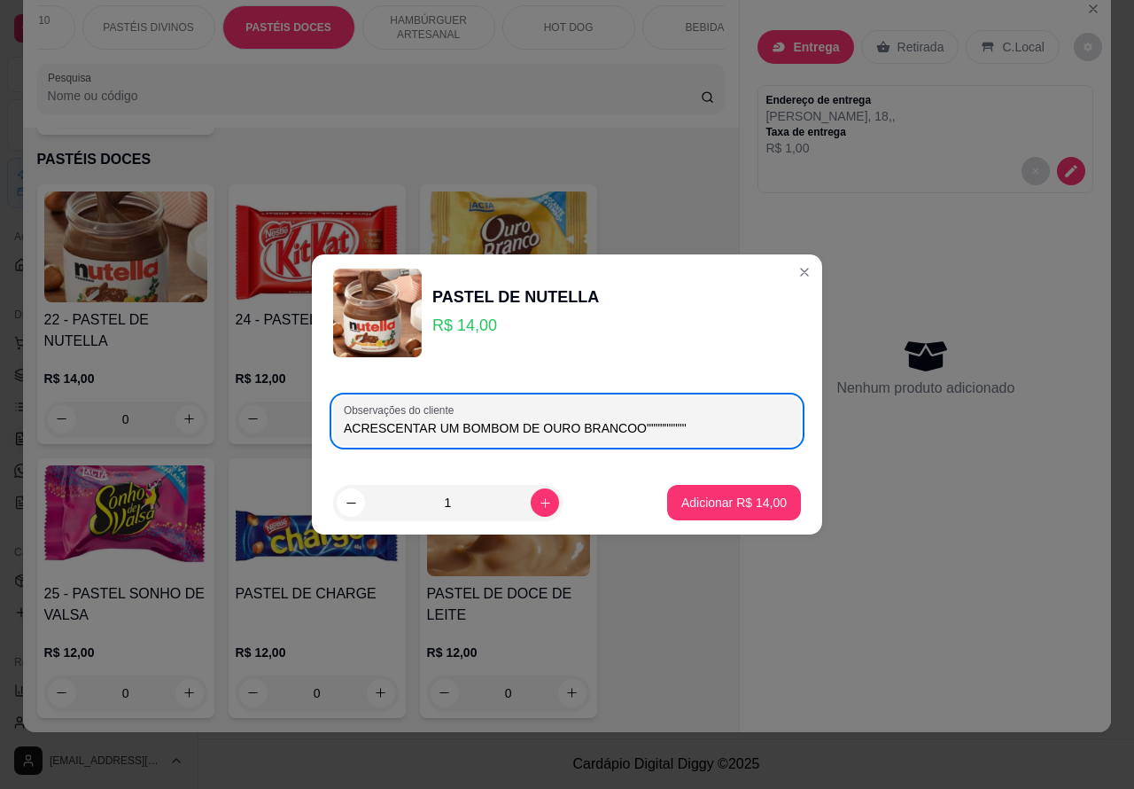
click at [344, 427] on input "ACRESCENTAR UM BOMBOM DE OURO BRANCOO"""""""""" at bounding box center [567, 428] width 447 height 18
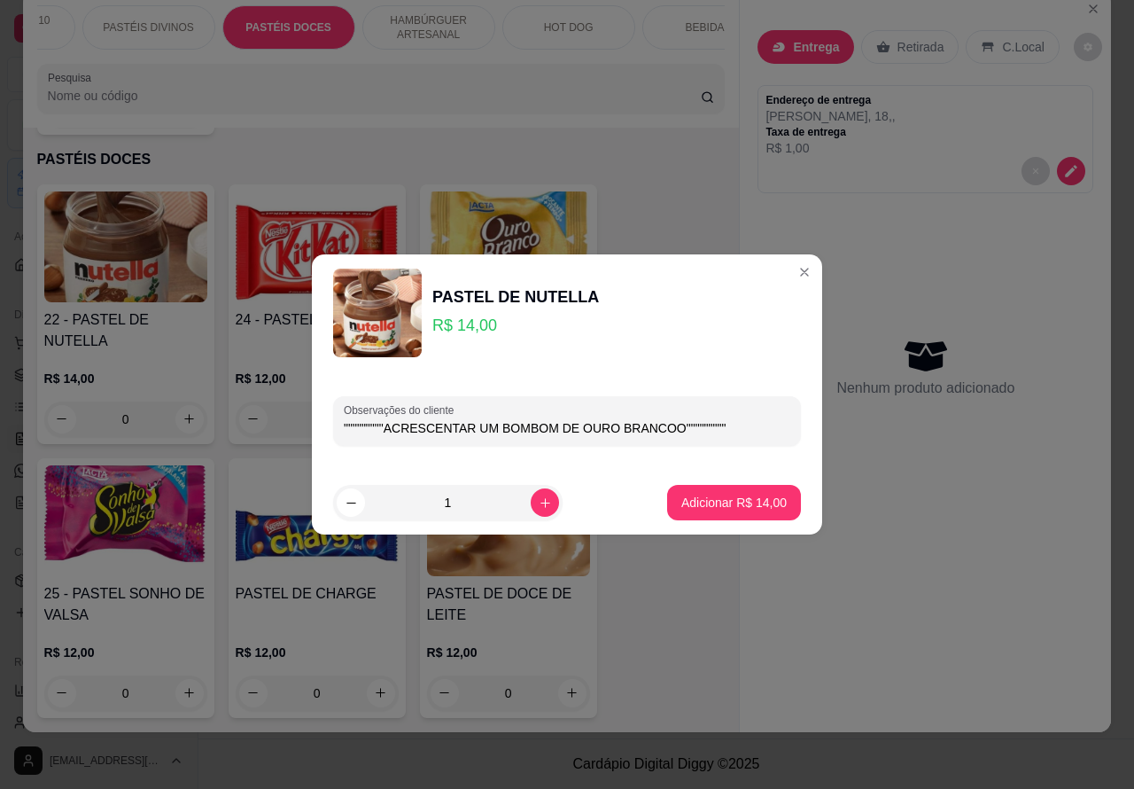
type input """"""""""ACRESCENTAR UM BOMBOM DE OURO BRANCOO""""""""""
click at [702, 498] on p "Adicionar R$ 14,00" at bounding box center [734, 501] width 103 height 17
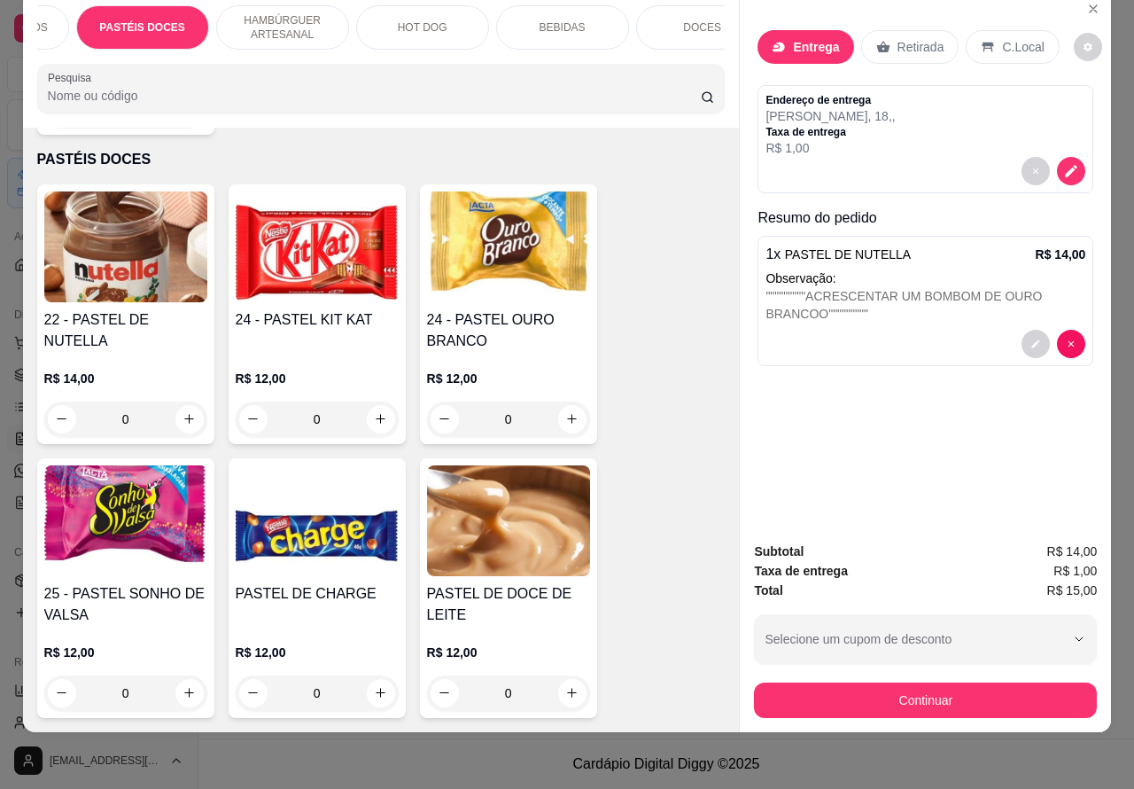
scroll to position [0, 425]
click at [640, 20] on p "DOCES" at bounding box center [659, 27] width 38 height 14
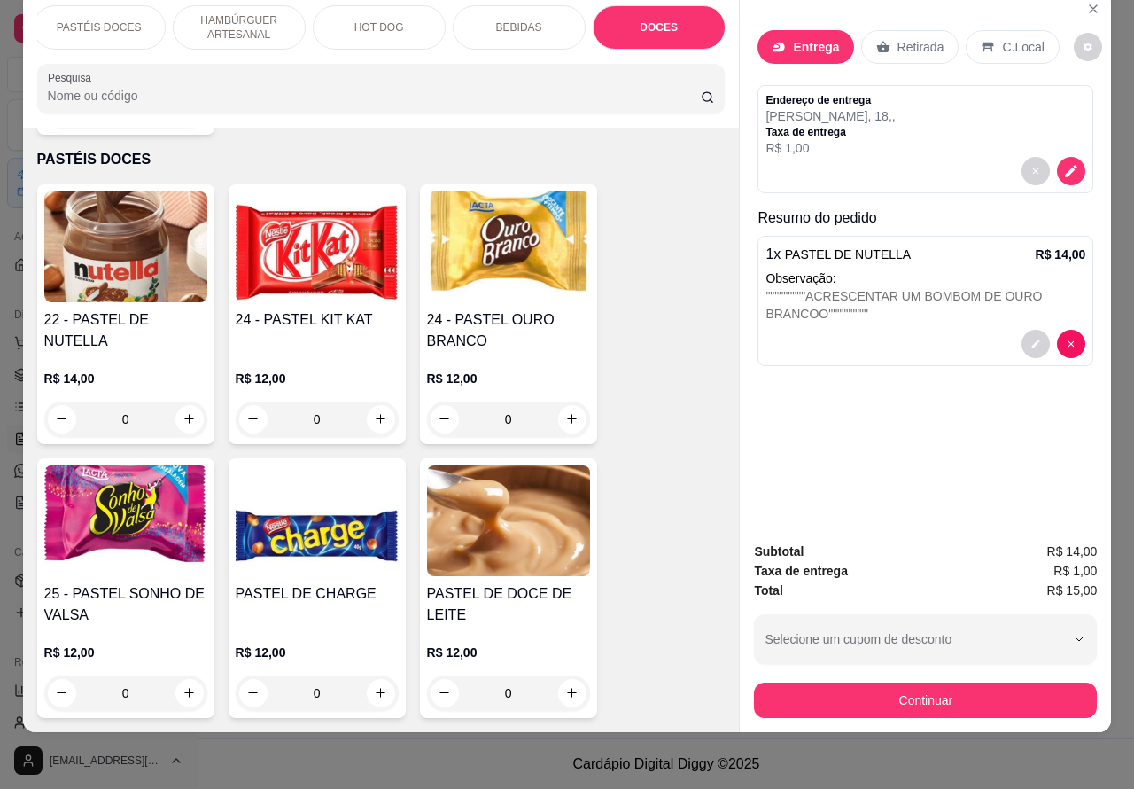
scroll to position [7758, 0]
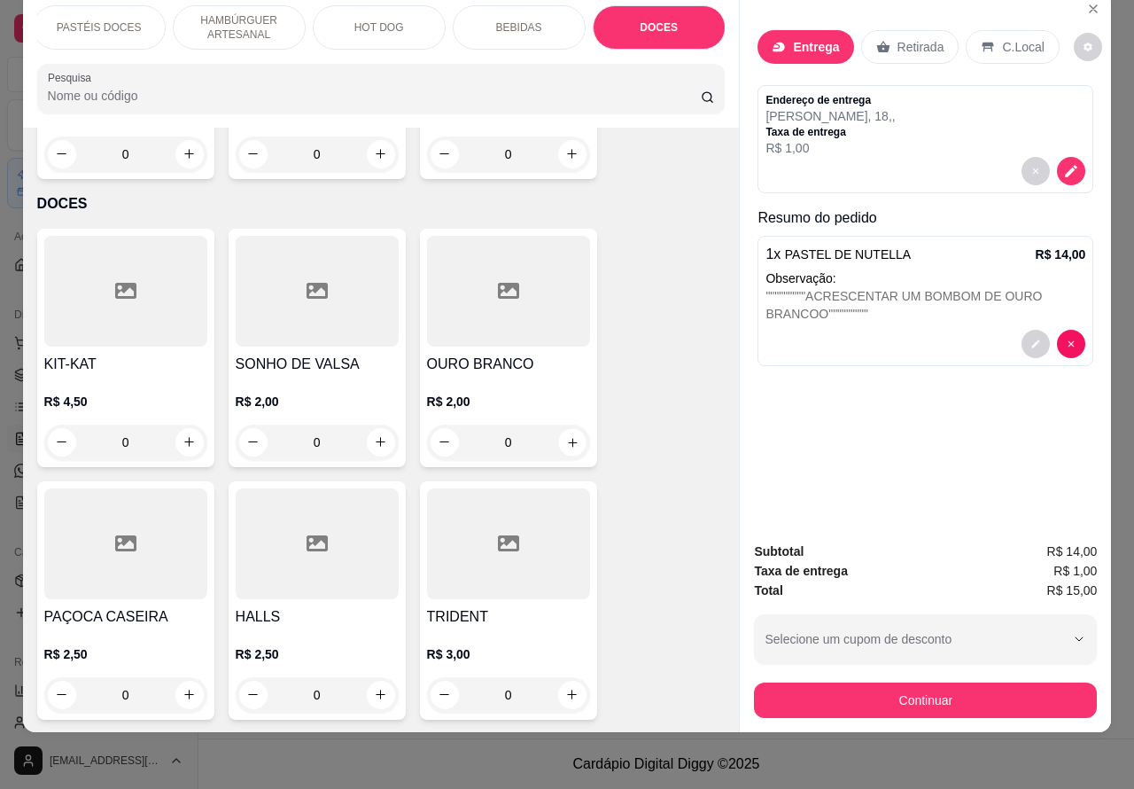
click at [565, 435] on icon "increase-product-quantity" at bounding box center [571, 441] width 13 height 13
type input "1"
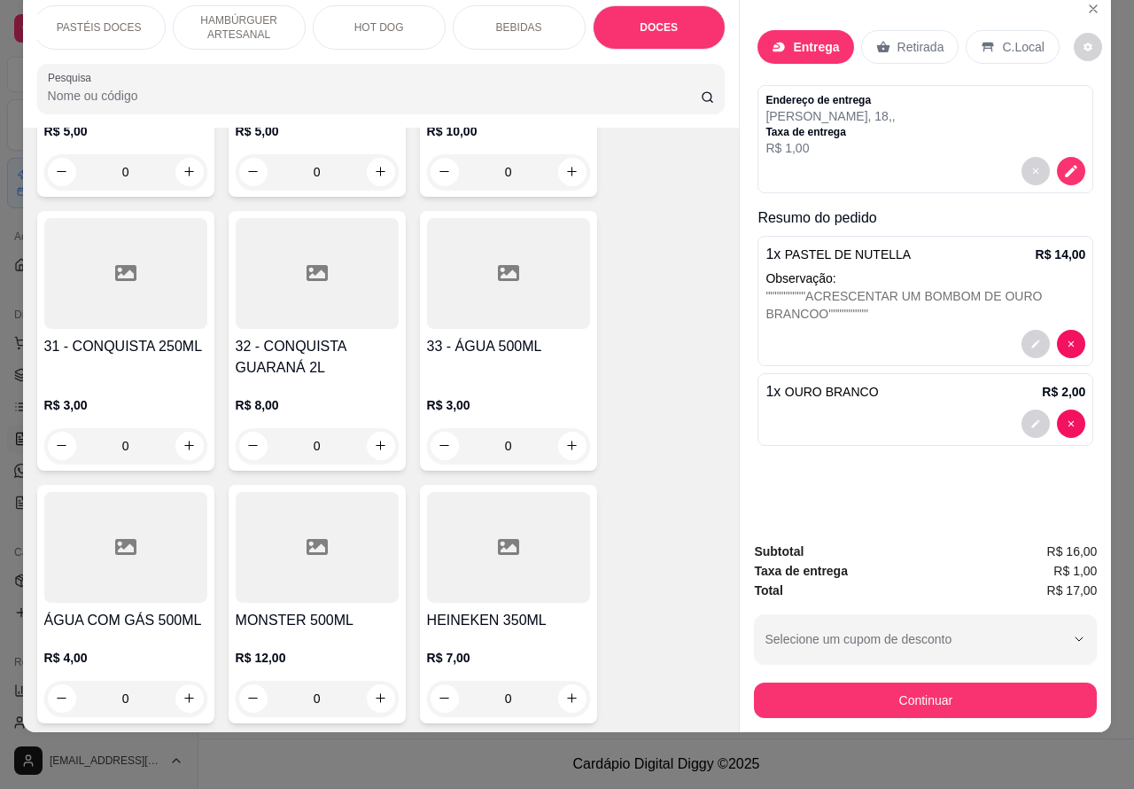
scroll to position [6673, 0]
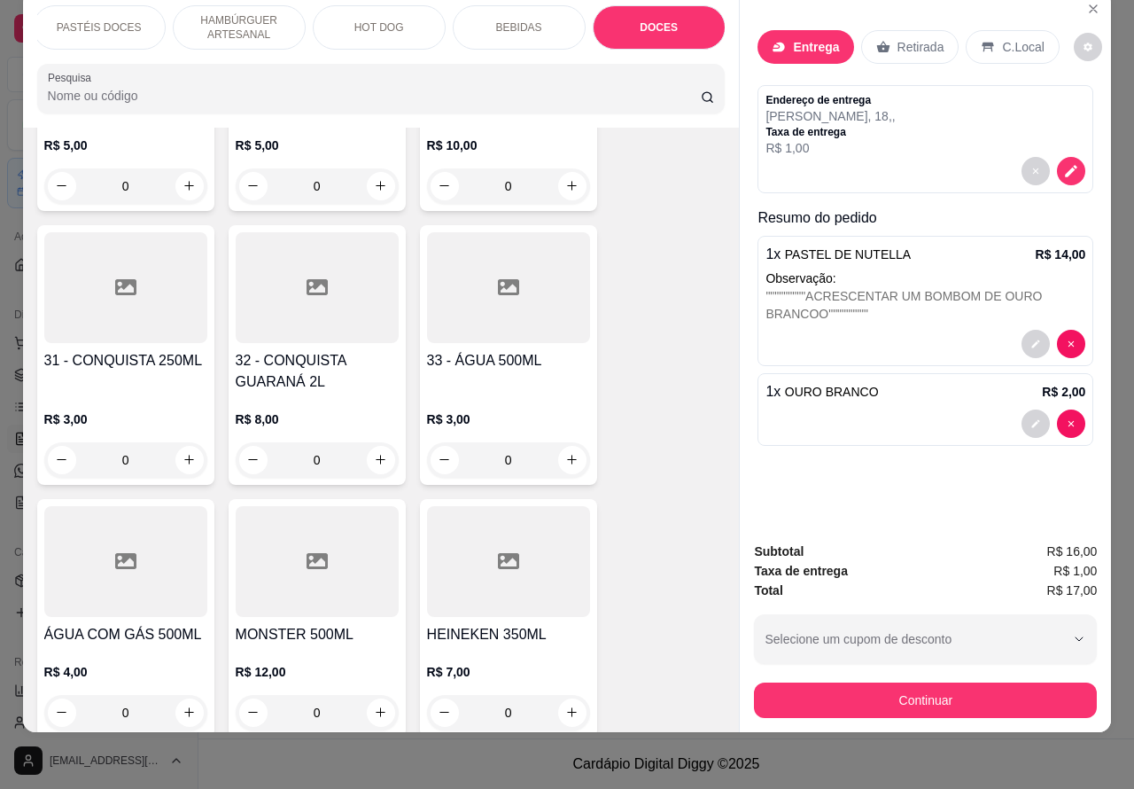
click at [95, 20] on p "PASTÉIS DOCES" at bounding box center [99, 27] width 85 height 14
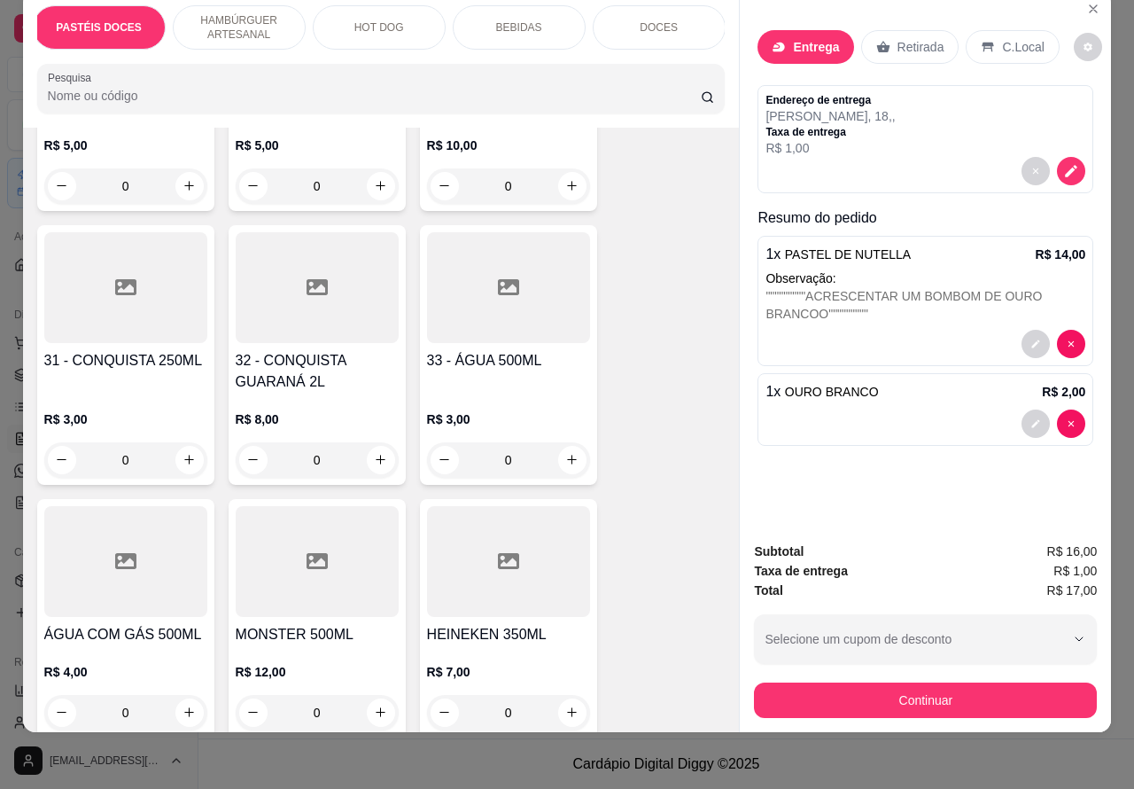
scroll to position [3429, 0]
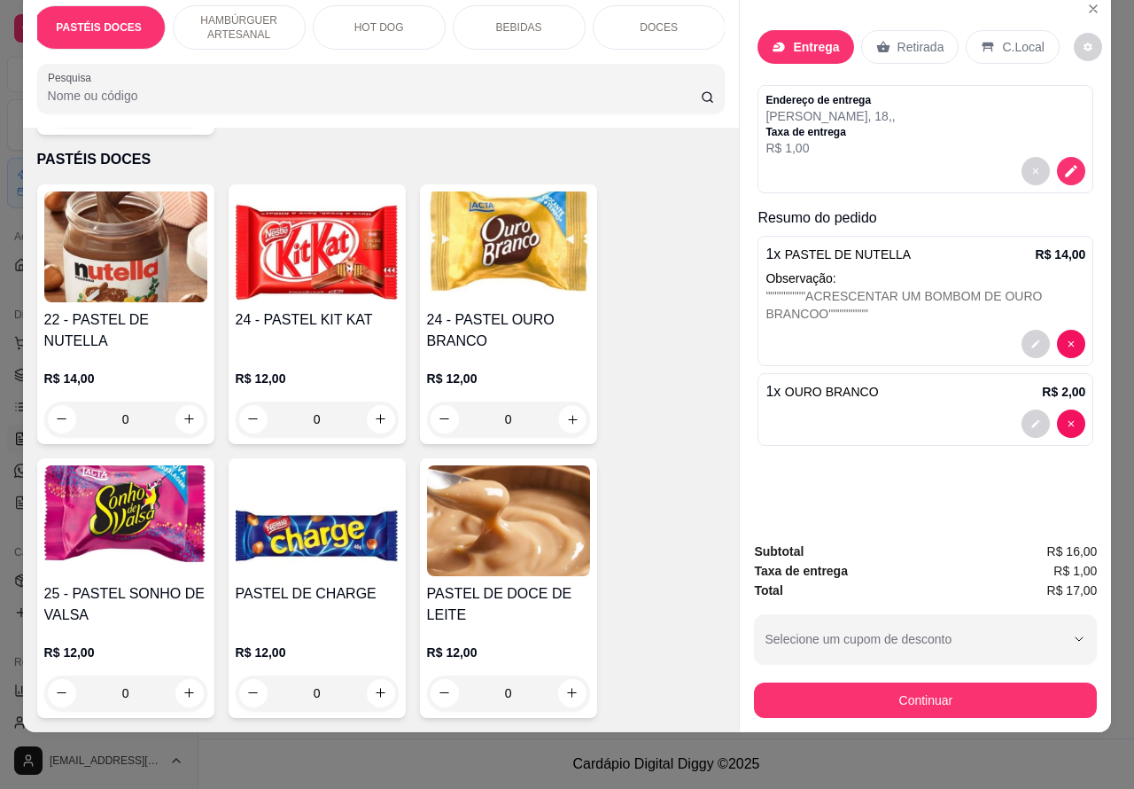
click at [568, 415] on icon "increase-product-quantity" at bounding box center [572, 419] width 9 height 9
type input "1"
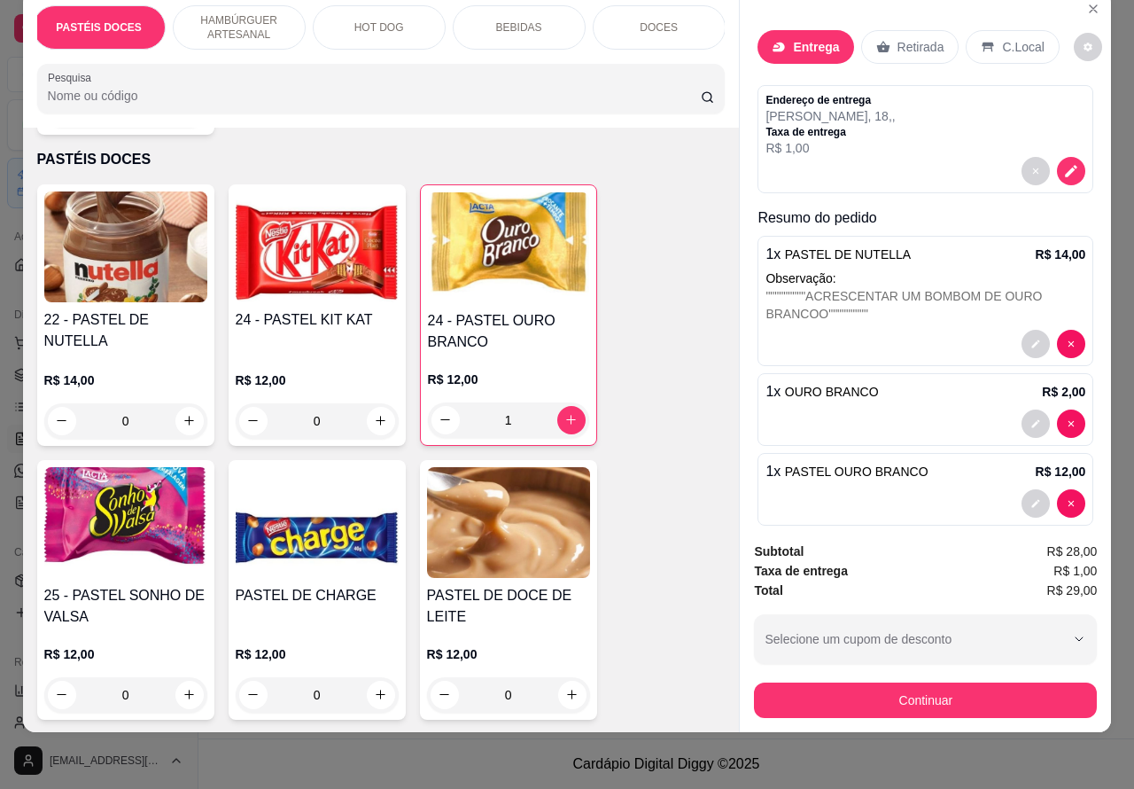
scroll to position [0, 6]
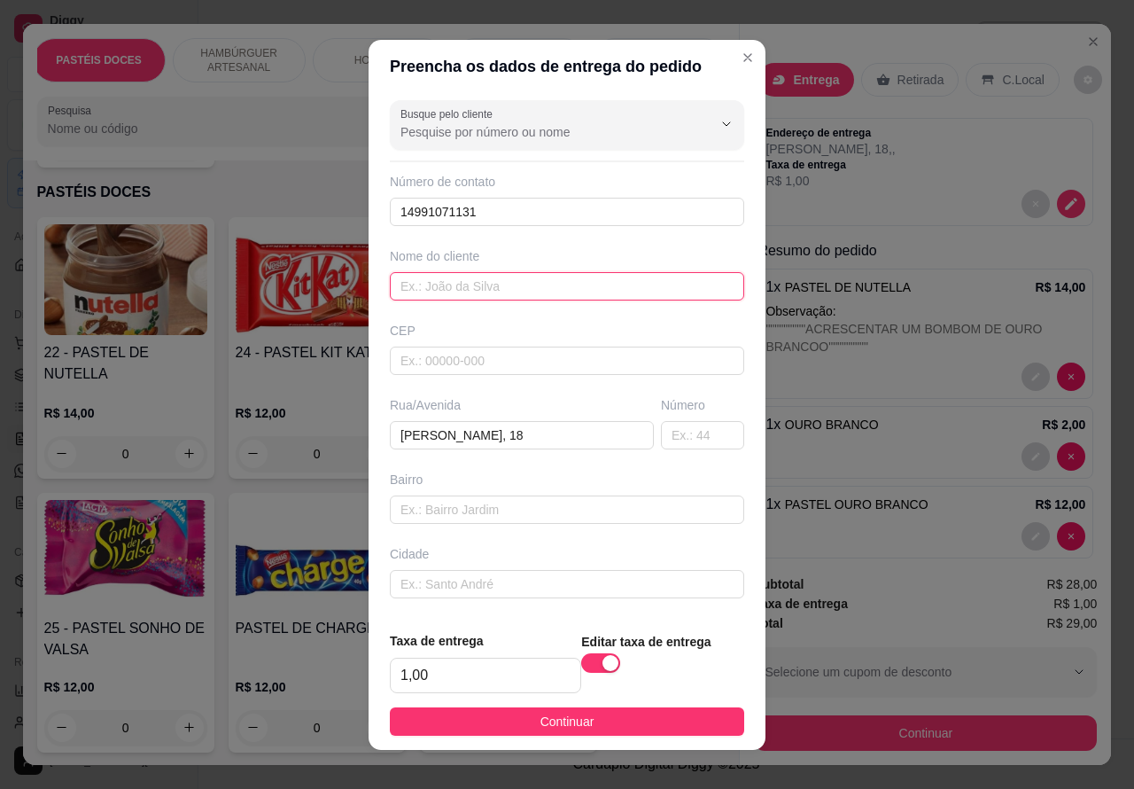
click at [487, 284] on input "text" at bounding box center [567, 286] width 354 height 28
type input "DUDA"
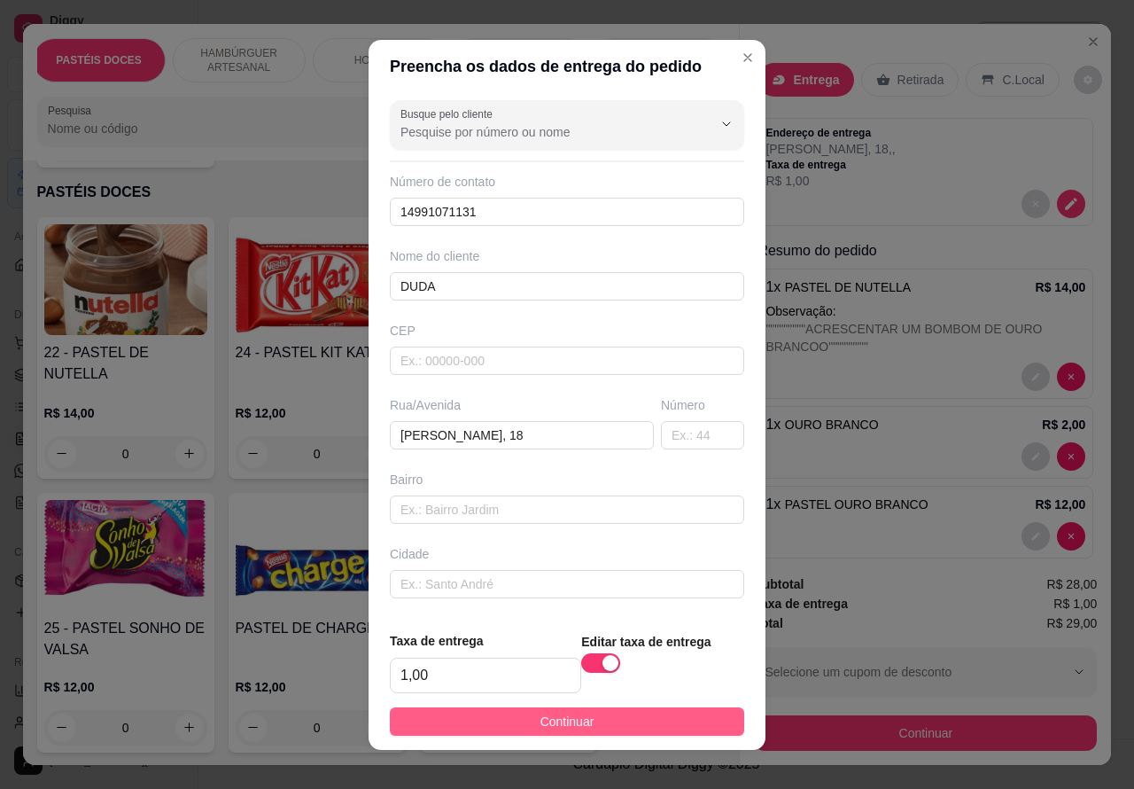
click at [666, 707] on button "Continuar" at bounding box center [567, 721] width 354 height 28
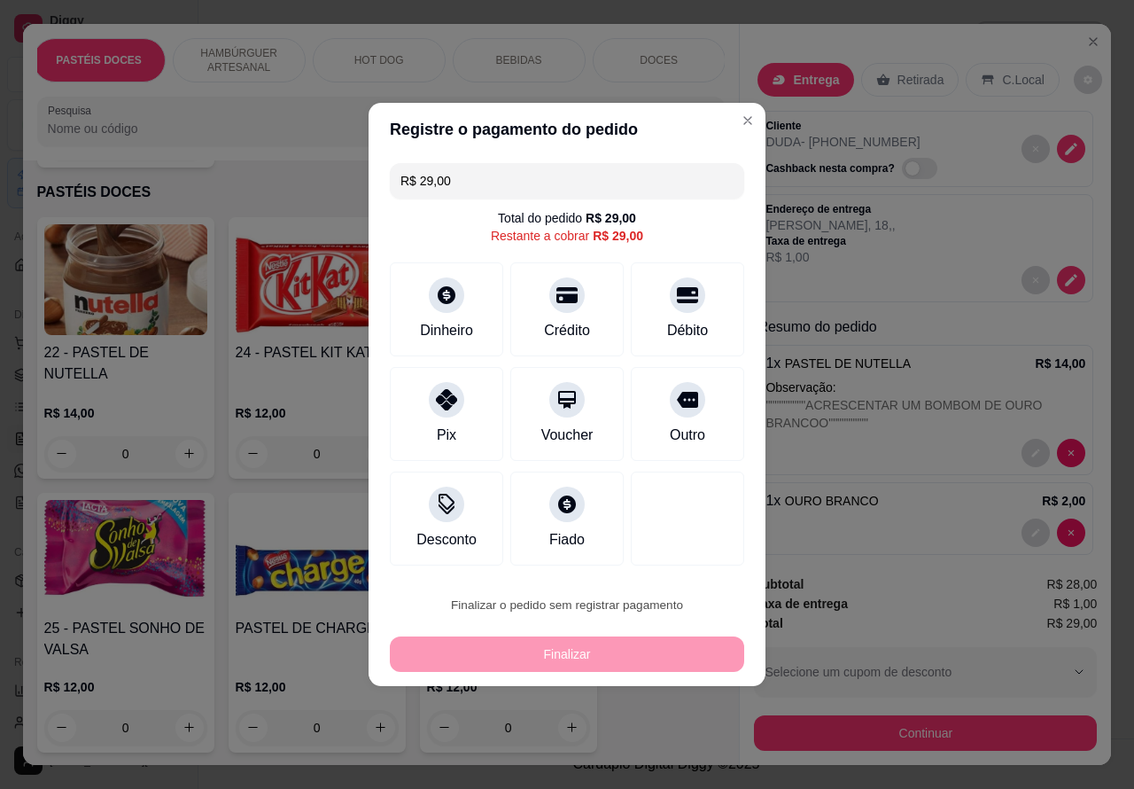
click at [688, 547] on button "Confirmar" at bounding box center [672, 554] width 63 height 27
type input "0"
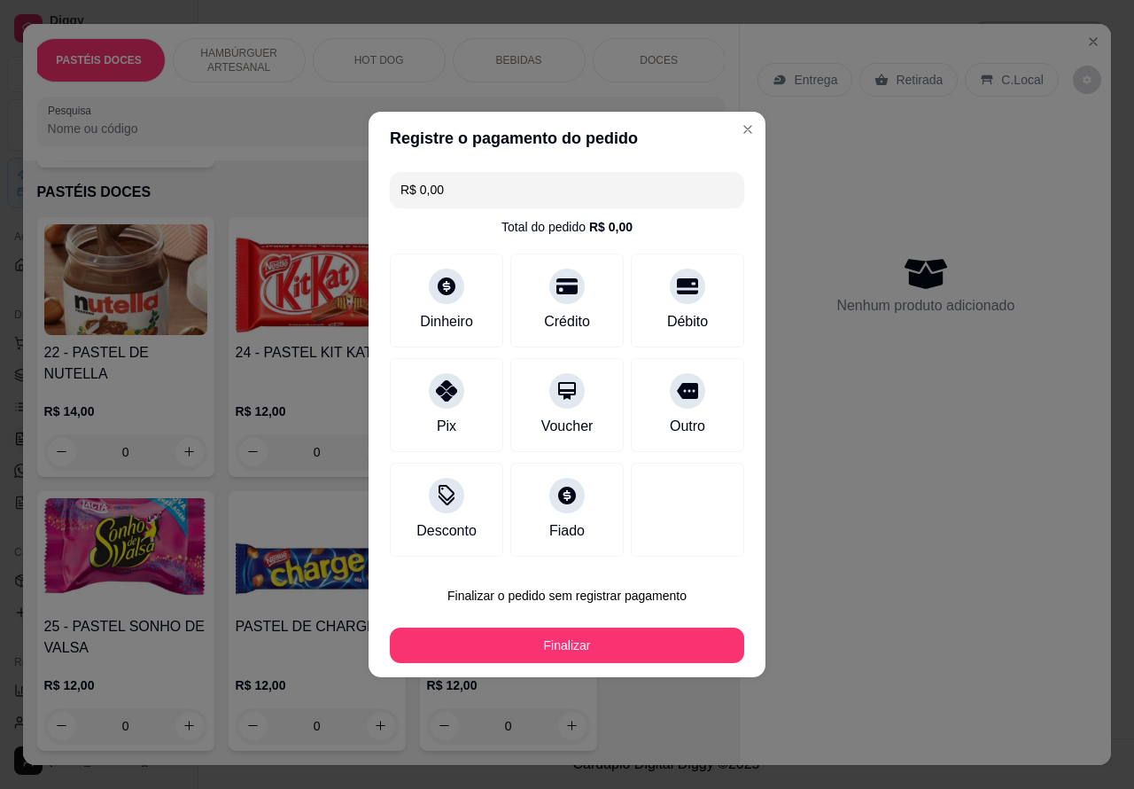
type input "R$ 0,00"
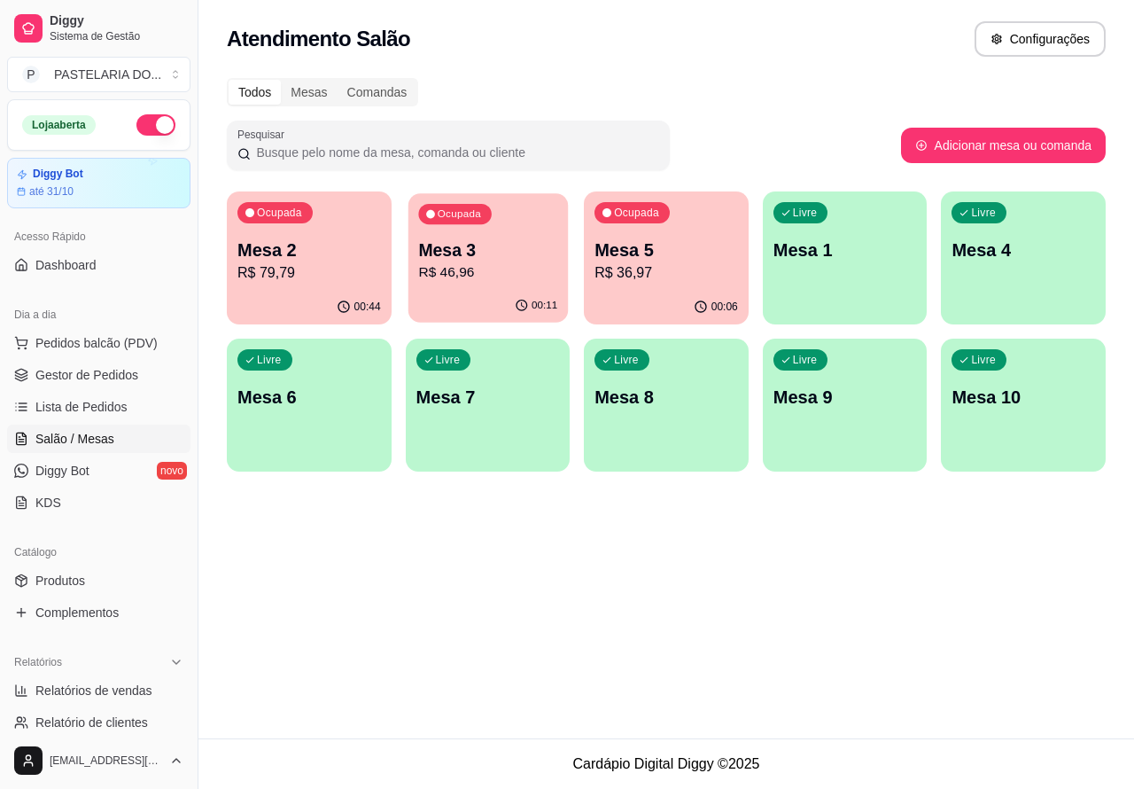
click at [476, 268] on p "R$ 46,96" at bounding box center [487, 272] width 139 height 20
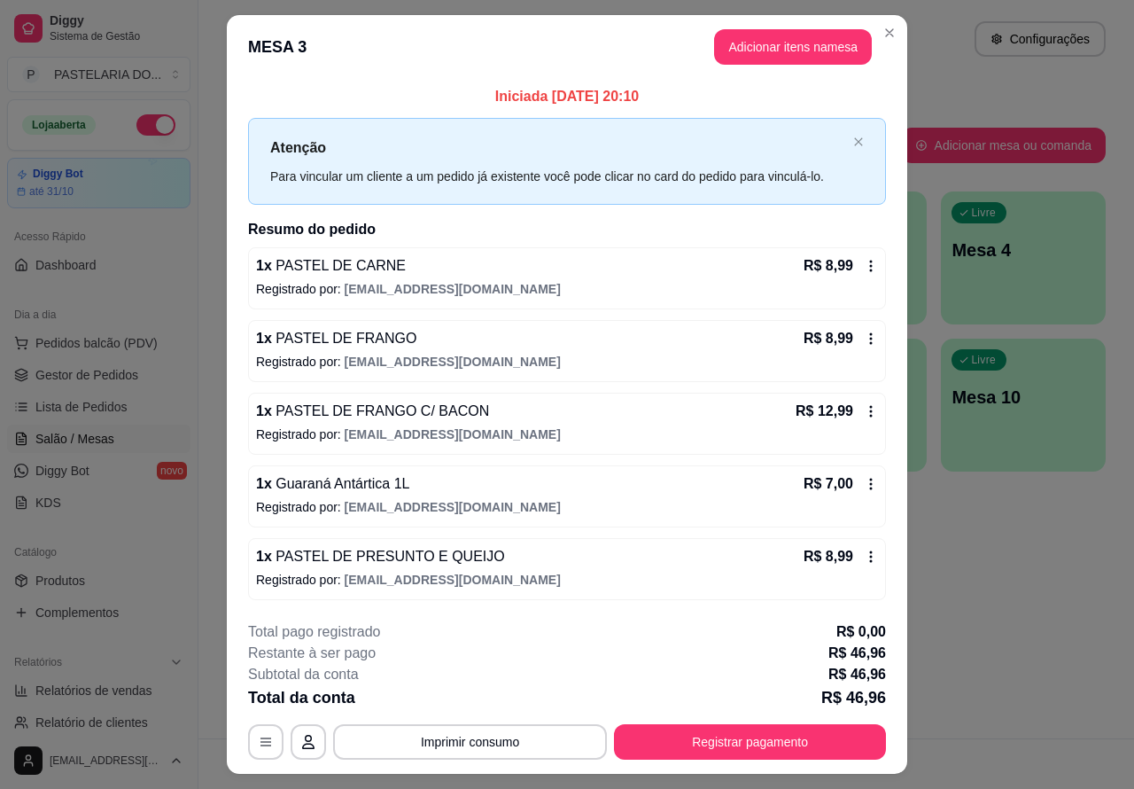
click at [920, 594] on div "Atendimento Salão Configurações Todos Mesas Comandas Pesquisar Adicionar mesa o…" at bounding box center [666, 369] width 936 height 738
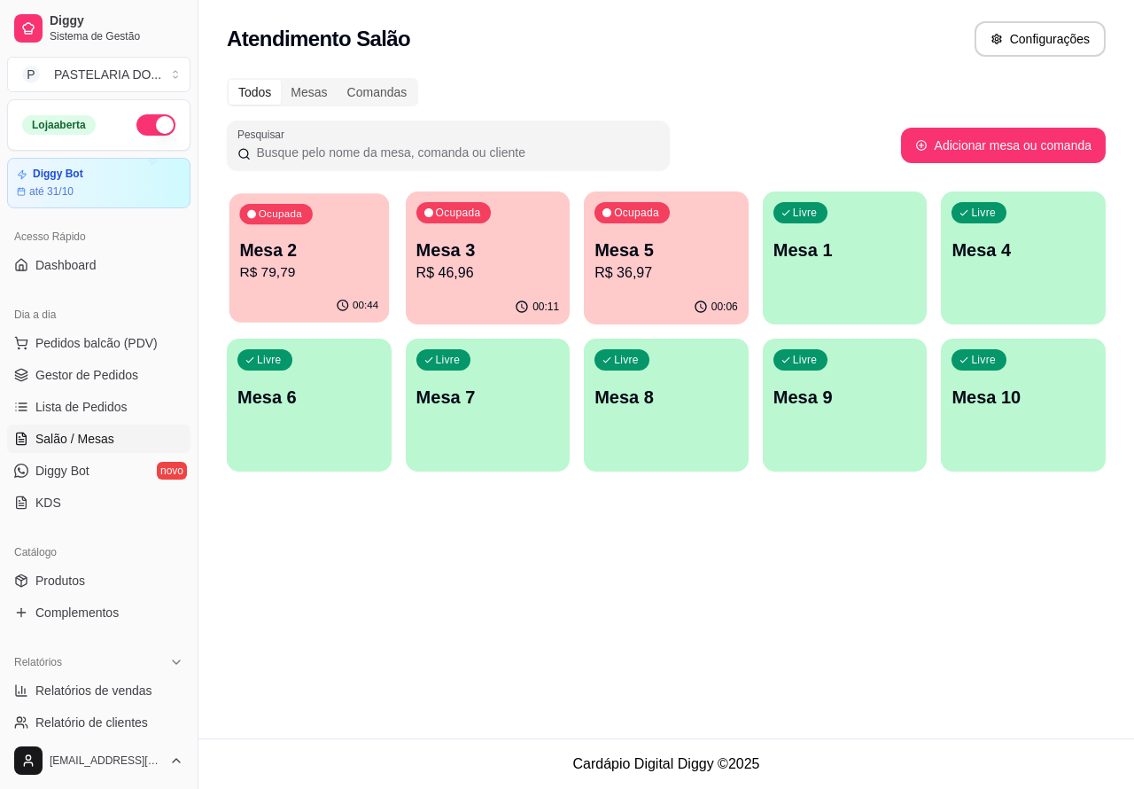
click at [332, 272] on p "R$ 79,79" at bounding box center [308, 272] width 139 height 20
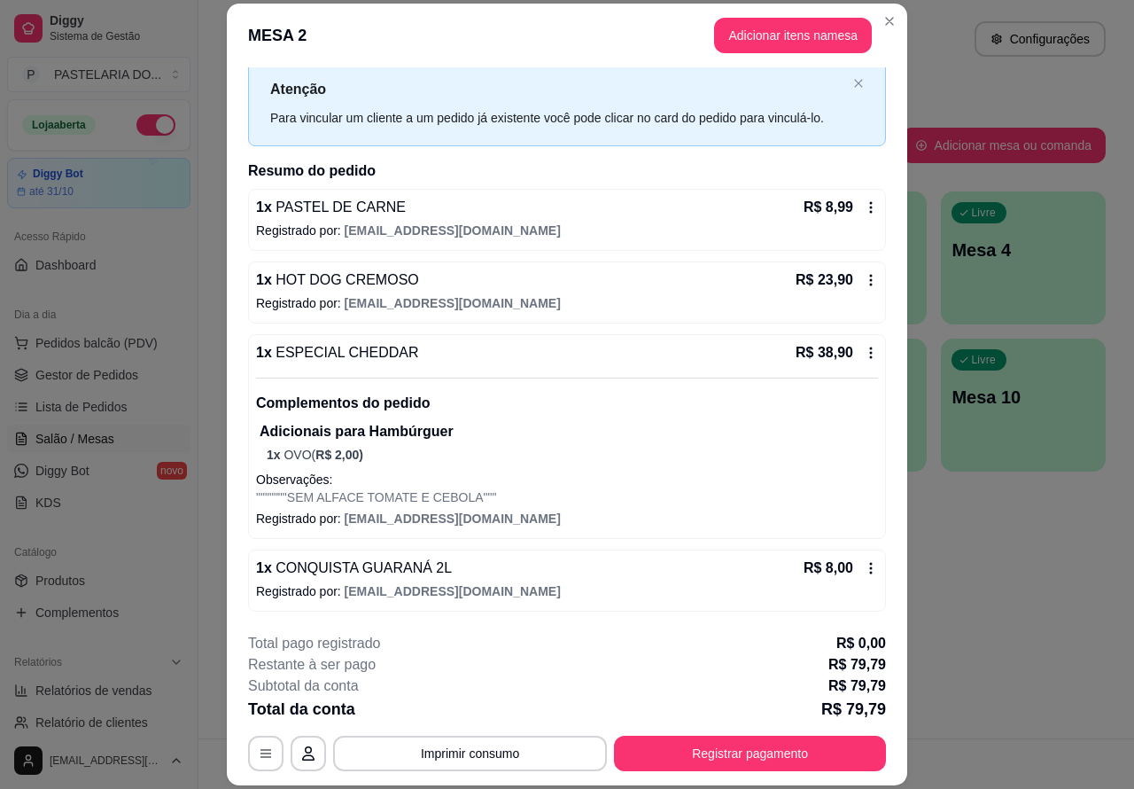
scroll to position [53, 0]
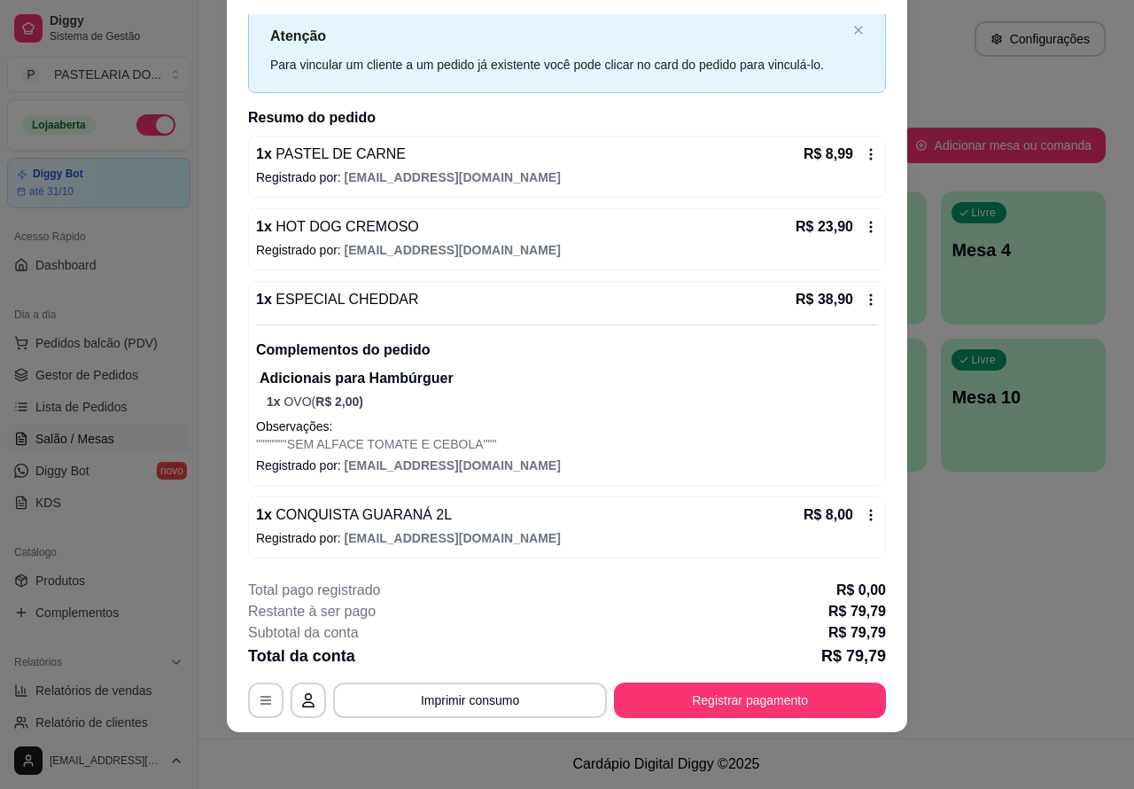
click at [536, 700] on button "Imprimir consumo" at bounding box center [470, 699] width 274 height 35
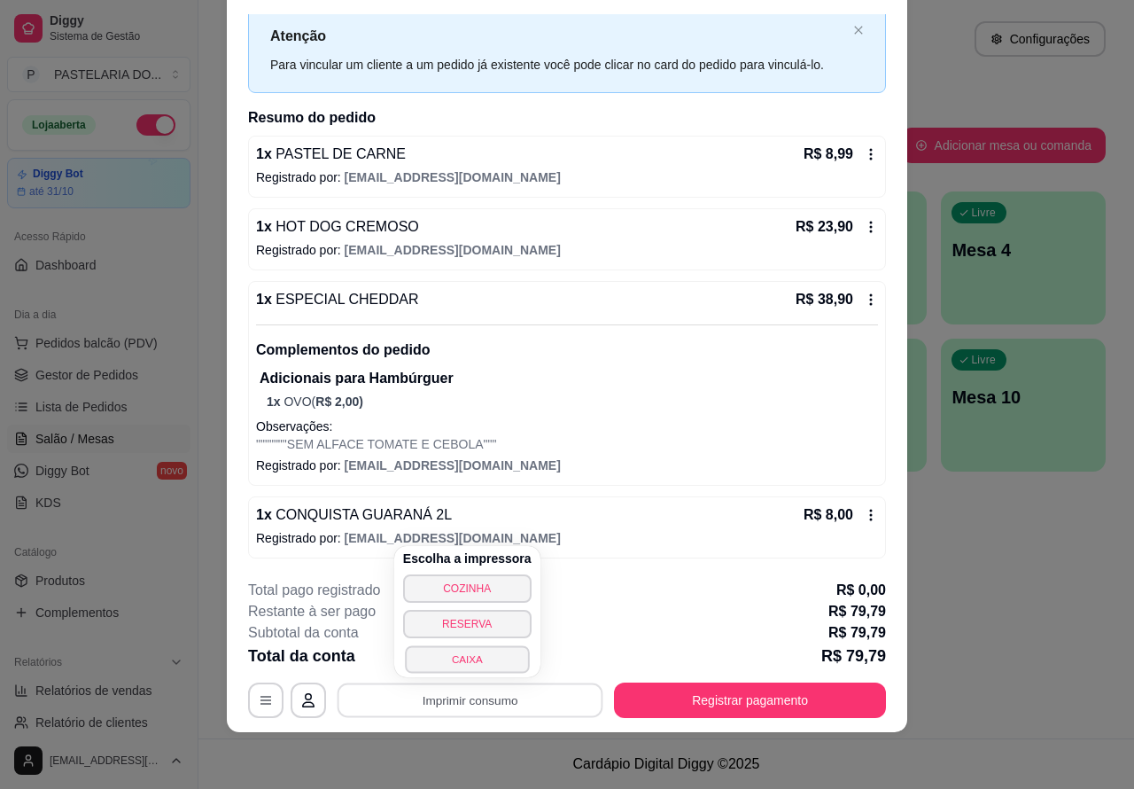
click at [488, 661] on button "CAIXA" at bounding box center [467, 658] width 124 height 27
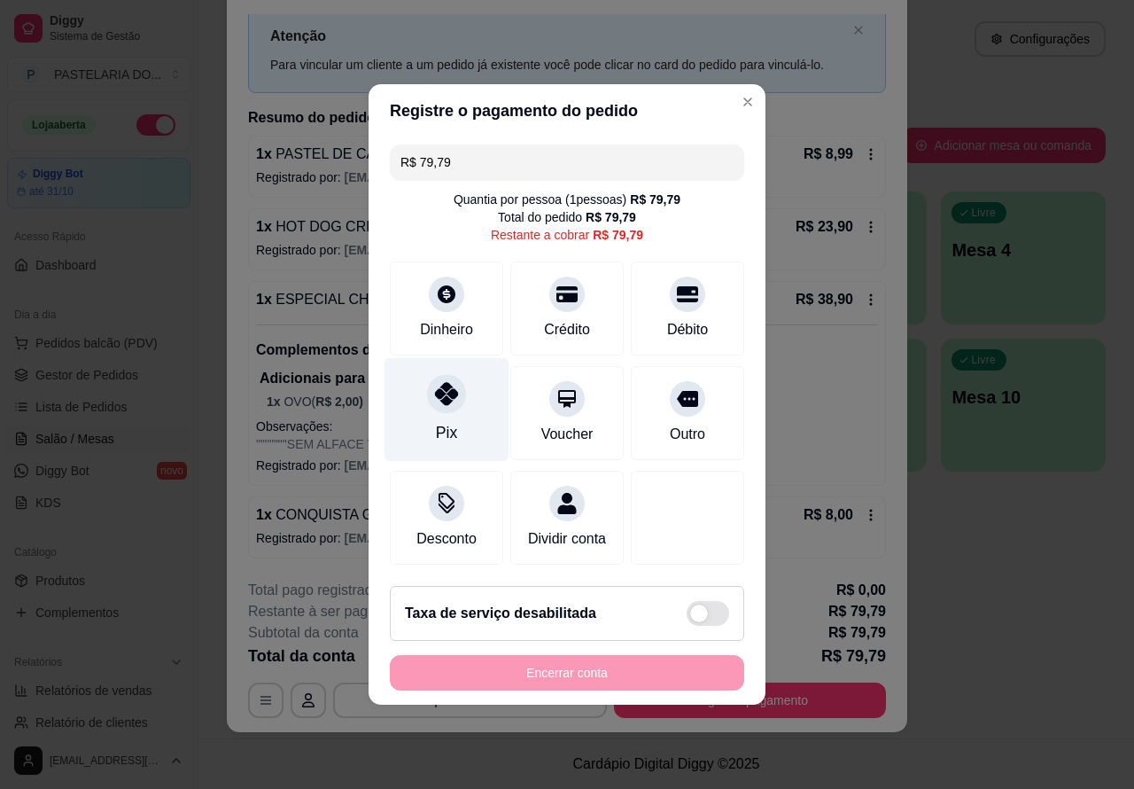
click at [431, 396] on div at bounding box center [446, 393] width 39 height 39
type input "R$ 0,00"
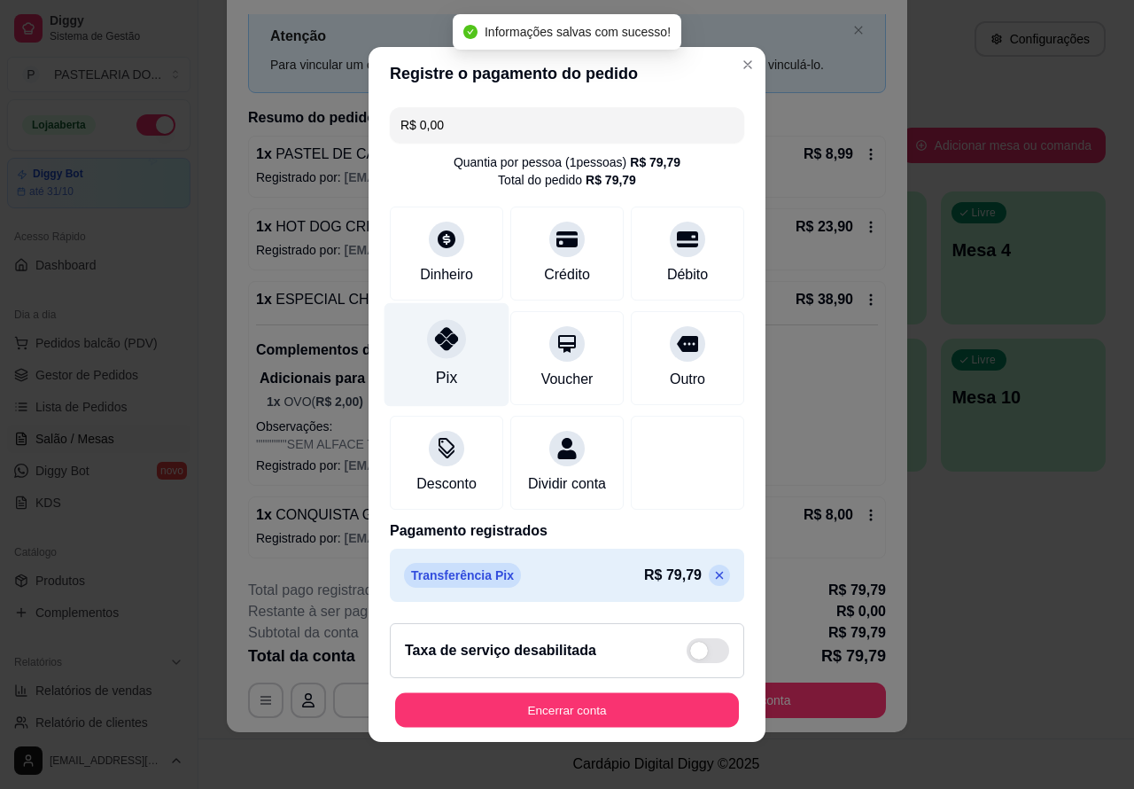
click at [589, 715] on button "Encerrar conta" at bounding box center [567, 710] width 344 height 35
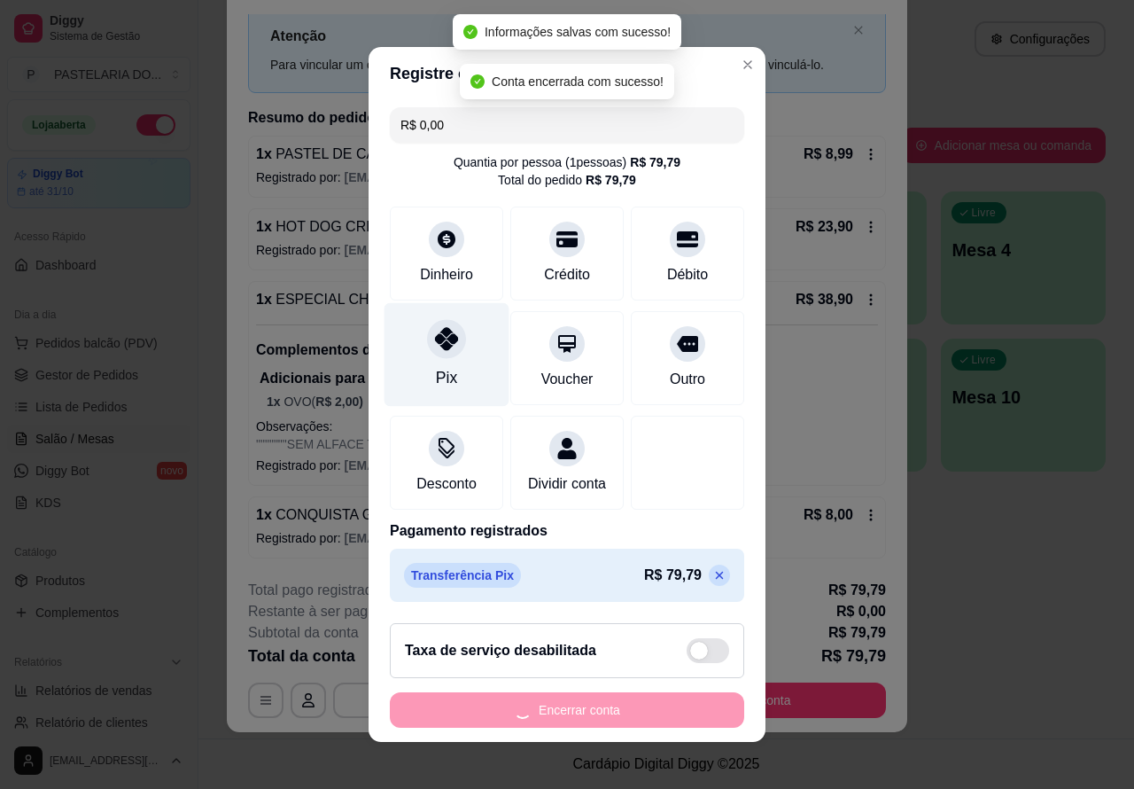
scroll to position [0, 0]
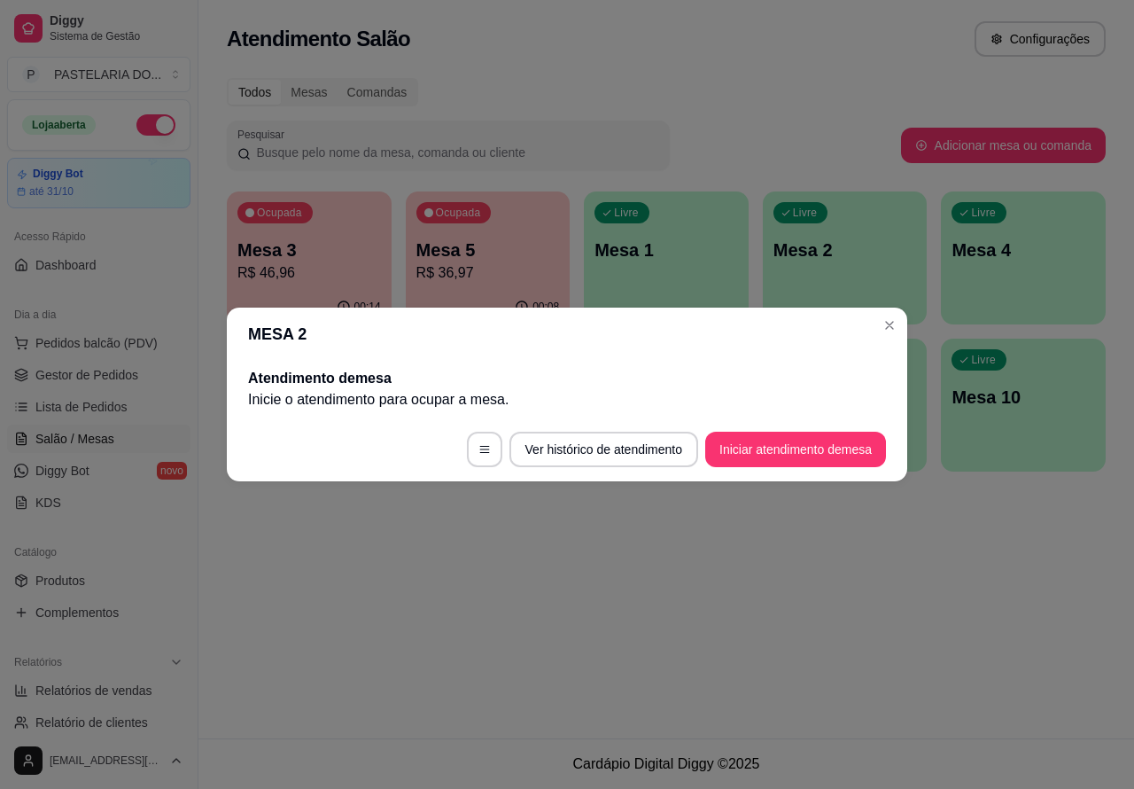
click at [853, 581] on div "Atendimento Salão Configurações Todos Mesas Comandas Pesquisar Adicionar mesa o…" at bounding box center [666, 369] width 936 height 738
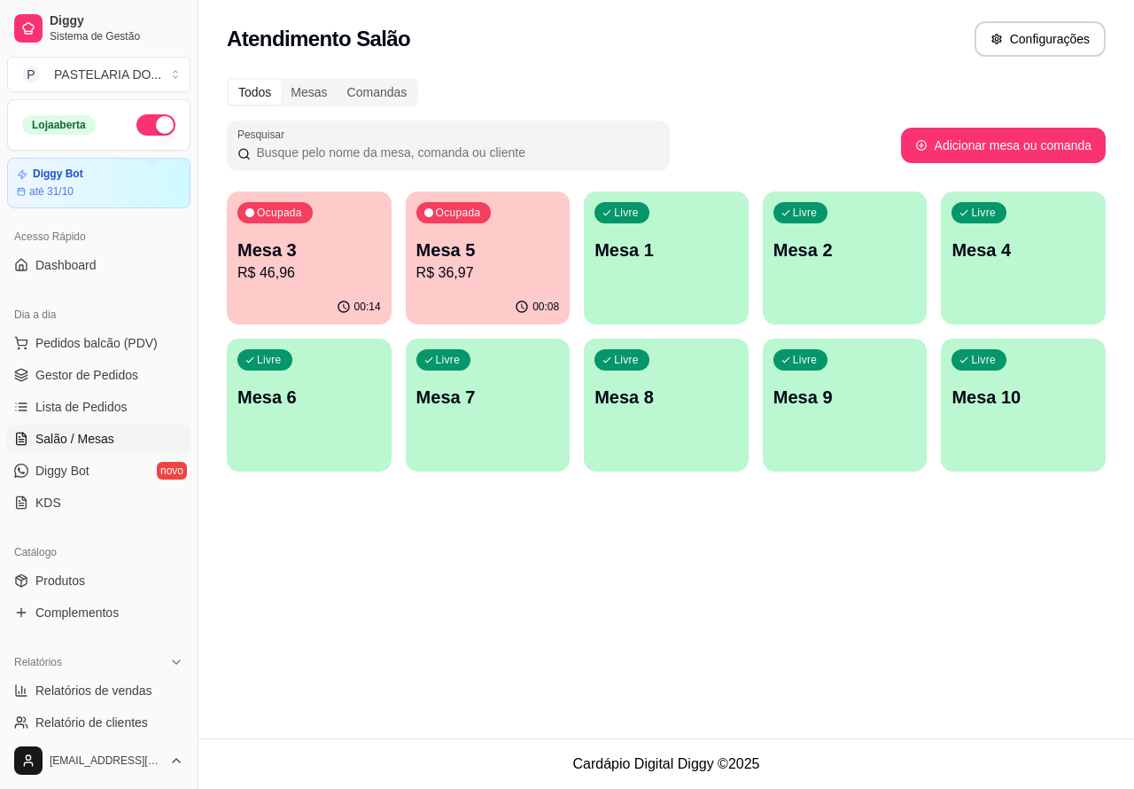
click at [514, 281] on p "R$ 36,97" at bounding box center [488, 272] width 144 height 21
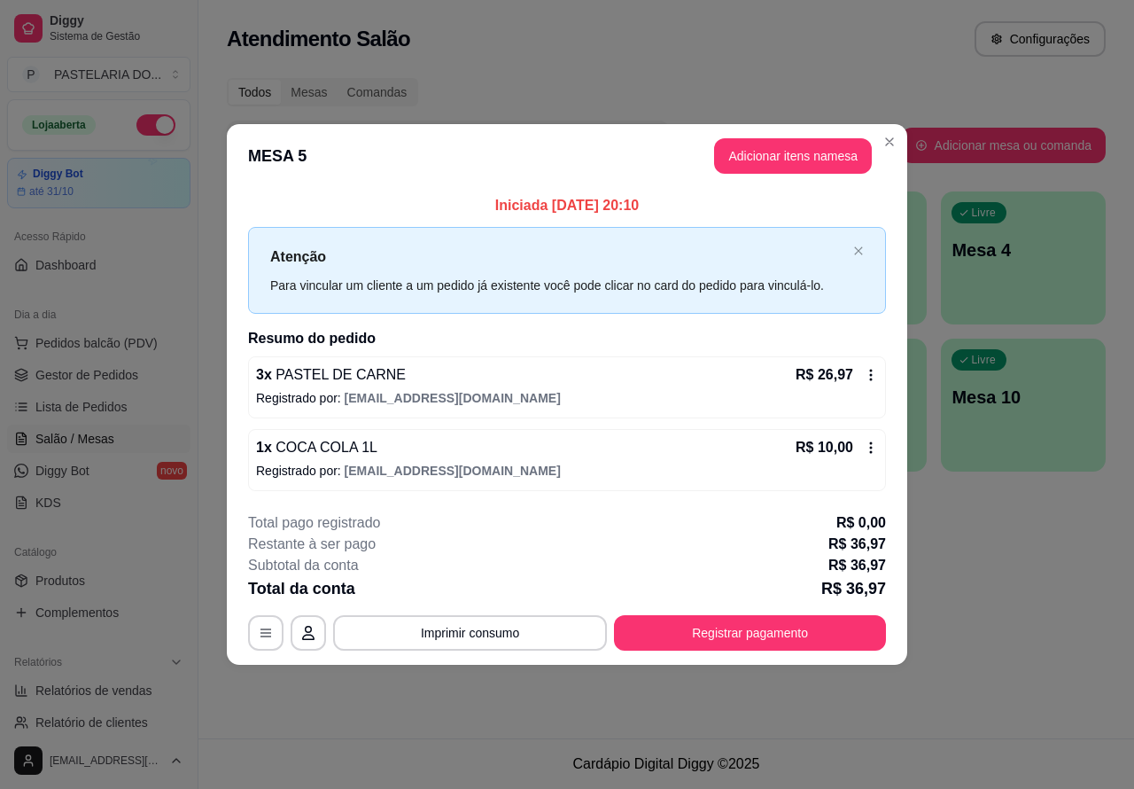
click at [1004, 574] on div "Atendimento Salão Configurações Todos Mesas Comandas Pesquisar Adicionar mesa o…" at bounding box center [666, 369] width 936 height 738
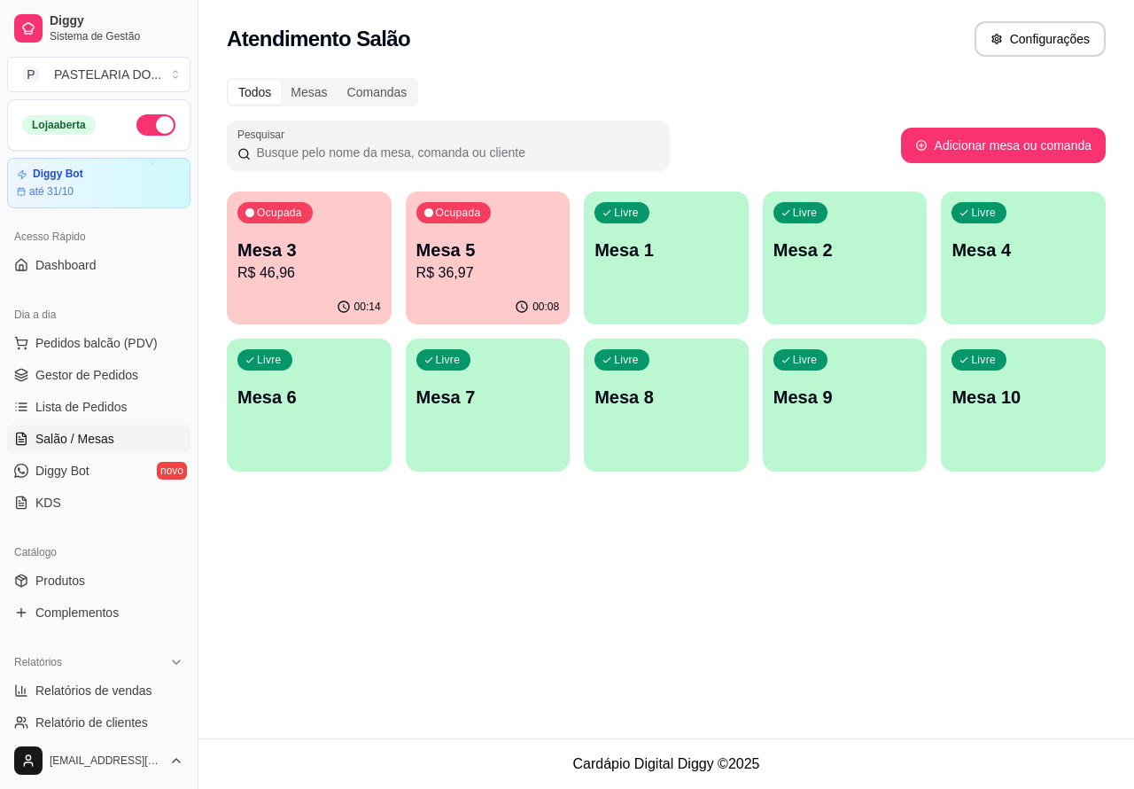
click at [342, 275] on p "R$ 46,96" at bounding box center [309, 272] width 144 height 21
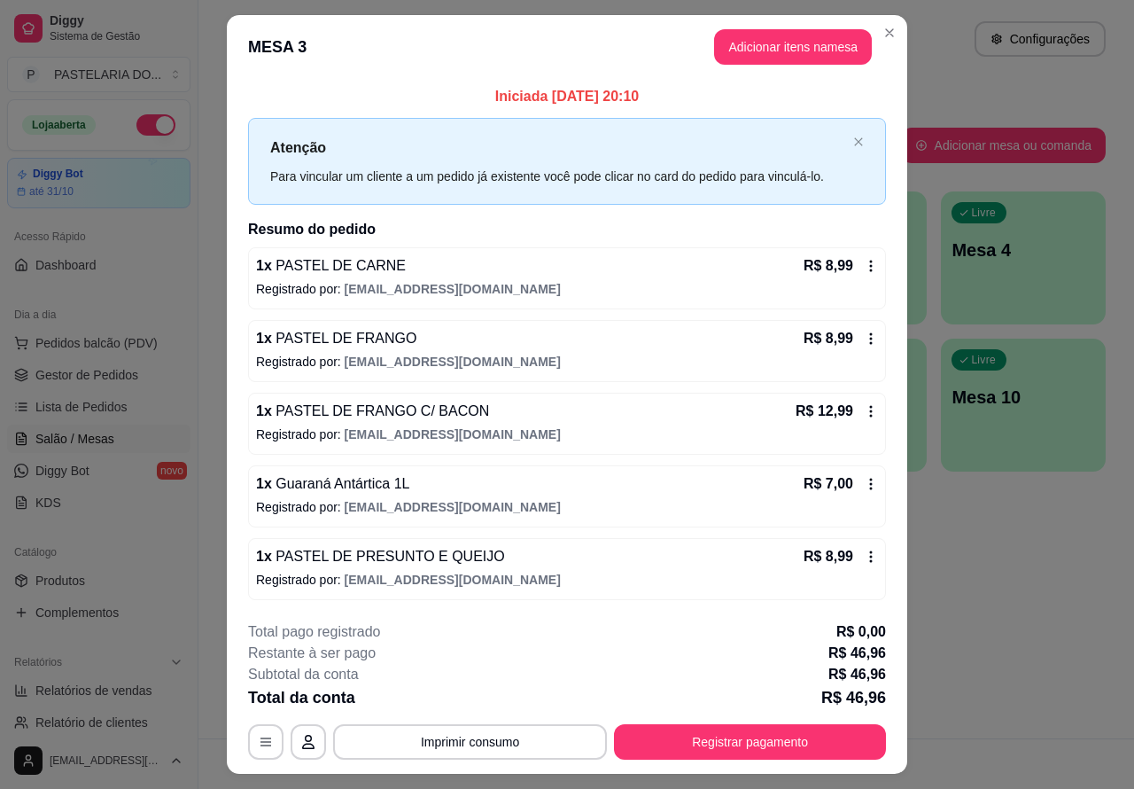
click at [942, 568] on div "Atendimento Salão Configurações Todos Mesas Comandas Pesquisar Adicionar mesa o…" at bounding box center [666, 369] width 936 height 738
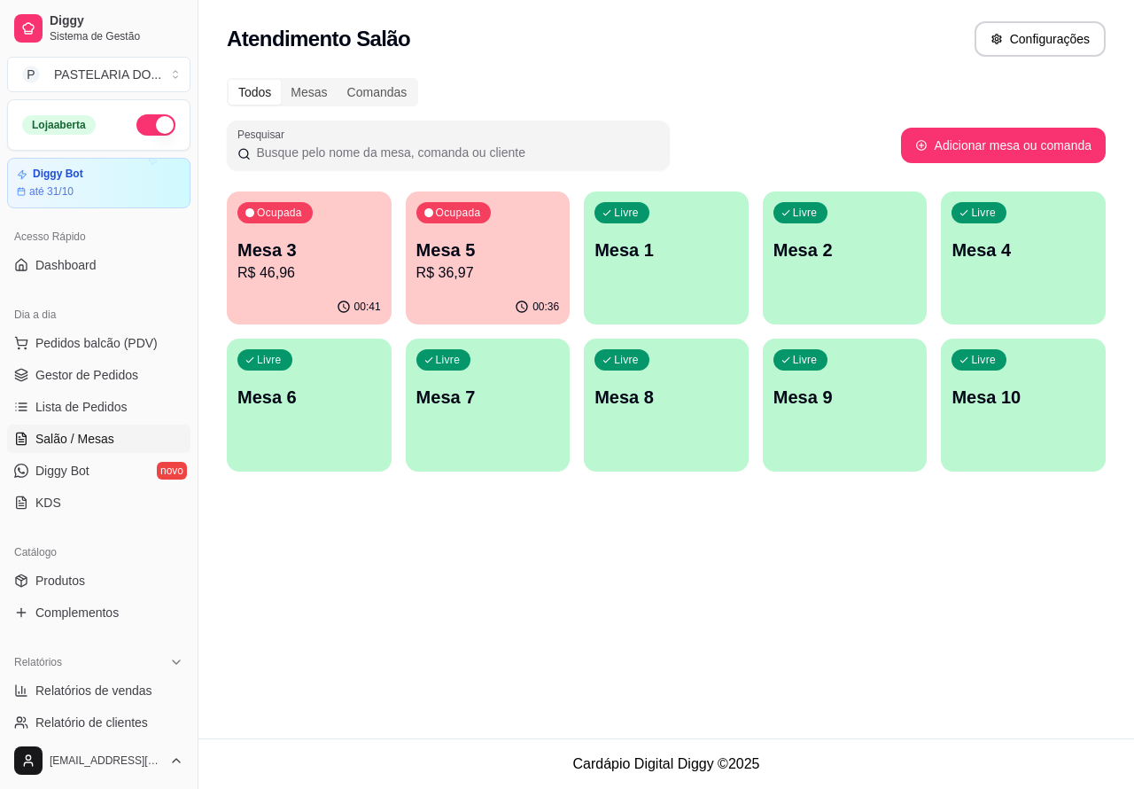
click at [475, 280] on p "R$ 36,97" at bounding box center [488, 272] width 144 height 21
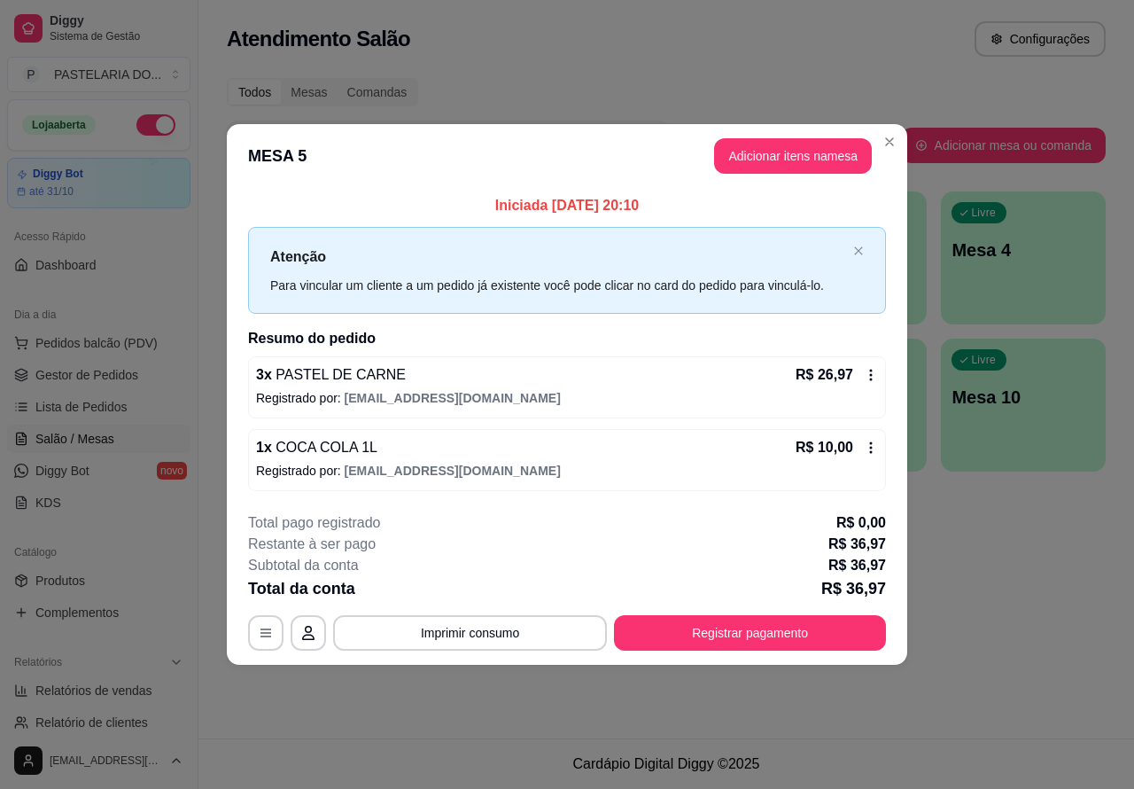
click at [1008, 578] on div "Atendimento Salão Configurações Todos Mesas Comandas Pesquisar Adicionar mesa o…" at bounding box center [666, 369] width 936 height 738
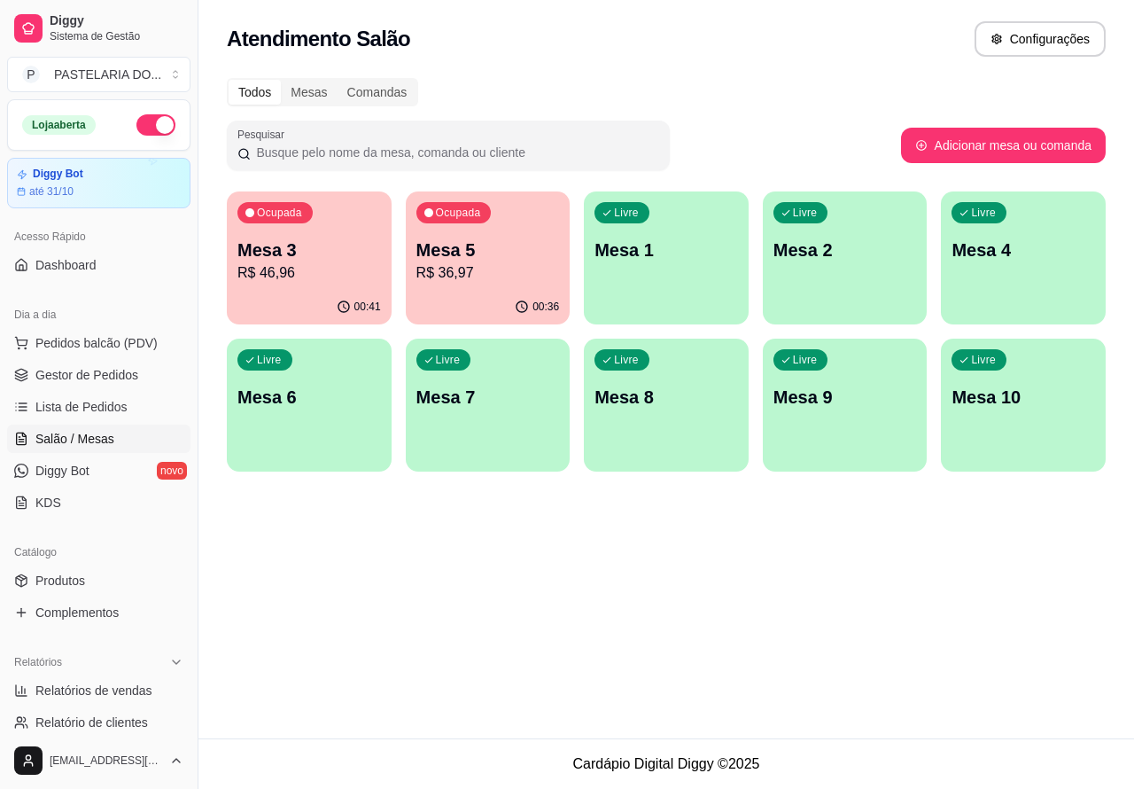
click at [354, 268] on p "R$ 46,96" at bounding box center [309, 272] width 144 height 21
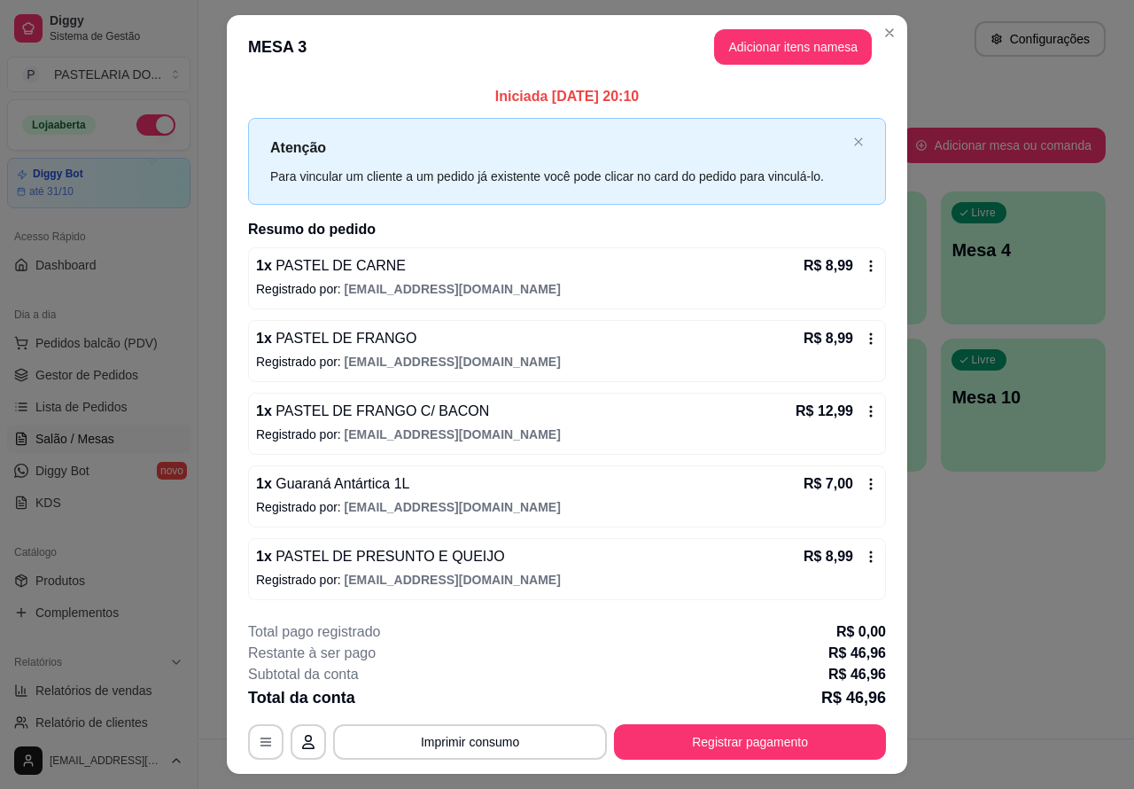
scroll to position [42, 0]
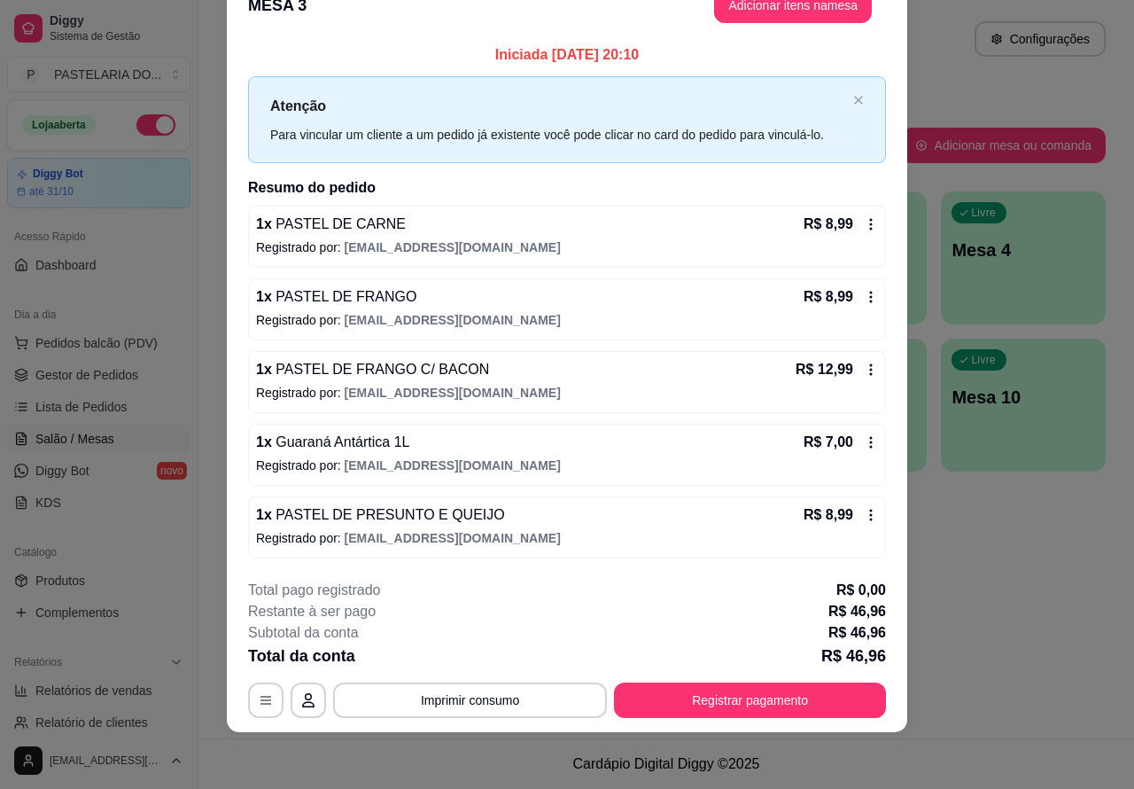
click at [536, 704] on button "Imprimir consumo" at bounding box center [470, 699] width 274 height 35
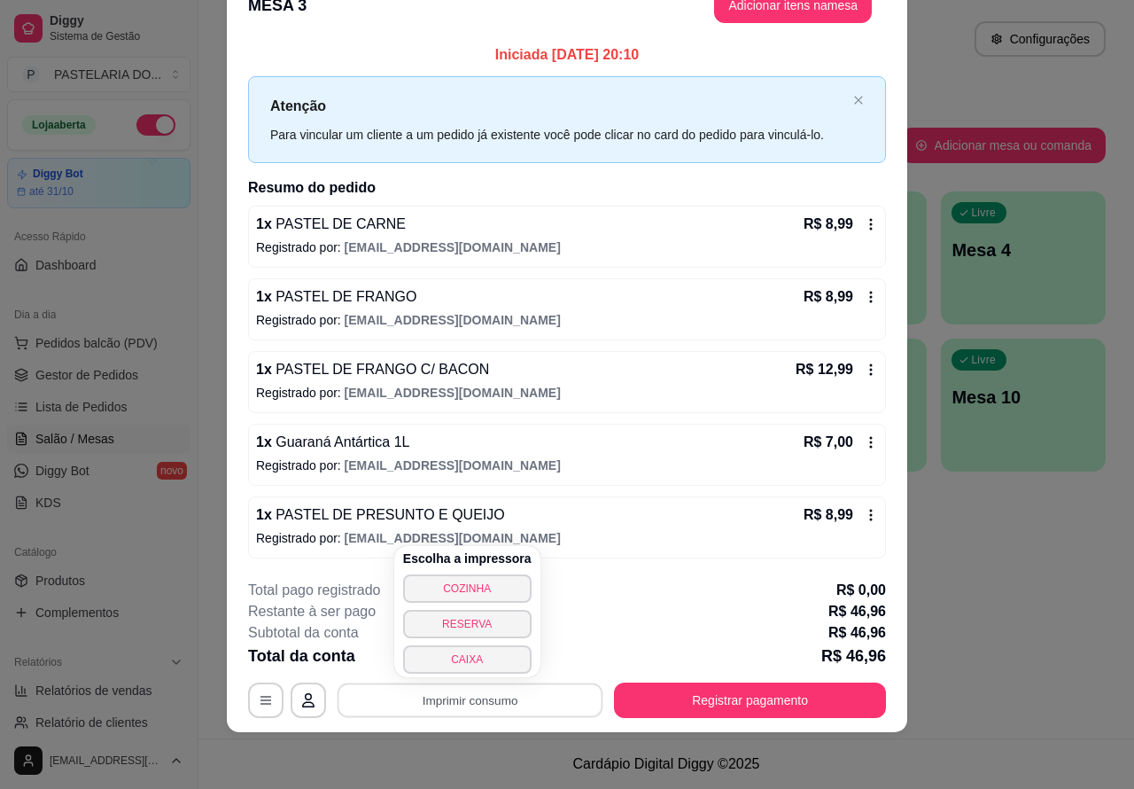
click at [486, 662] on button "CAIXA" at bounding box center [467, 659] width 128 height 28
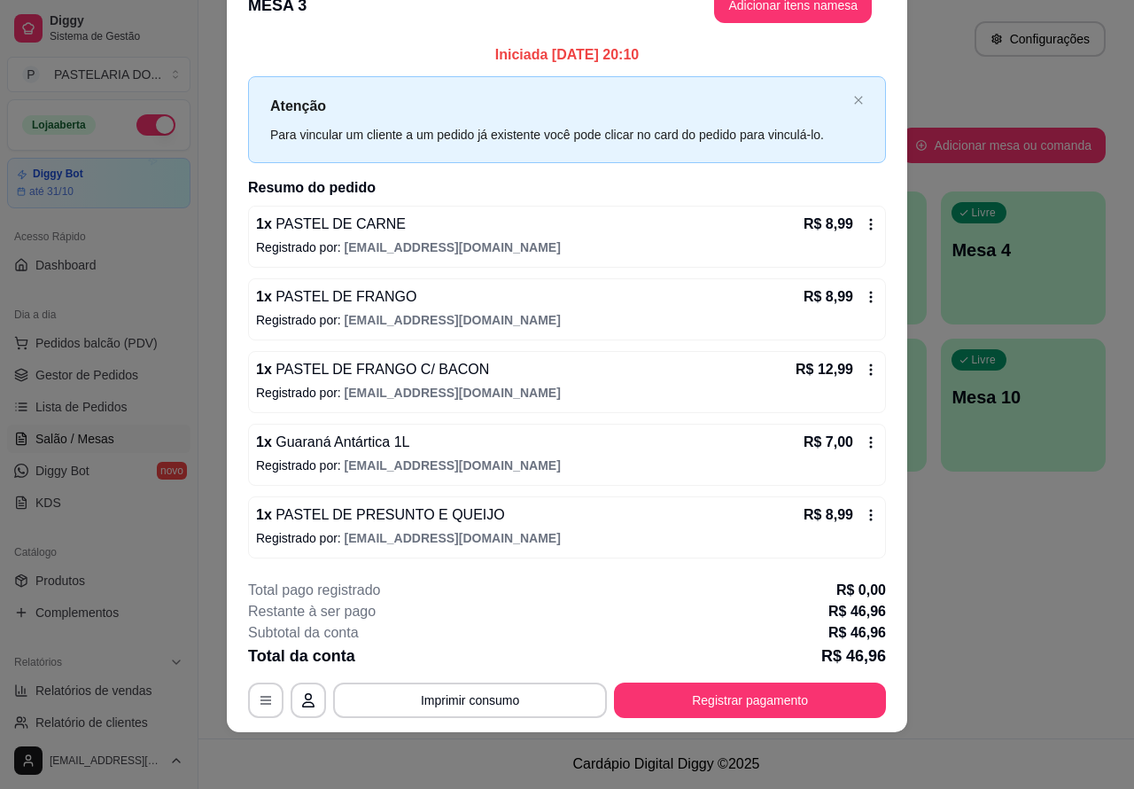
click at [920, 595] on div "Atendimento Salão Configurações Todos Mesas Comandas Pesquisar Adicionar mesa o…" at bounding box center [666, 369] width 936 height 738
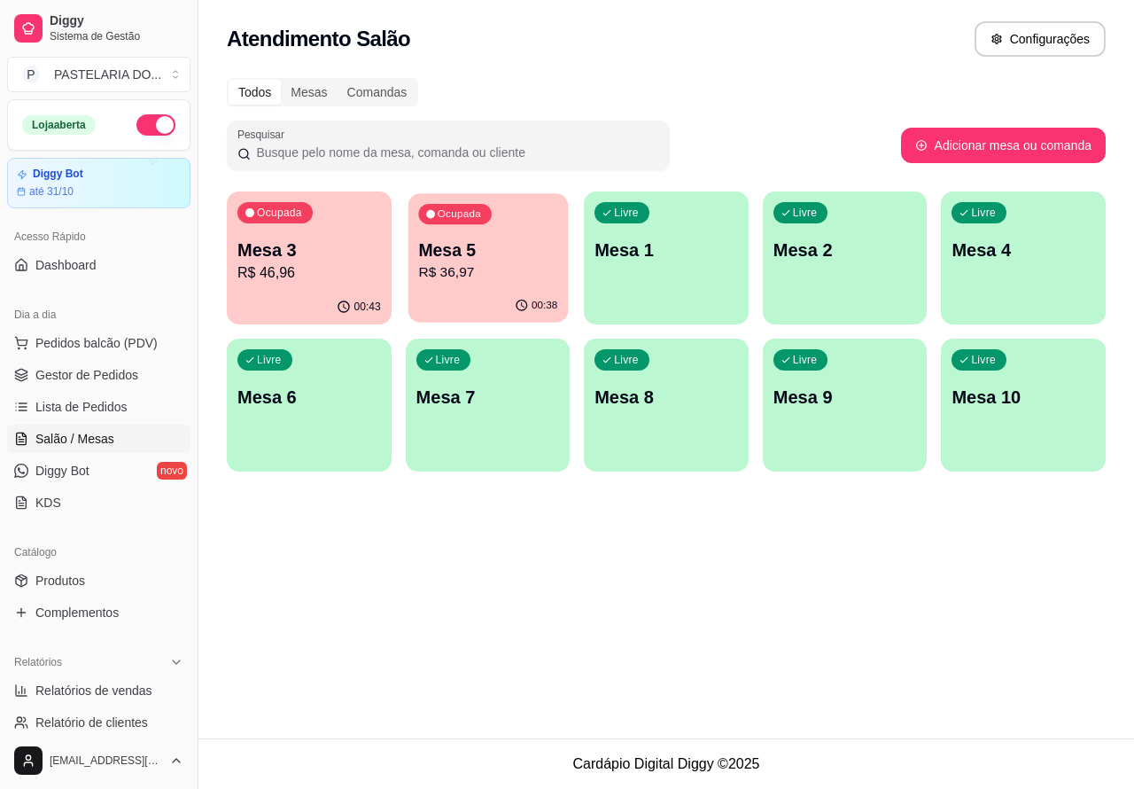
click at [497, 289] on div "Ocupada Mesa 5 R$ 36,97" at bounding box center [487, 241] width 159 height 96
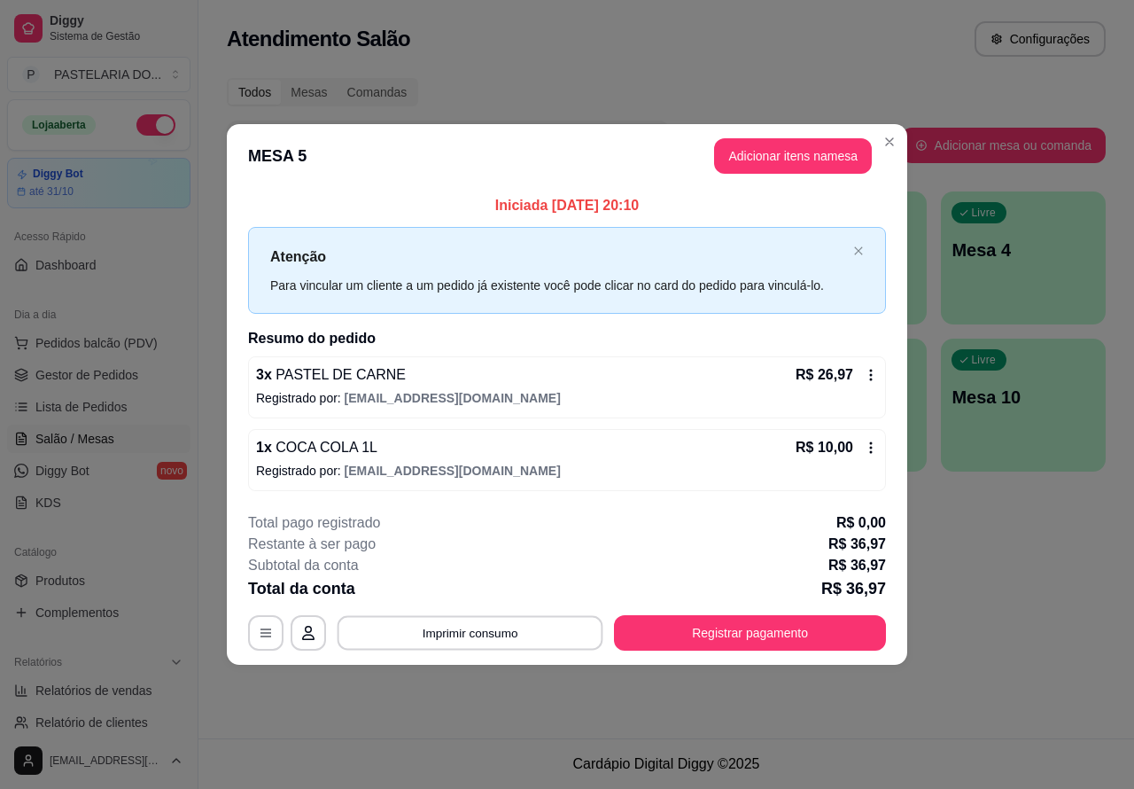
click at [514, 632] on button "Imprimir consumo" at bounding box center [471, 632] width 266 height 35
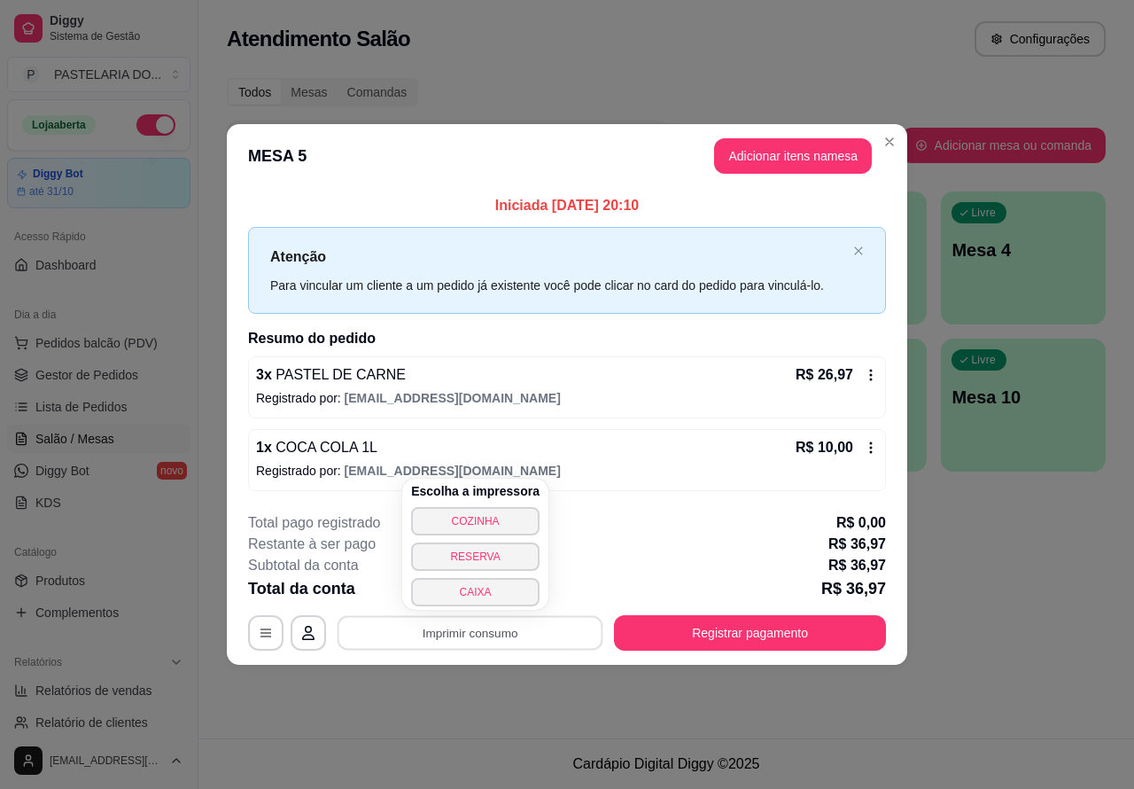
click at [498, 592] on button "CAIXA" at bounding box center [475, 592] width 128 height 28
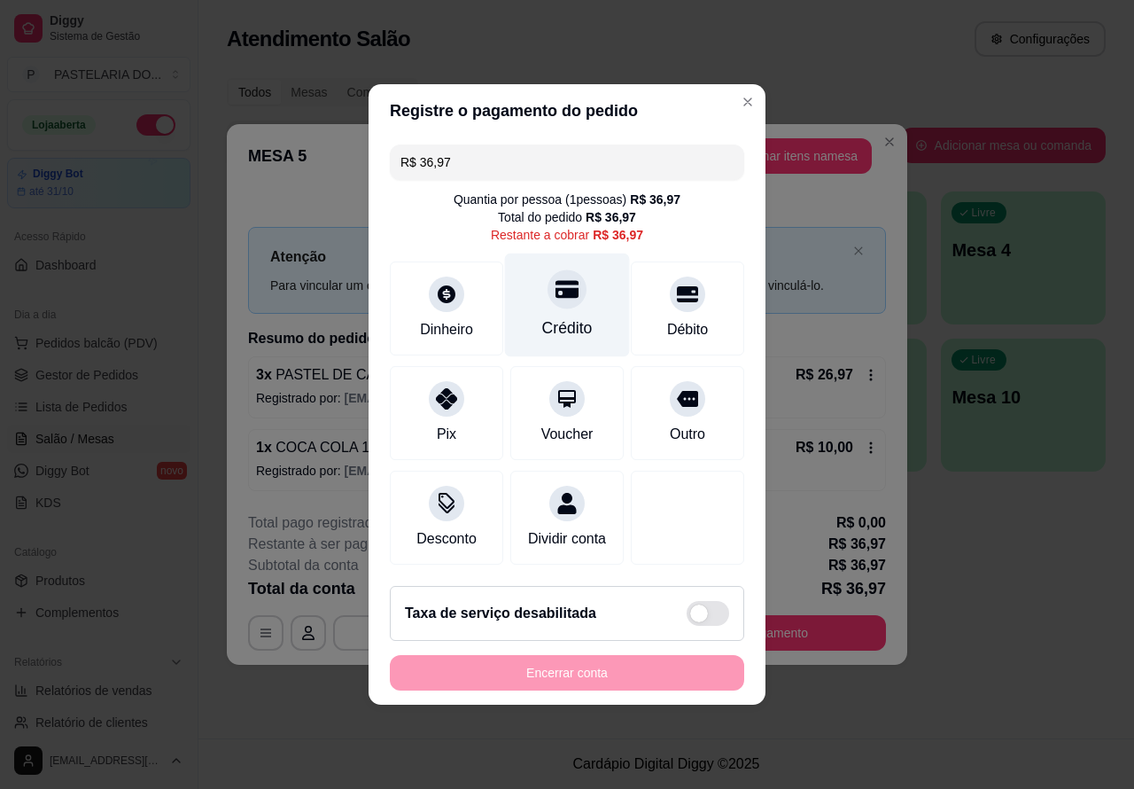
click at [556, 298] on div at bounding box center [567, 288] width 39 height 39
type input "R$ 0,00"
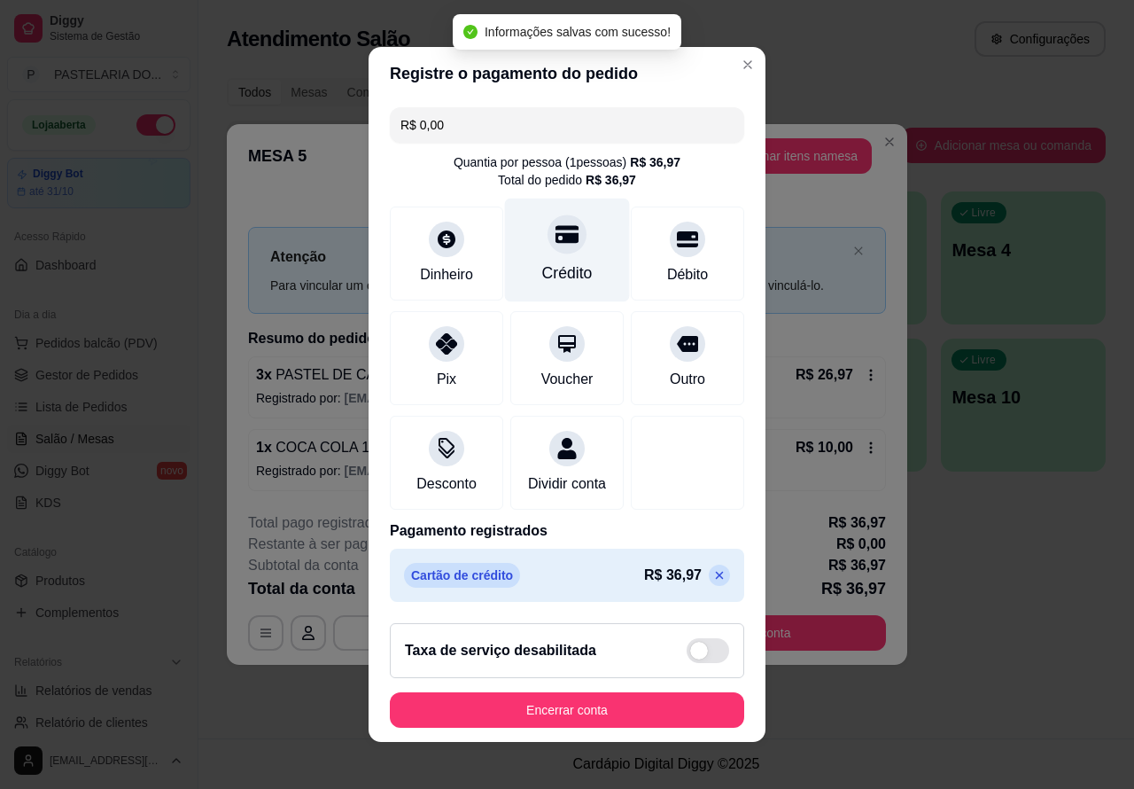
click at [632, 727] on button "Encerrar conta" at bounding box center [567, 709] width 354 height 35
click at [853, 706] on div "**********" at bounding box center [567, 394] width 1134 height 789
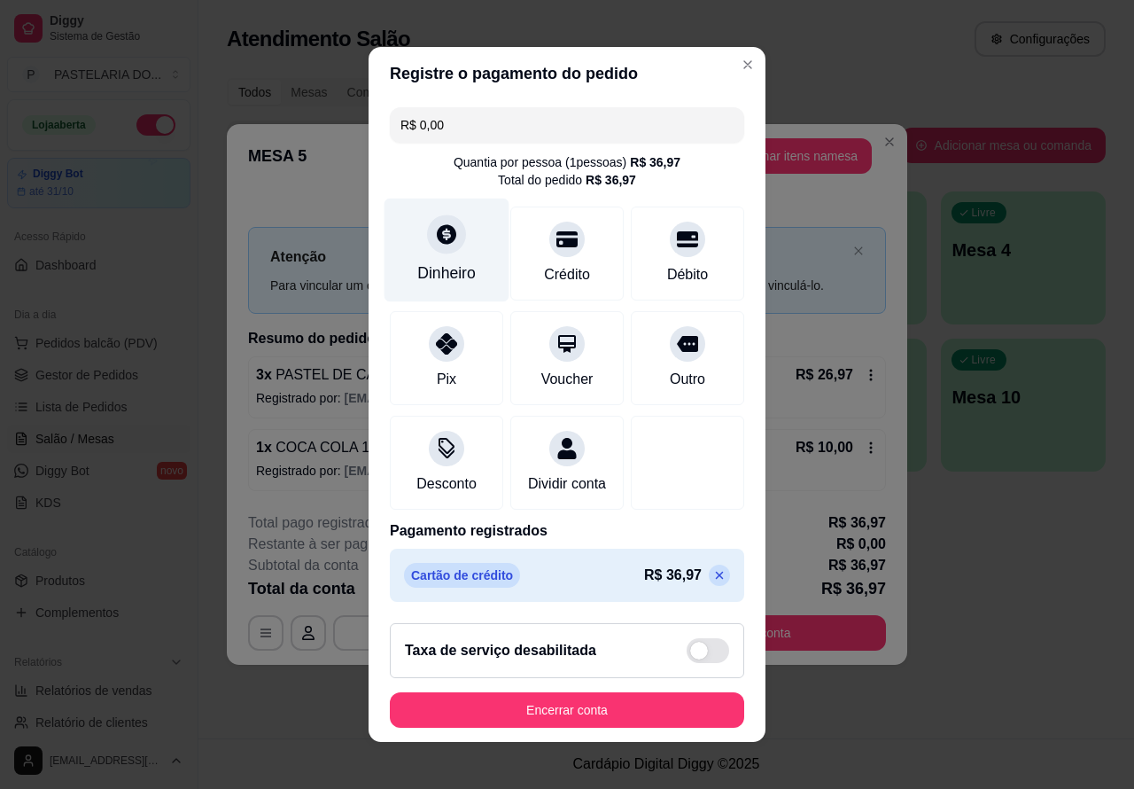
click at [428, 253] on div "Dinheiro" at bounding box center [447, 250] width 125 height 104
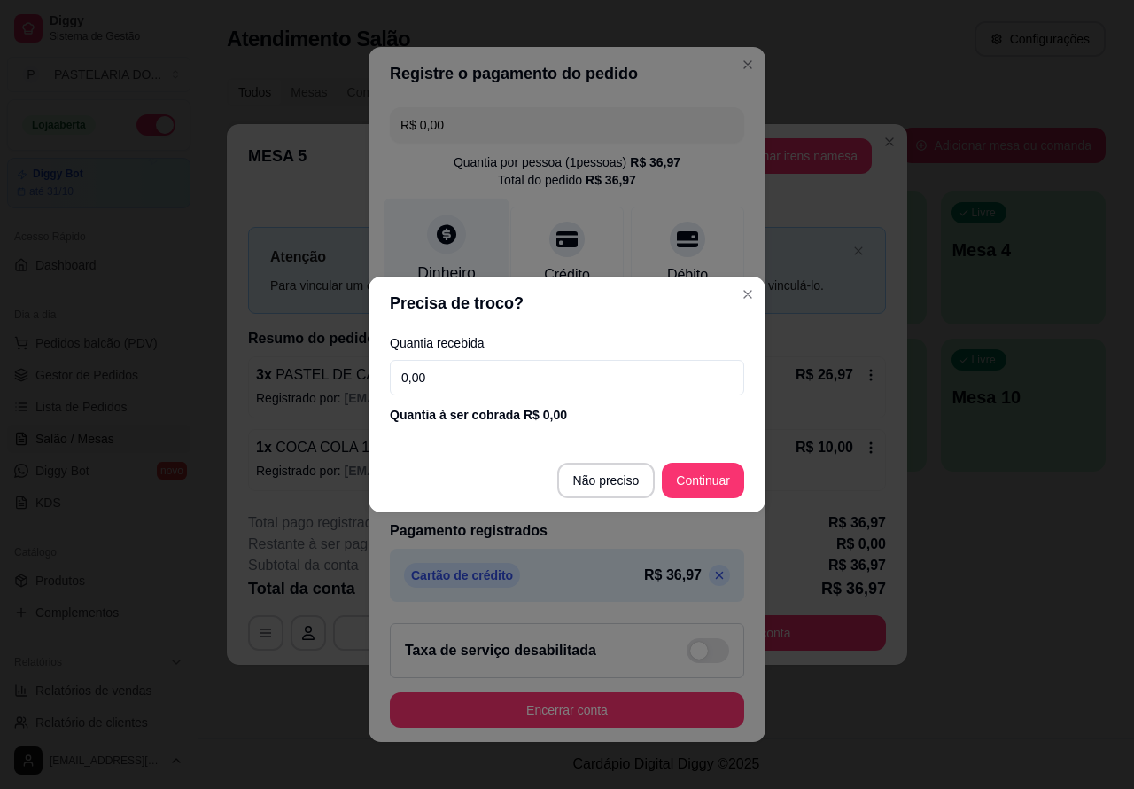
click at [630, 727] on button "Encerrar conta" at bounding box center [567, 709] width 354 height 35
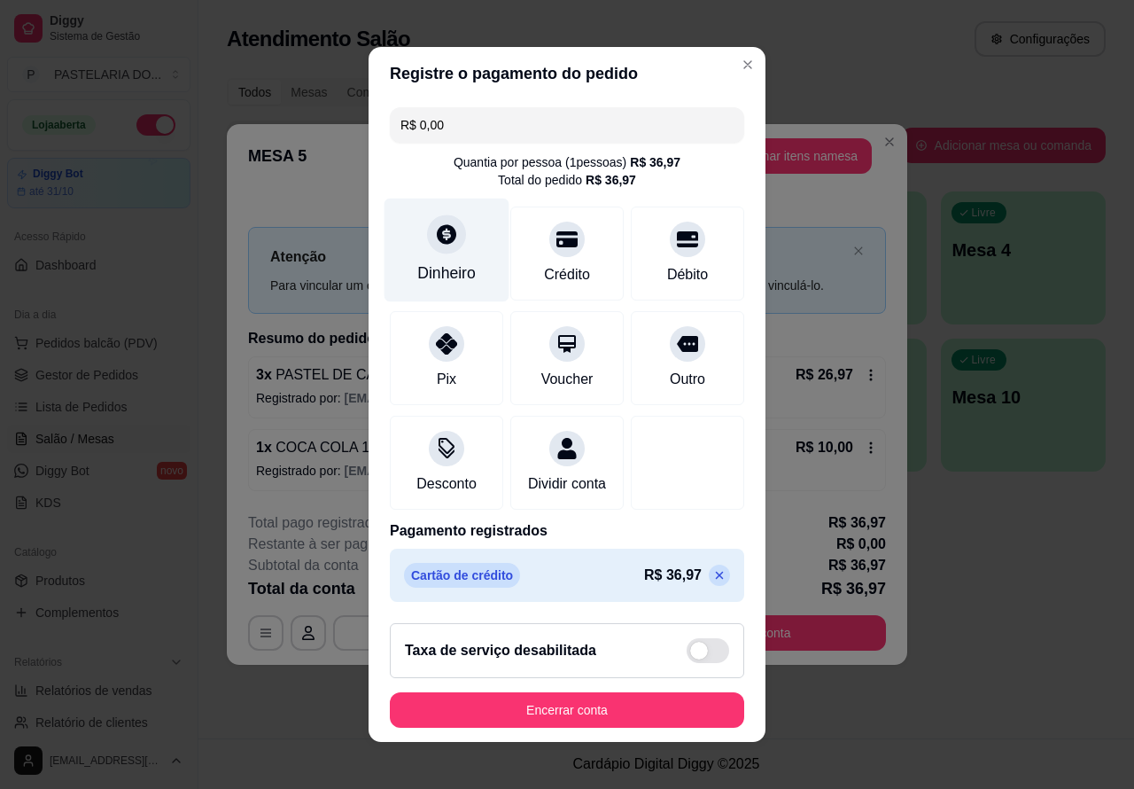
click at [1002, 653] on div "**********" at bounding box center [567, 394] width 1134 height 789
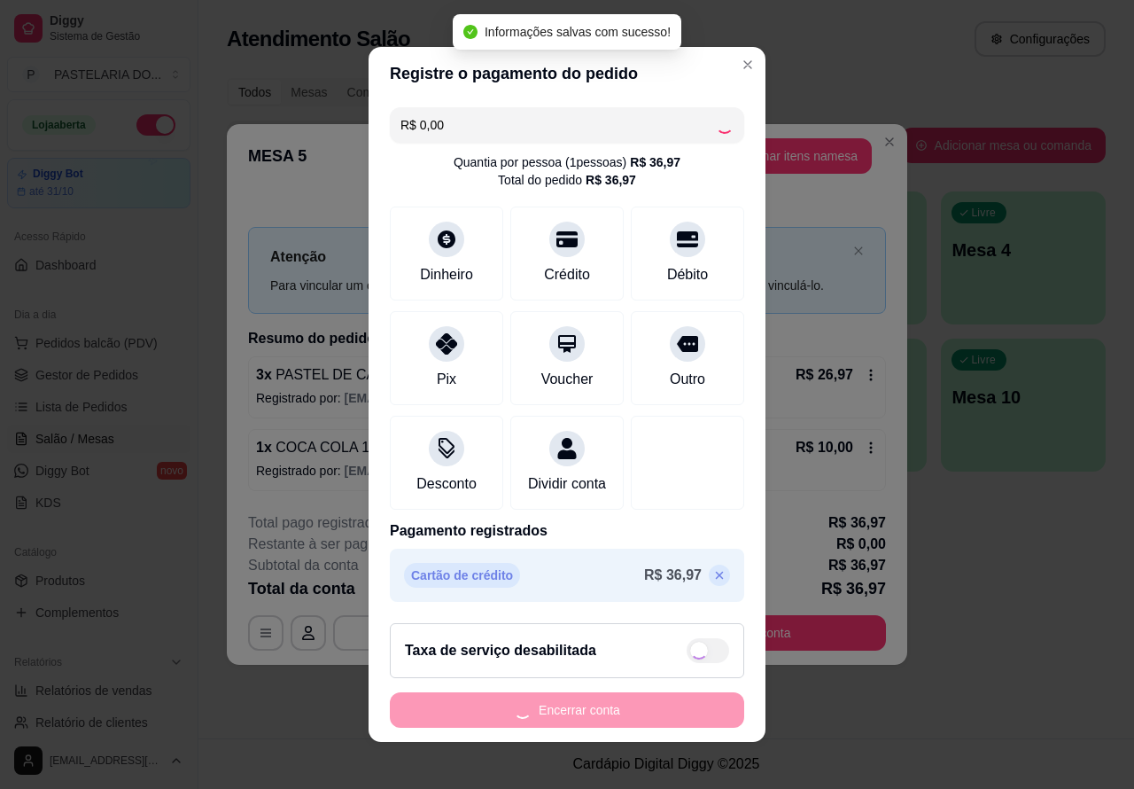
checkbox input "true"
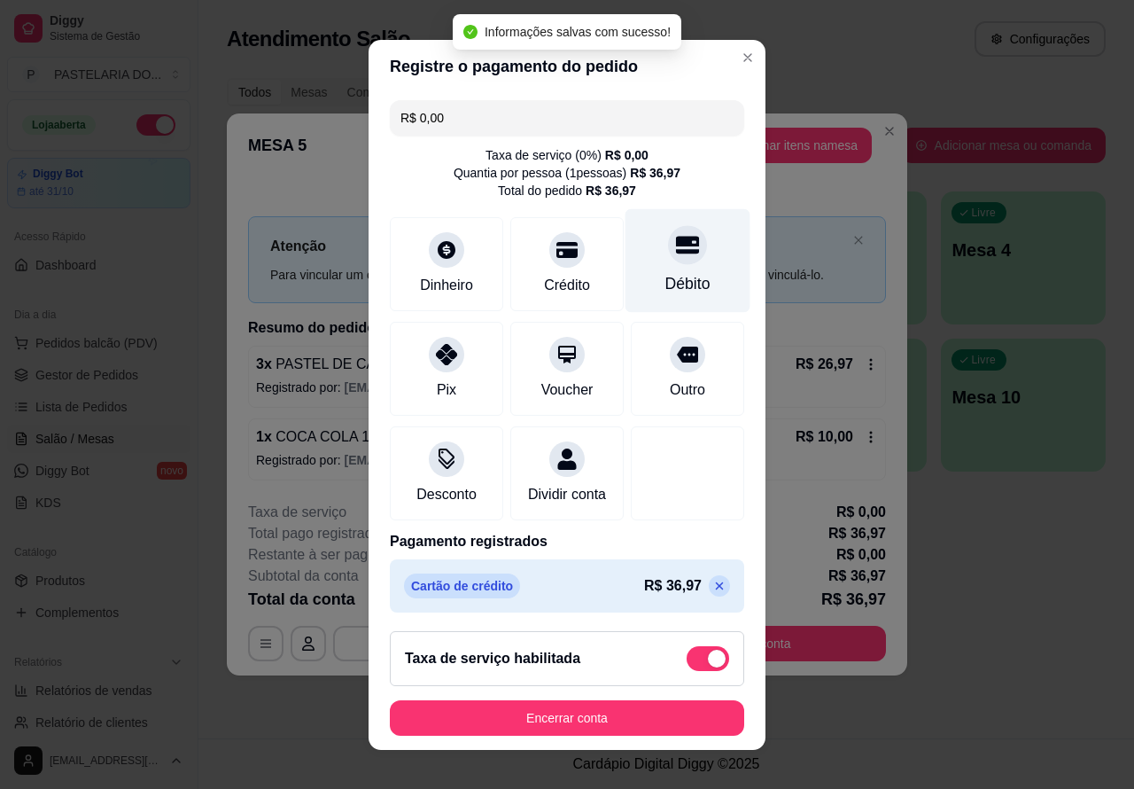
click at [676, 249] on icon at bounding box center [687, 245] width 23 height 18
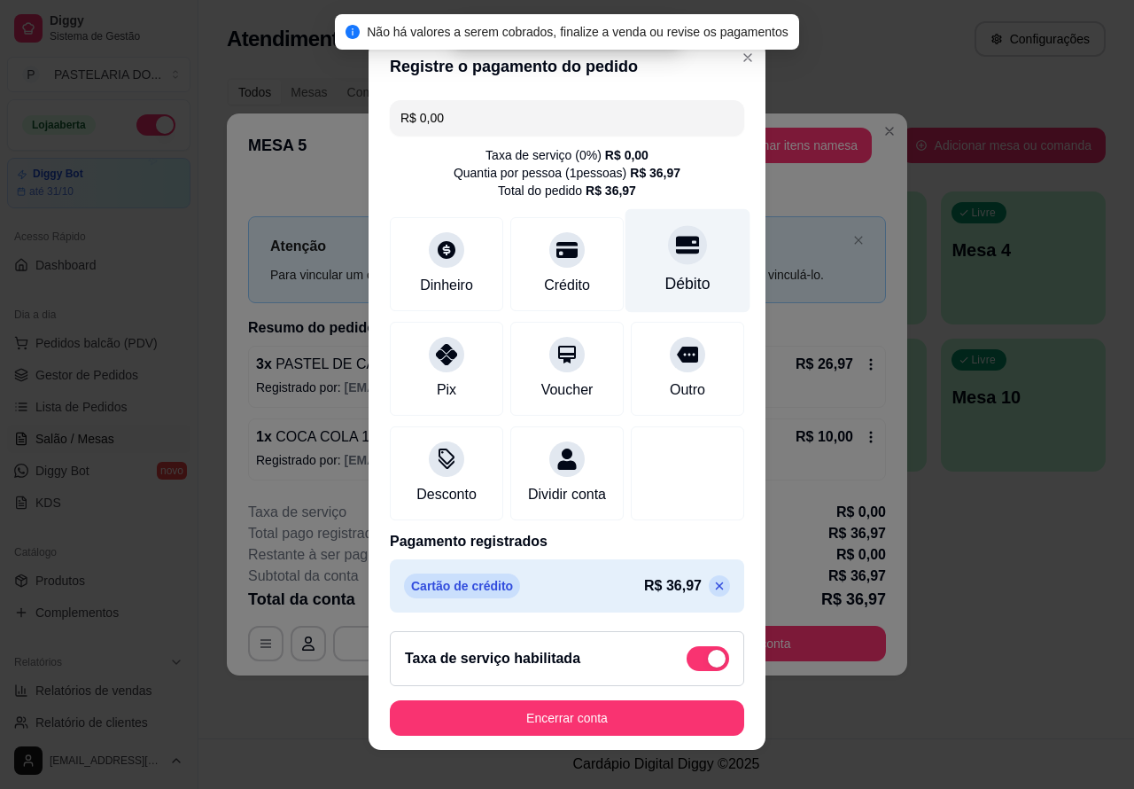
click at [622, 726] on button "Encerrar conta" at bounding box center [567, 717] width 354 height 35
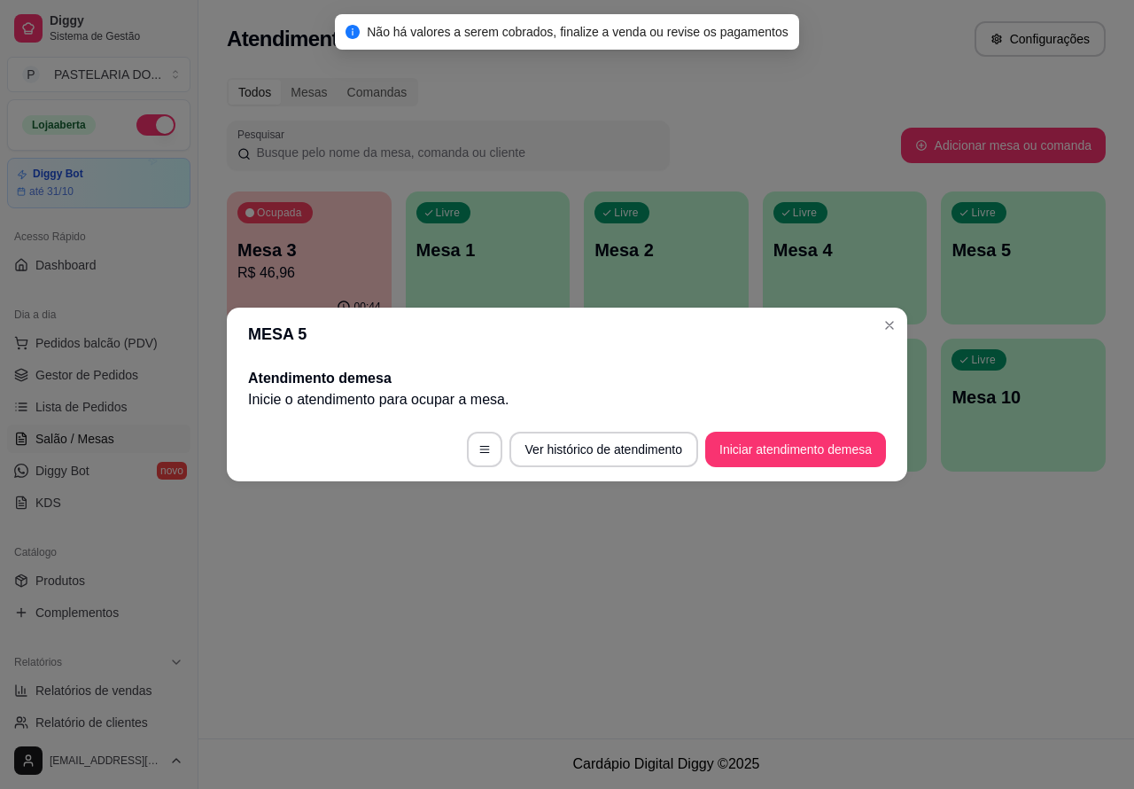
click at [844, 689] on div "Atendimento Salão Configurações Todos Mesas Comandas Pesquisar Adicionar mesa o…" at bounding box center [666, 369] width 936 height 738
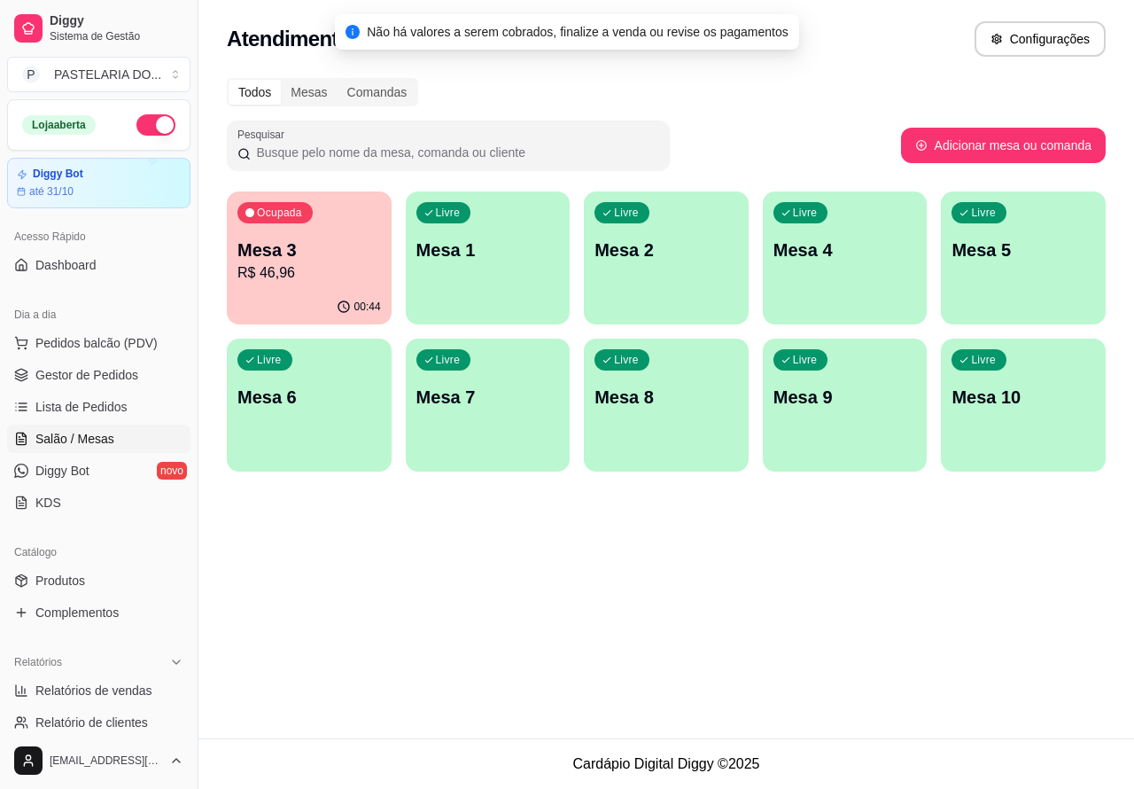
click at [328, 277] on p "R$ 46,96" at bounding box center [309, 272] width 144 height 21
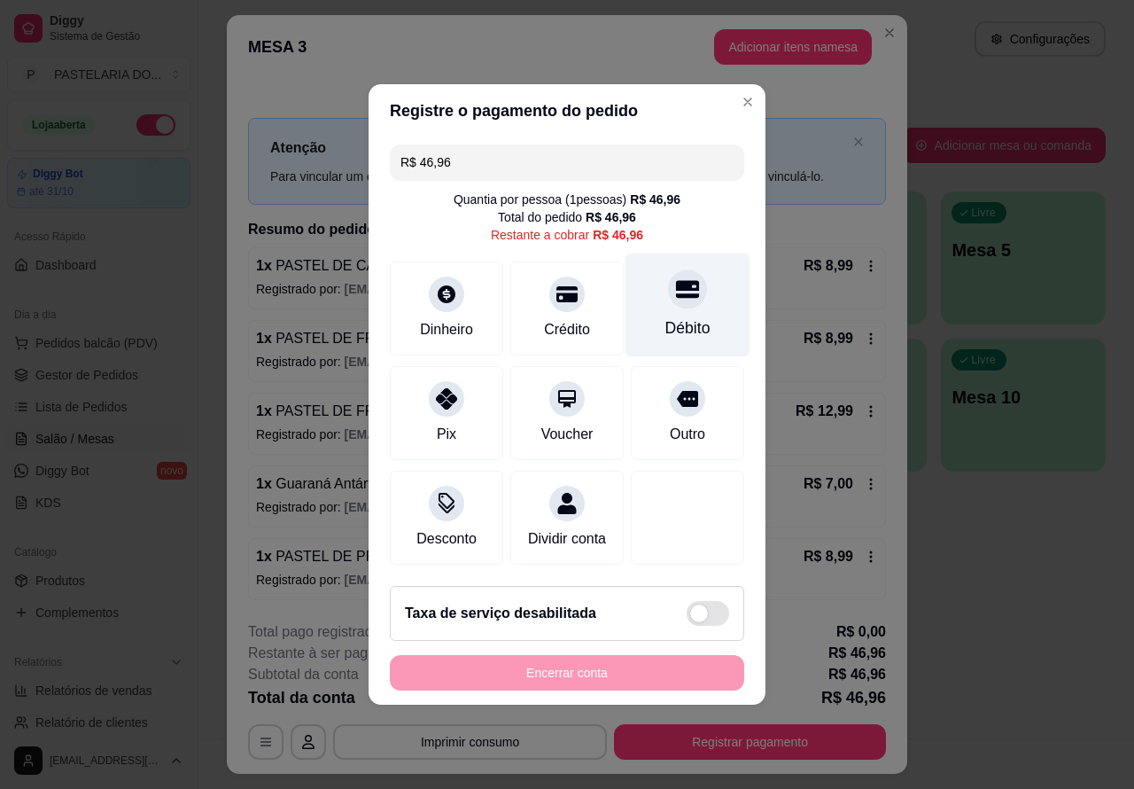
click at [669, 299] on div at bounding box center [687, 288] width 39 height 39
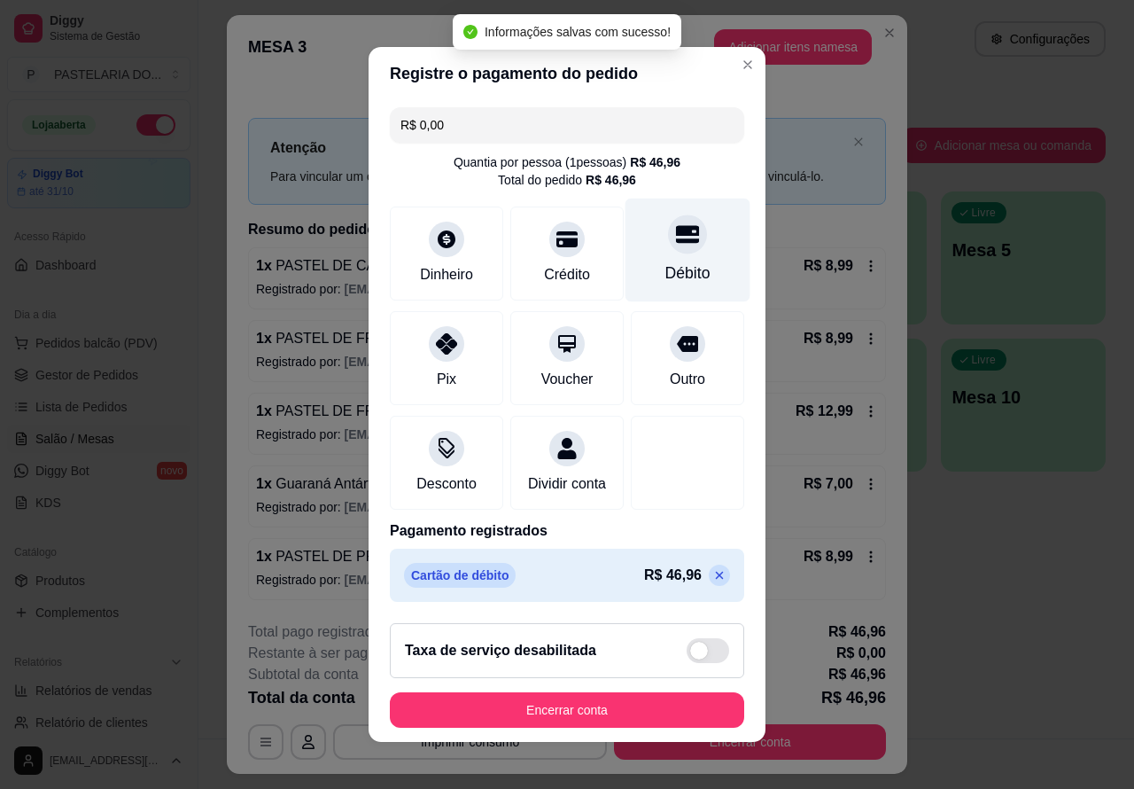
type input "R$ 0,00"
click at [609, 727] on button "Encerrar conta" at bounding box center [567, 710] width 344 height 35
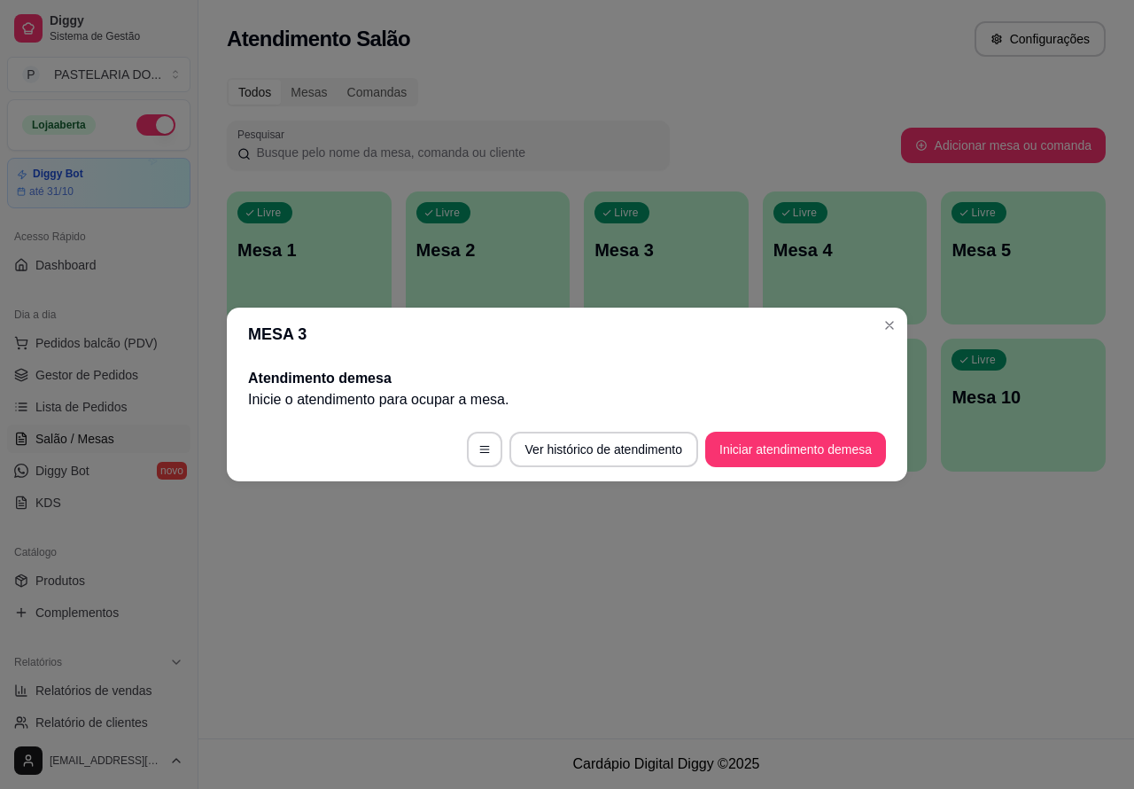
click at [707, 663] on div "Atendimento Salão Configurações Todos Mesas Comandas Pesquisar Adicionar mesa o…" at bounding box center [666, 369] width 936 height 738
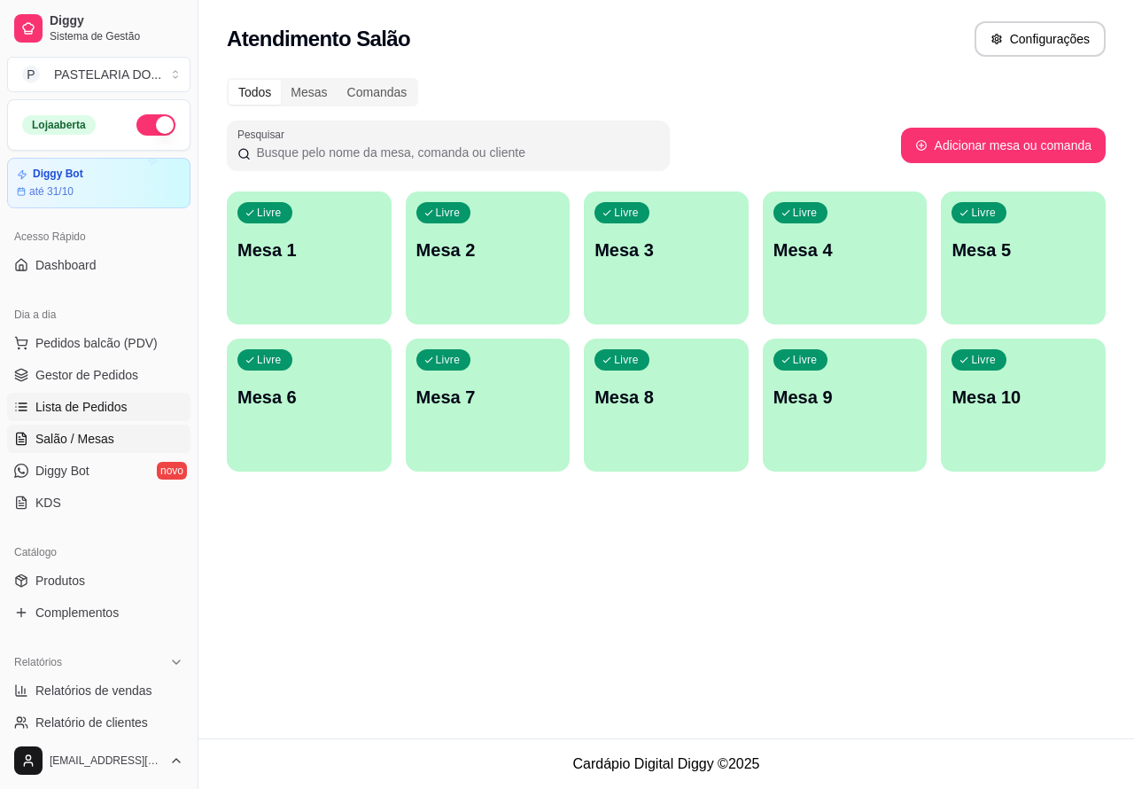
click at [128, 395] on link "Lista de Pedidos" at bounding box center [98, 406] width 183 height 28
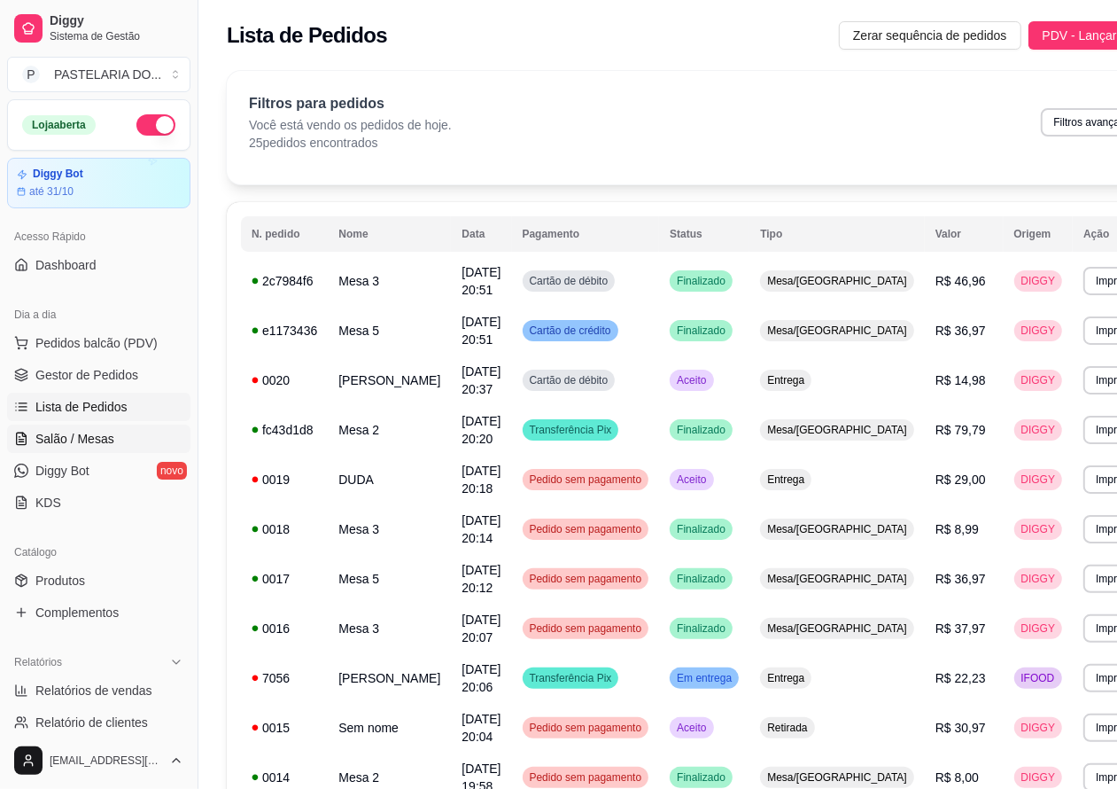
click at [98, 439] on span "Salão / Mesas" at bounding box center [74, 439] width 79 height 18
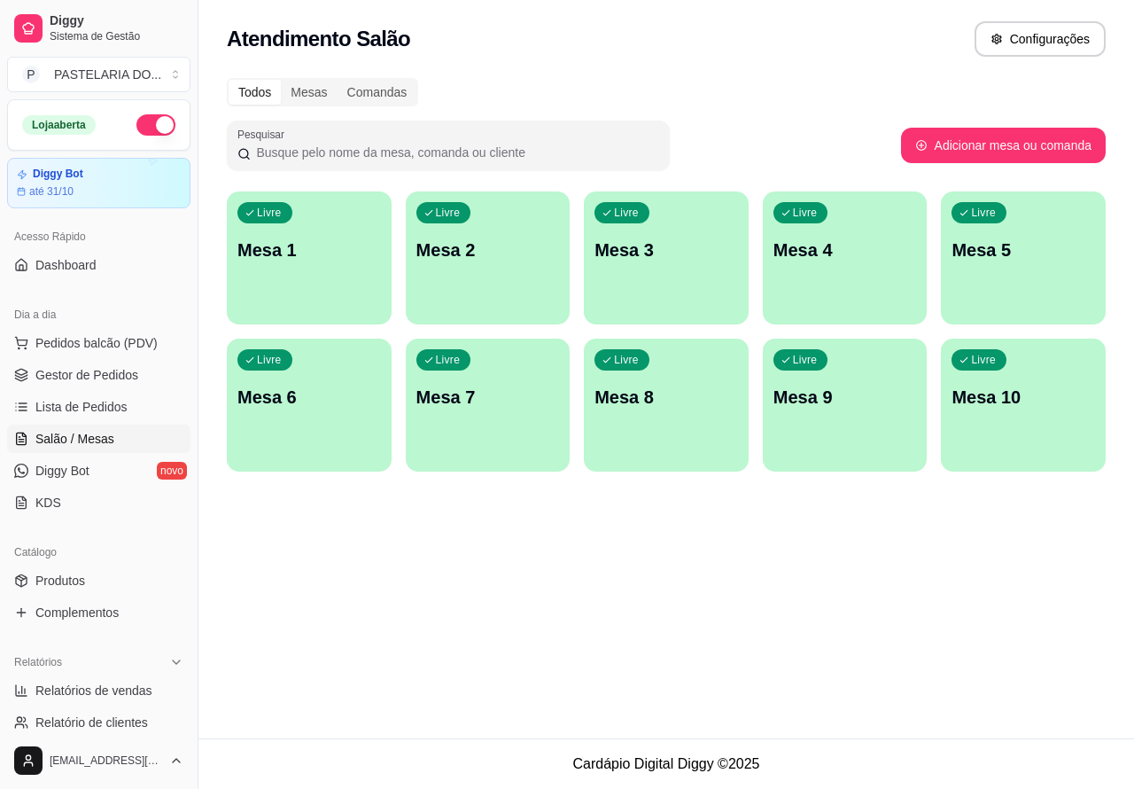
click at [490, 281] on div "Livre Mesa 2" at bounding box center [488, 247] width 165 height 112
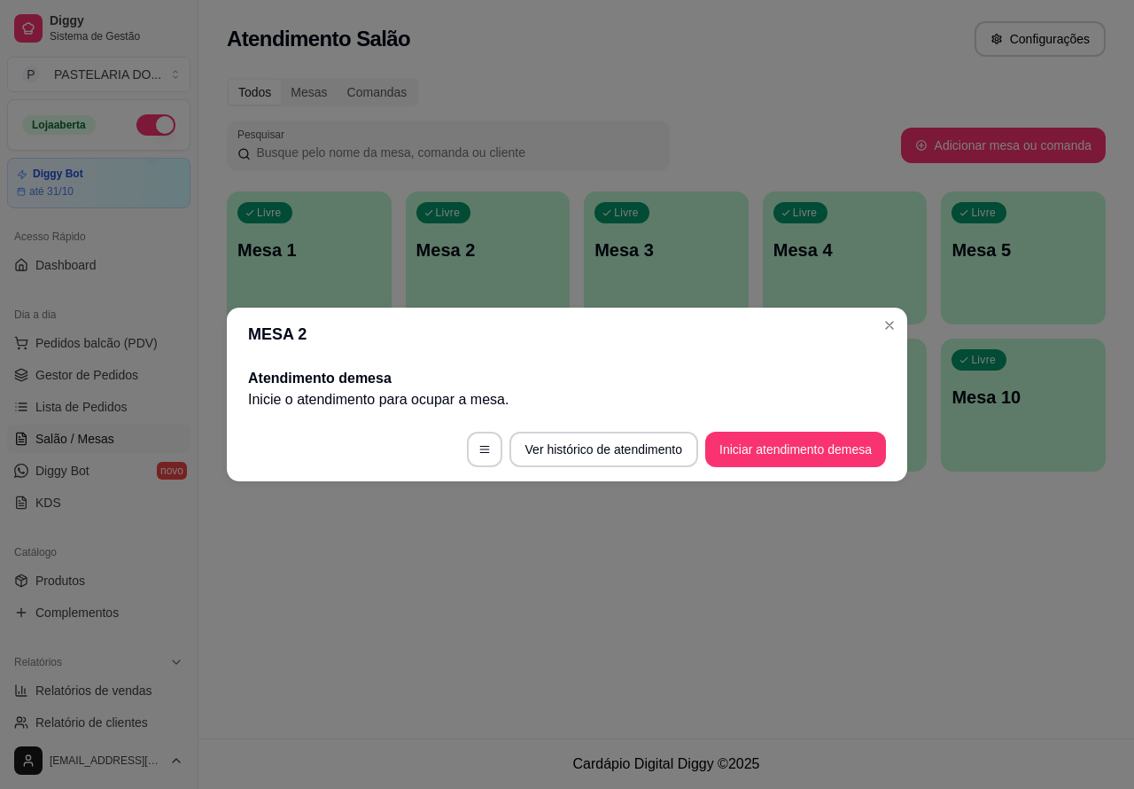
click at [777, 466] on button "Iniciar atendimento de mesa" at bounding box center [795, 448] width 181 height 35
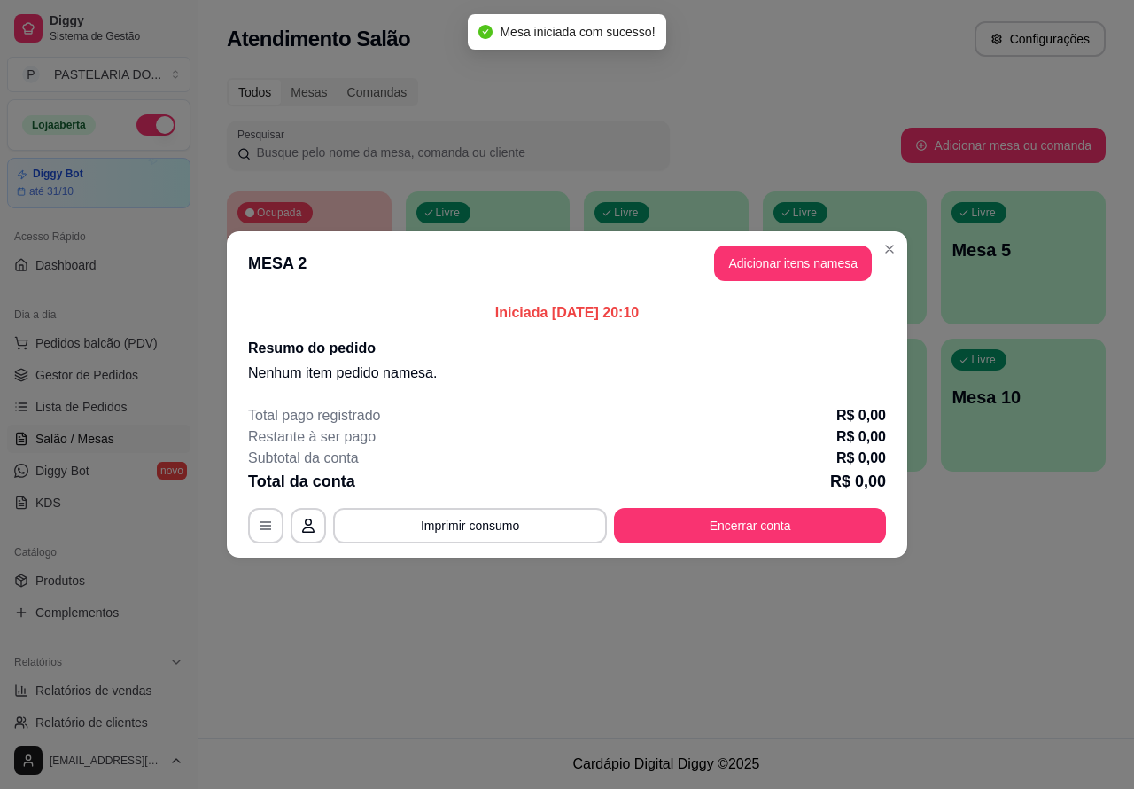
click at [765, 266] on div "Nenhum produto adicionado" at bounding box center [926, 257] width 337 height 348
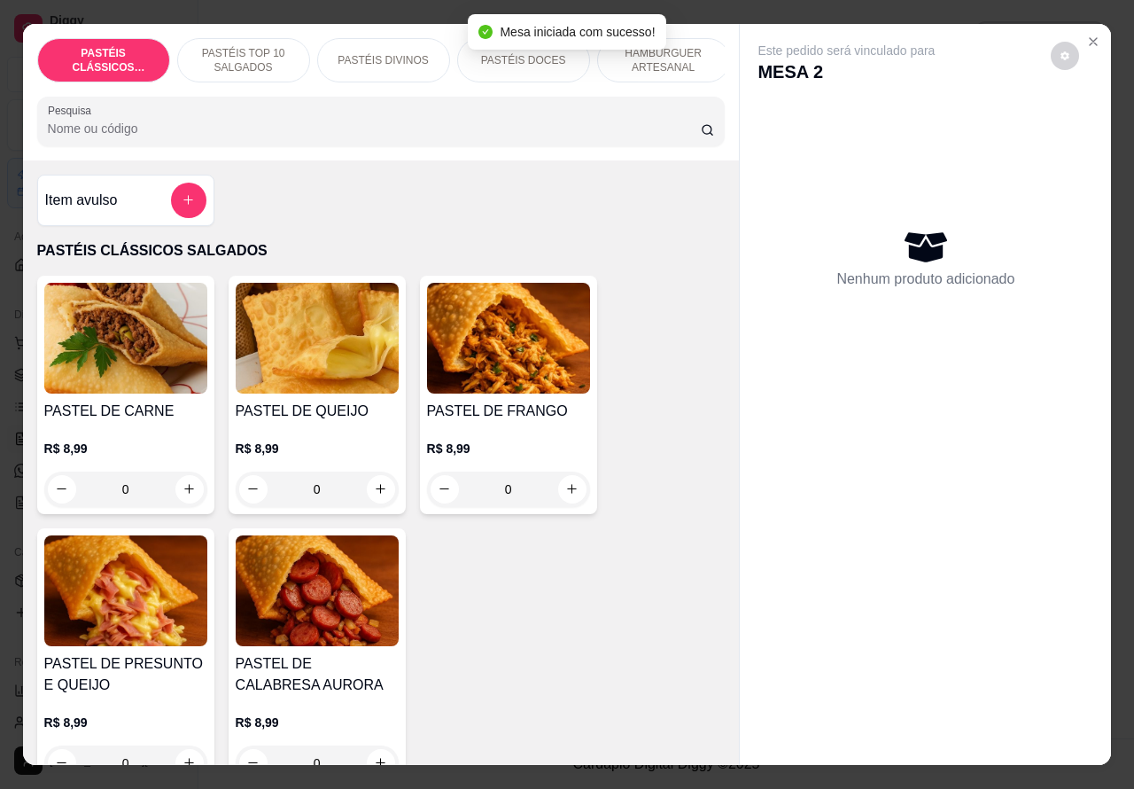
click at [184, 493] on icon "increase-product-quantity" at bounding box center [189, 489] width 10 height 10
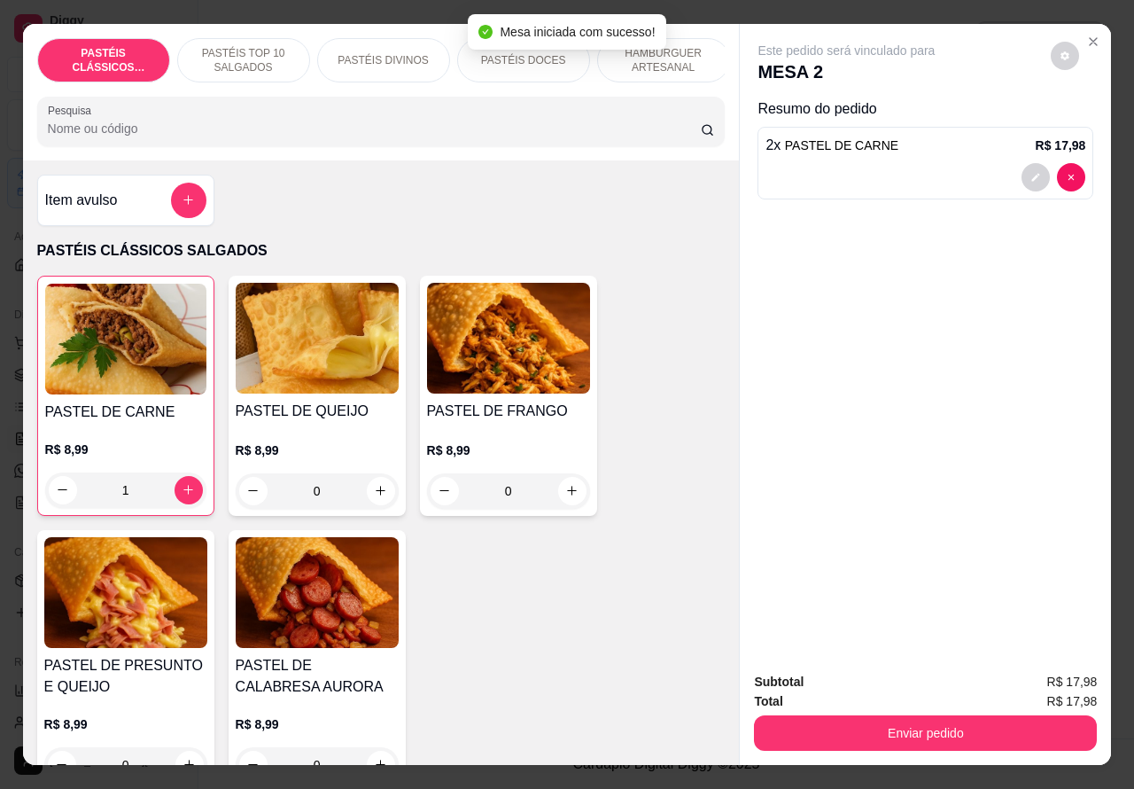
click at [182, 496] on icon "increase-product-quantity" at bounding box center [188, 489] width 13 height 13
type input "2"
click at [890, 724] on button "Enviar pedido" at bounding box center [925, 732] width 343 height 35
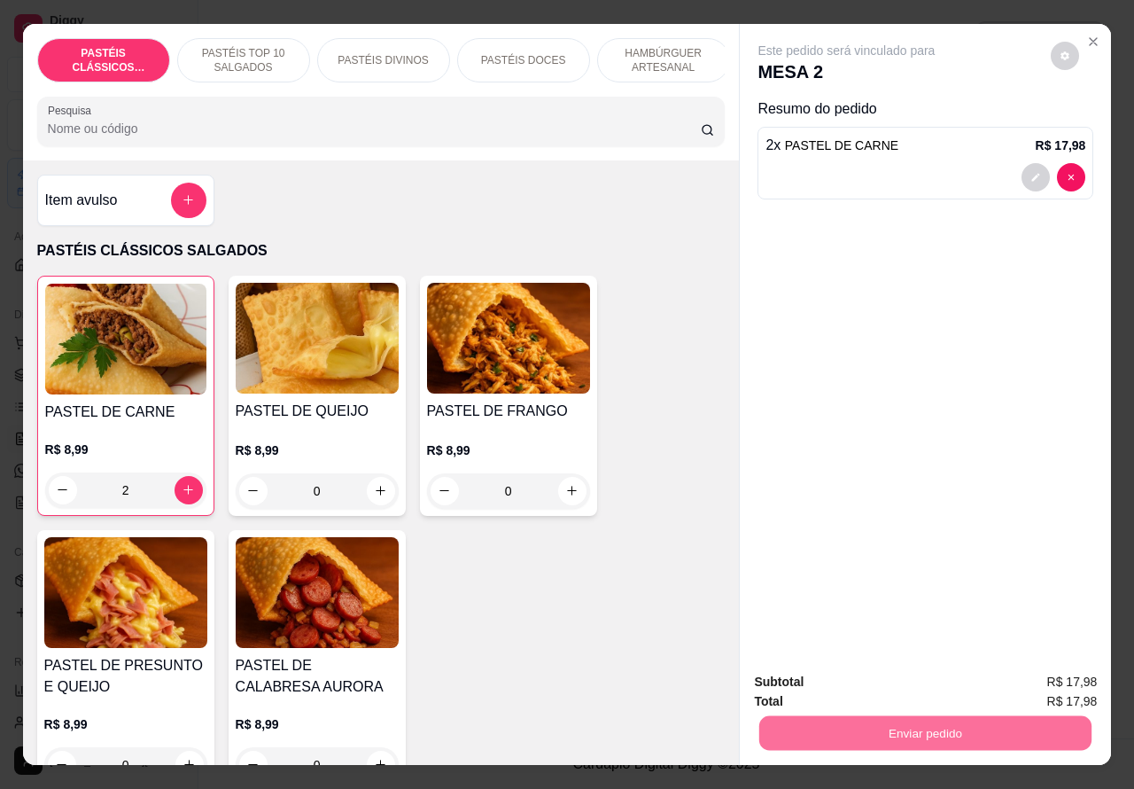
click at [1056, 679] on button "Enviar pedido" at bounding box center [1049, 681] width 100 height 34
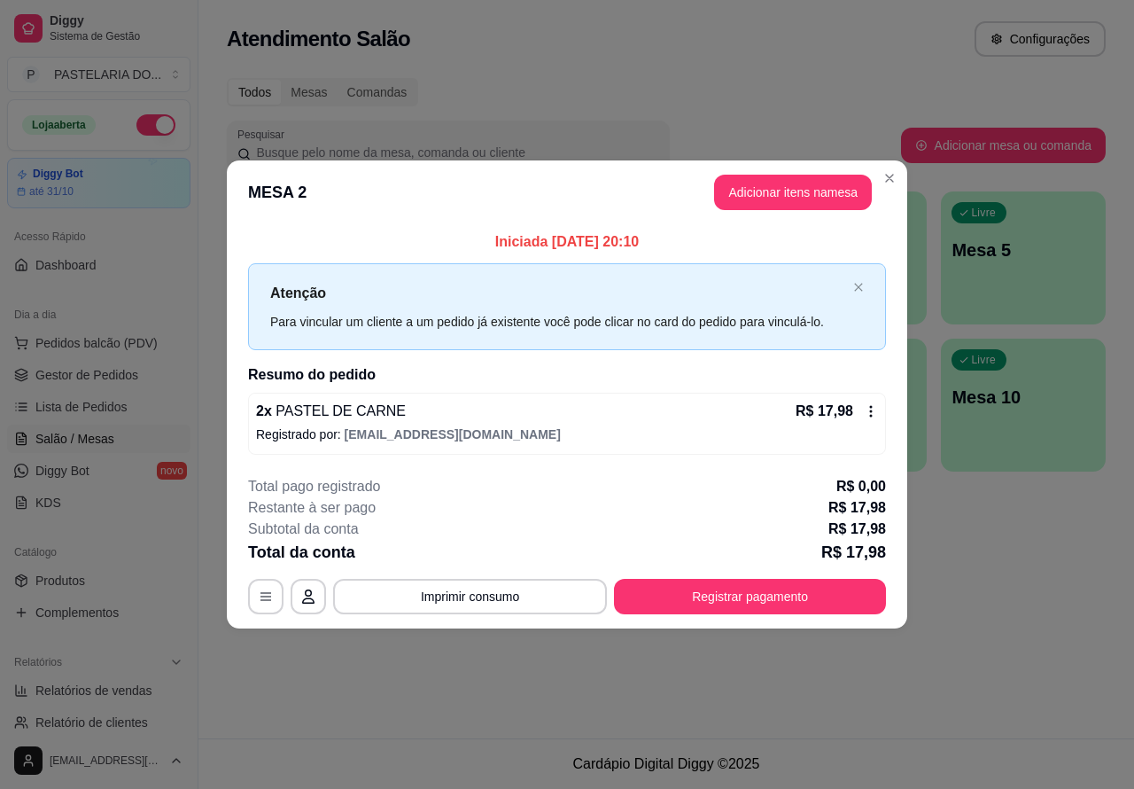
click at [820, 190] on div "Nenhum produto adicionado" at bounding box center [926, 257] width 337 height 348
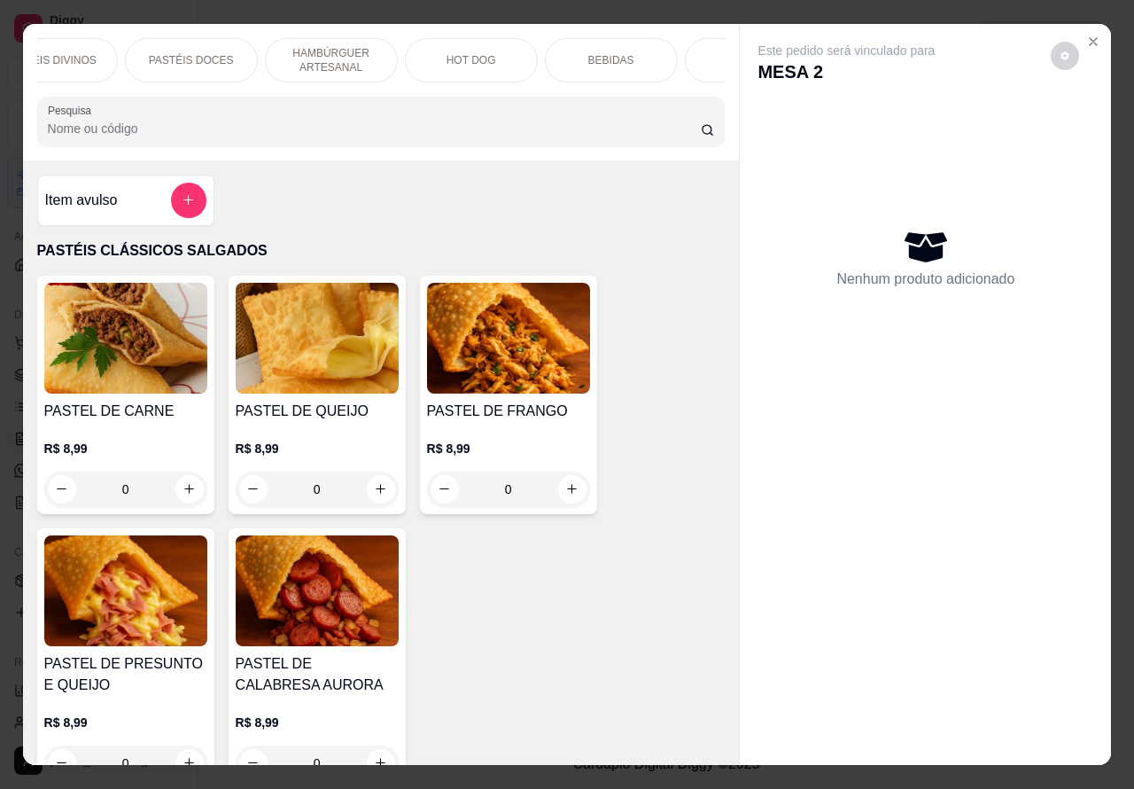
scroll to position [0, 365]
click at [592, 56] on div "BEBIDAS" at bounding box center [578, 60] width 133 height 44
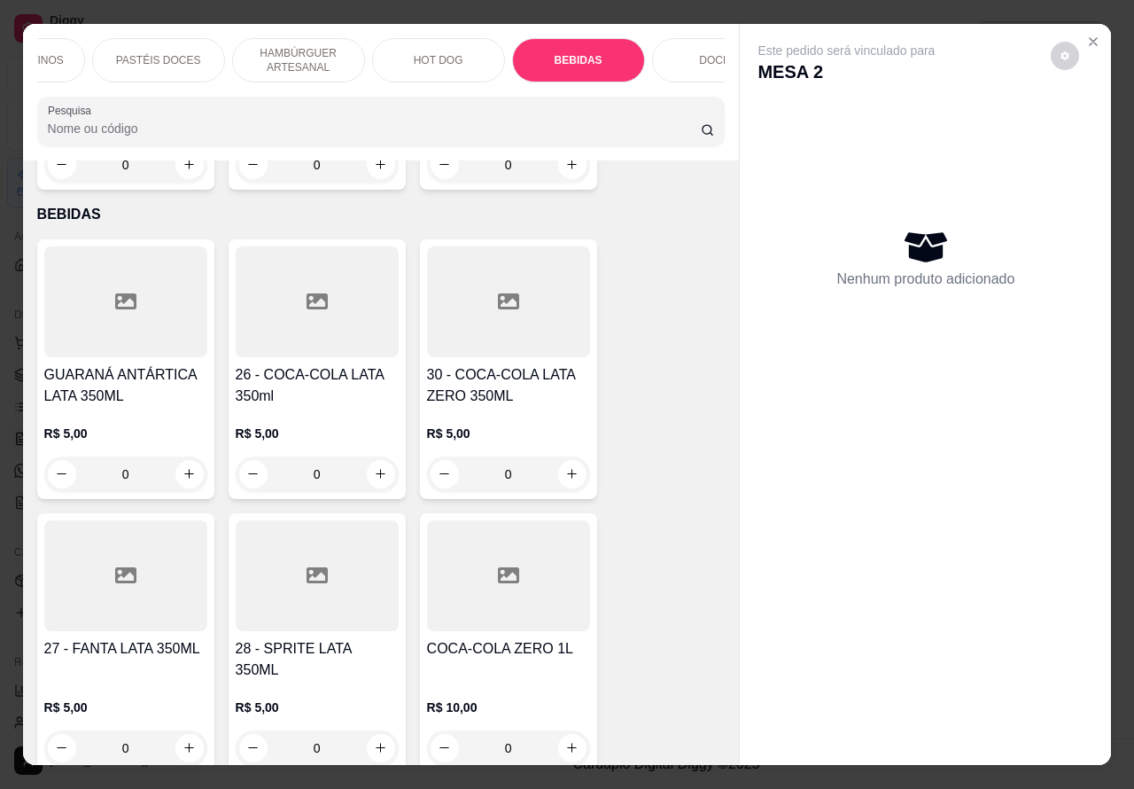
scroll to position [41, 0]
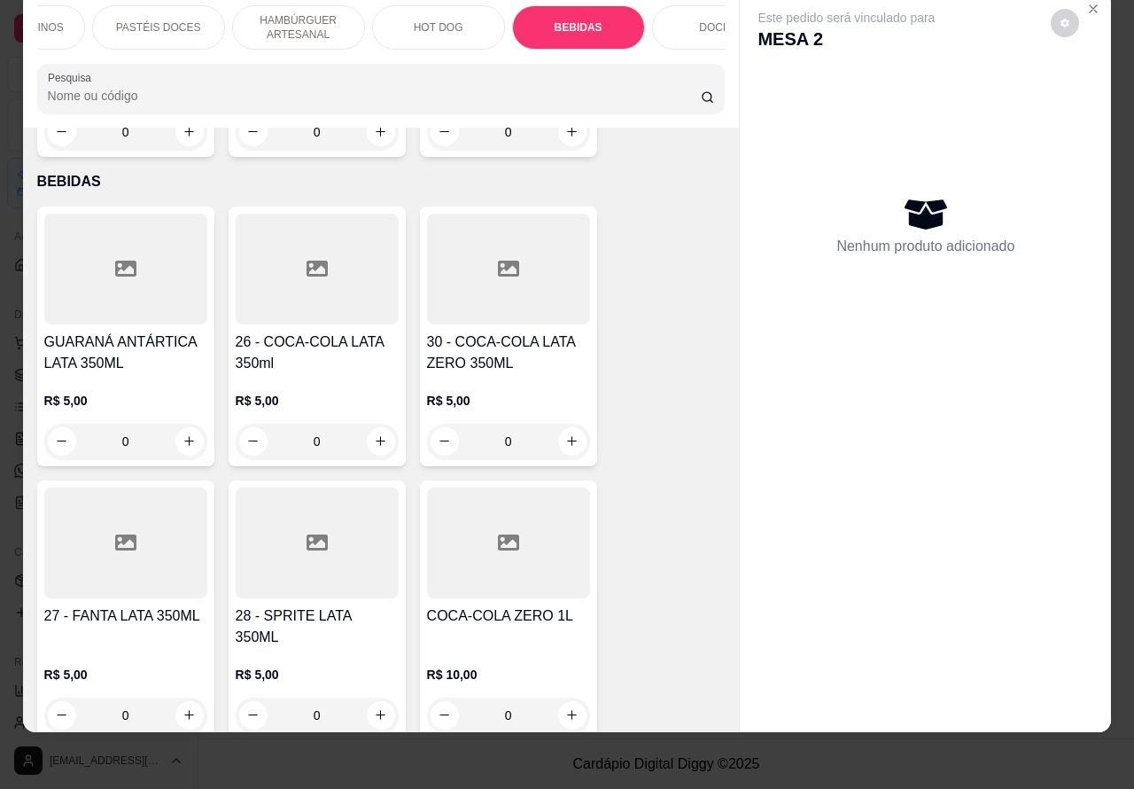
click at [374, 434] on icon "increase-product-quantity" at bounding box center [380, 440] width 13 height 13
type input "1"
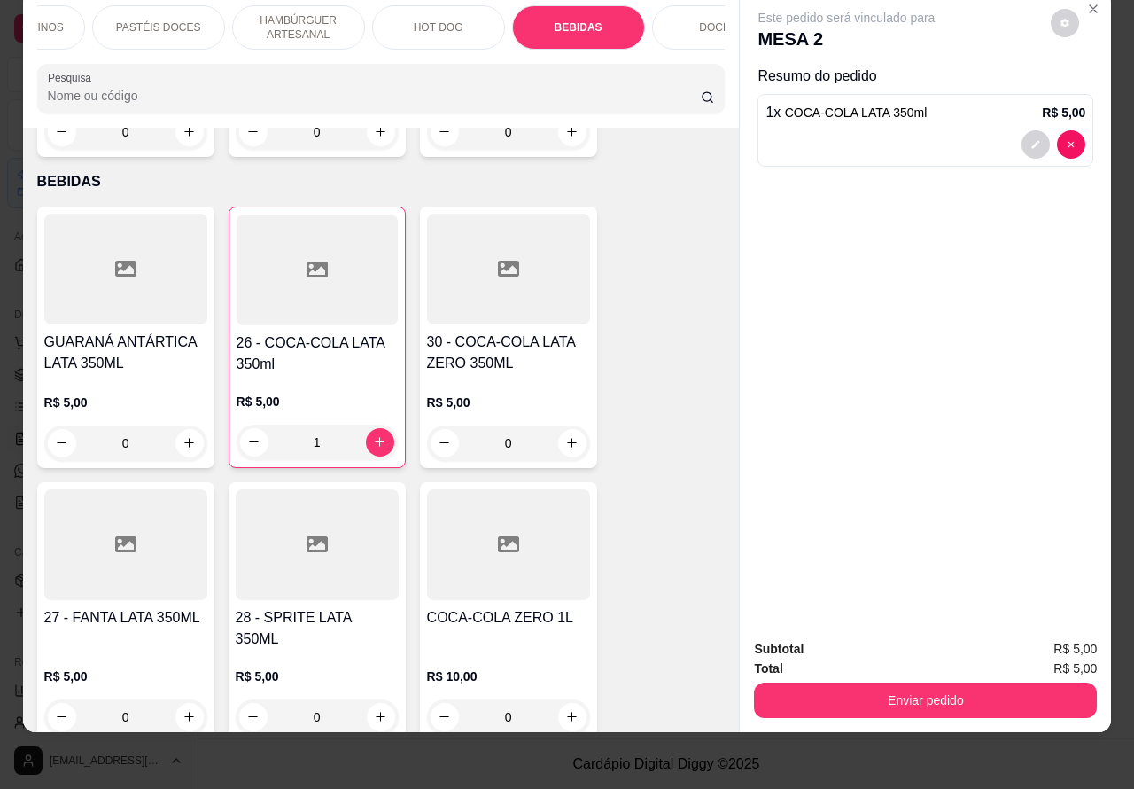
click at [945, 682] on button "Enviar pedido" at bounding box center [925, 699] width 343 height 35
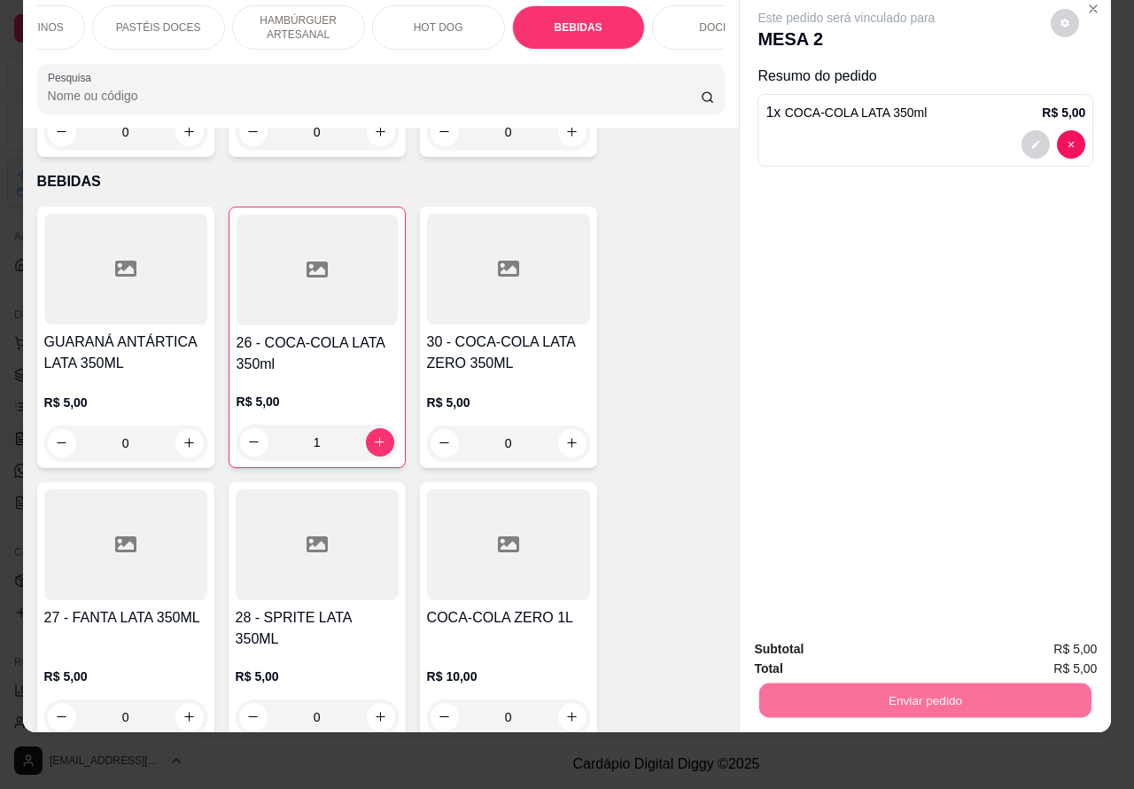
click at [1046, 631] on button "Enviar pedido" at bounding box center [1049, 641] width 100 height 34
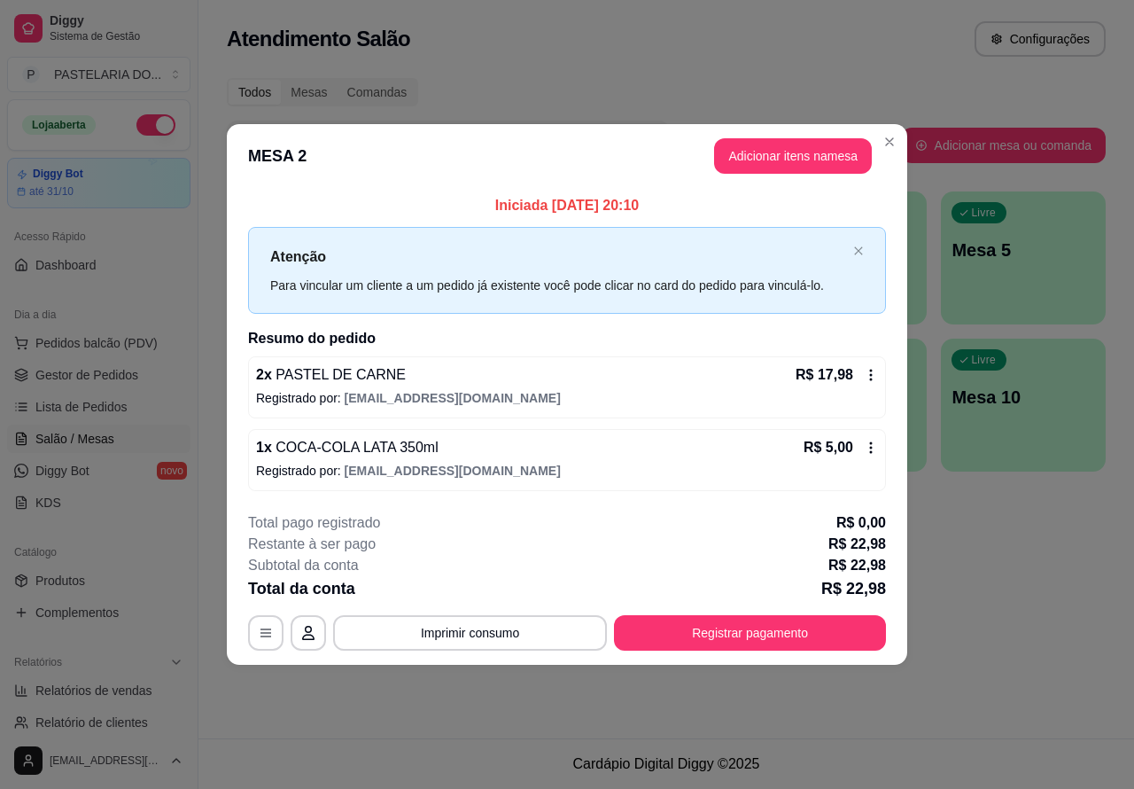
click at [975, 697] on div "Atendimento Salão Configurações Todos Mesas Comandas Pesquisar Adicionar mesa o…" at bounding box center [666, 369] width 936 height 738
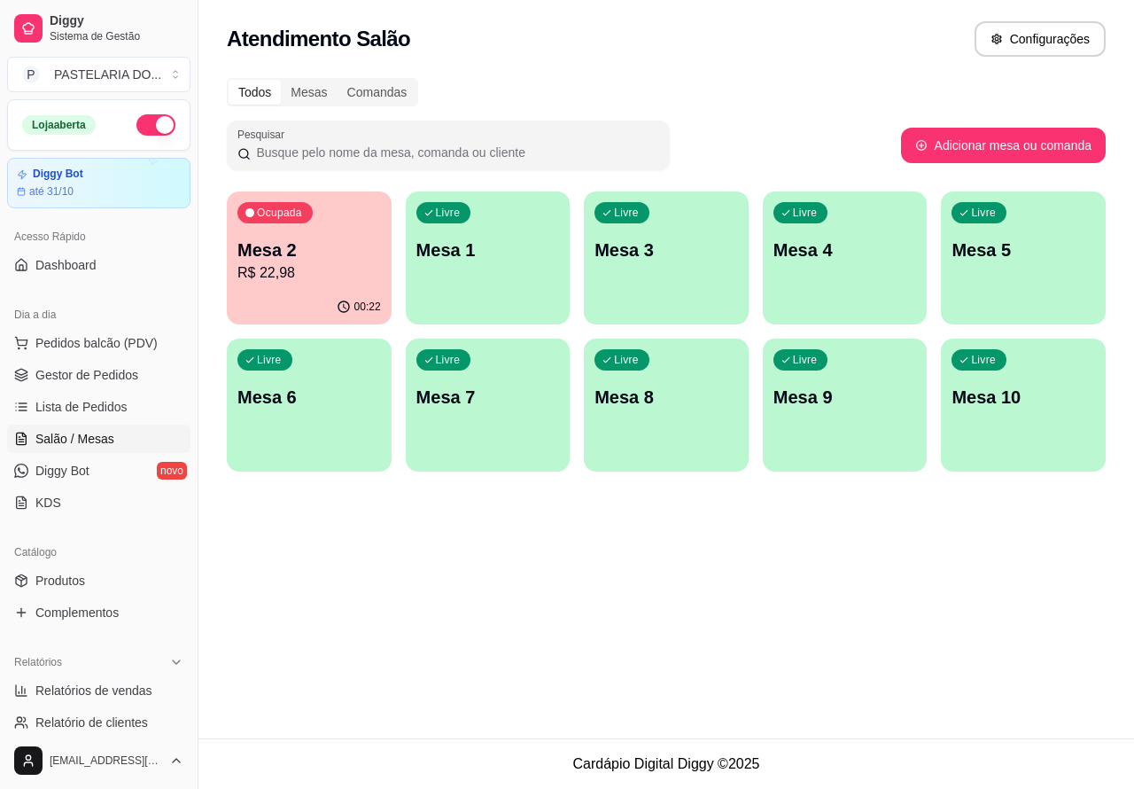
click at [307, 249] on p "Mesa 2" at bounding box center [309, 249] width 144 height 25
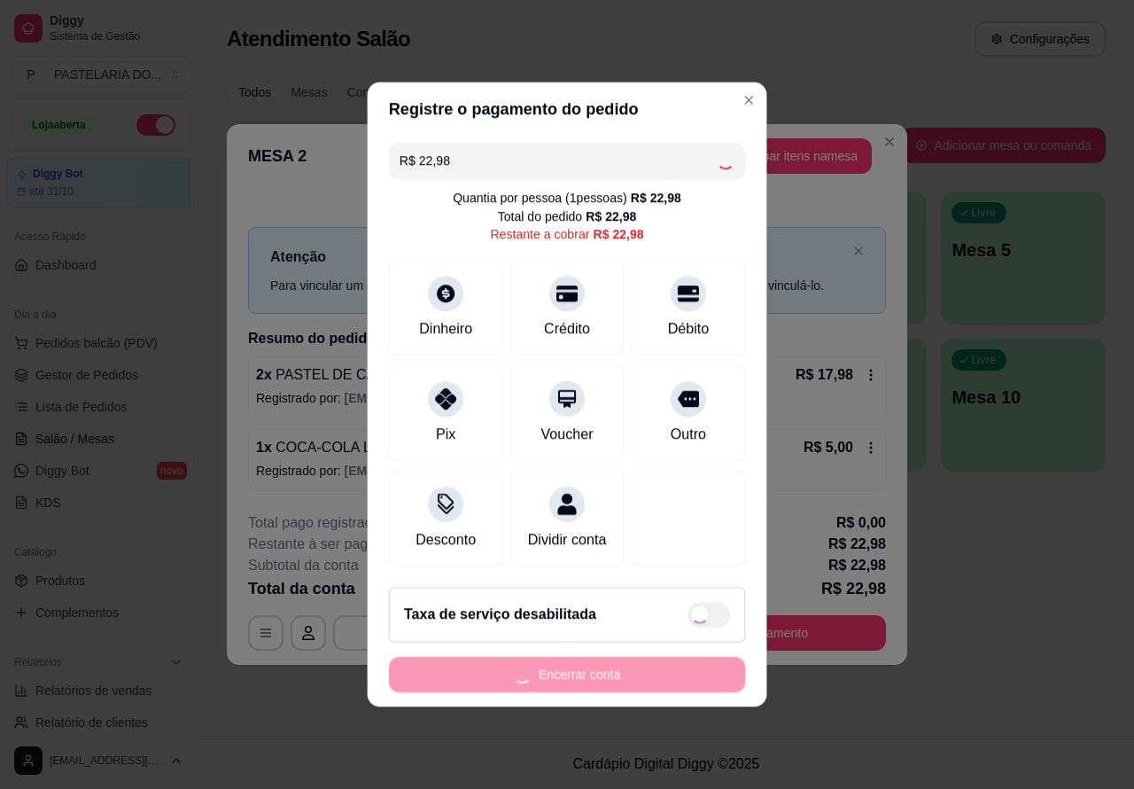
scroll to position [10, 0]
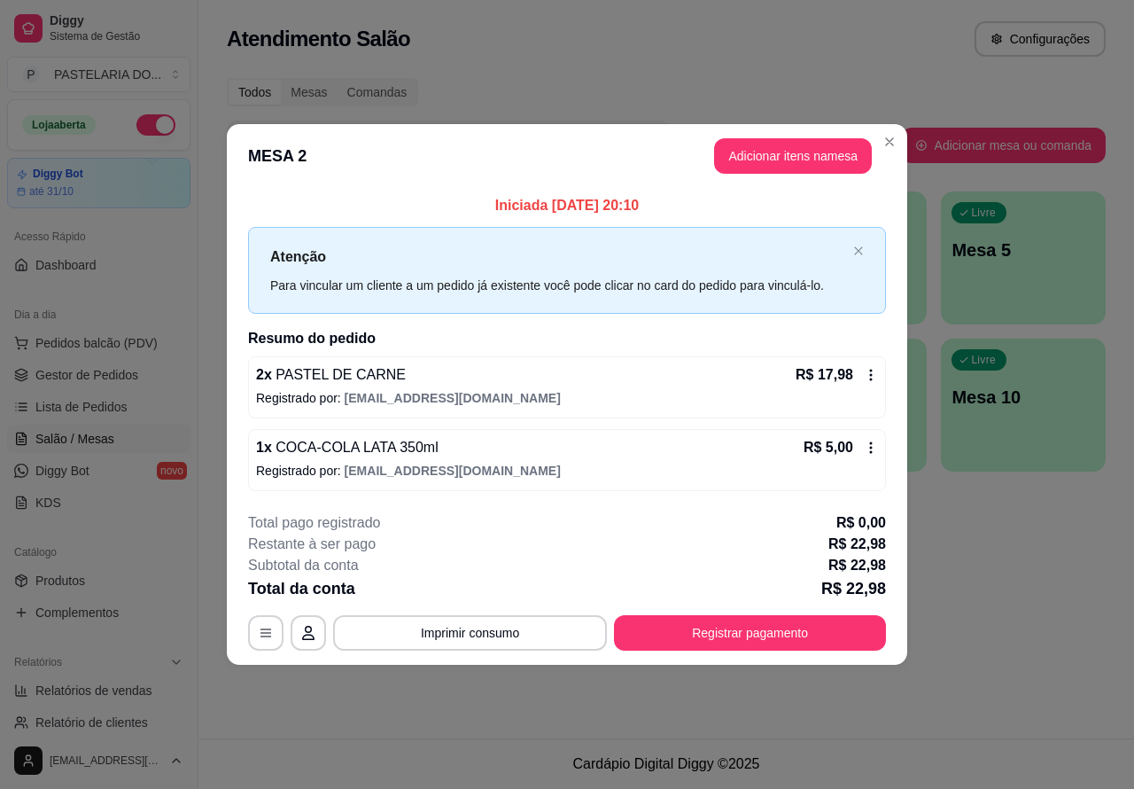
checkbox input "true"
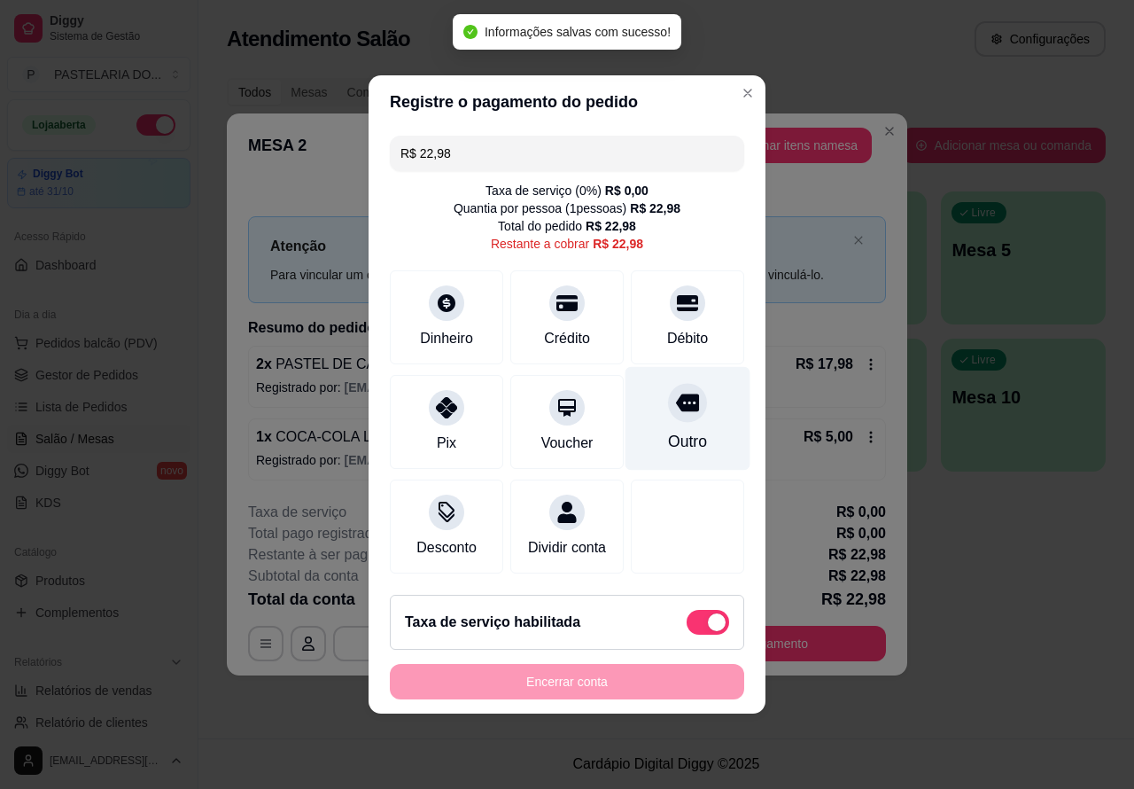
click at [668, 410] on div at bounding box center [687, 402] width 39 height 39
type input "R$ 0,00"
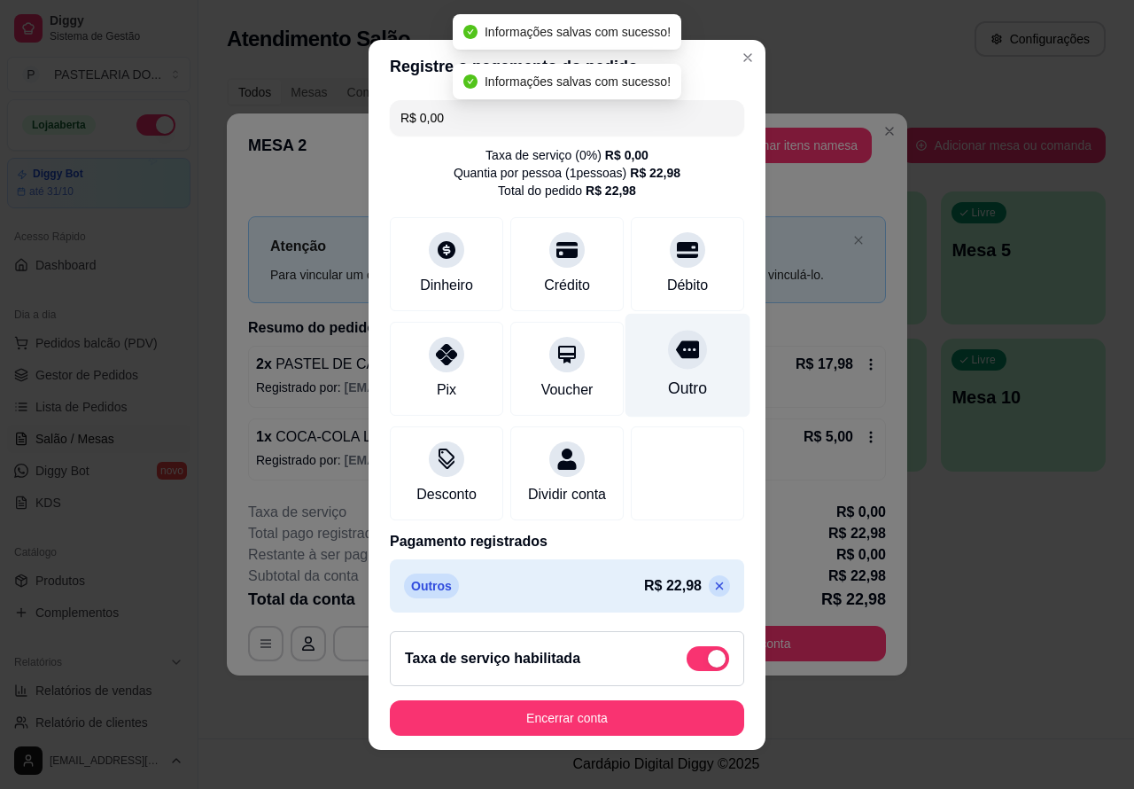
click at [629, 703] on button "Encerrar conta" at bounding box center [567, 717] width 354 height 35
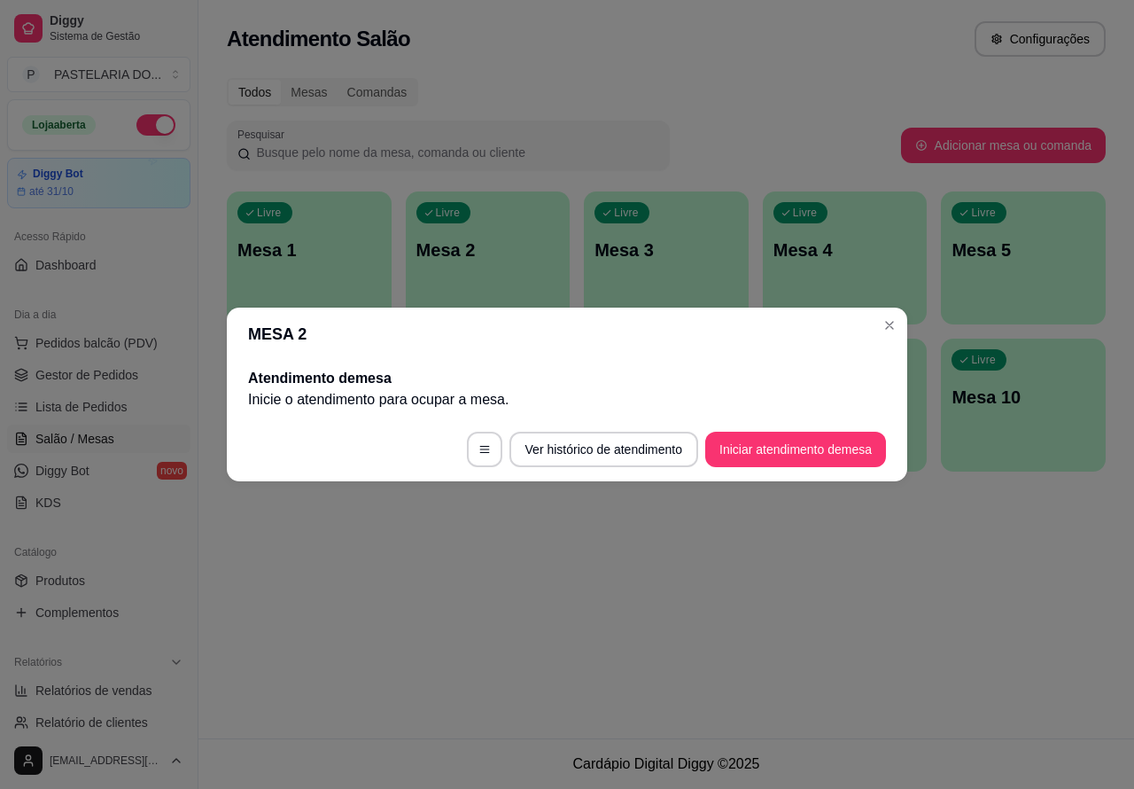
click at [740, 568] on div "Atendimento Salão Configurações Todos Mesas Comandas Pesquisar Adicionar mesa o…" at bounding box center [666, 369] width 936 height 738
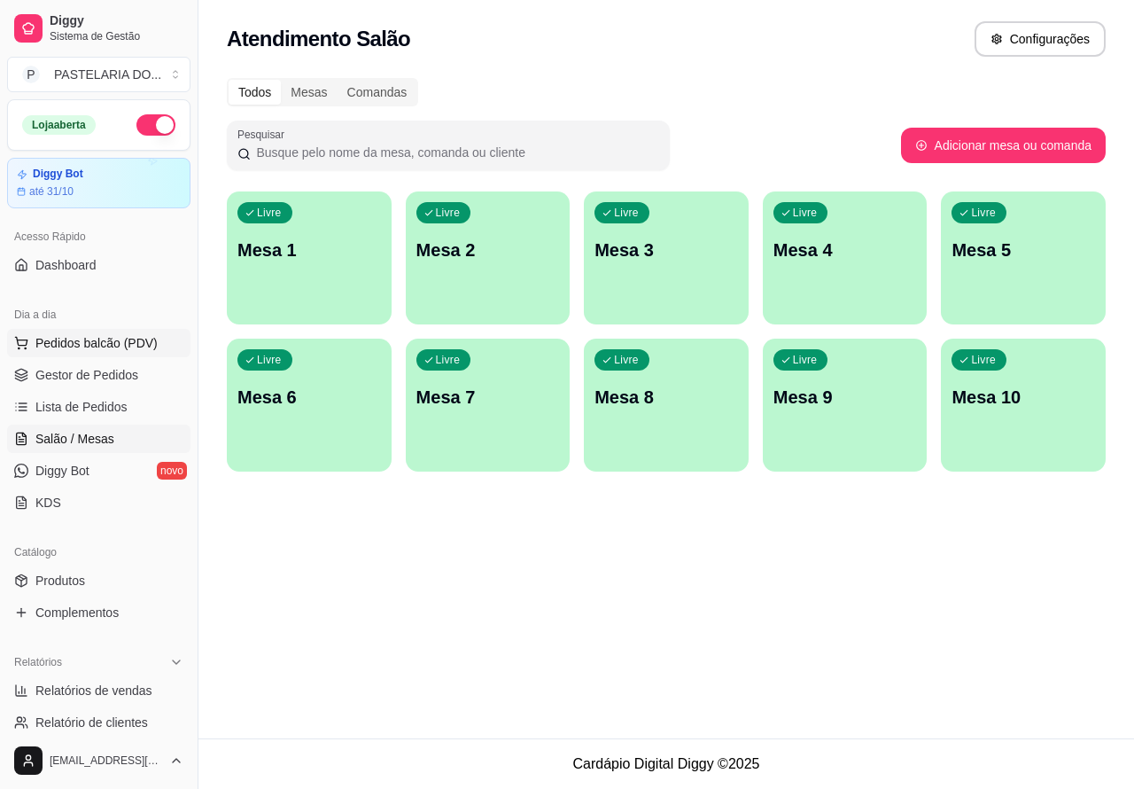
click at [95, 342] on span "Pedidos balcão (PDV)" at bounding box center [96, 343] width 122 height 18
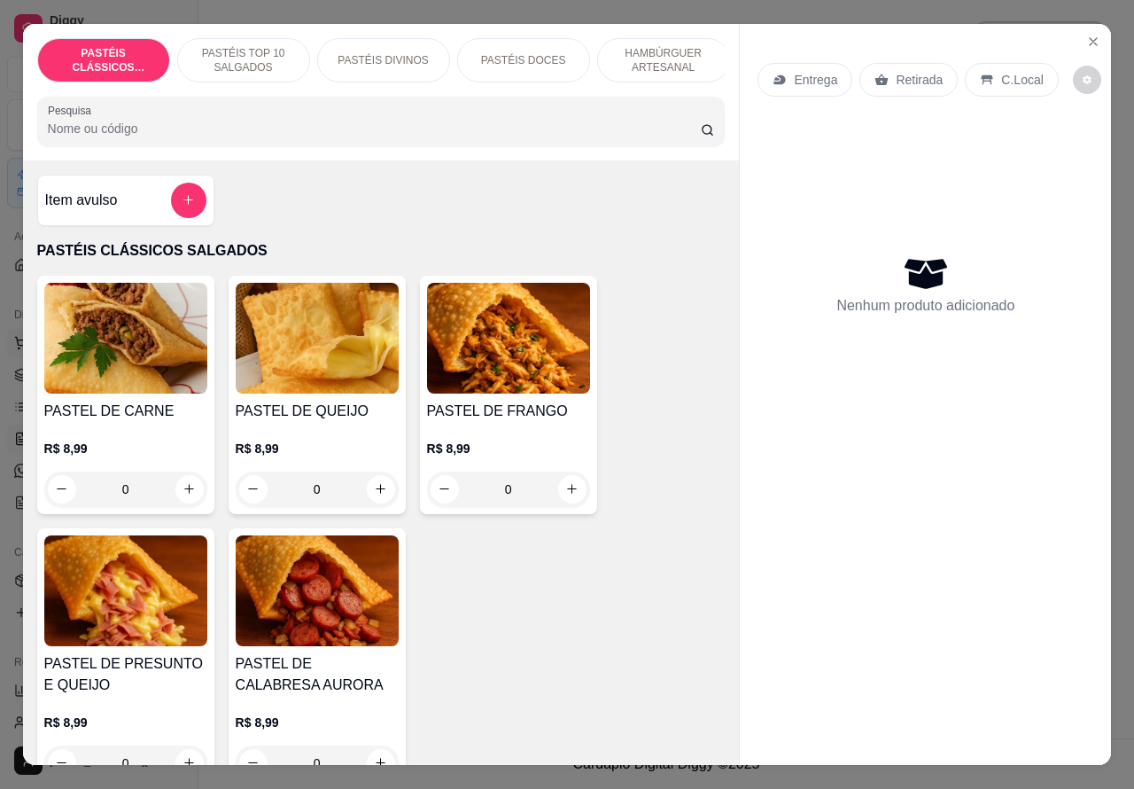
click at [1091, 36] on icon "Close" at bounding box center [1093, 42] width 14 height 14
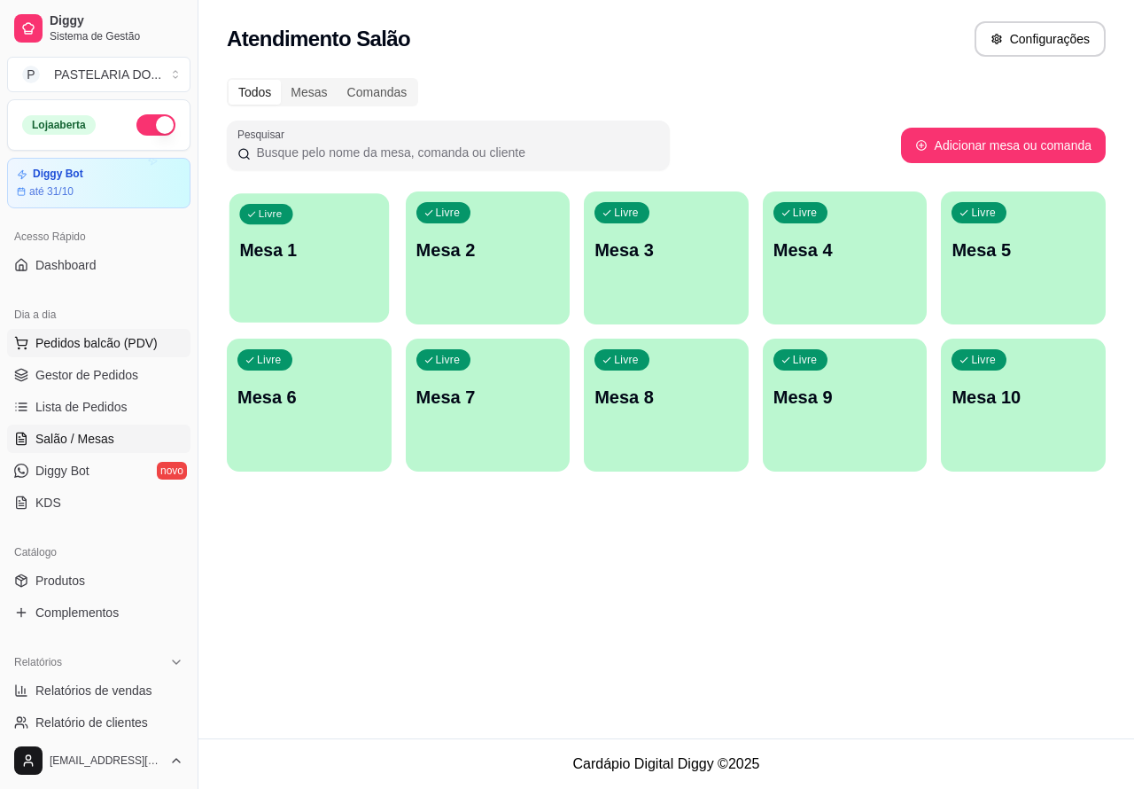
click at [317, 267] on div "Livre Mesa 1" at bounding box center [308, 247] width 159 height 108
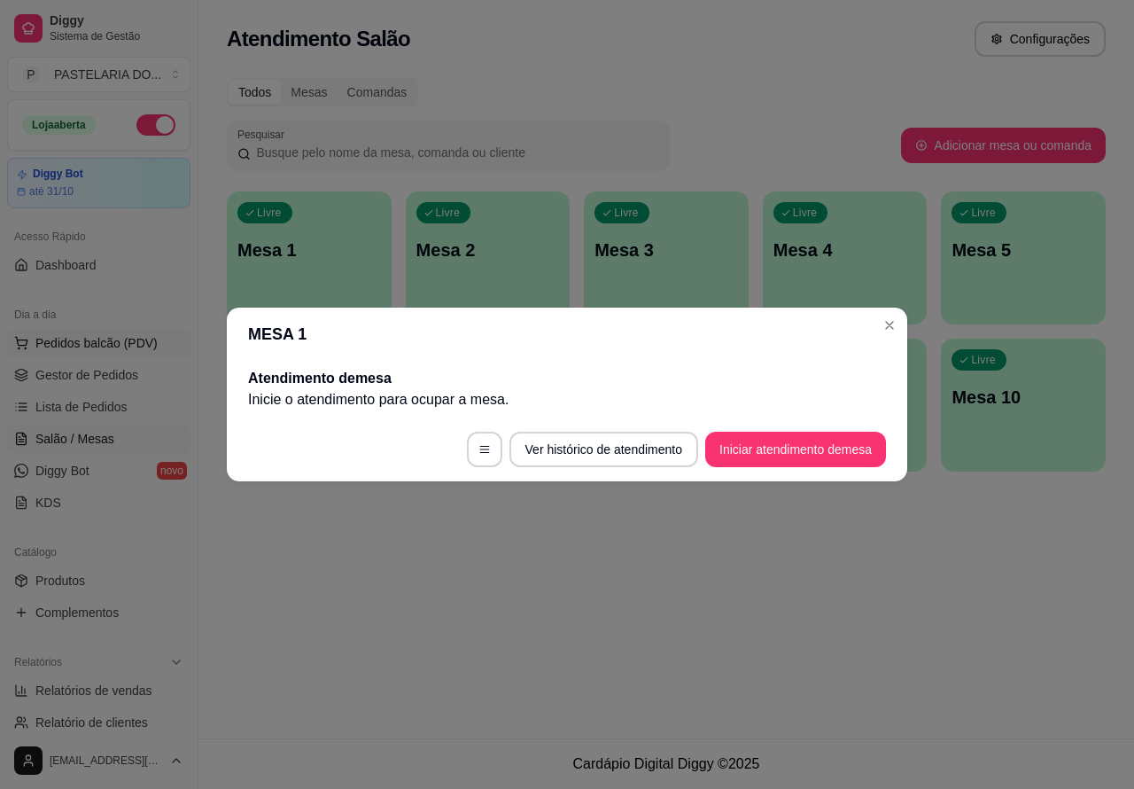
click at [746, 594] on div "Atendimento Salão Configurações Todos Mesas Comandas Pesquisar Adicionar mesa o…" at bounding box center [666, 369] width 936 height 738
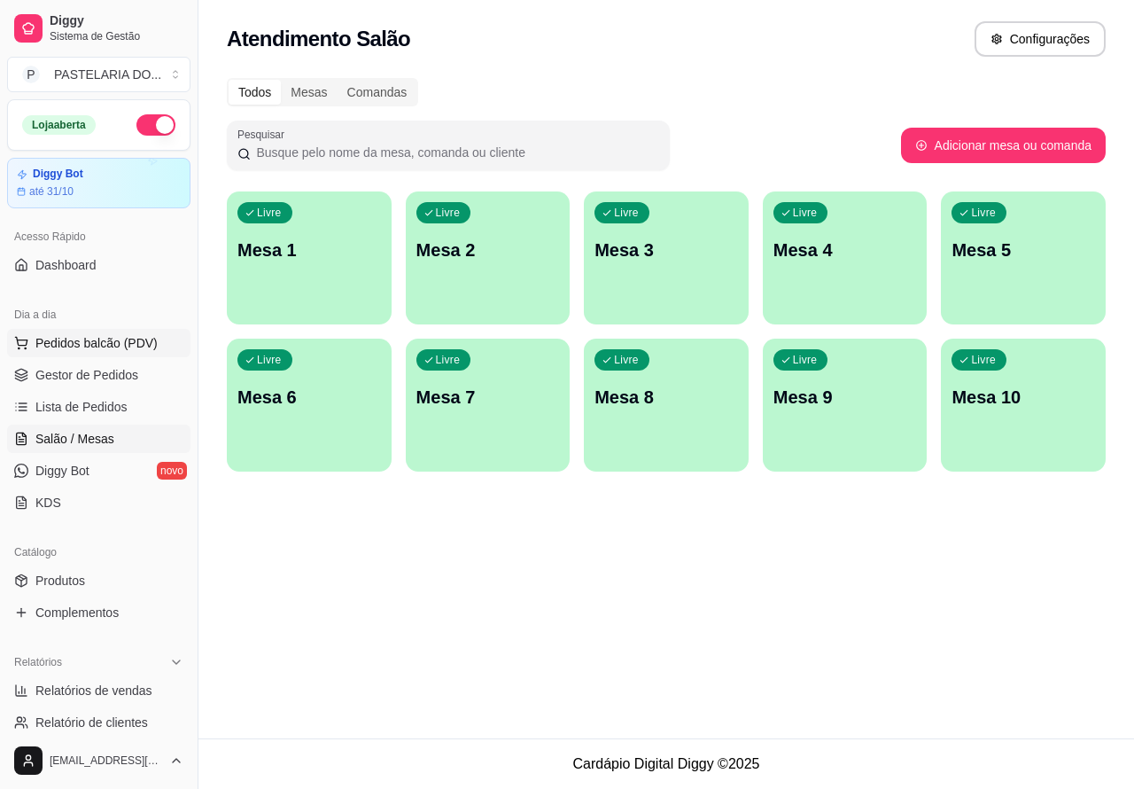
click at [128, 337] on span "Pedidos balcão (PDV)" at bounding box center [96, 343] width 122 height 18
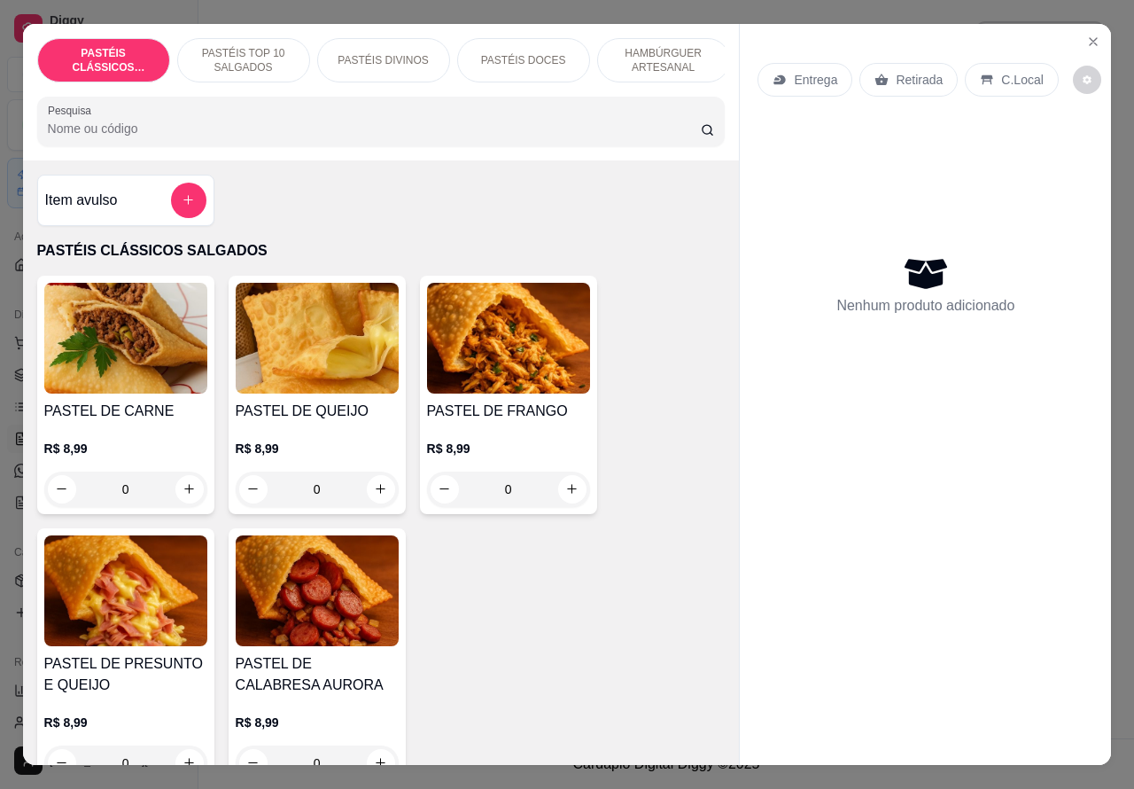
click at [896, 71] on p "Retirada" at bounding box center [919, 80] width 47 height 18
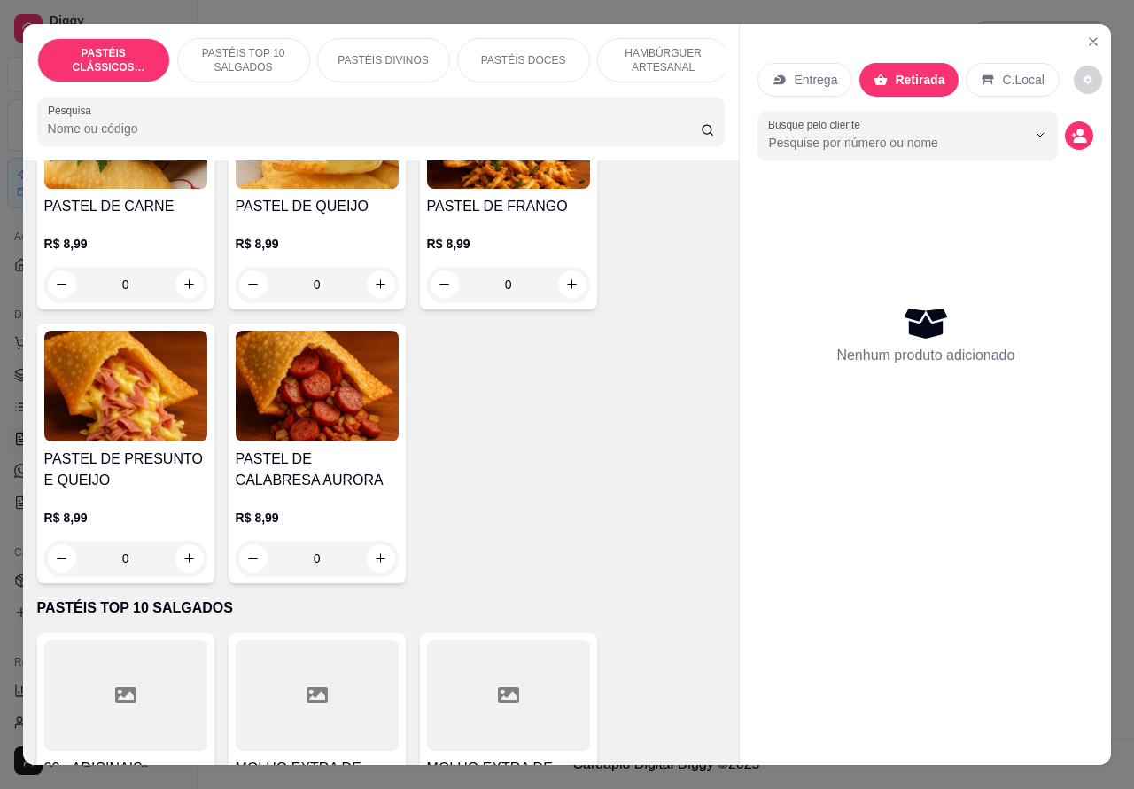
scroll to position [259, 0]
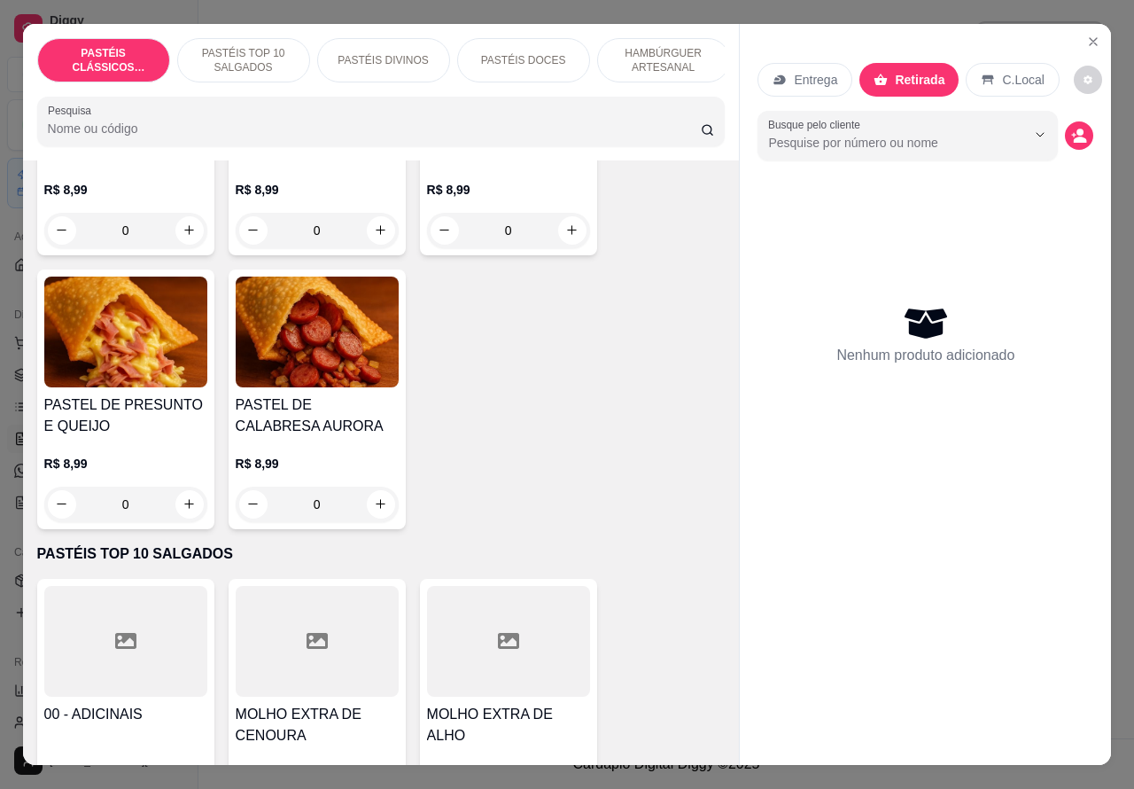
click at [390, 53] on p "PASTÉIS DIVINOS" at bounding box center [383, 60] width 90 height 14
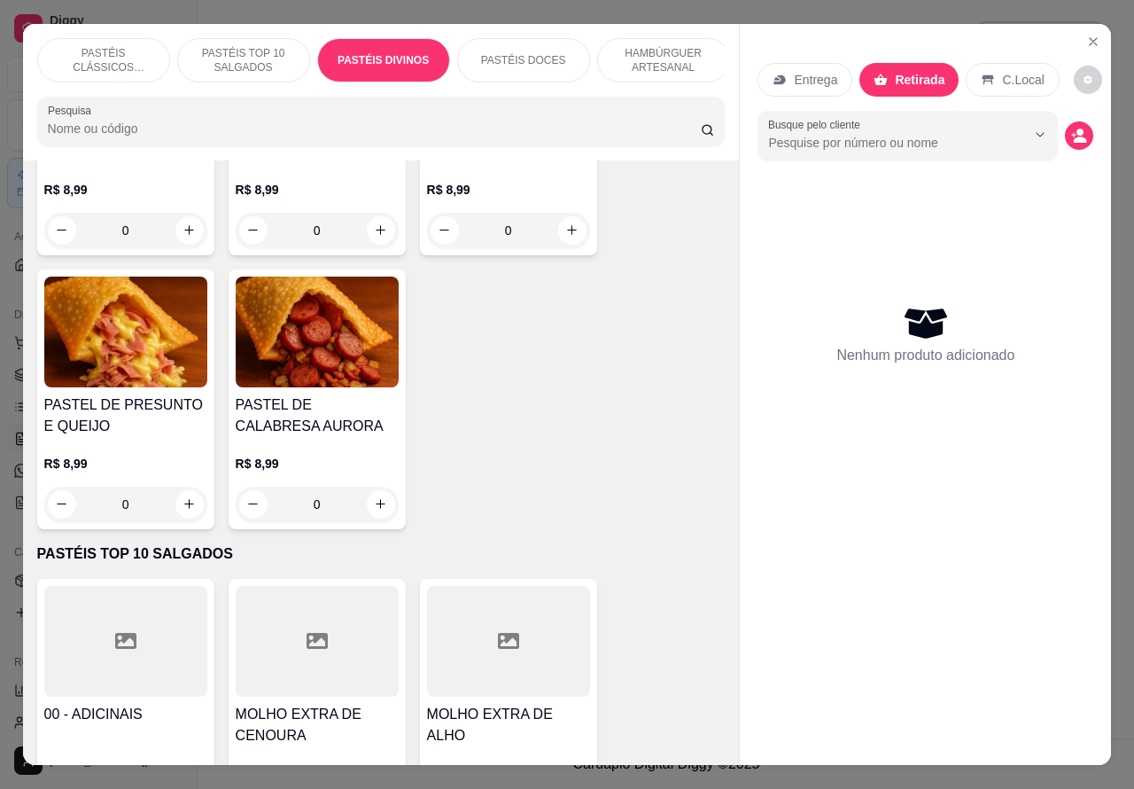
scroll to position [41, 0]
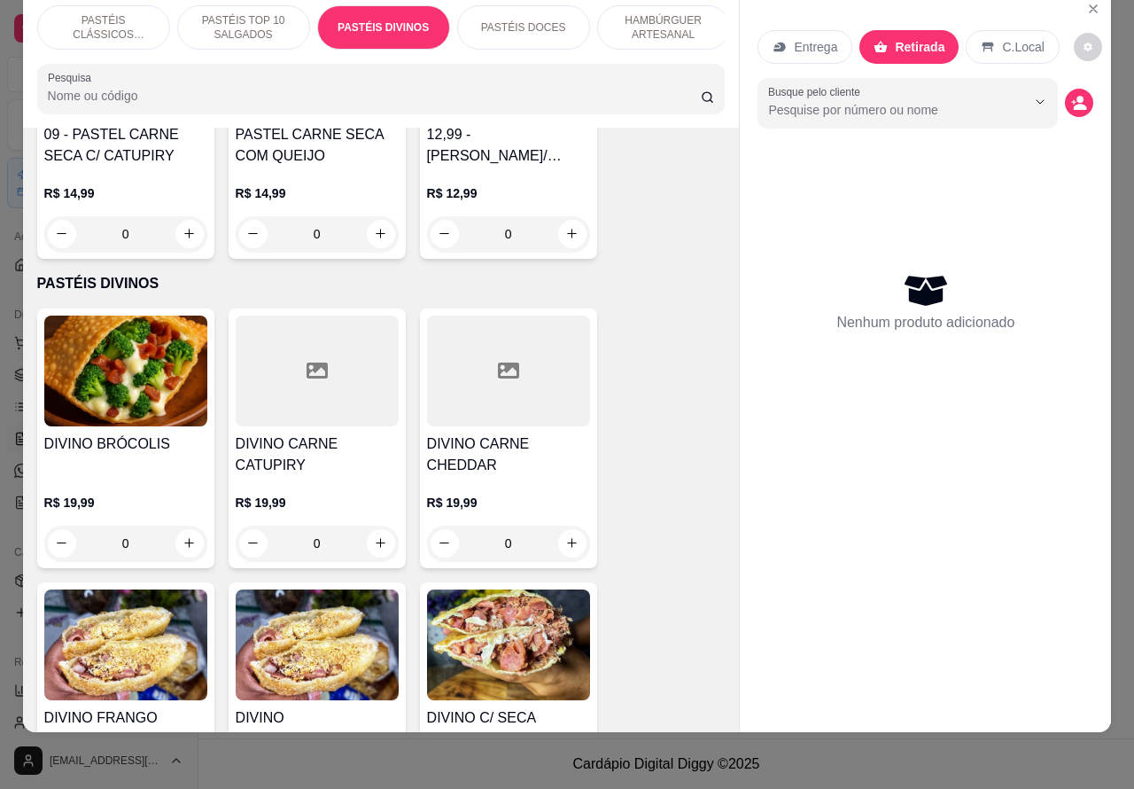
click at [104, 13] on p "PASTÉIS CLÁSSICOS SALGADOS" at bounding box center [103, 27] width 103 height 28
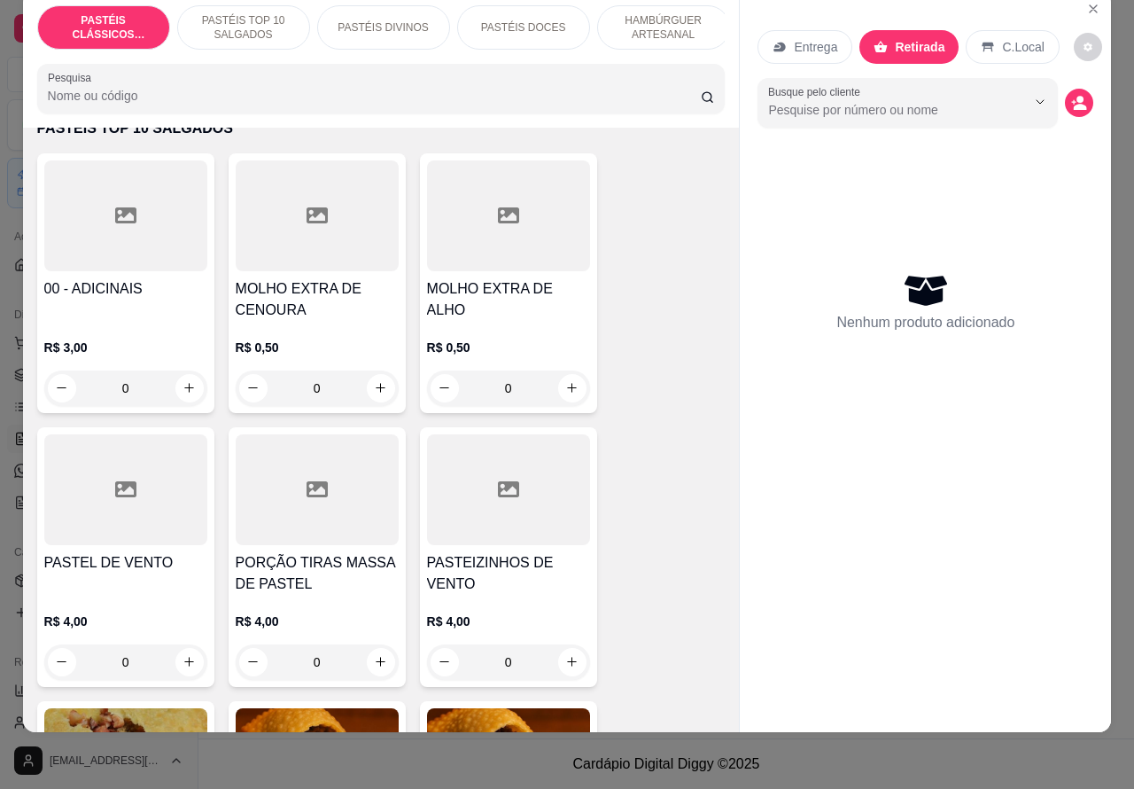
scroll to position [679, 0]
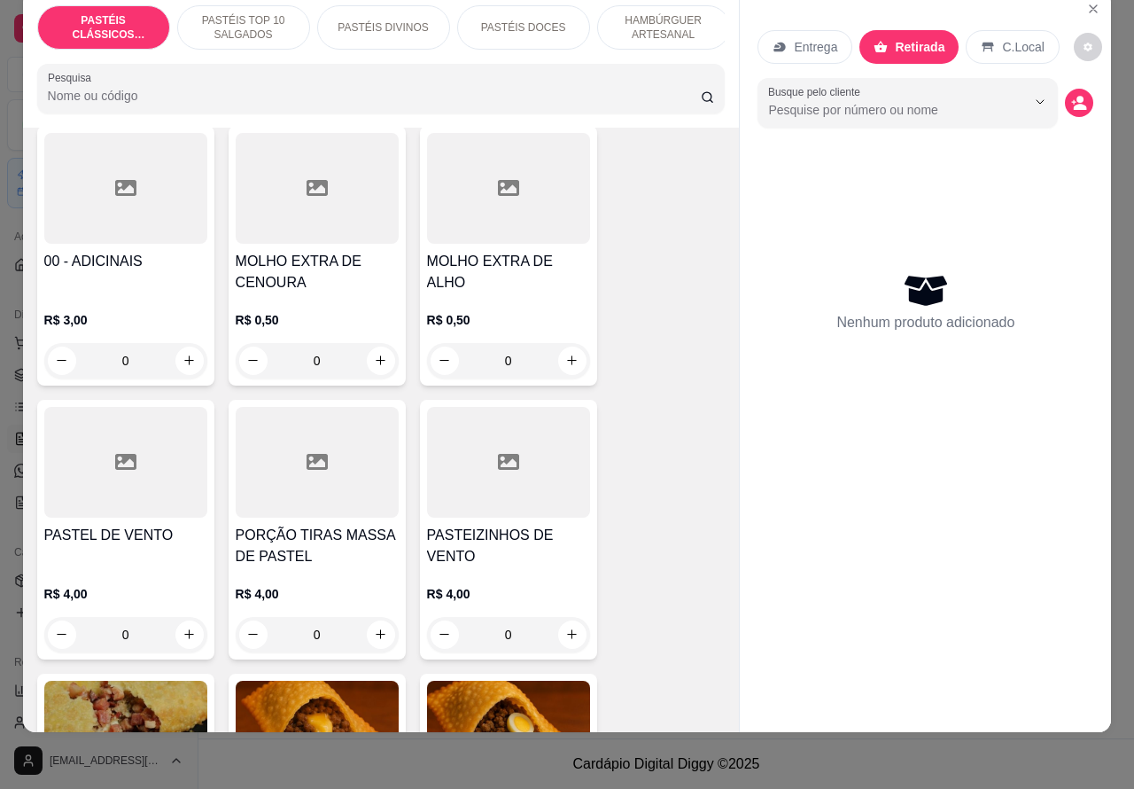
click at [315, 599] on p "R$ 4,00" at bounding box center [317, 594] width 163 height 18
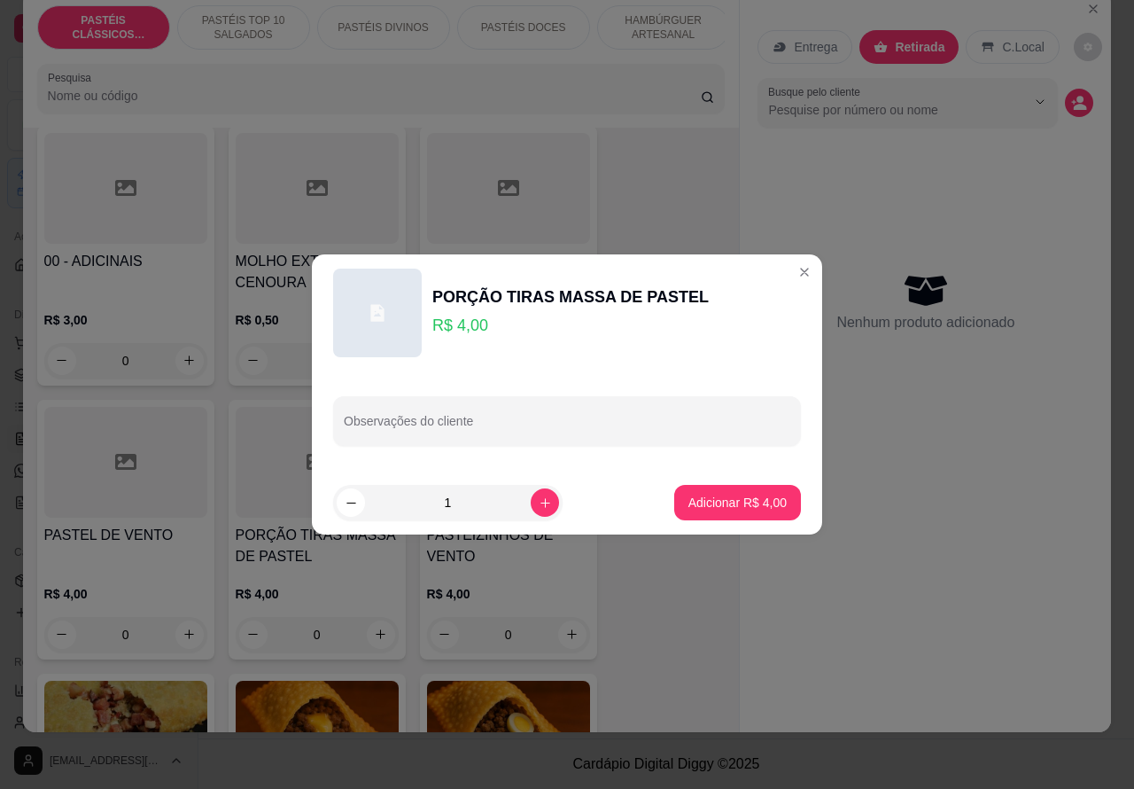
click at [373, 353] on div at bounding box center [377, 312] width 89 height 89
click at [892, 607] on div "Entrega Retirada C.Local Busque pelo cliente Nenhum produto adicionado" at bounding box center [925, 347] width 371 height 713
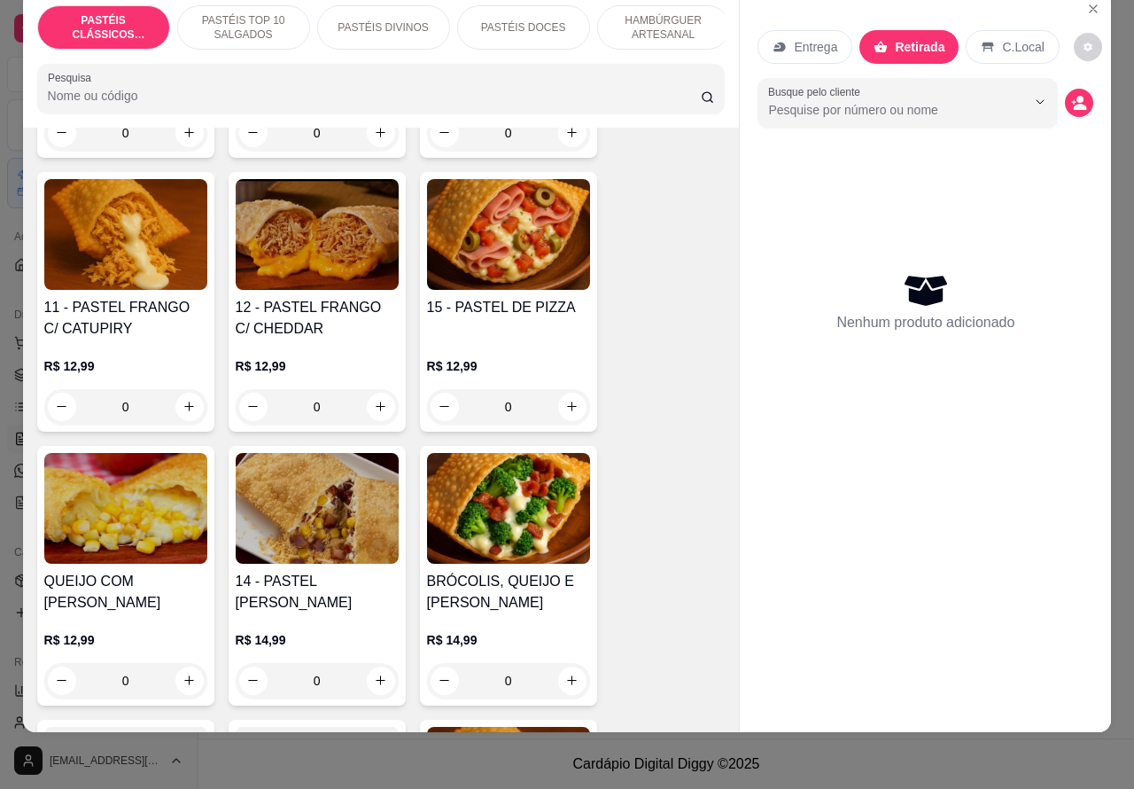
scroll to position [1760, 0]
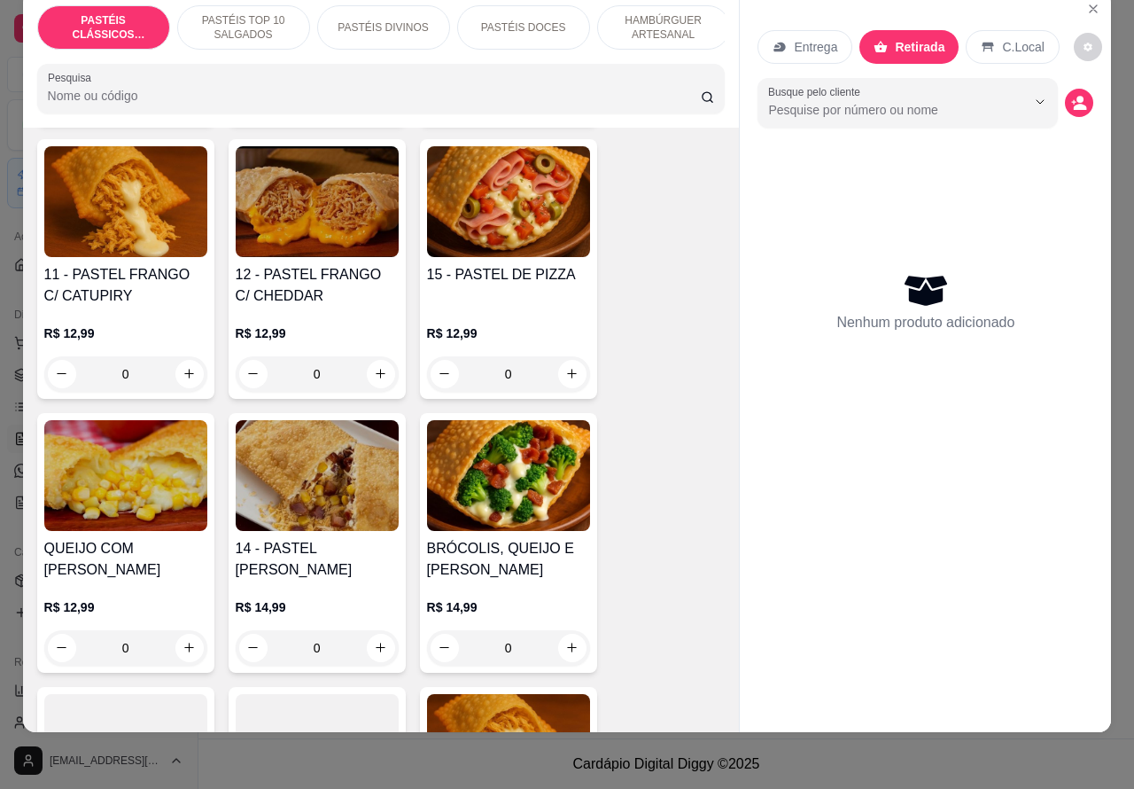
click at [183, 648] on icon "increase-product-quantity" at bounding box center [189, 647] width 13 height 13
type input "1"
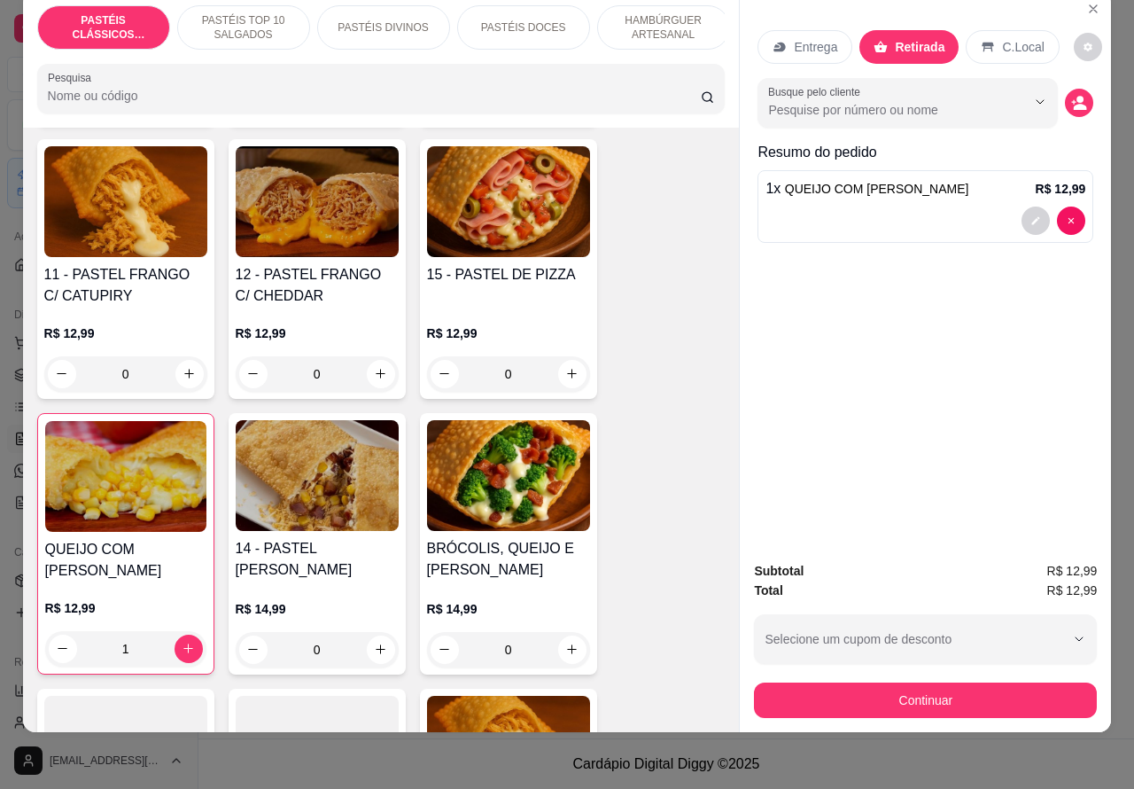
click at [378, 643] on div "0" at bounding box center [317, 649] width 163 height 35
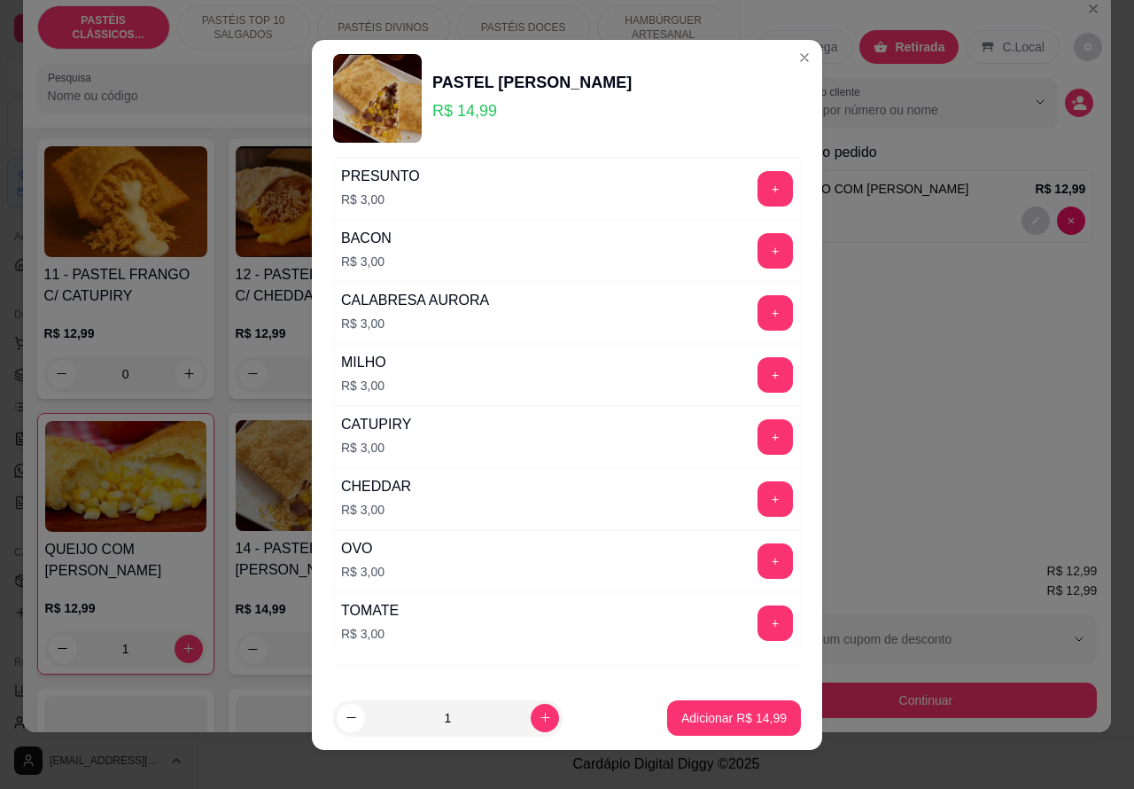
scroll to position [255, 0]
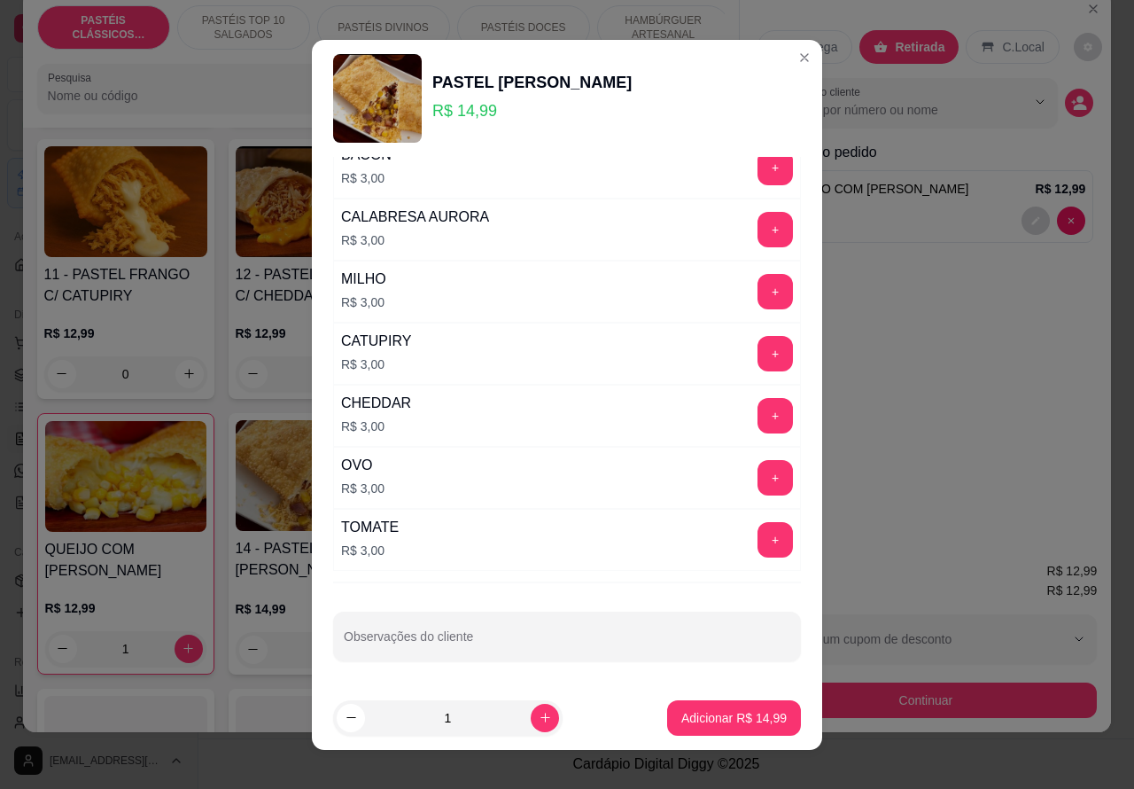
click at [423, 640] on div "Observações do cliente" at bounding box center [567, 636] width 468 height 50
type input "sem milho"
click at [704, 718] on p "Adicionar R$ 14,99" at bounding box center [733, 718] width 105 height 18
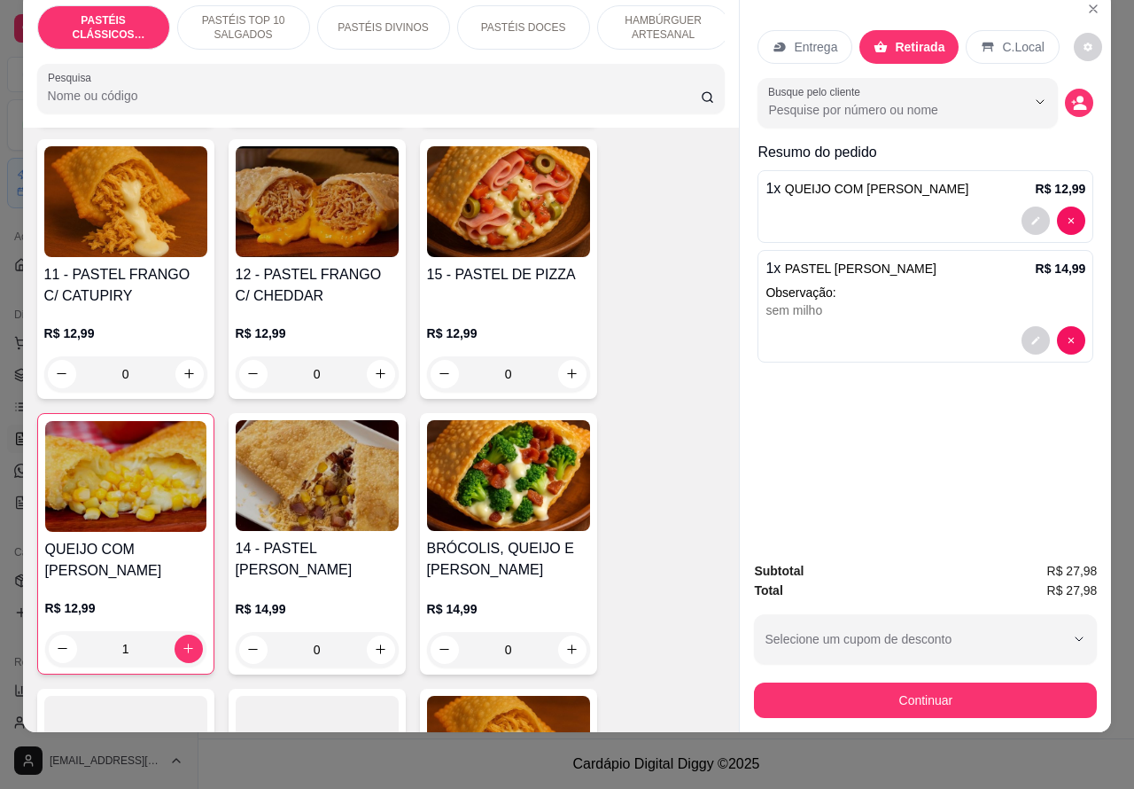
click at [662, 19] on p "HAMBÚRGUER ARTESANAL" at bounding box center [663, 27] width 103 height 28
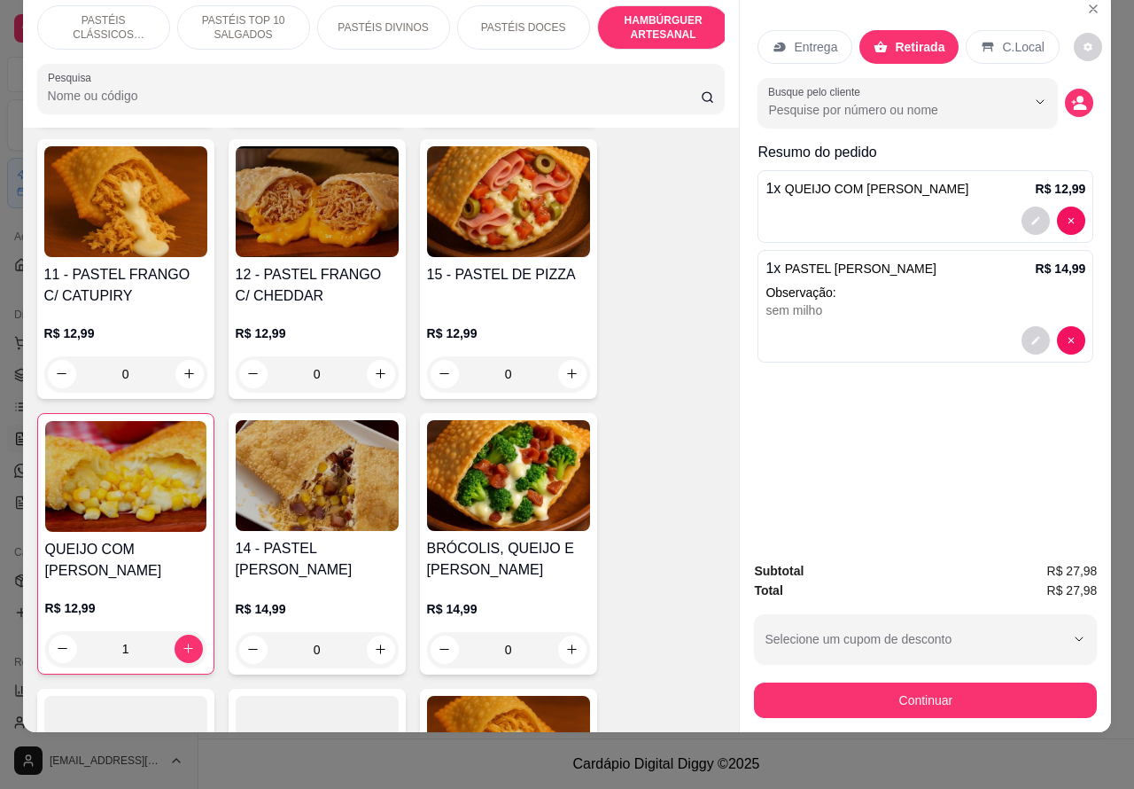
scroll to position [4263, 0]
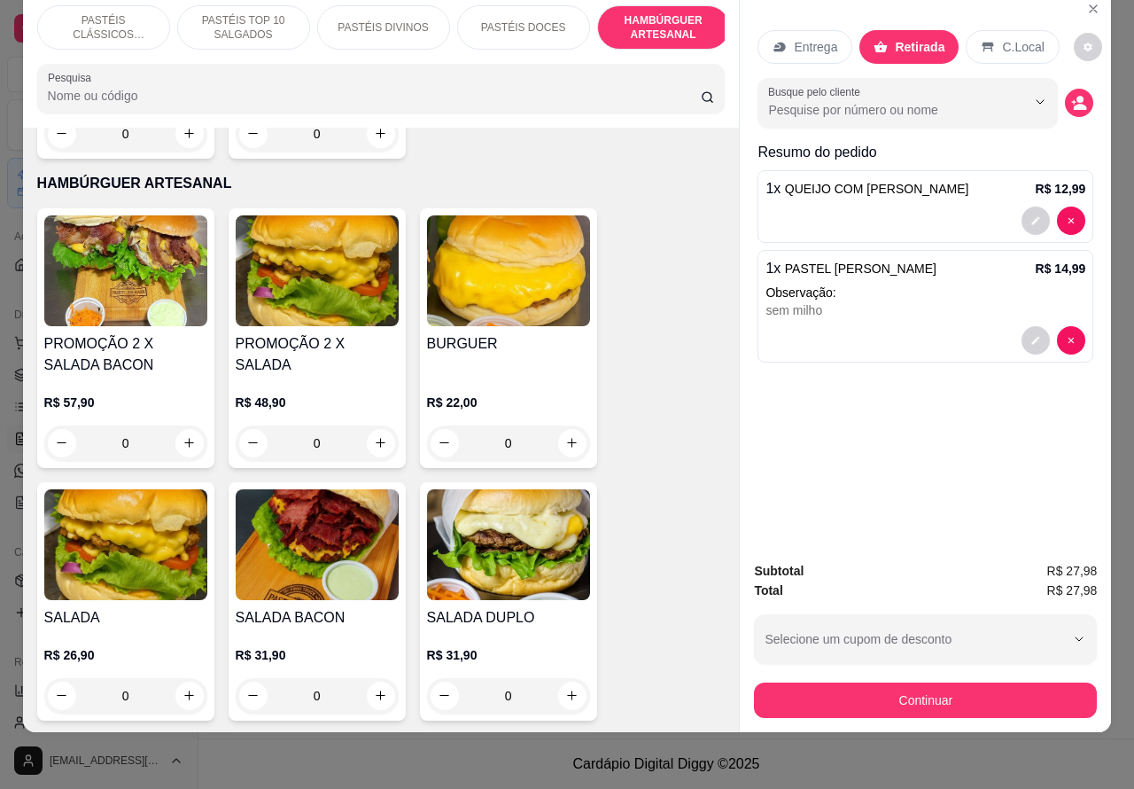
click at [179, 678] on div "0" at bounding box center [125, 695] width 163 height 35
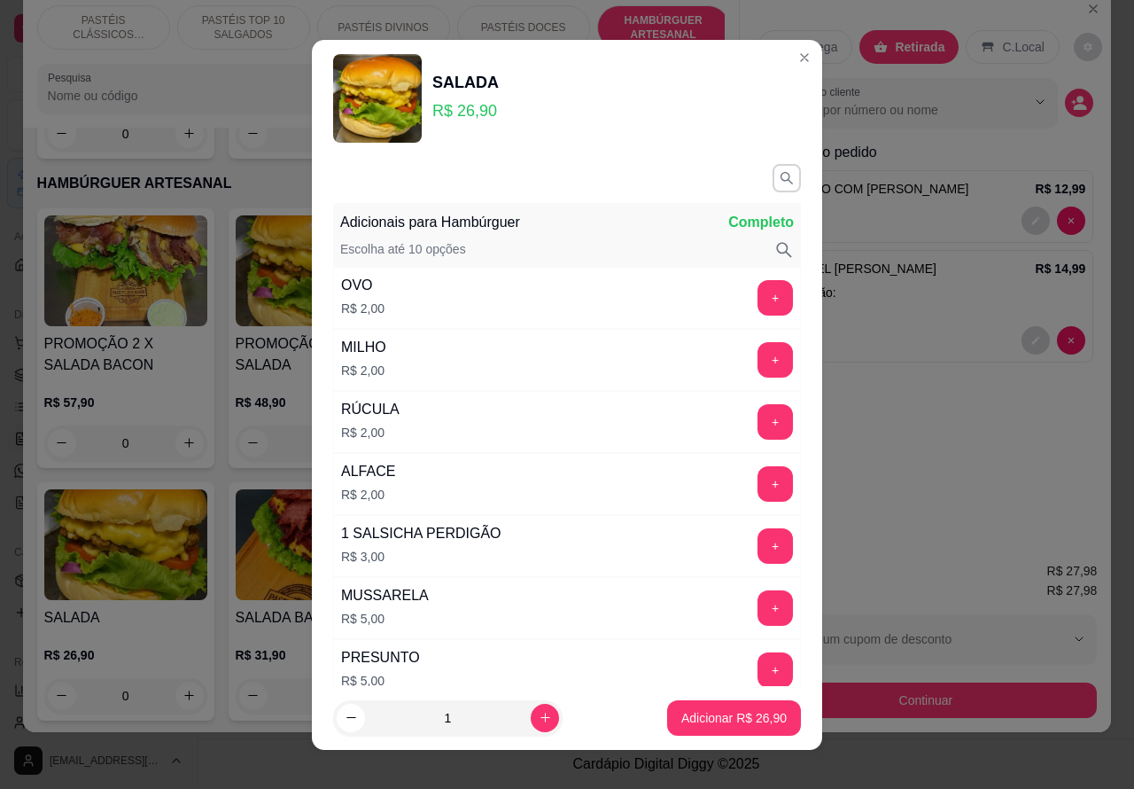
click at [723, 724] on p "Adicionar R$ 26,90" at bounding box center [733, 718] width 105 height 18
type input "1"
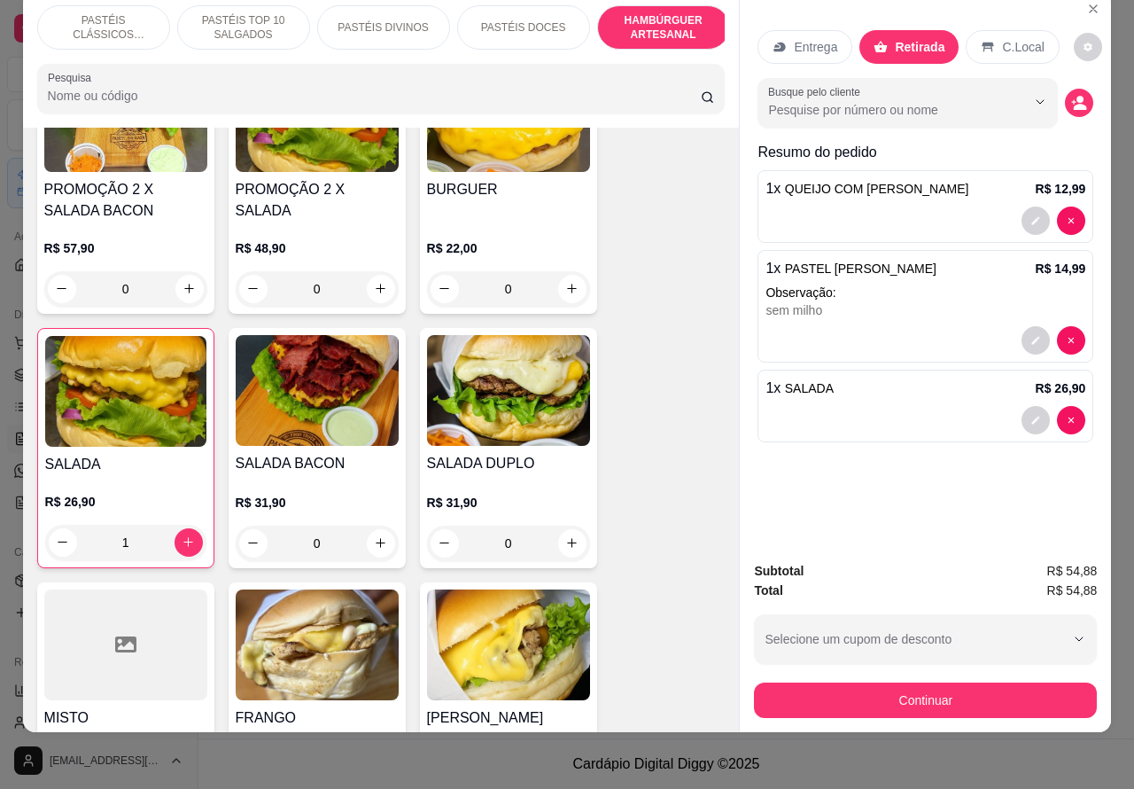
scroll to position [4533, 0]
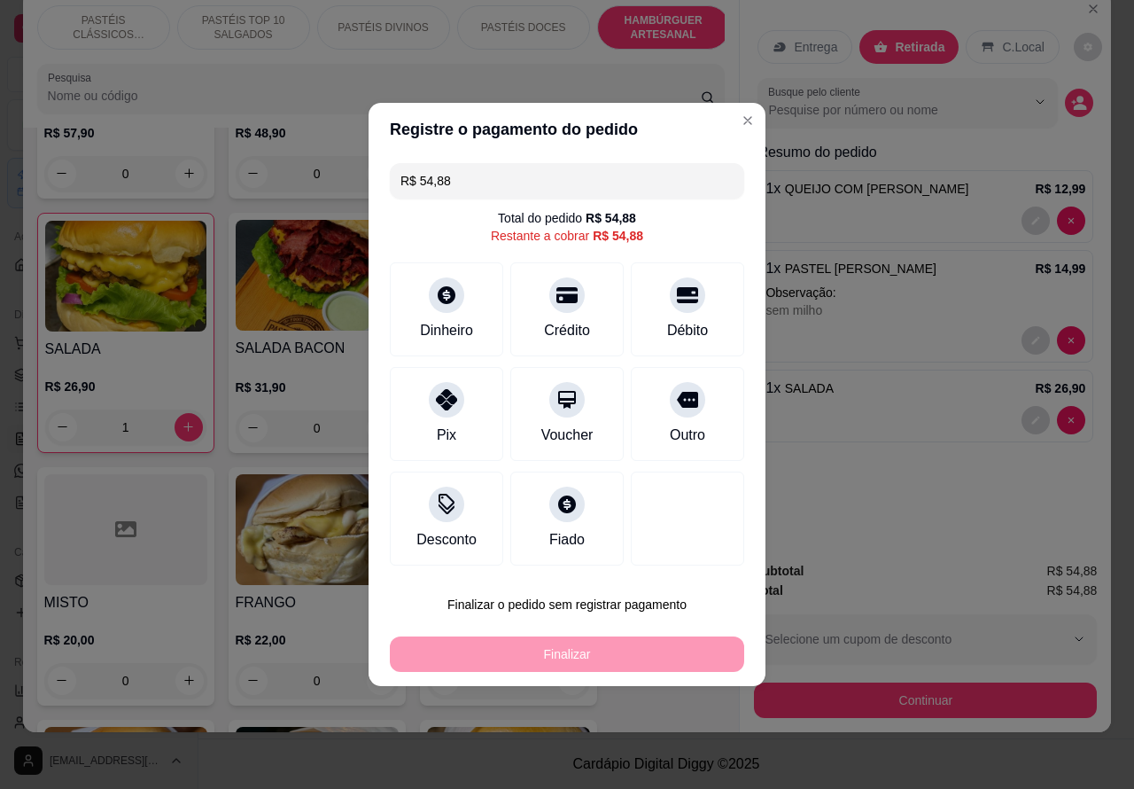
click at [890, 524] on div "Entrega Retirada C.Local Busque pelo cliente Resumo do pedido 1 x QUEIJO COM MI…" at bounding box center [925, 269] width 371 height 556
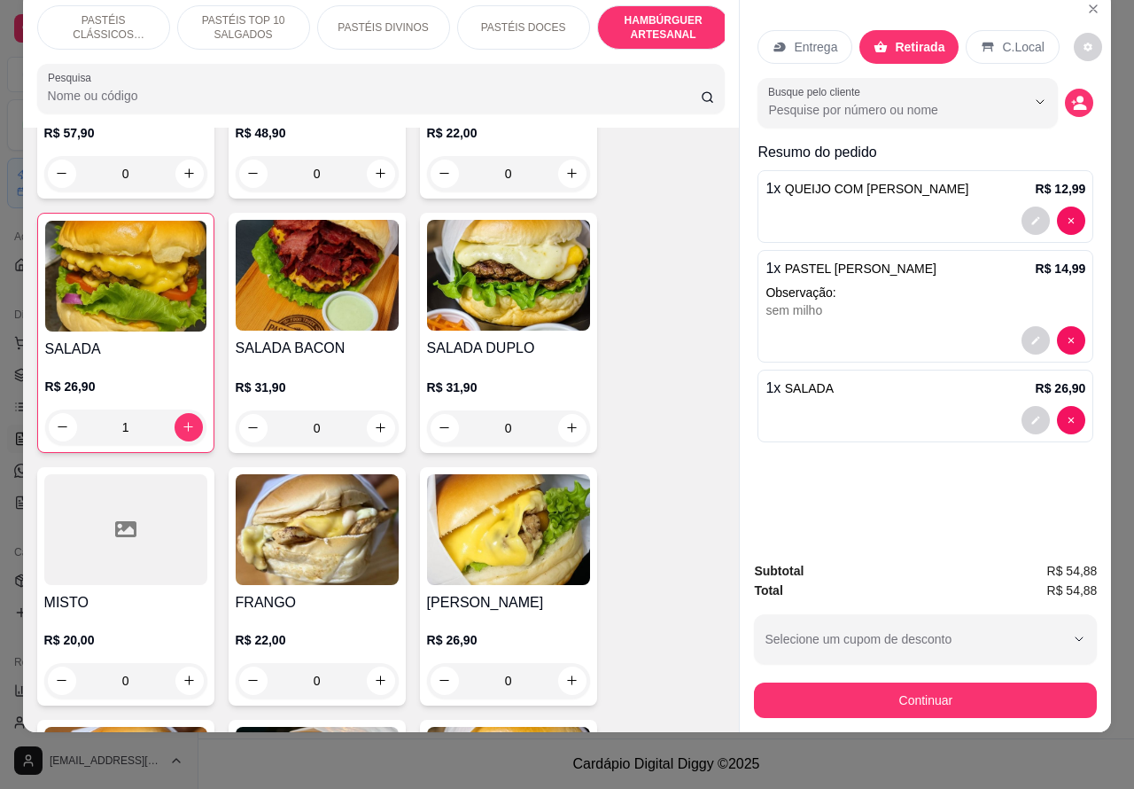
click at [816, 38] on p "Entrega" at bounding box center [815, 47] width 43 height 18
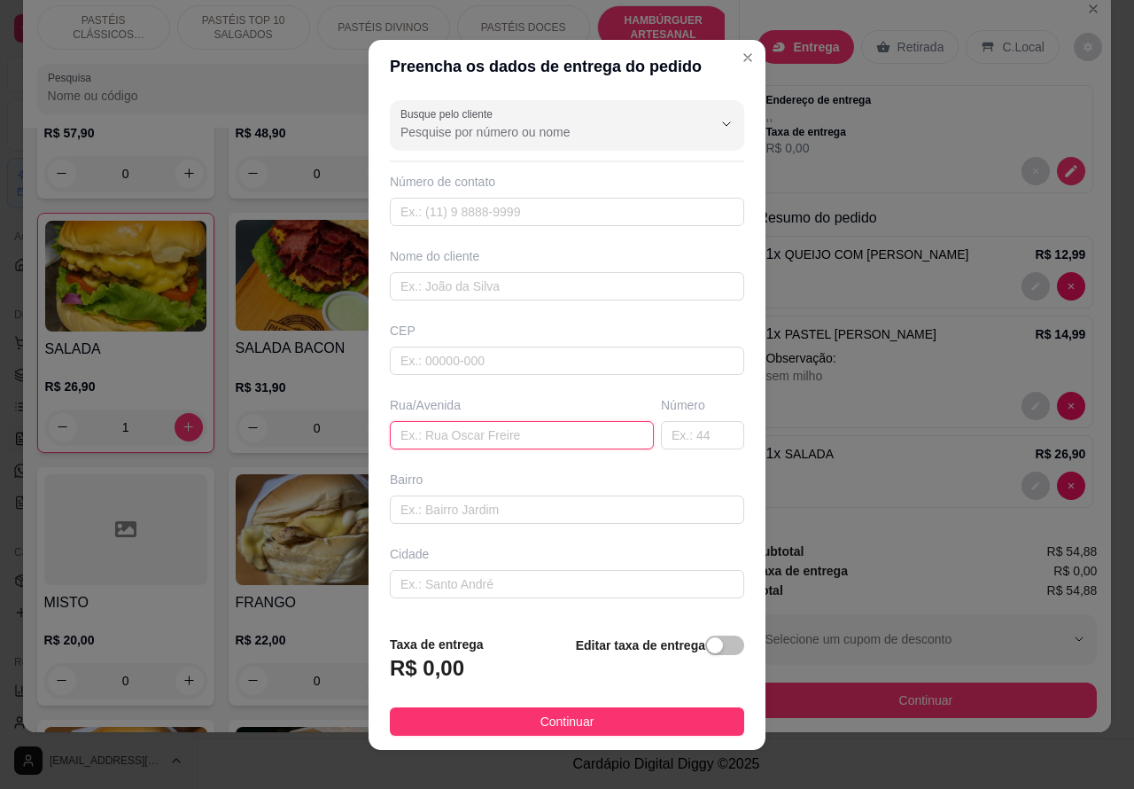
paste input "Mais tabomm entao , tava gostoso mesmo assim"
type input "Mais tabomm entao , tava gostoso mesmo assim"
click at [707, 651] on div "button" at bounding box center [715, 645] width 16 height 16
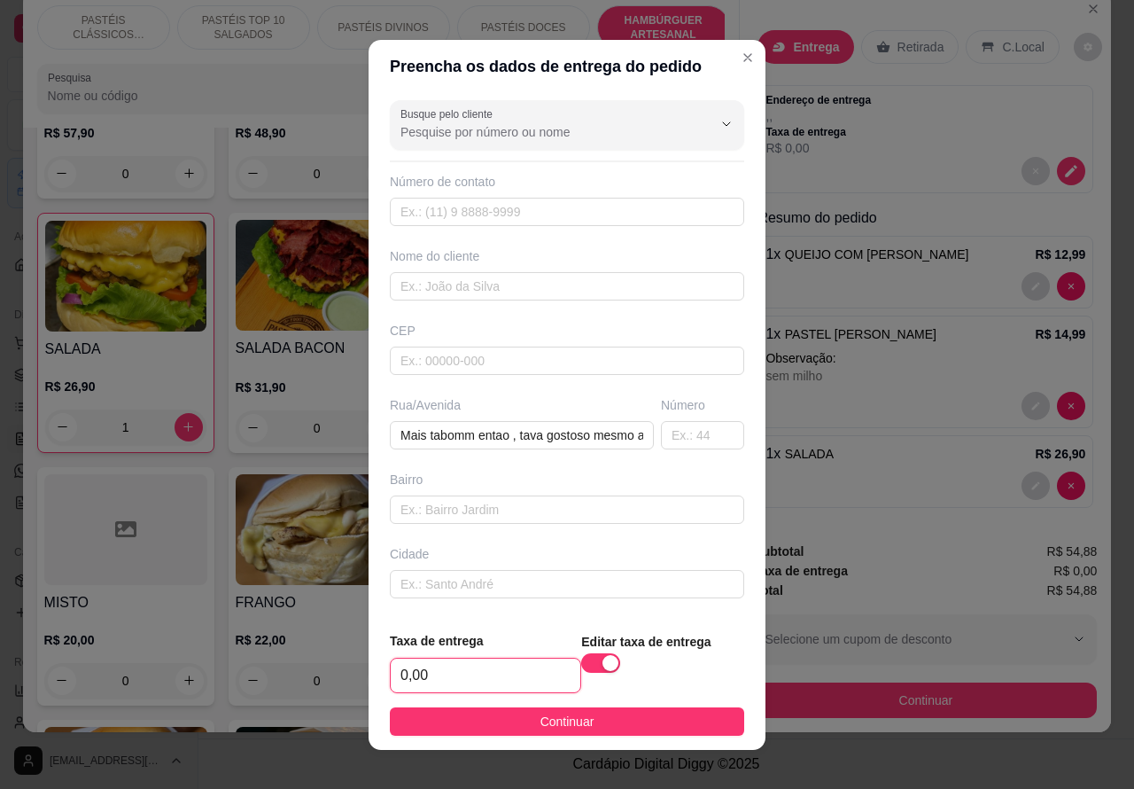
click at [465, 670] on input "0,00" at bounding box center [486, 675] width 190 height 34
type input "10,00"
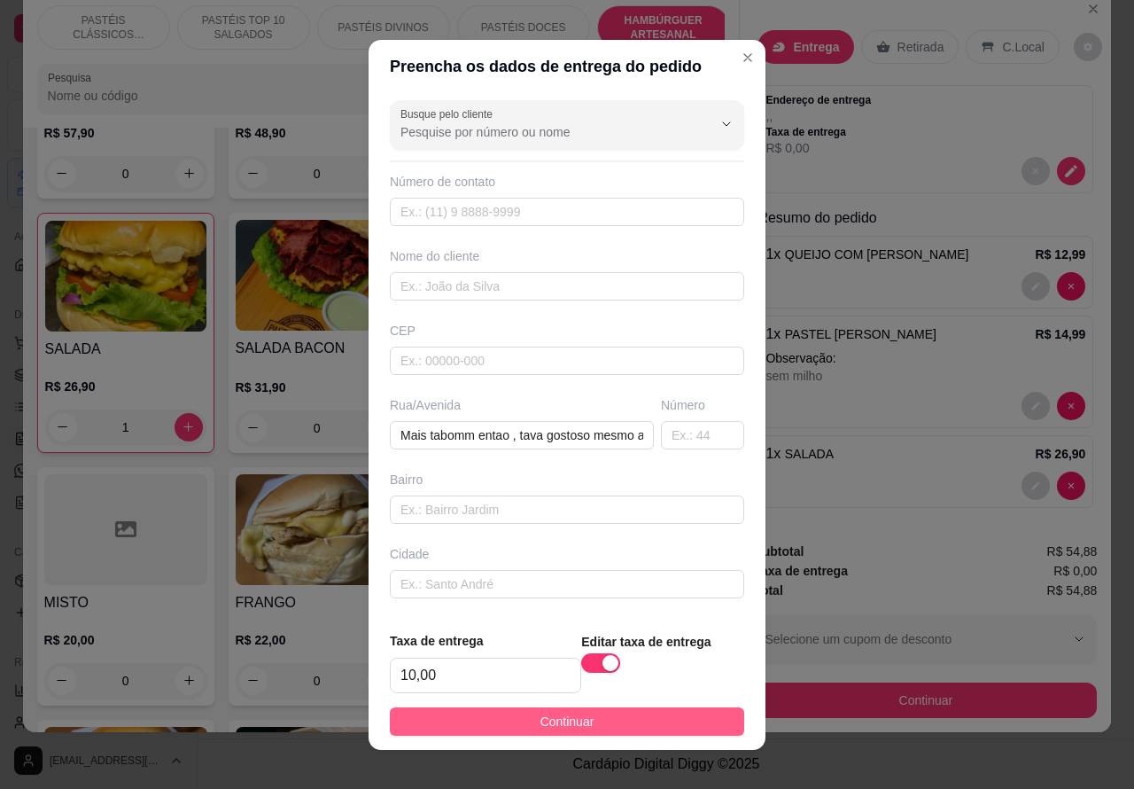
click at [594, 713] on button "Continuar" at bounding box center [567, 721] width 354 height 28
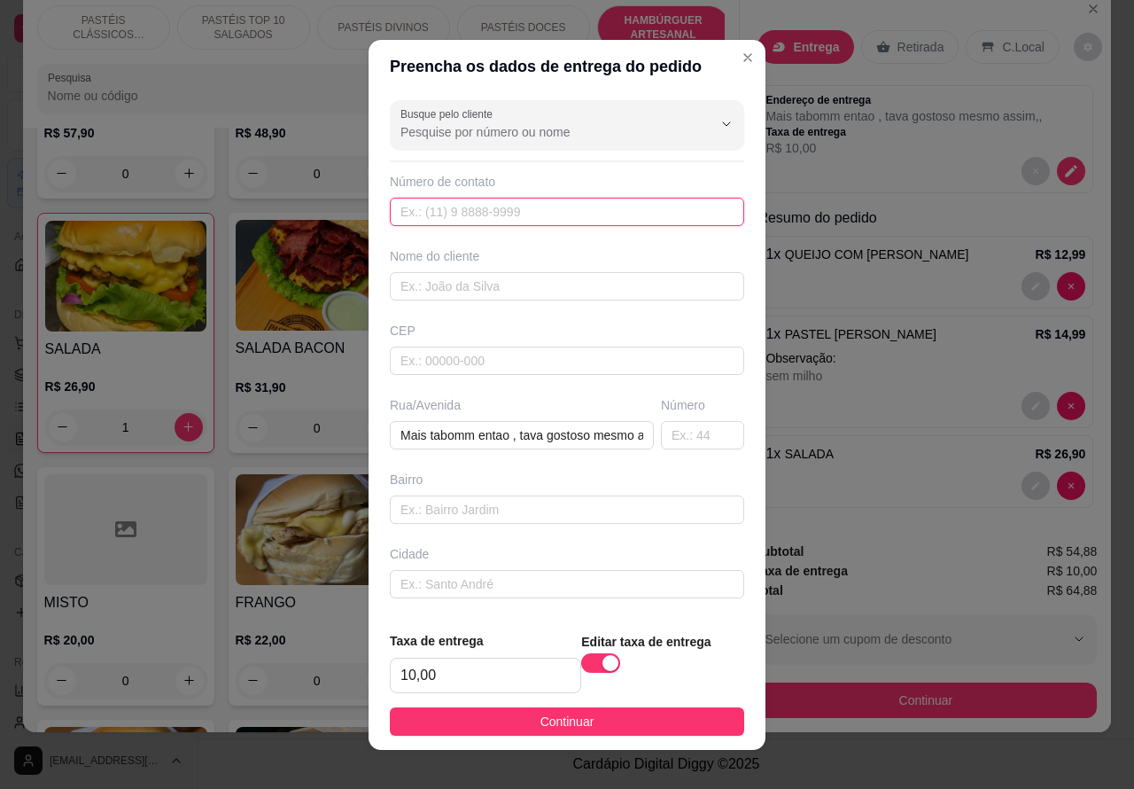
paste input "[PHONE_NUMBER]"
type input "[PHONE_NUMBER]"
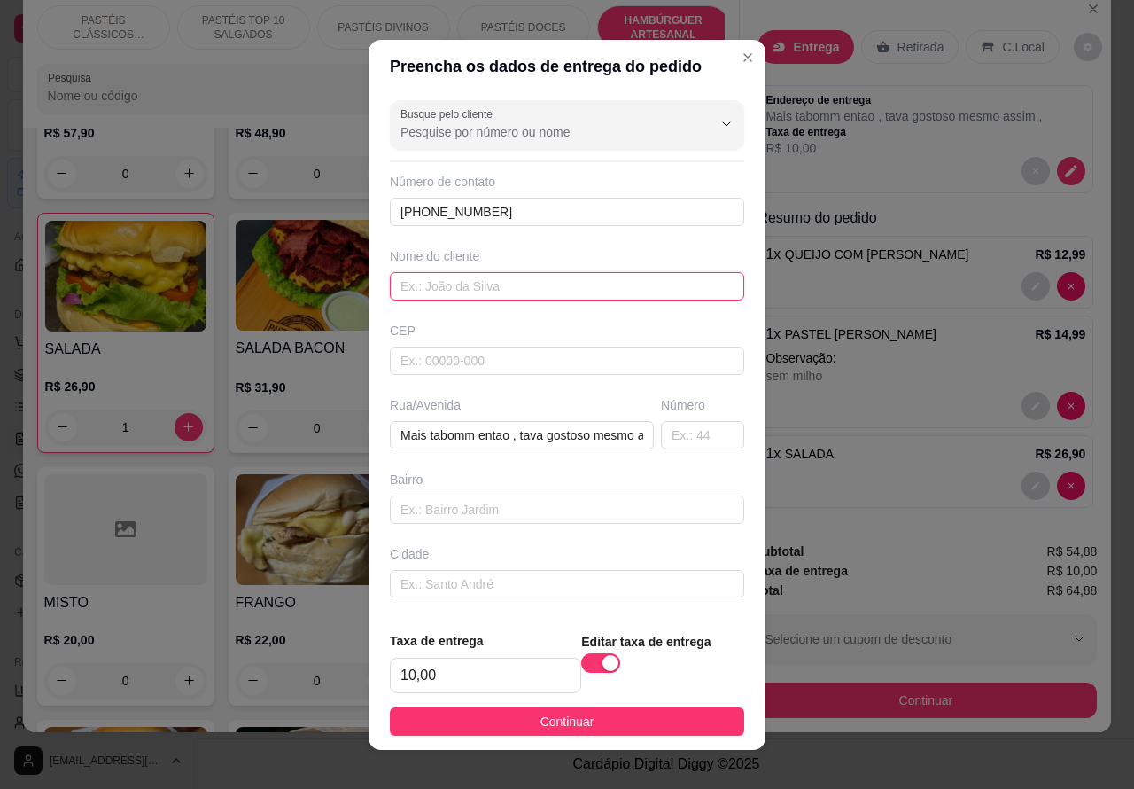
click at [507, 285] on input "text" at bounding box center [567, 286] width 354 height 28
type input "[PERSON_NAME]"
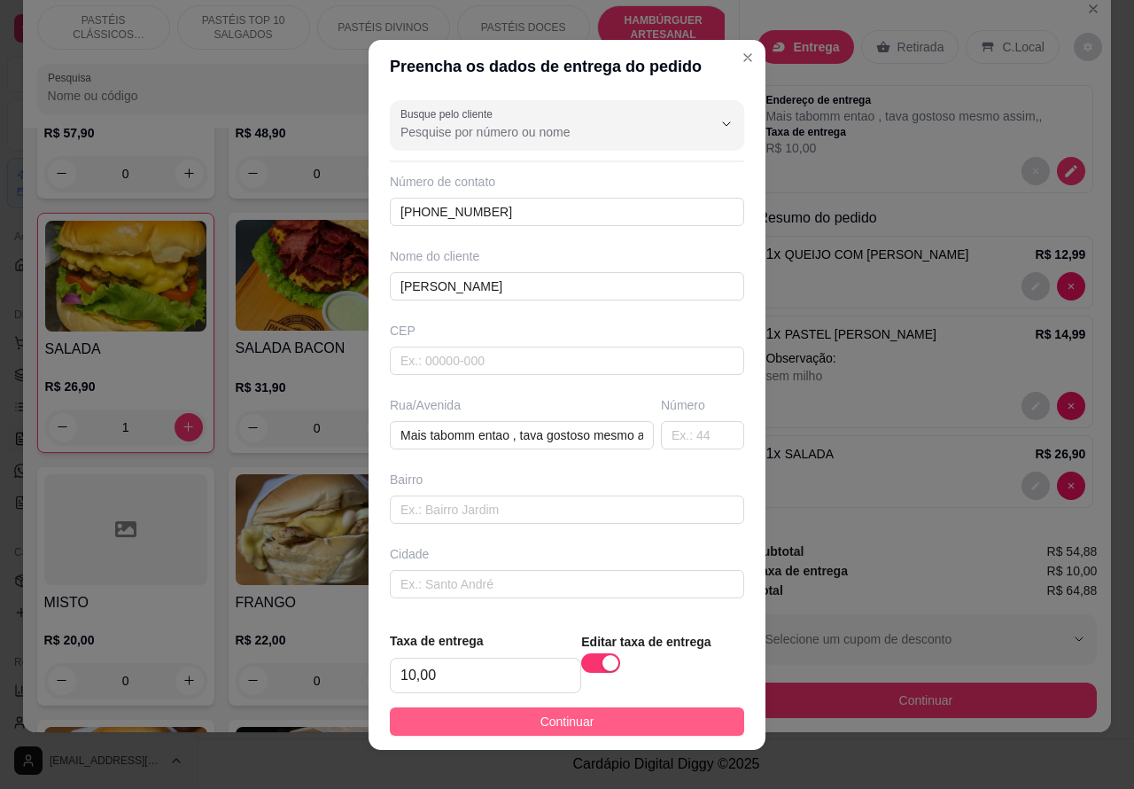
click at [663, 718] on button "Continuar" at bounding box center [567, 721] width 354 height 28
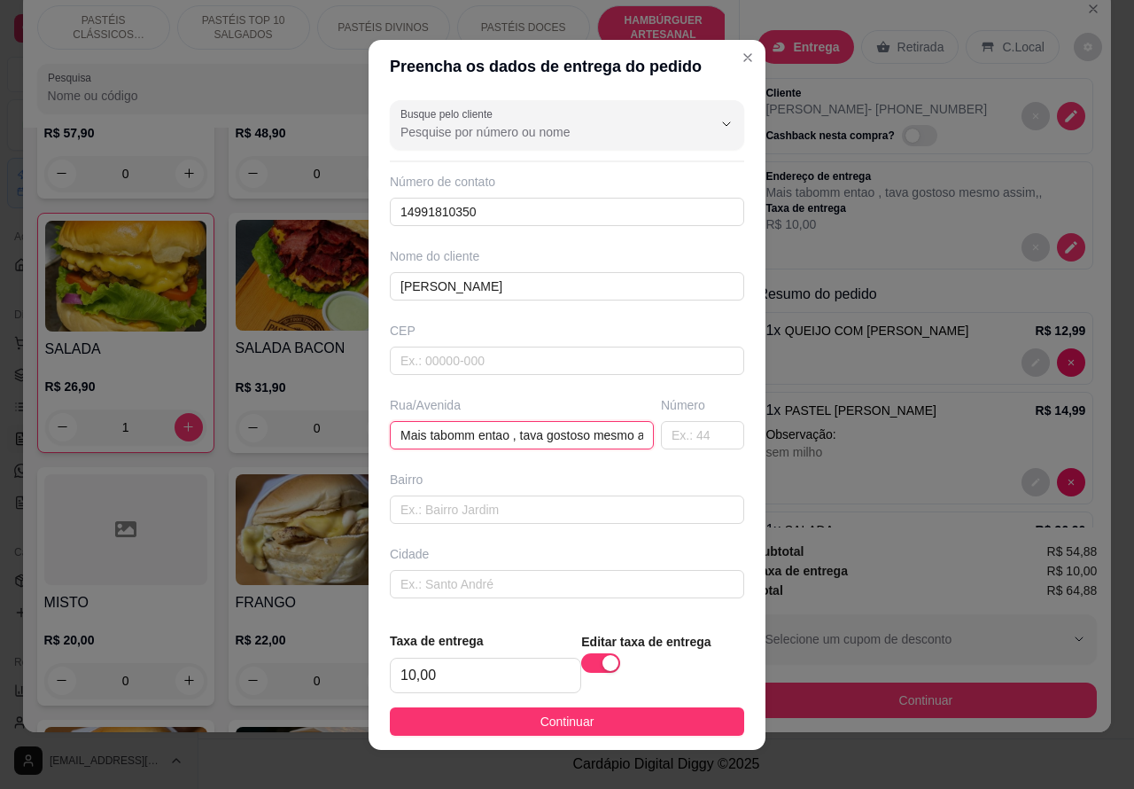
click at [563, 439] on input "Mais tabomm entao , tava gostoso mesmo assim" at bounding box center [522, 435] width 264 height 28
click at [542, 426] on input "Moso mesmo assim" at bounding box center [522, 435] width 264 height 28
type input "M"
type input "rua [PERSON_NAME]"
click at [663, 431] on input "text" at bounding box center [702, 435] width 83 height 28
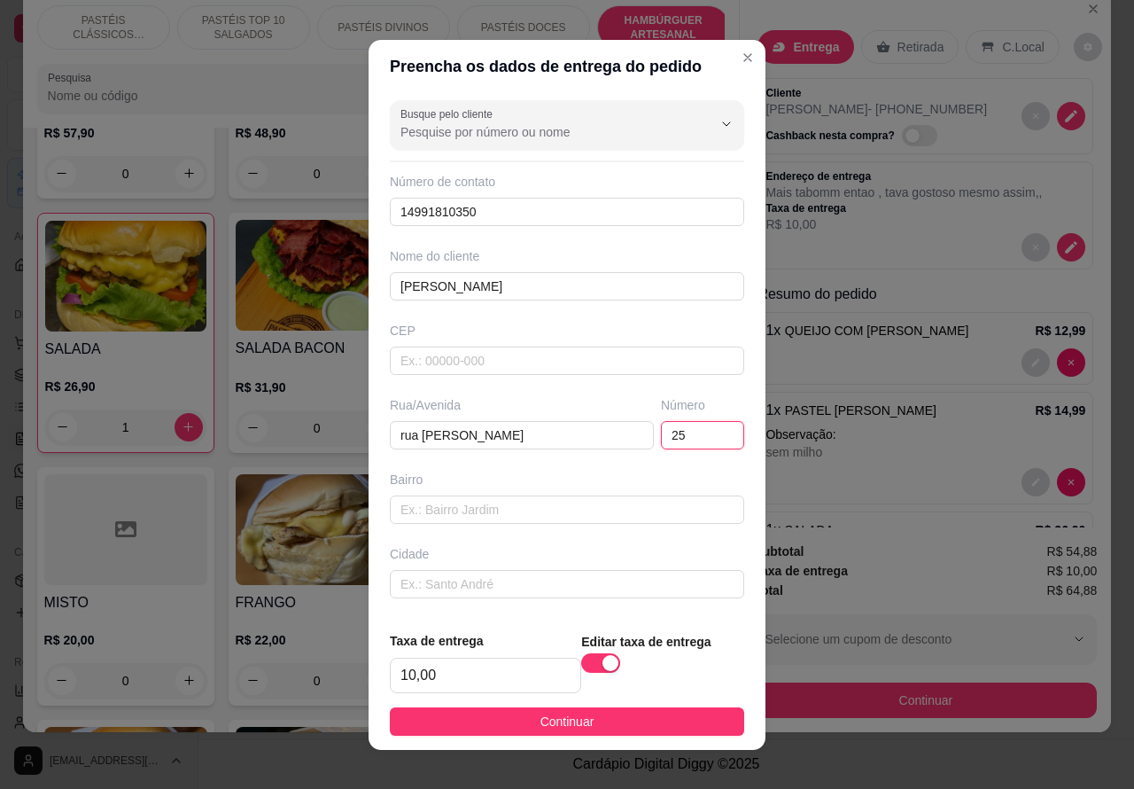
type input "256"
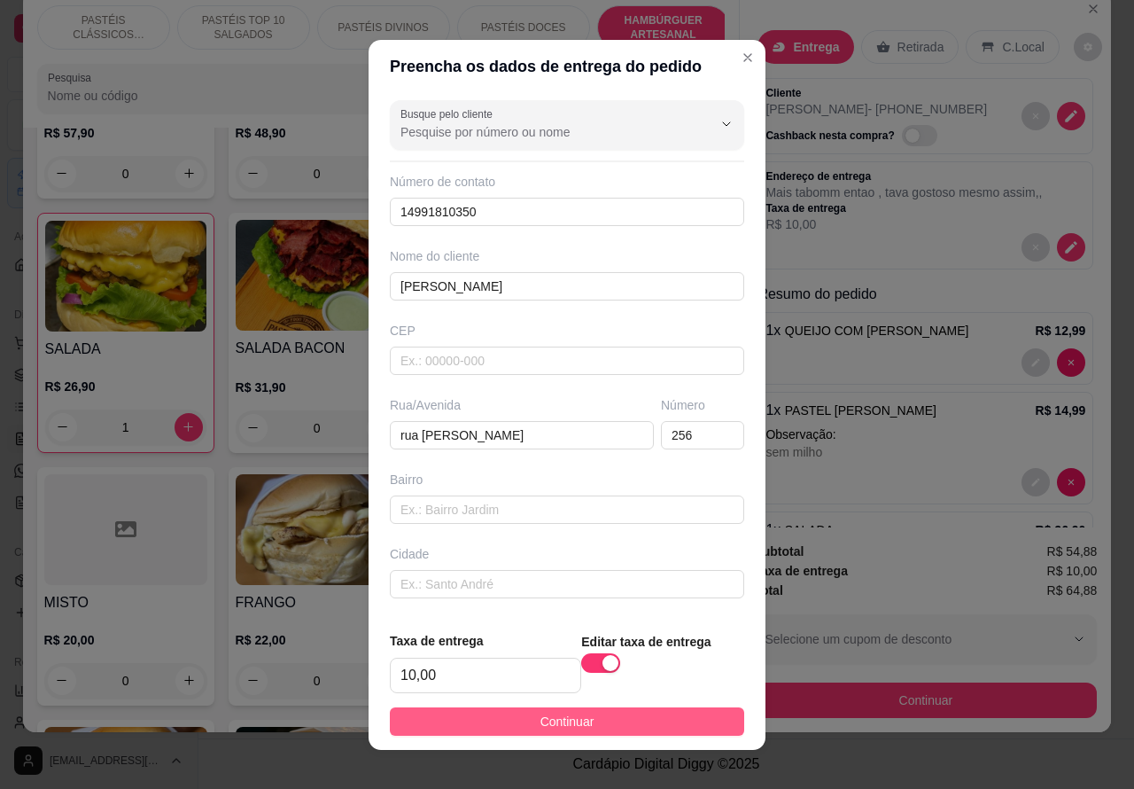
click at [508, 718] on button "Continuar" at bounding box center [567, 721] width 354 height 28
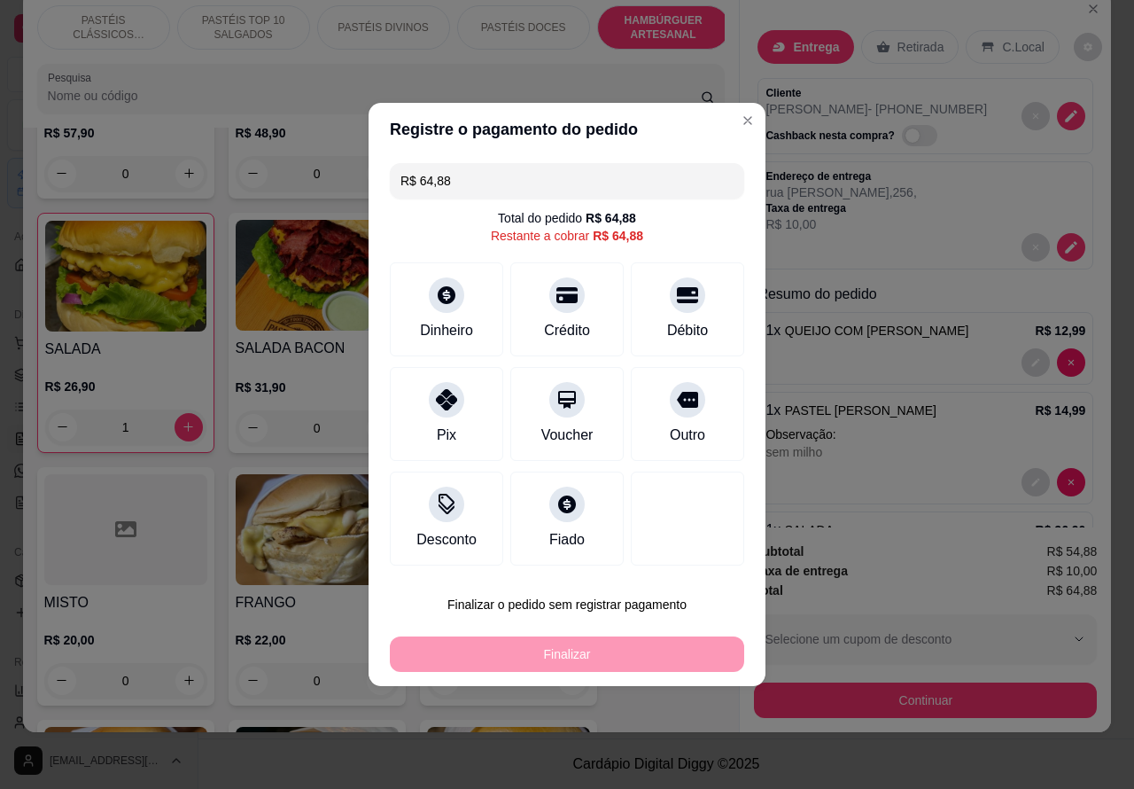
click at [922, 561] on div "Taxa de entrega R$ 10,00" at bounding box center [925, 570] width 343 height 19
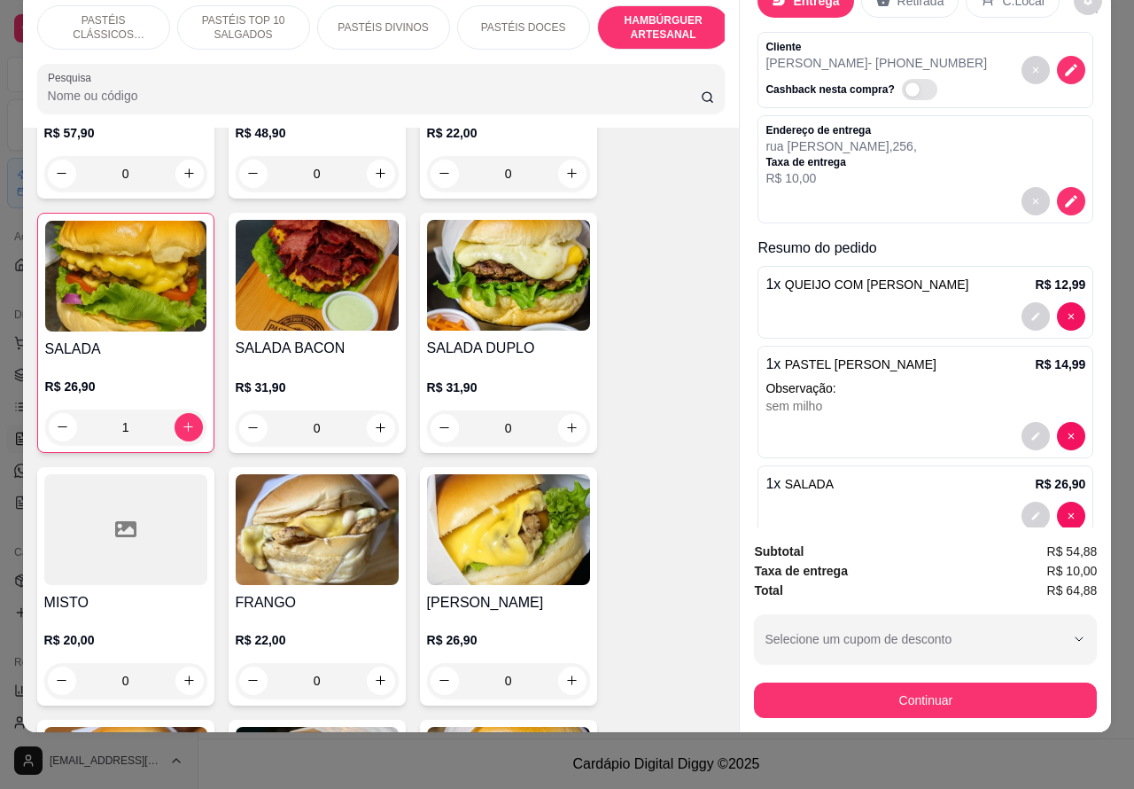
scroll to position [82, 0]
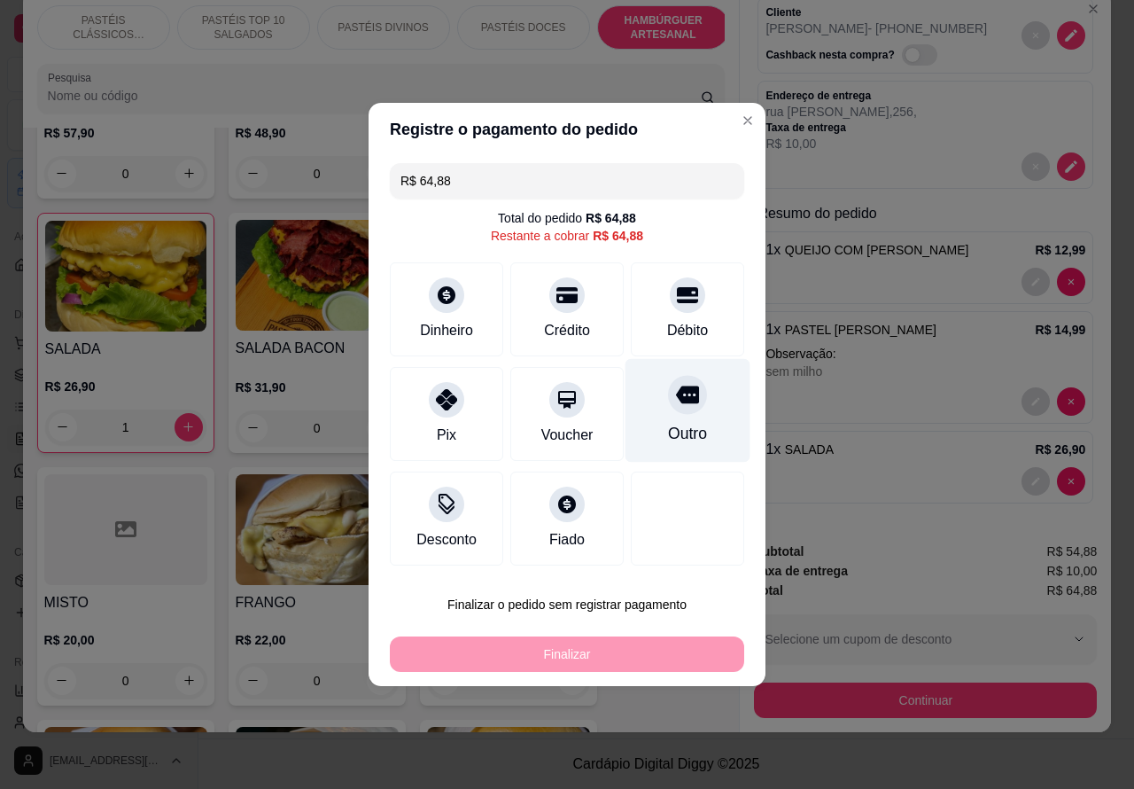
click at [676, 404] on icon at bounding box center [687, 394] width 23 height 23
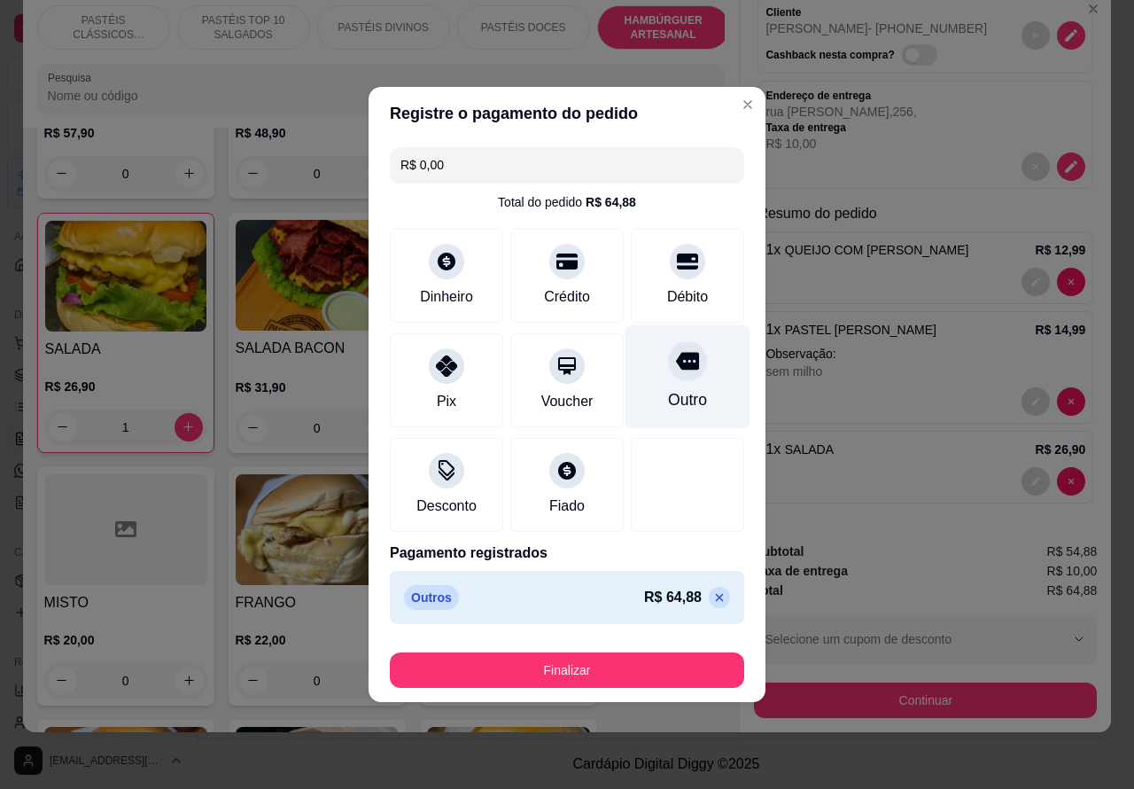
type input "R$ 0,00"
click at [556, 667] on button "Finalizar" at bounding box center [567, 670] width 344 height 35
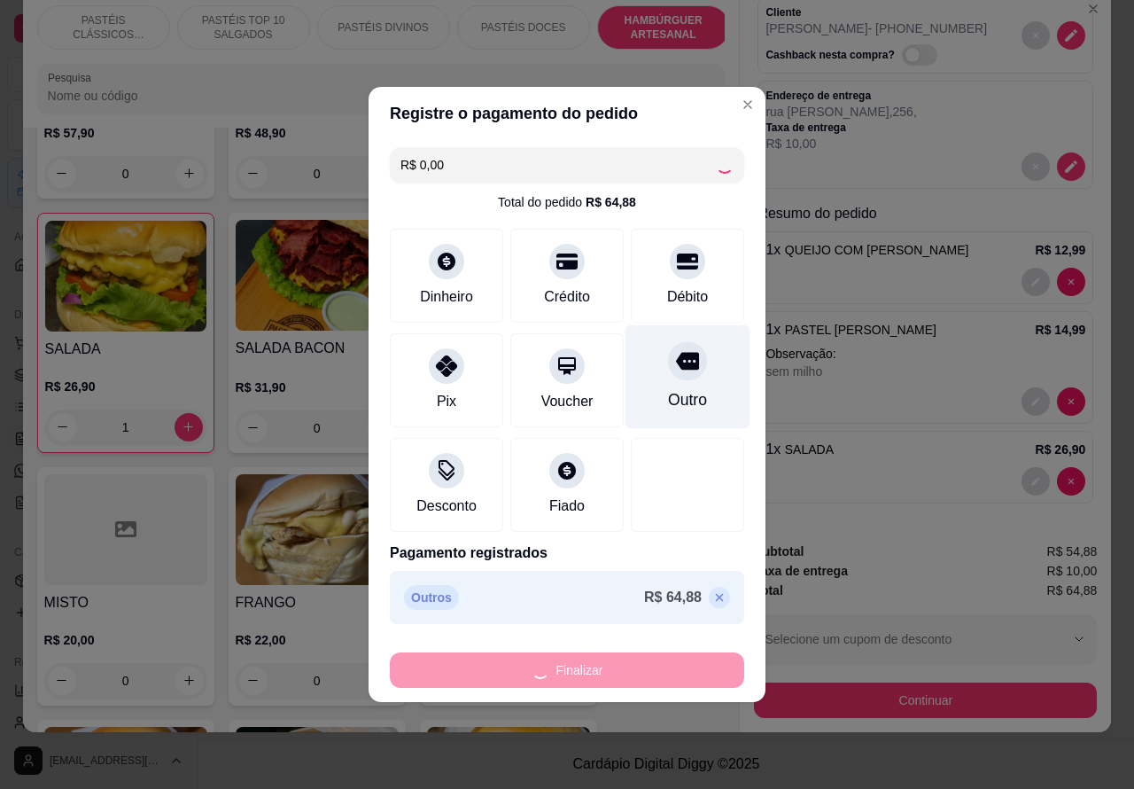
type input "0"
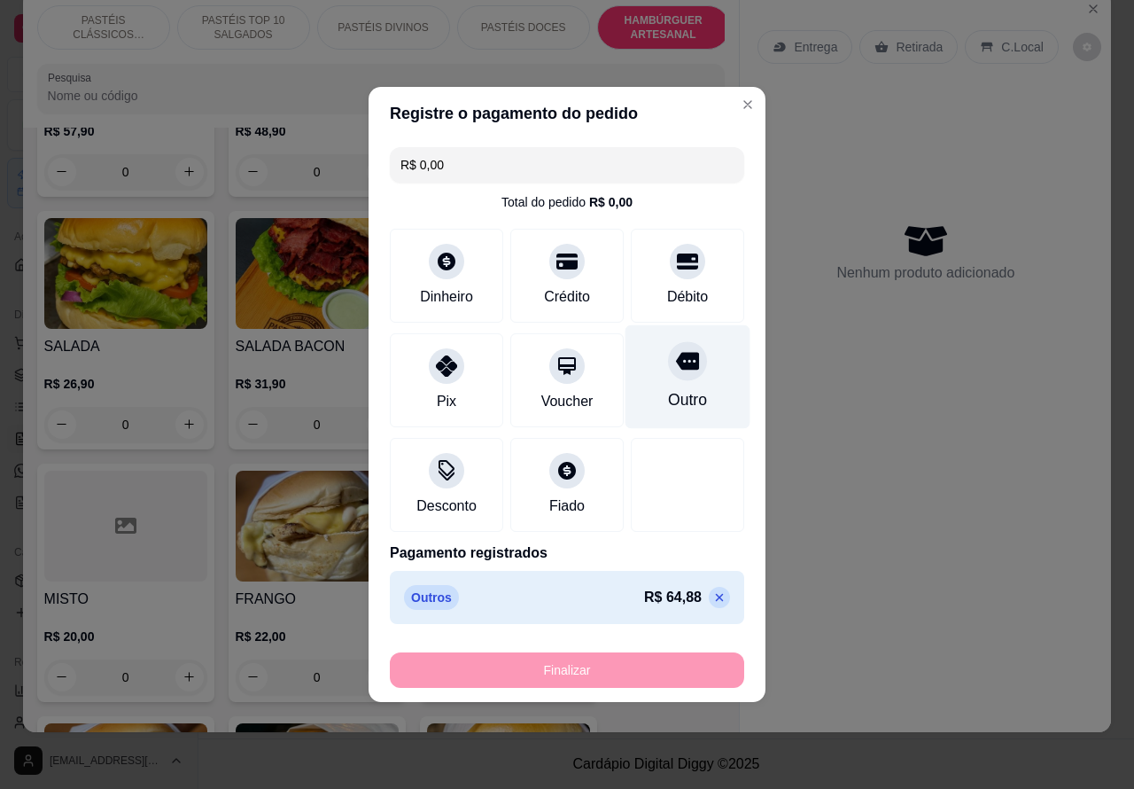
type input "-R$ 64,88"
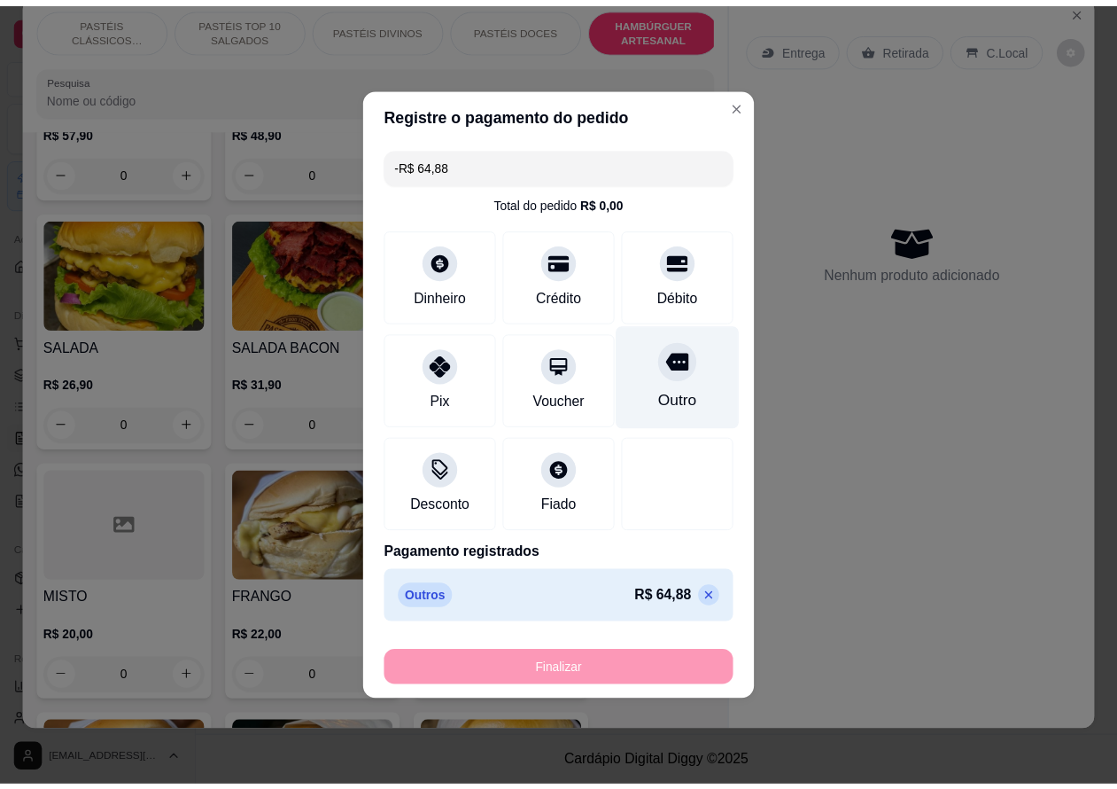
scroll to position [0, 0]
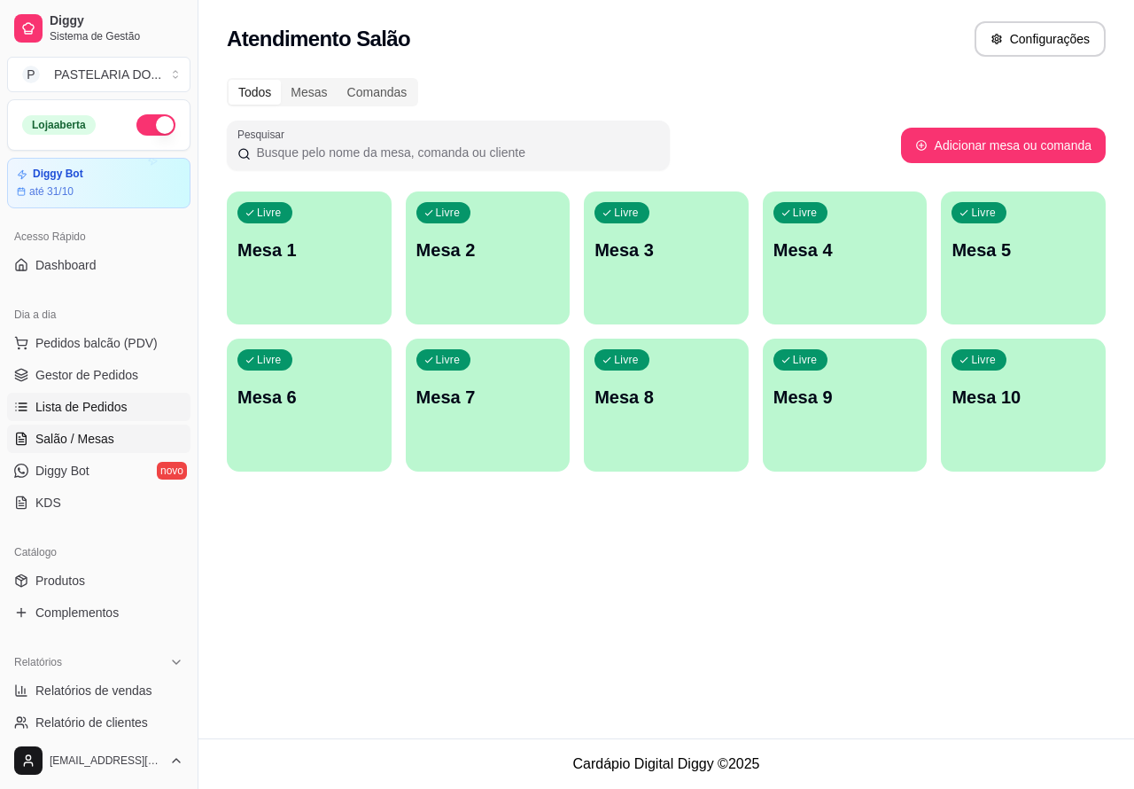
click at [93, 410] on span "Lista de Pedidos" at bounding box center [81, 407] width 92 height 18
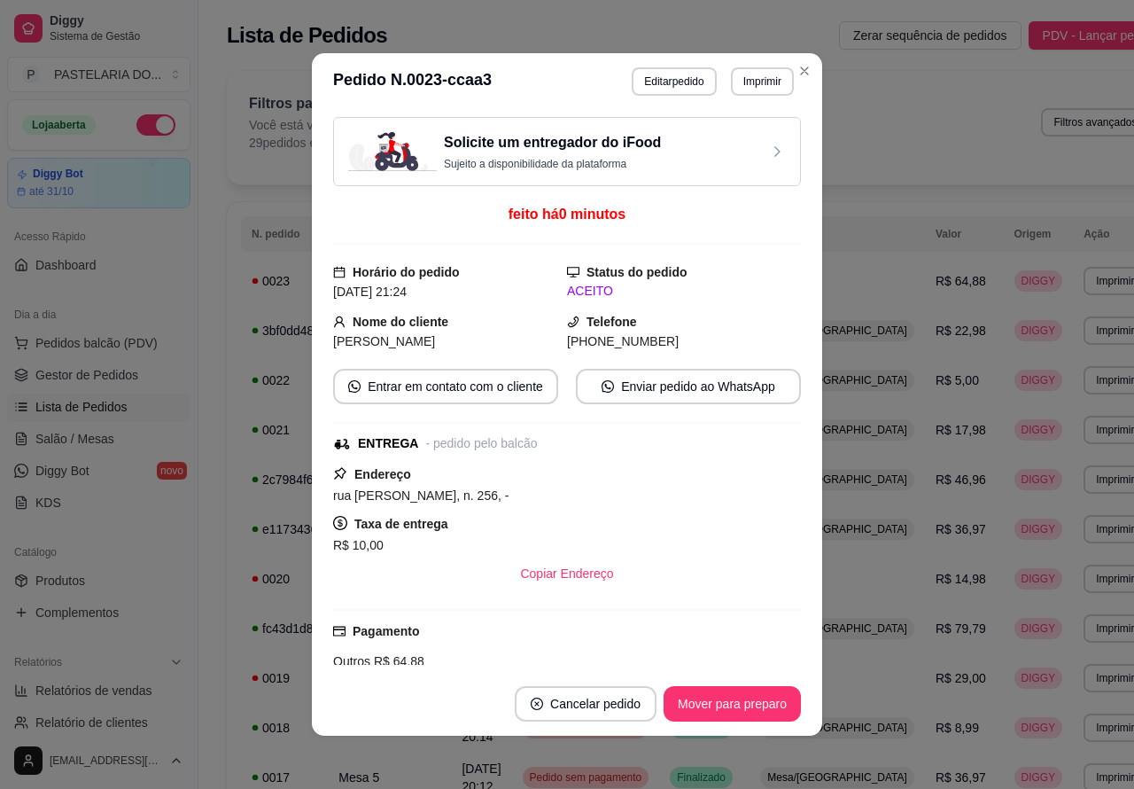
click at [626, 686] on button "Cancelar pedido" at bounding box center [586, 703] width 142 height 35
click at [586, 707] on button "Cancelar pedido" at bounding box center [585, 704] width 137 height 35
click at [627, 657] on button "Sim" at bounding box center [627, 659] width 69 height 35
